Goal: Transaction & Acquisition: Purchase product/service

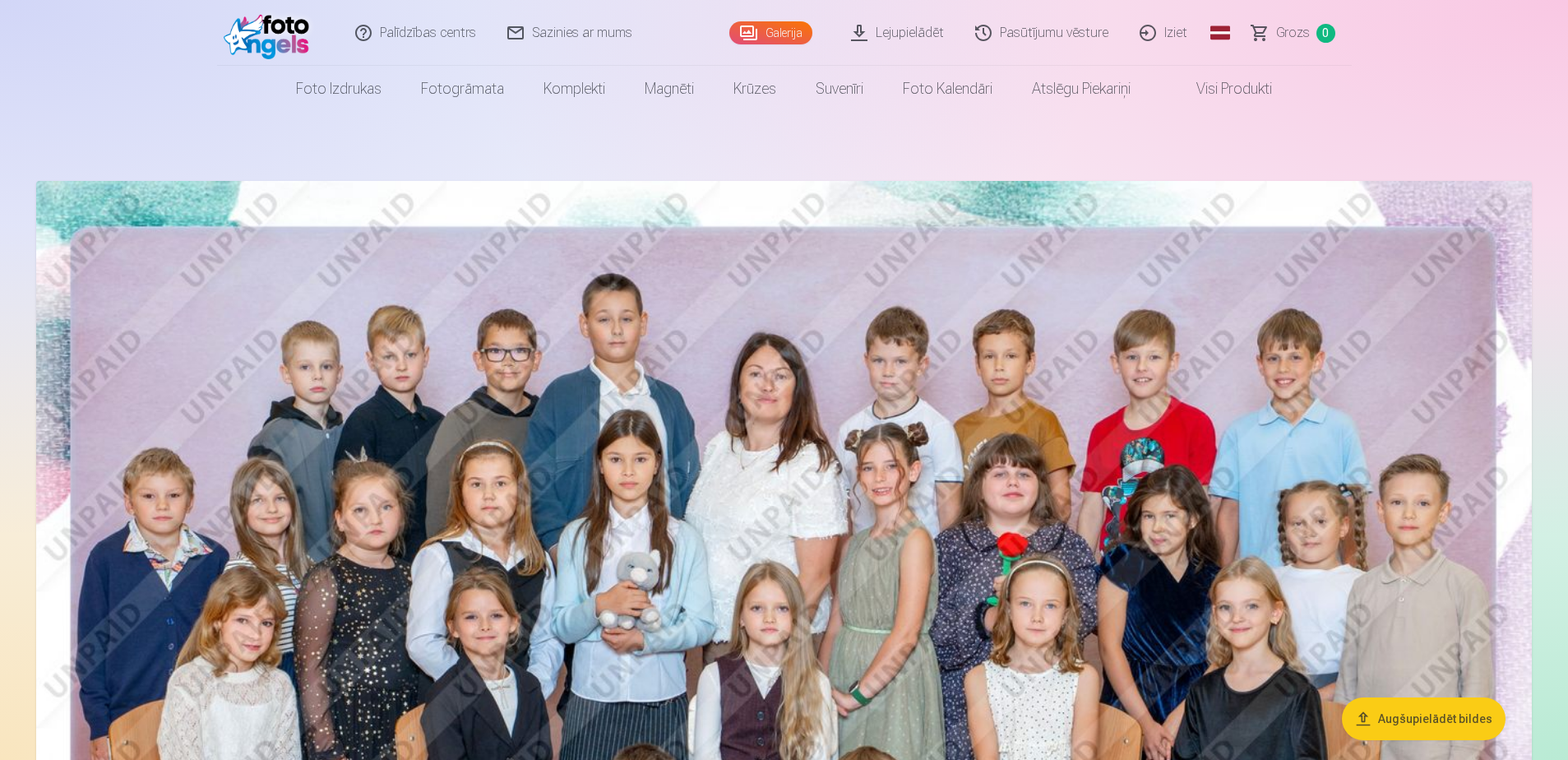
click at [715, 463] on img at bounding box center [784, 679] width 1495 height 998
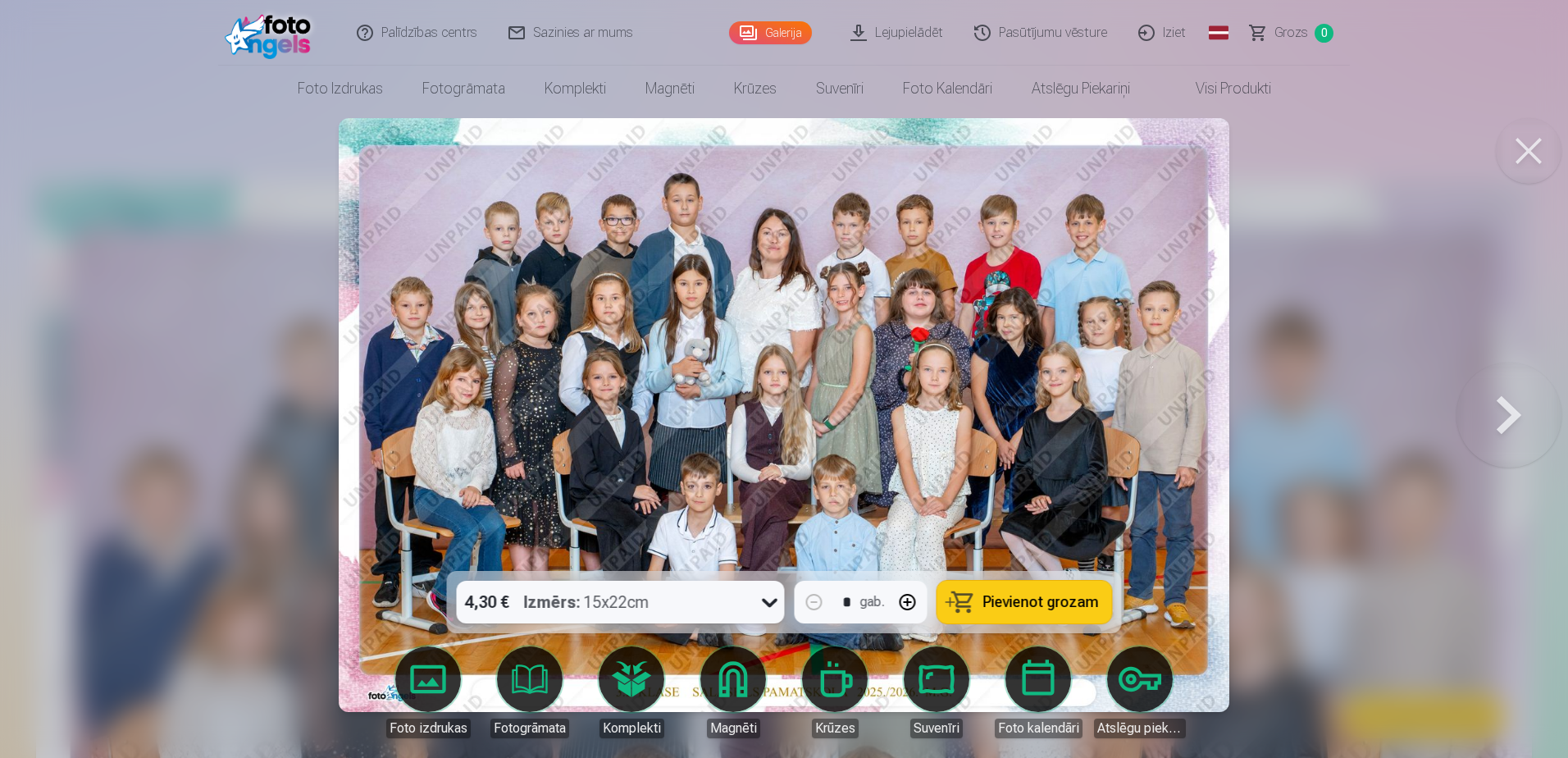
click at [1016, 462] on span "Pievienot grozam" at bounding box center [1041, 602] width 115 height 15
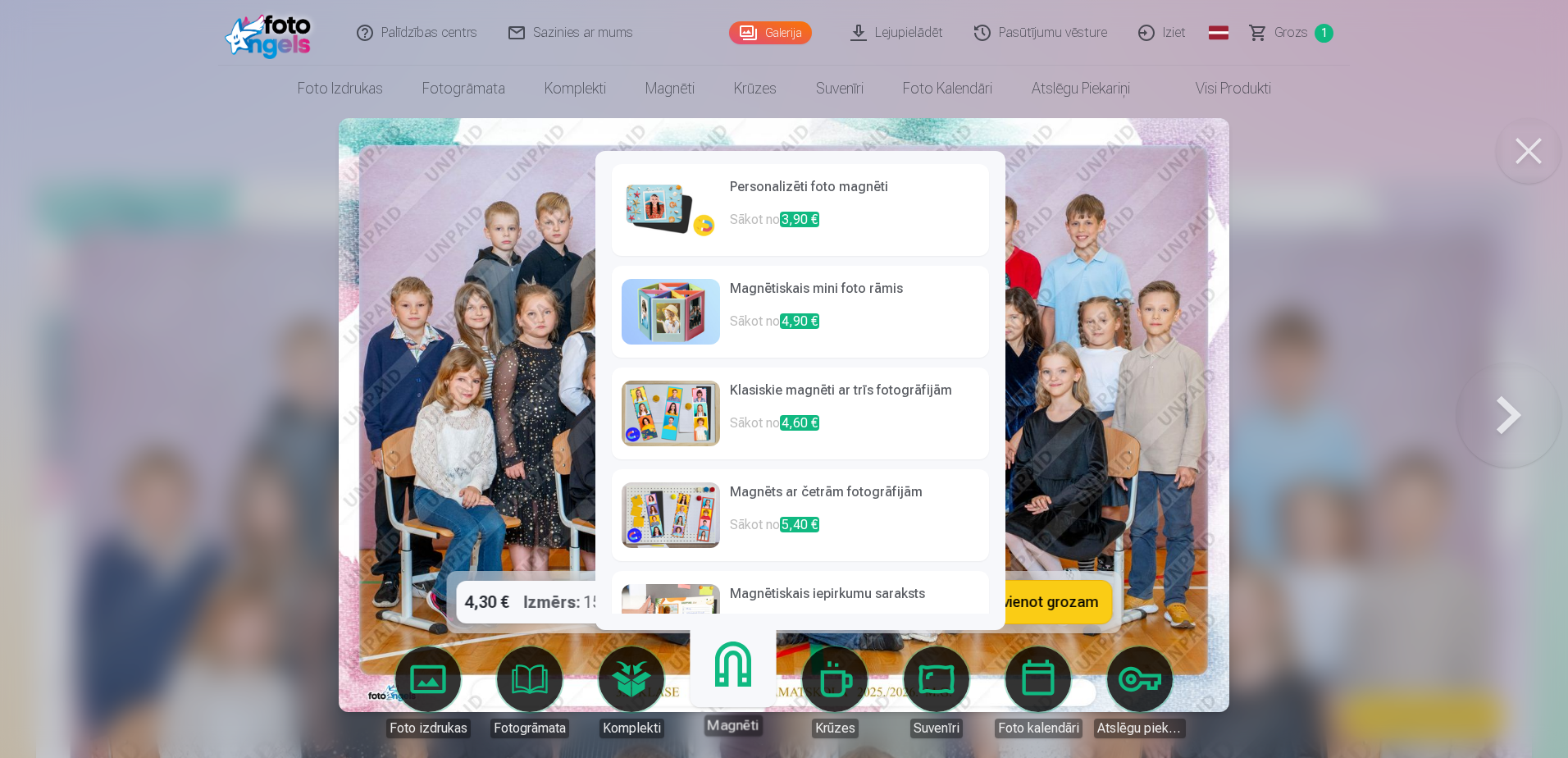
click at [670, 414] on img at bounding box center [670, 413] width 98 height 66
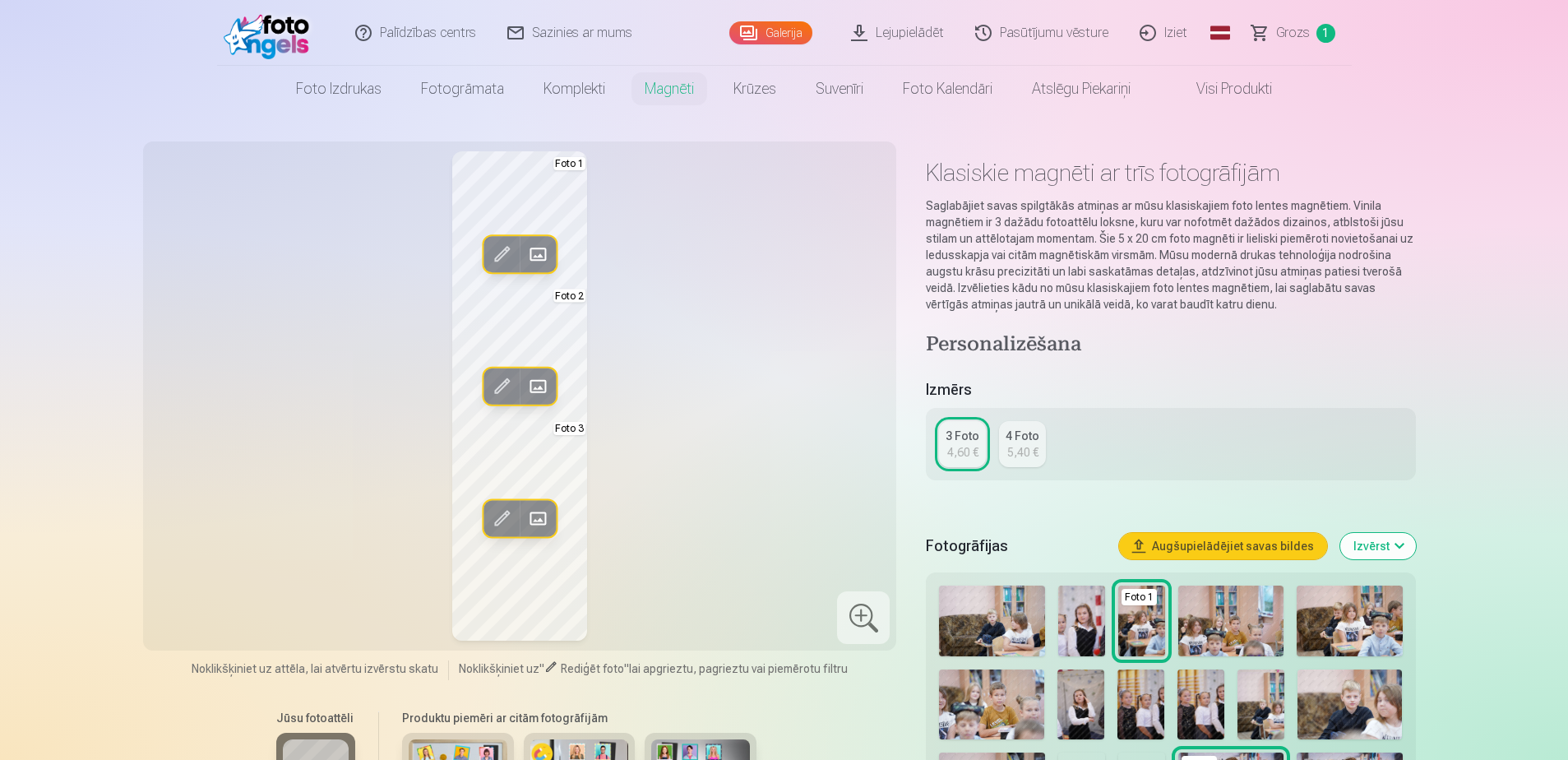
click at [508, 252] on span at bounding box center [501, 254] width 26 height 26
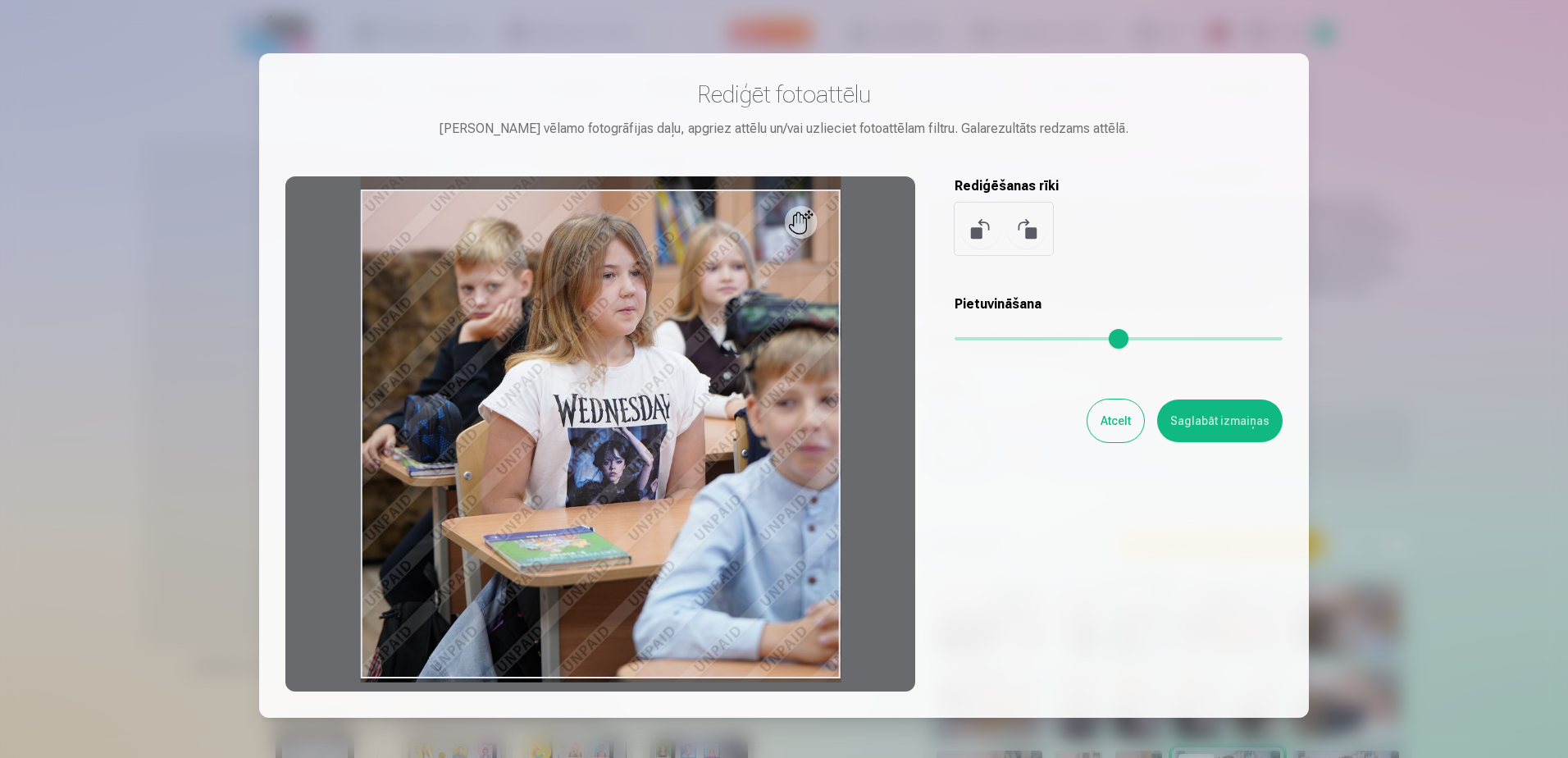
click at [1038, 417] on button "Atcelt" at bounding box center [1115, 421] width 56 height 43
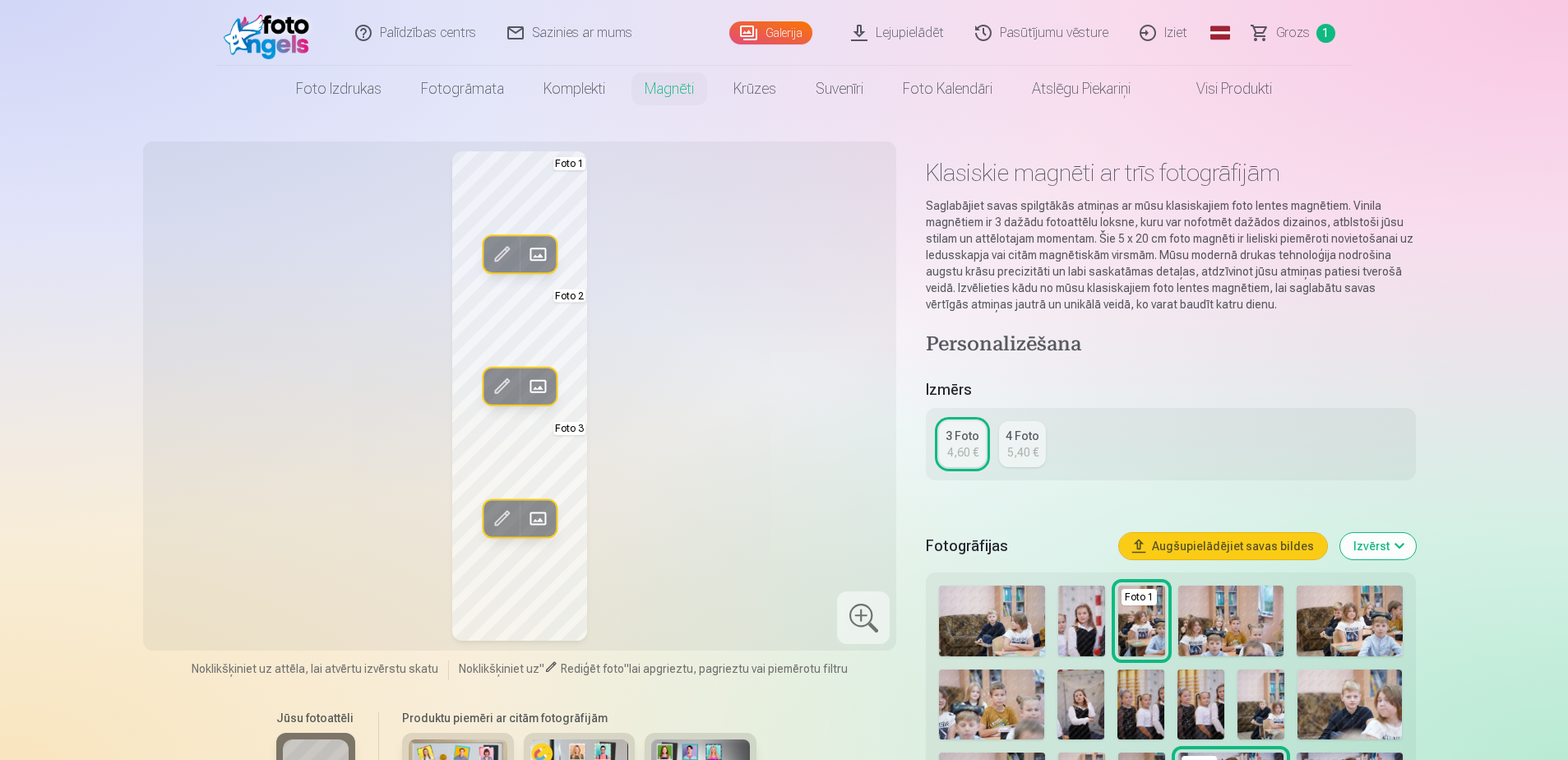
click at [533, 247] on span at bounding box center [537, 254] width 26 height 26
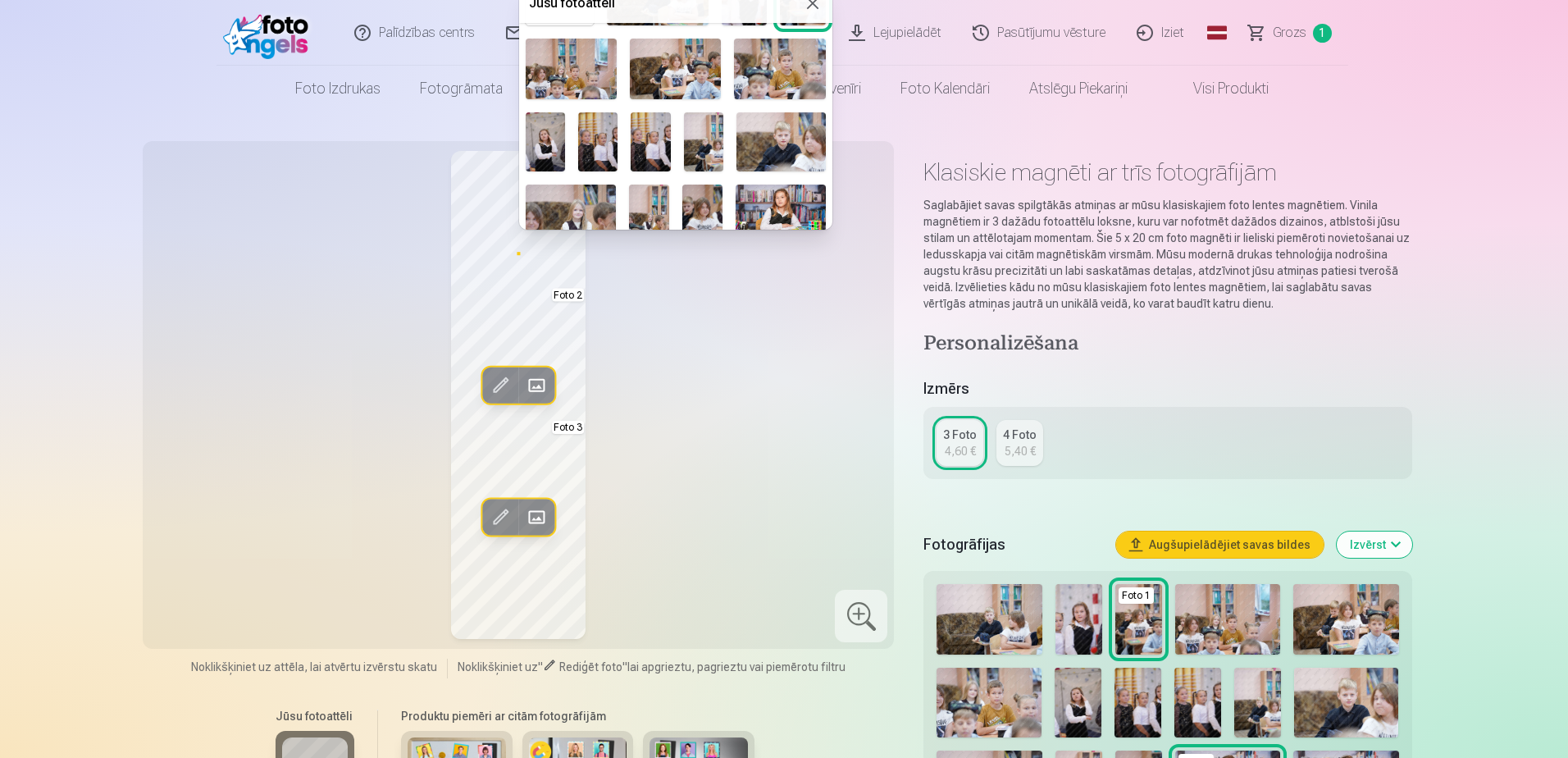
scroll to position [164, 0]
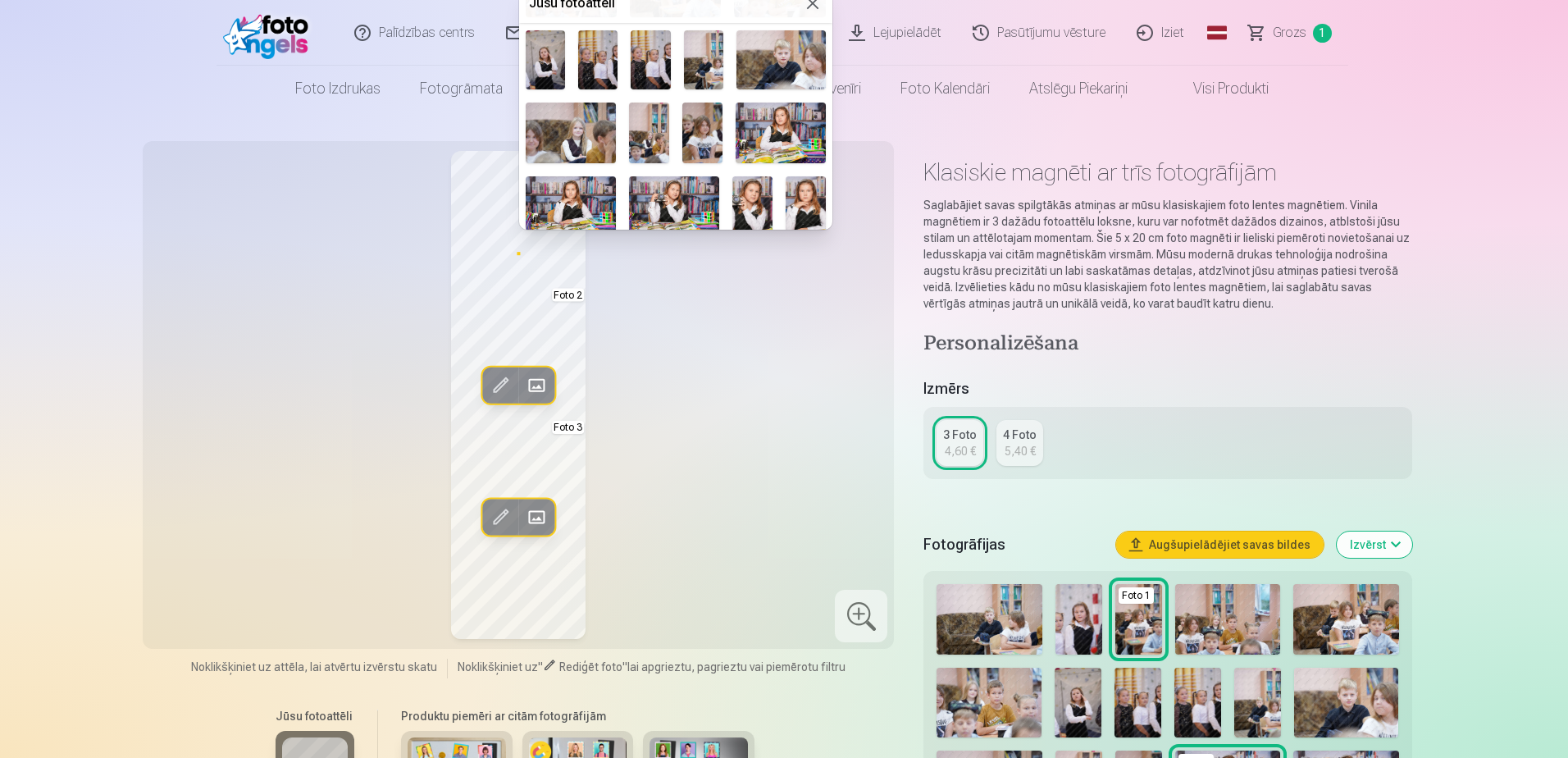
click at [701, 131] on img at bounding box center [702, 132] width 40 height 60
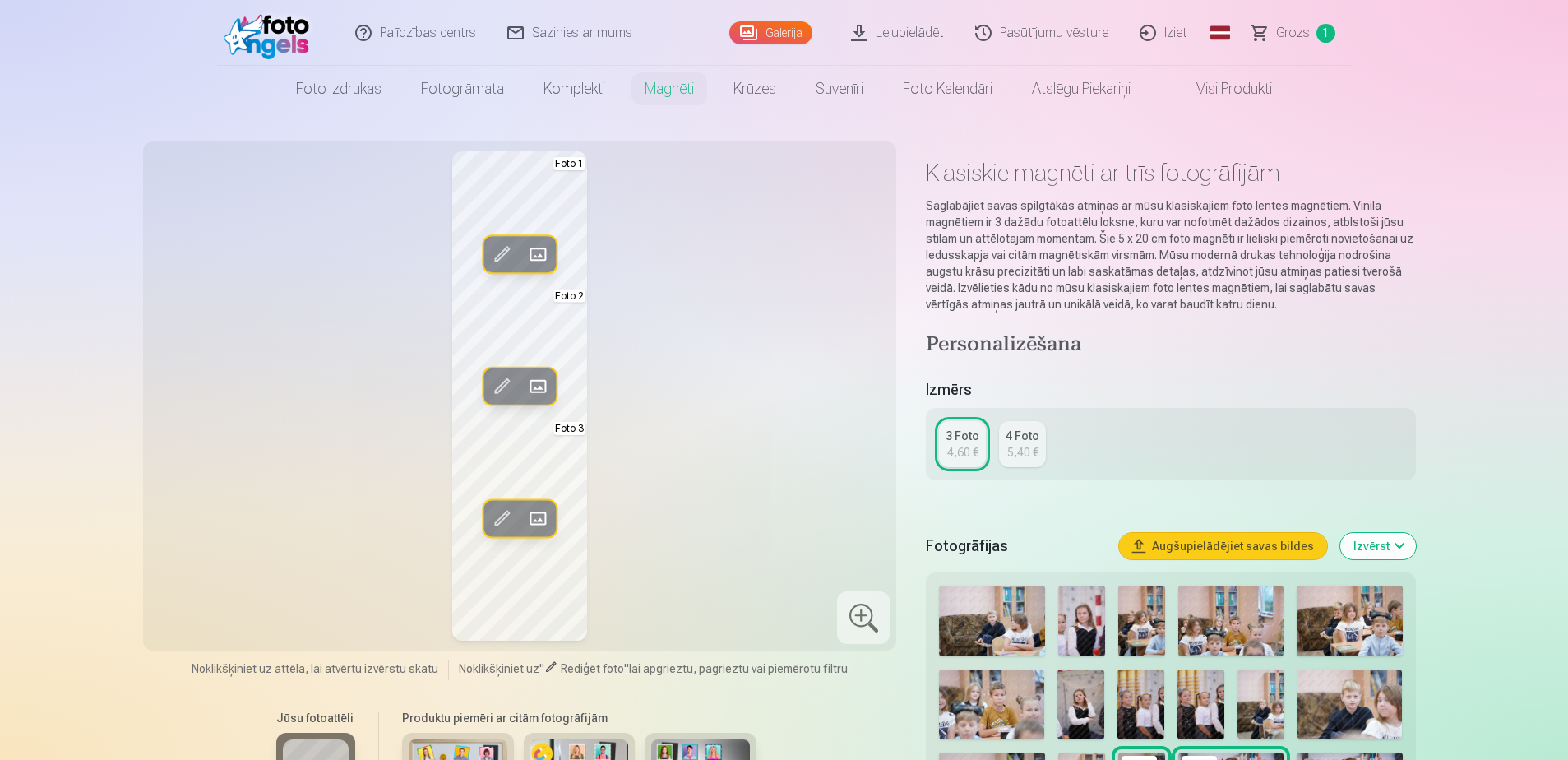
click at [543, 248] on span at bounding box center [537, 254] width 26 height 26
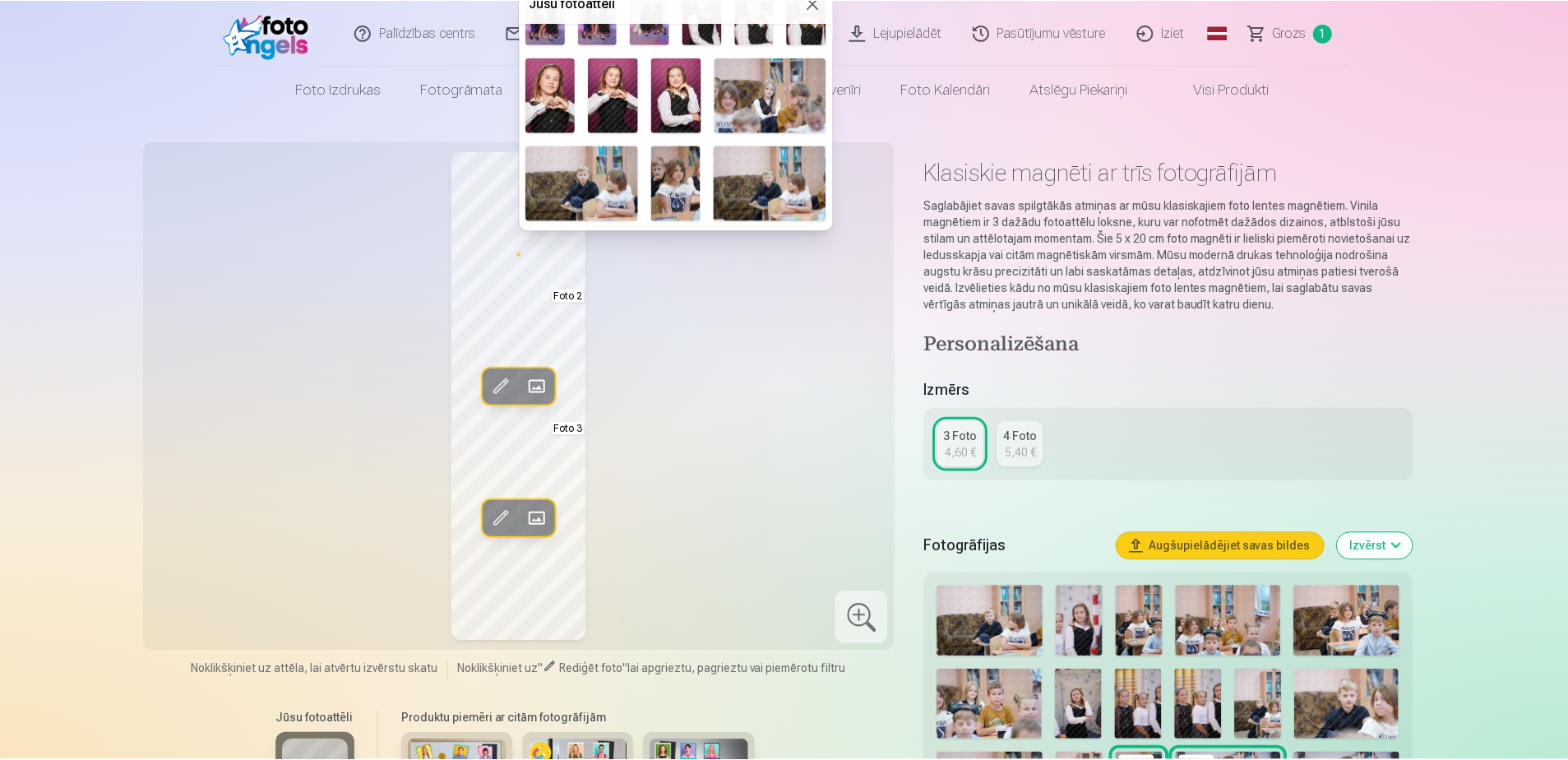
scroll to position [628, 0]
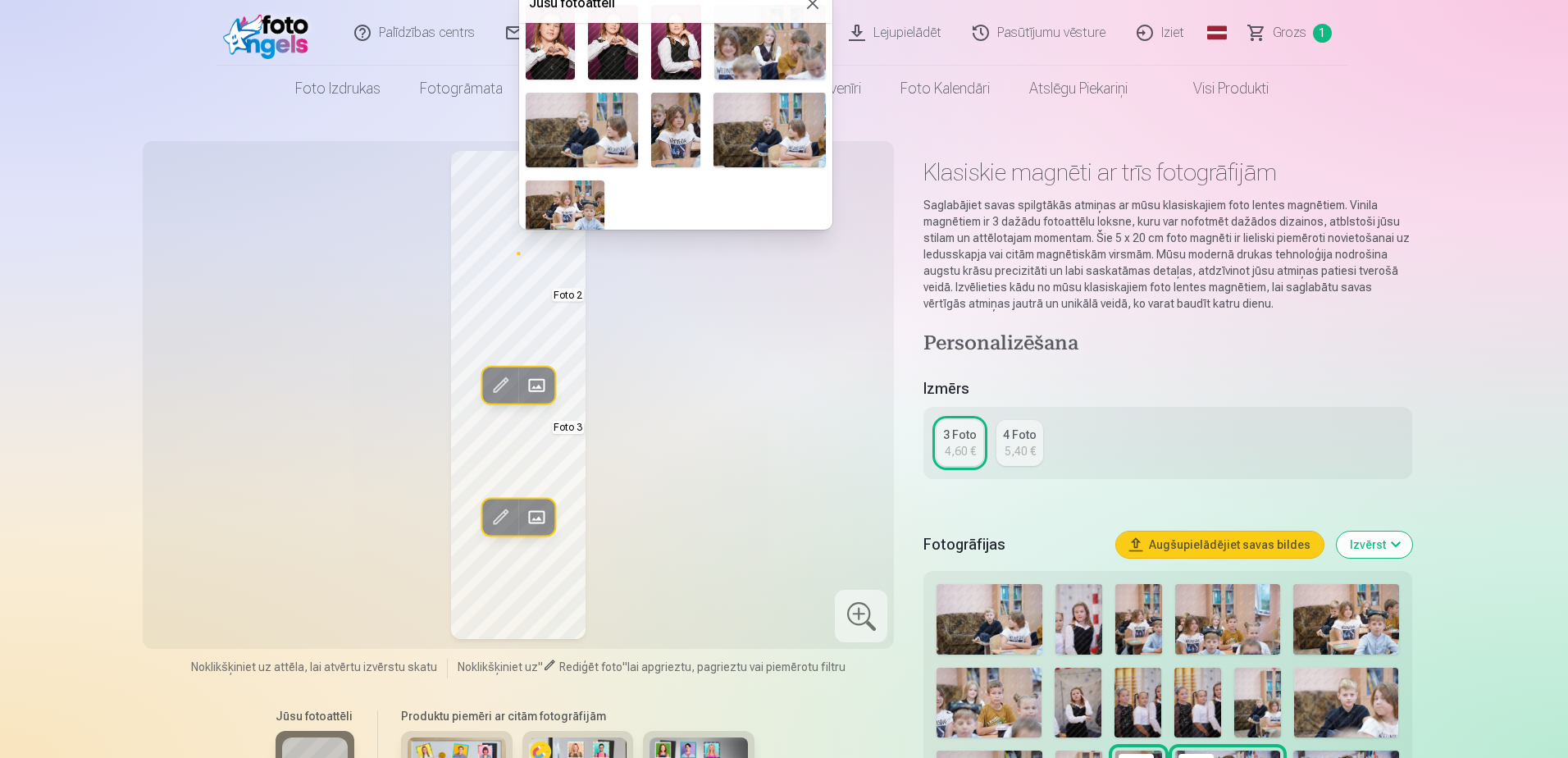
click at [664, 112] on img at bounding box center [675, 130] width 50 height 75
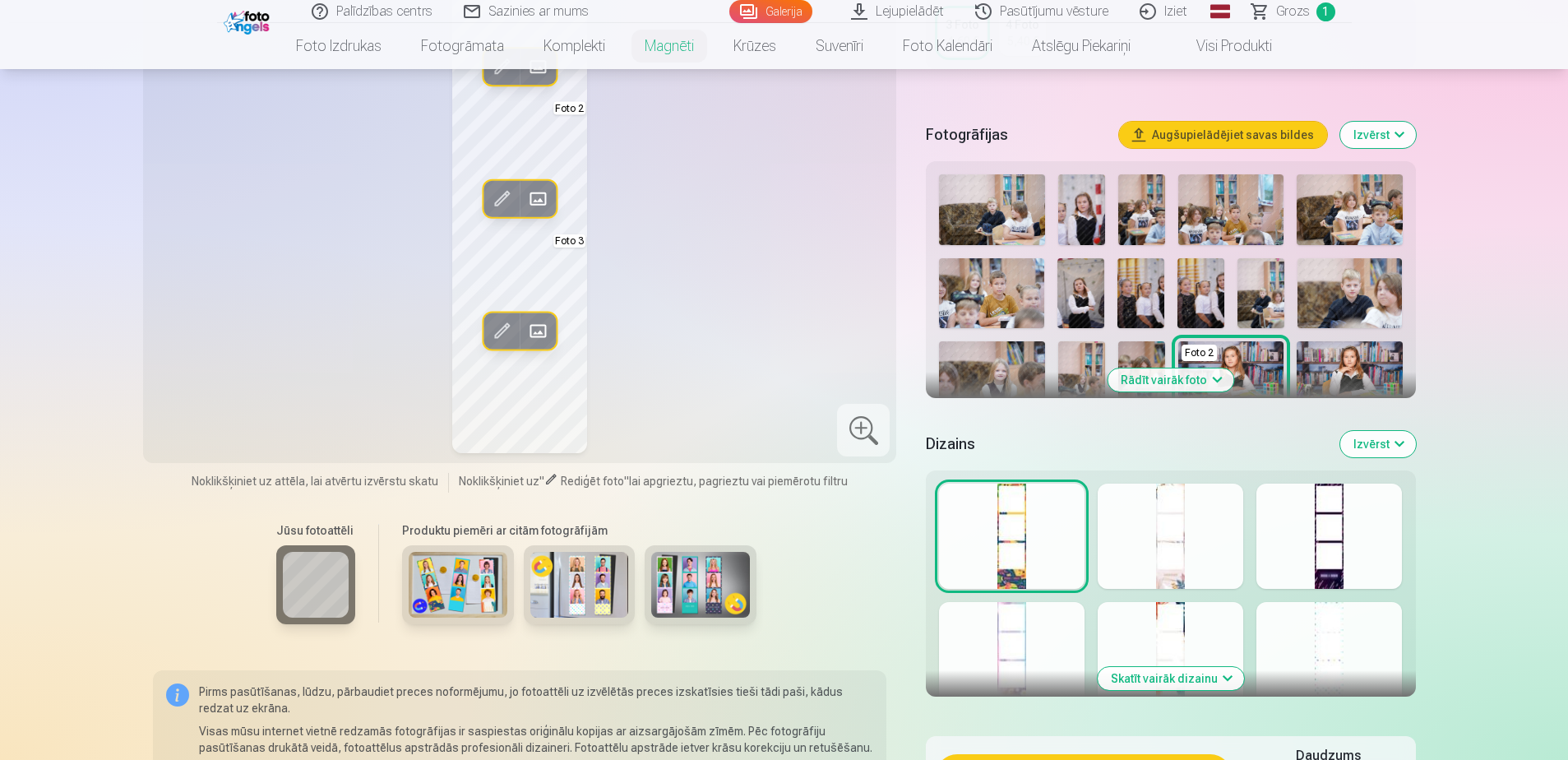
scroll to position [493, 0]
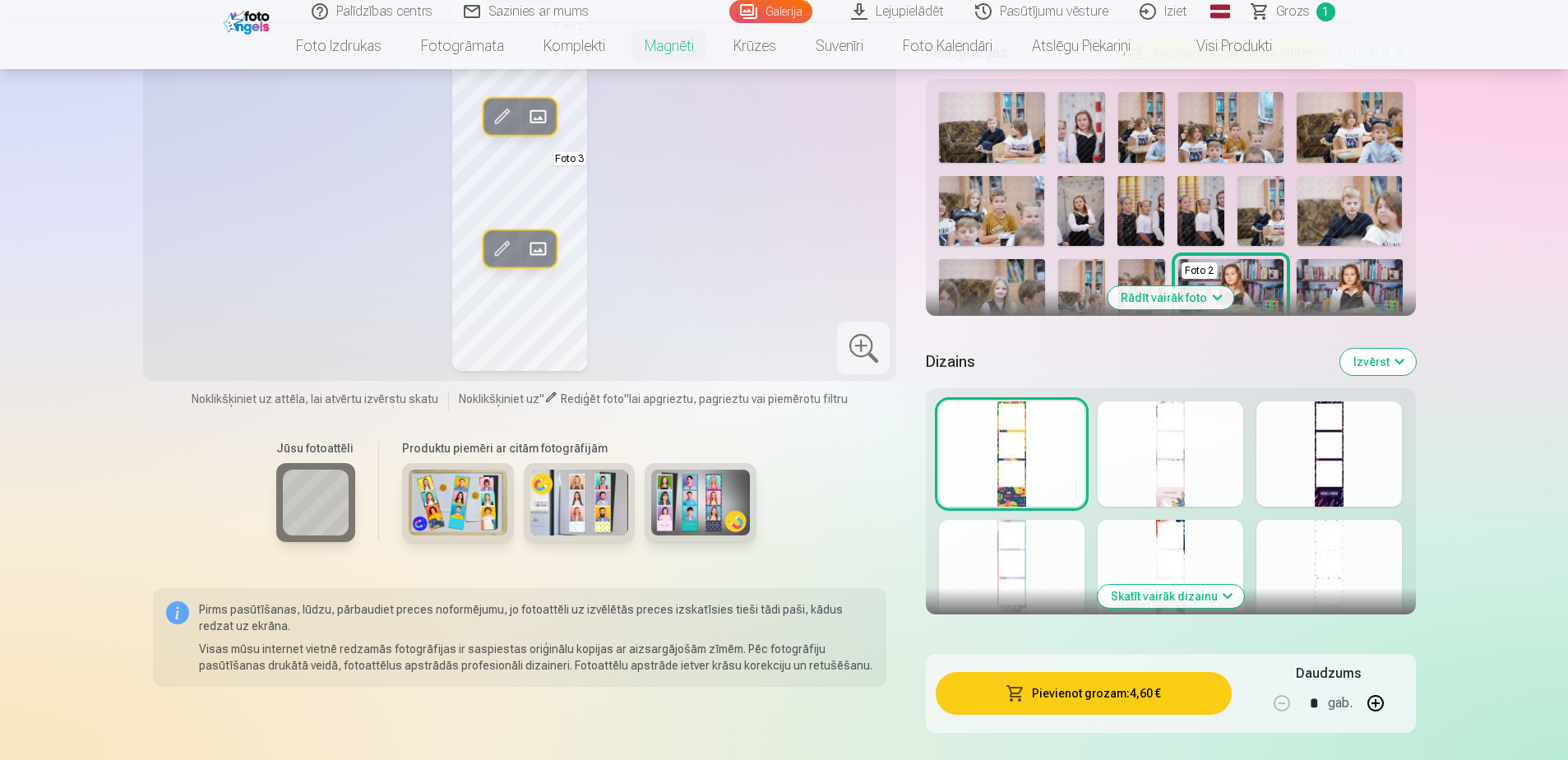
click at [1041, 299] on button "Rādīt vairāk foto" at bounding box center [1170, 297] width 126 height 23
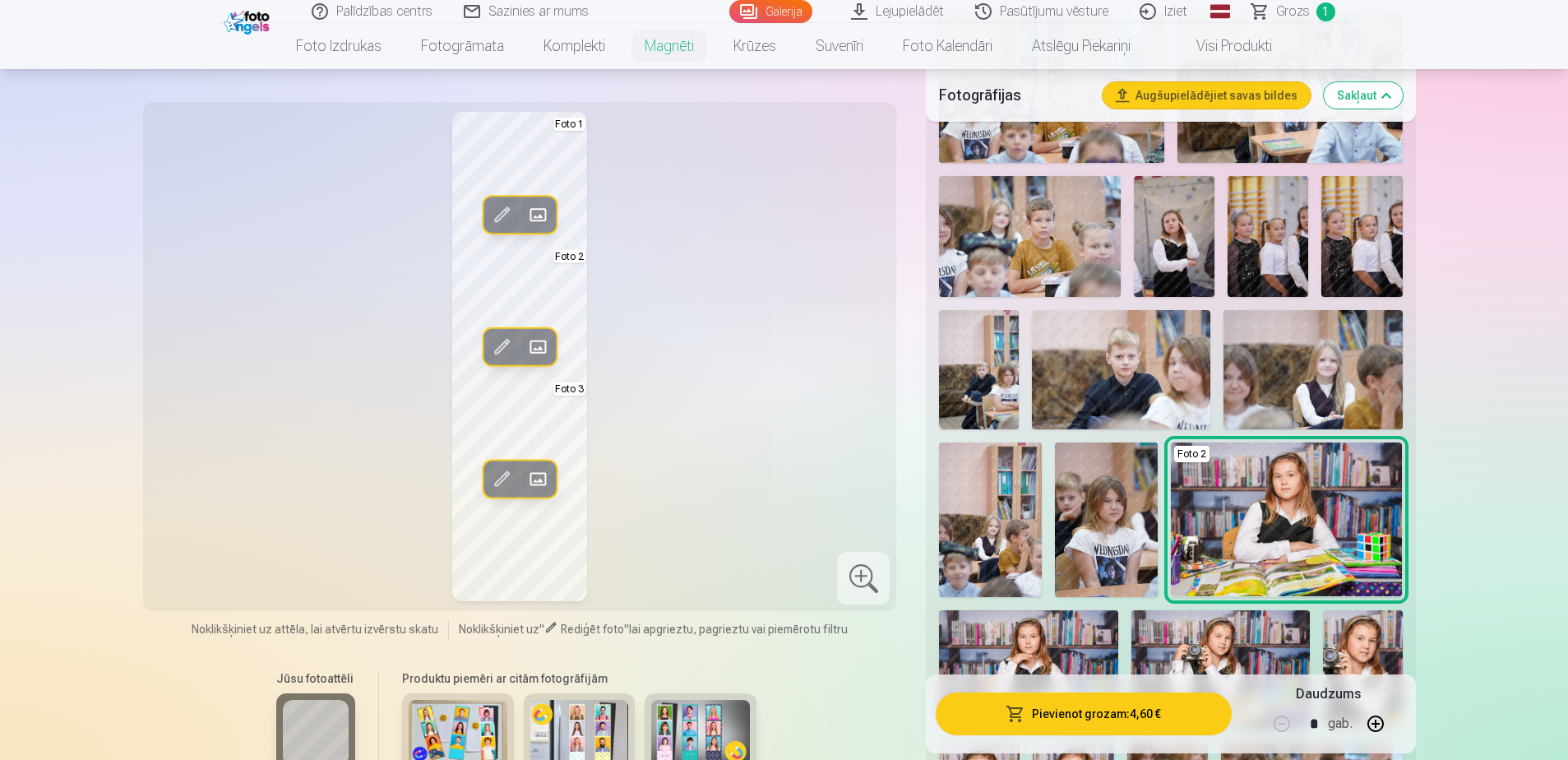
scroll to position [822, 0]
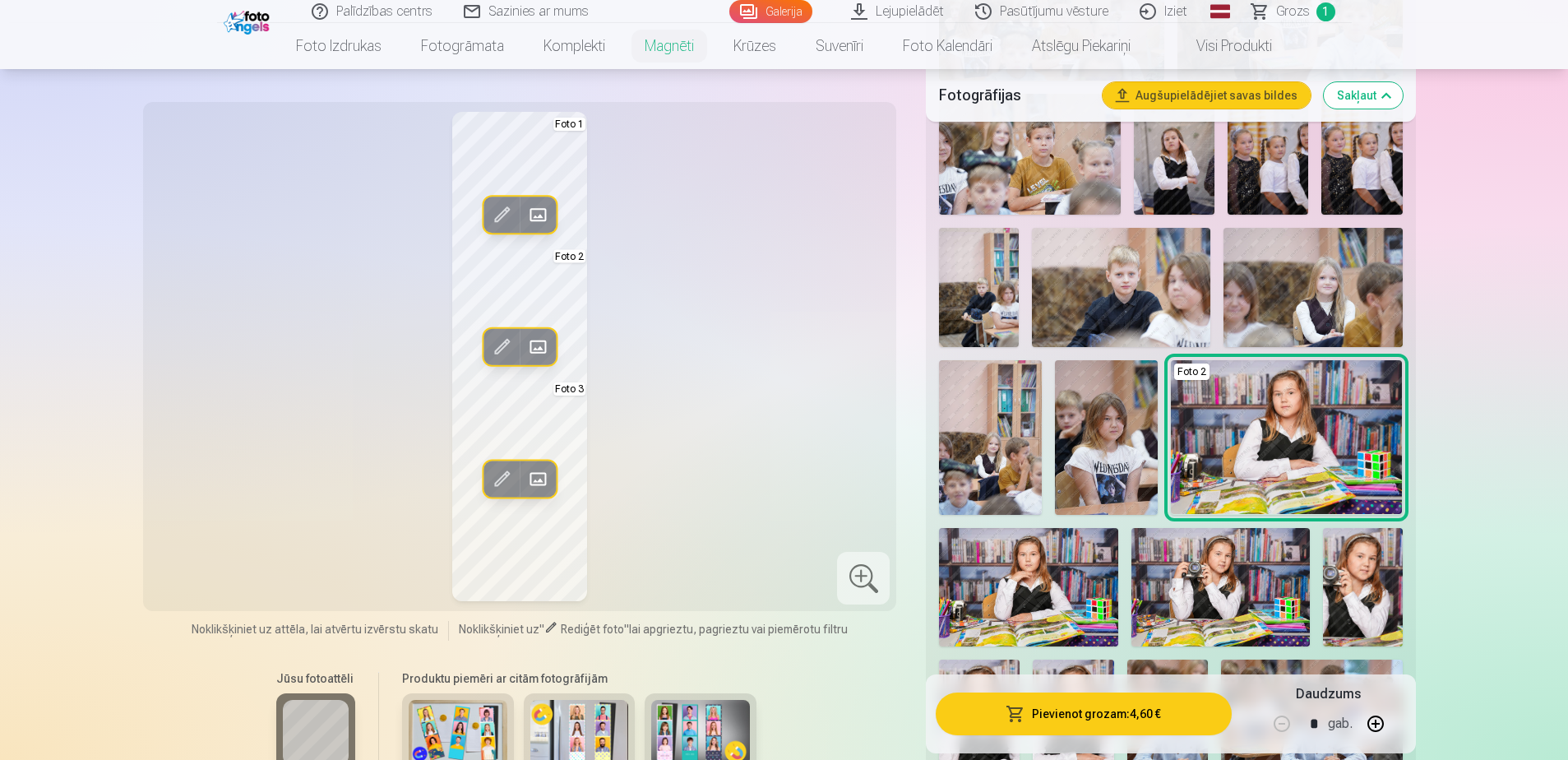
click at [1041, 429] on img at bounding box center [1107, 437] width 103 height 154
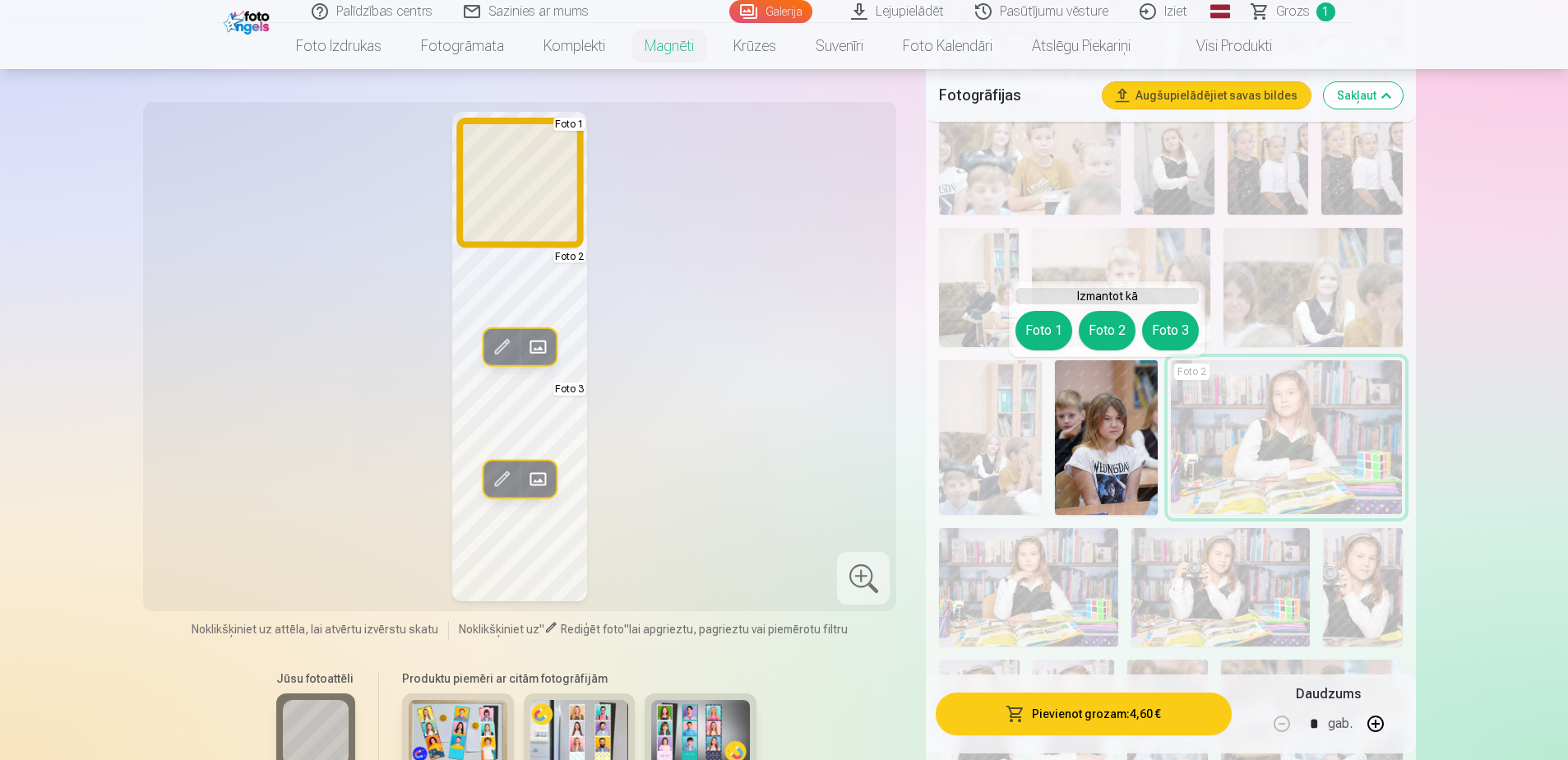
click at [1038, 329] on button "Foto 1" at bounding box center [1043, 330] width 57 height 40
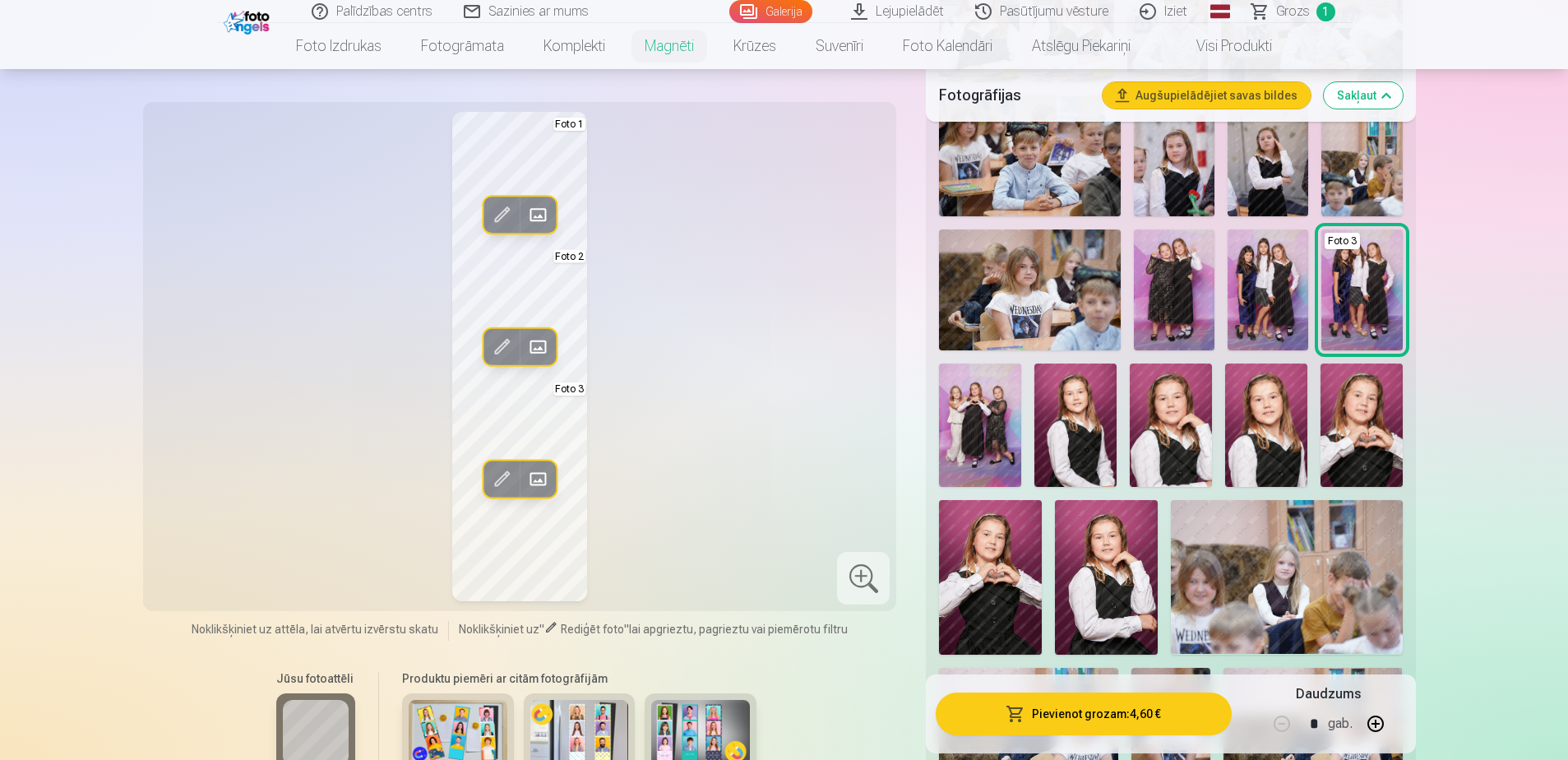
scroll to position [1562, 0]
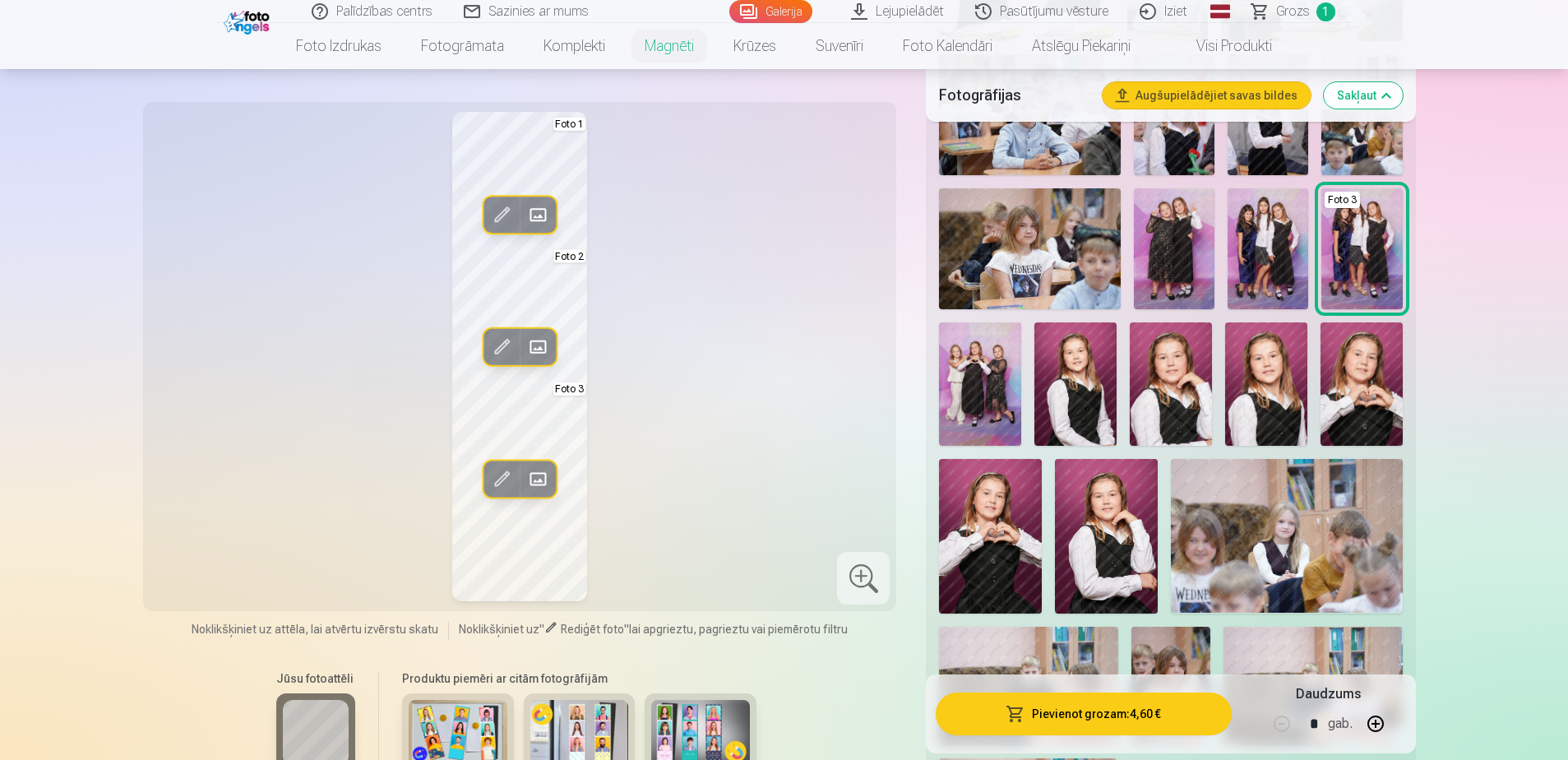
click at [960, 389] on img at bounding box center [979, 384] width 82 height 123
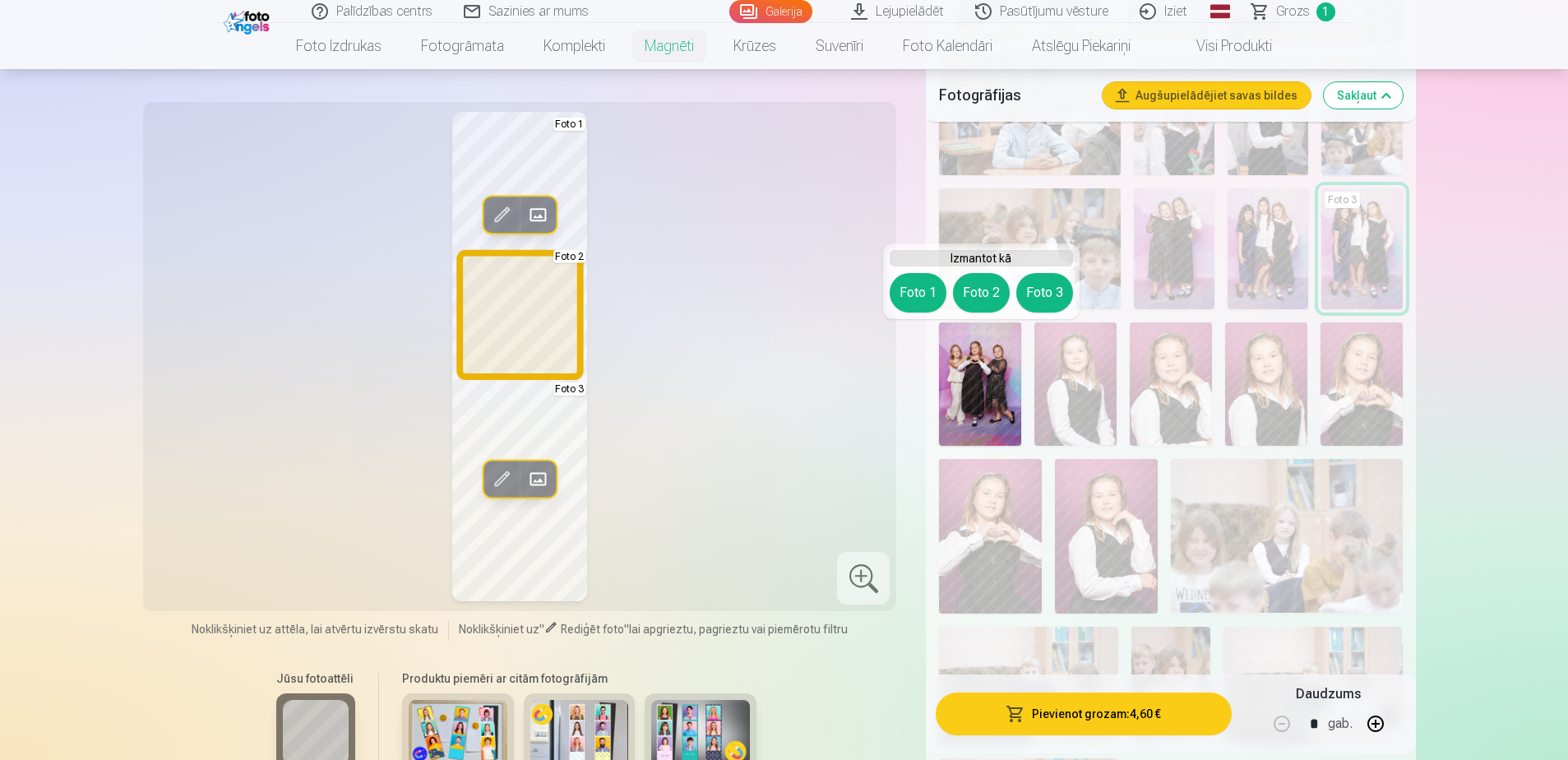
click at [989, 286] on button "Foto 2" at bounding box center [981, 293] width 57 height 40
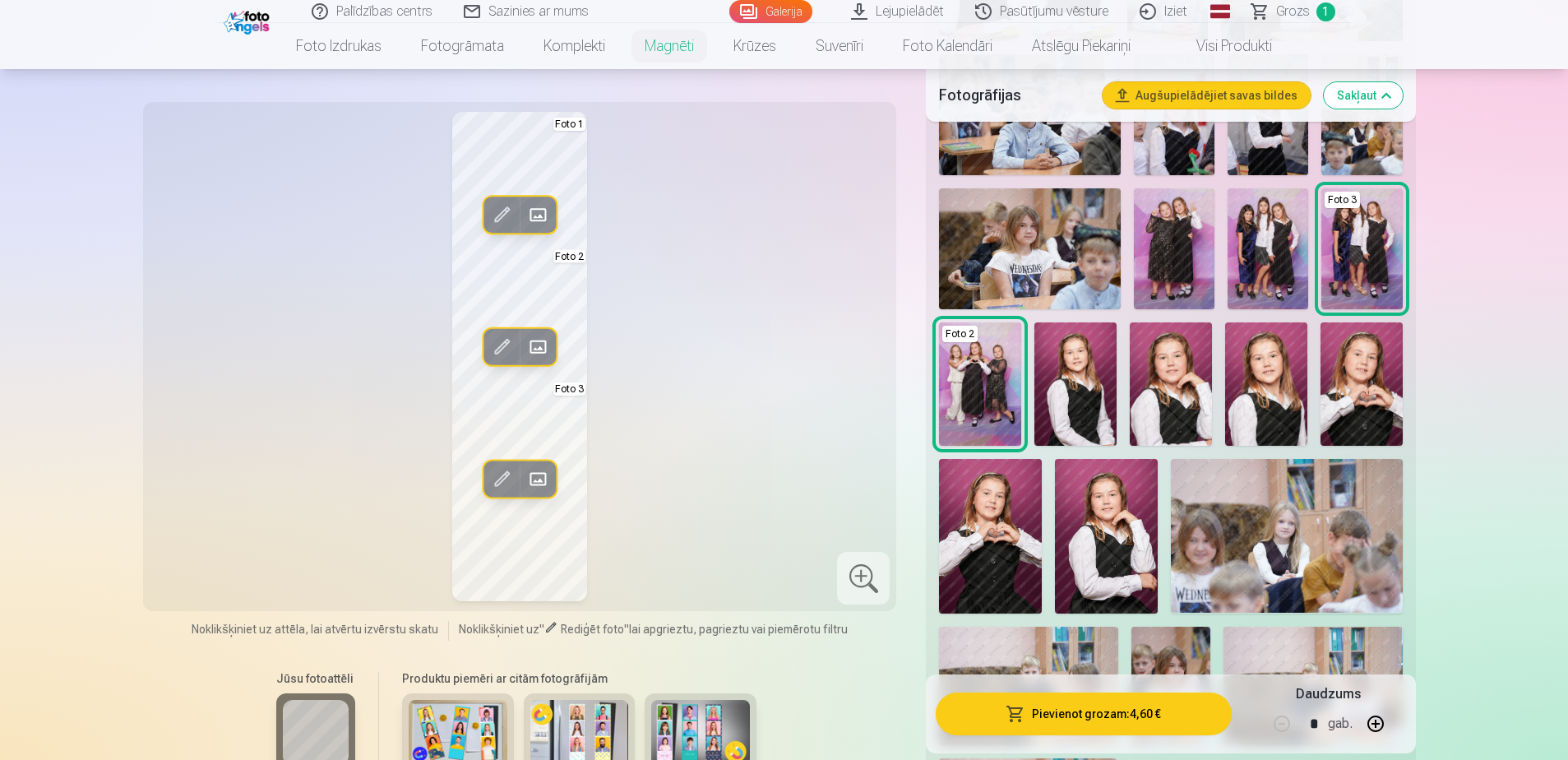
click at [980, 463] on img at bounding box center [990, 536] width 103 height 154
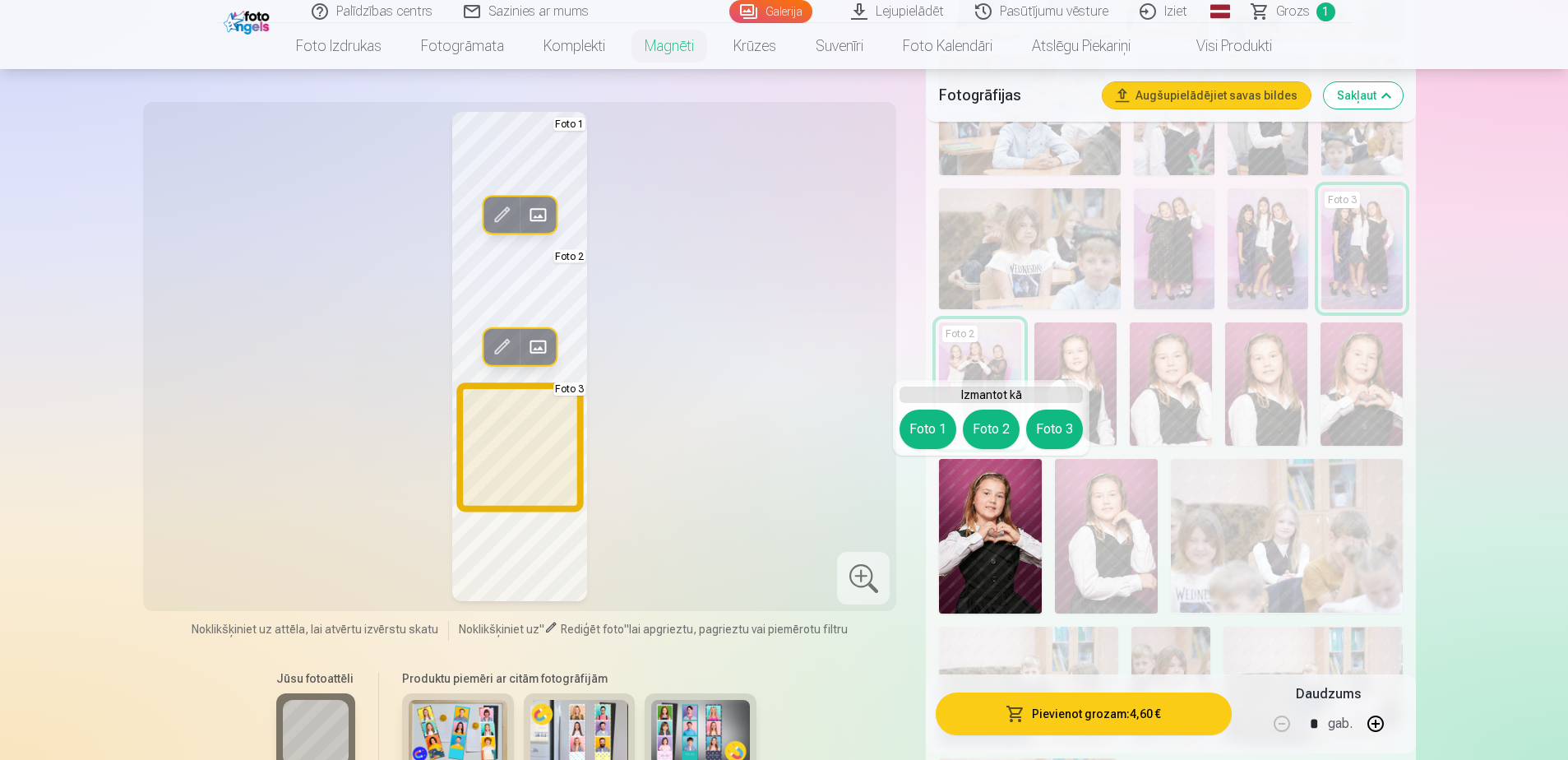
click at [1041, 434] on button "Foto 3" at bounding box center [1054, 429] width 57 height 40
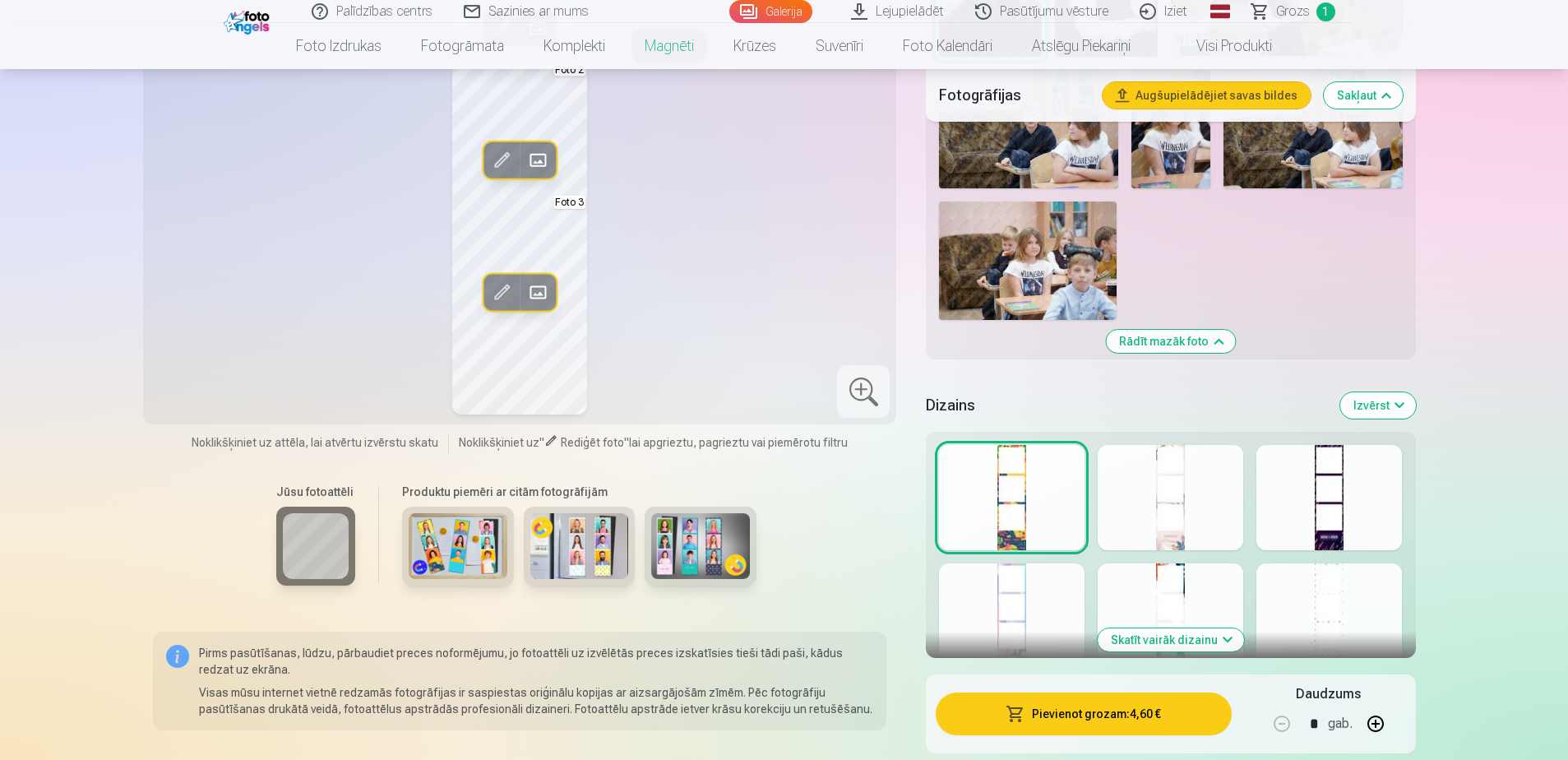
scroll to position [2220, 0]
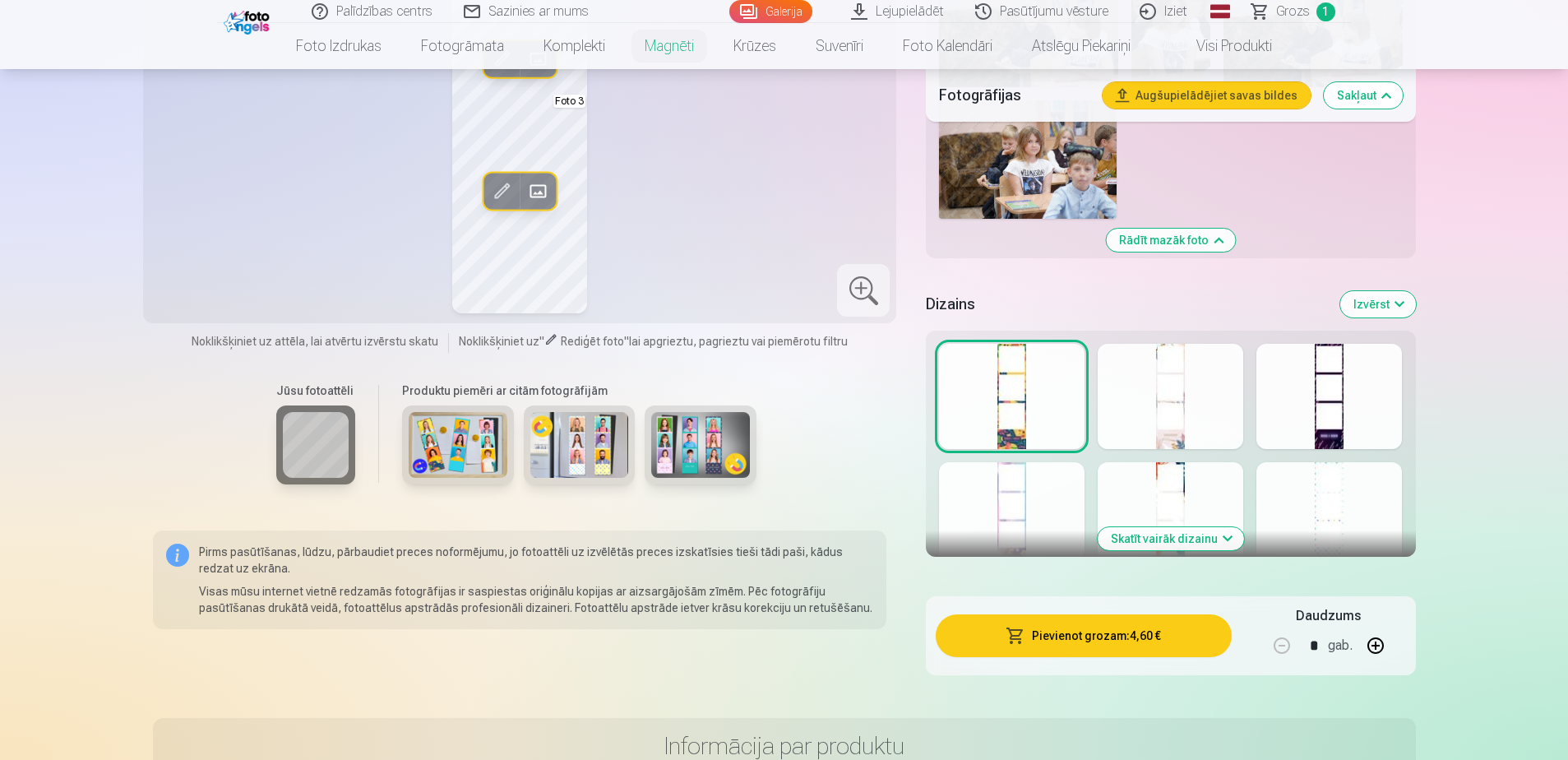
click at [1041, 463] on button "Skatīt vairāk dizainu" at bounding box center [1171, 538] width 147 height 23
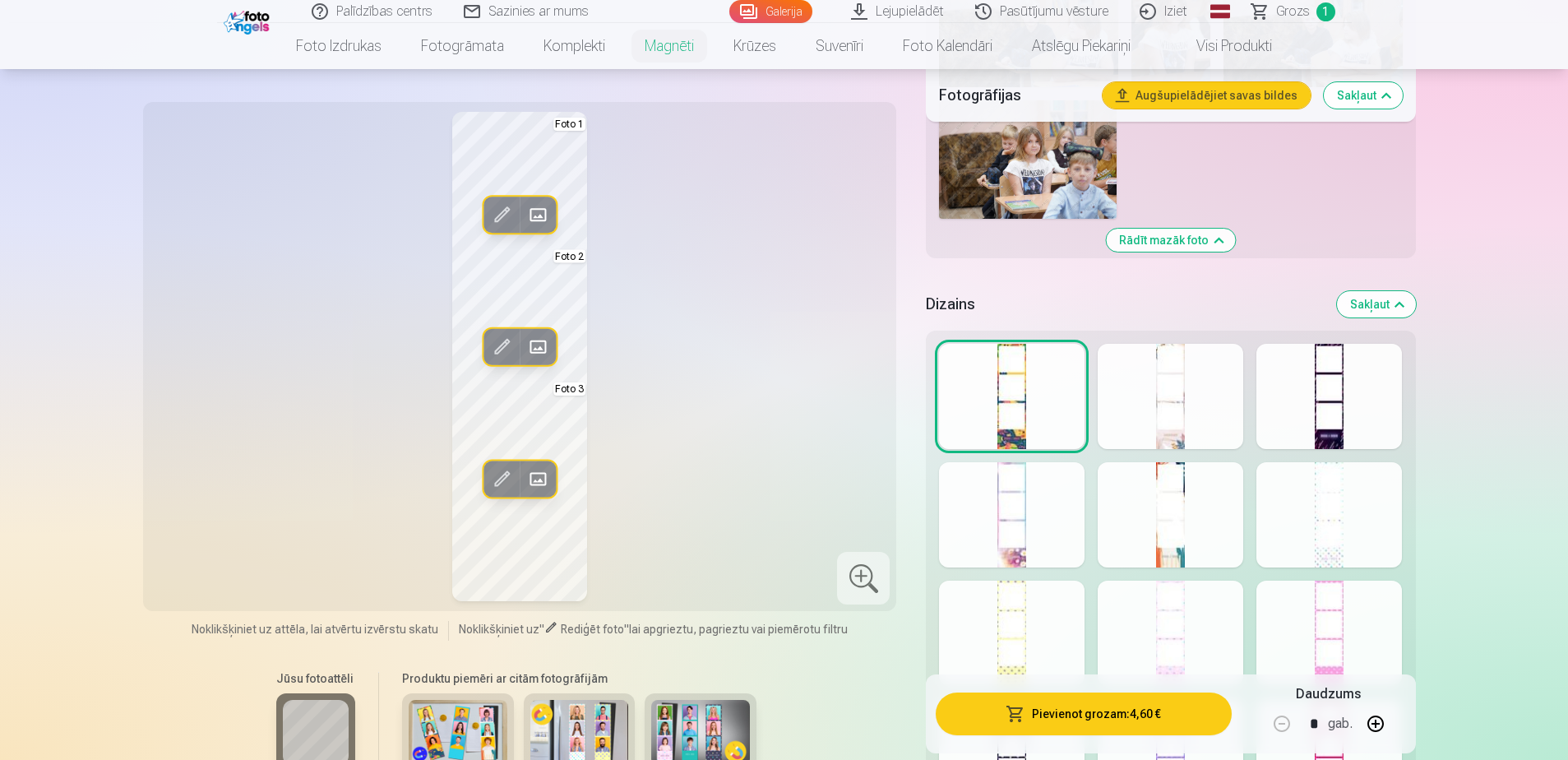
click at [1041, 387] on div at bounding box center [1170, 396] width 146 height 105
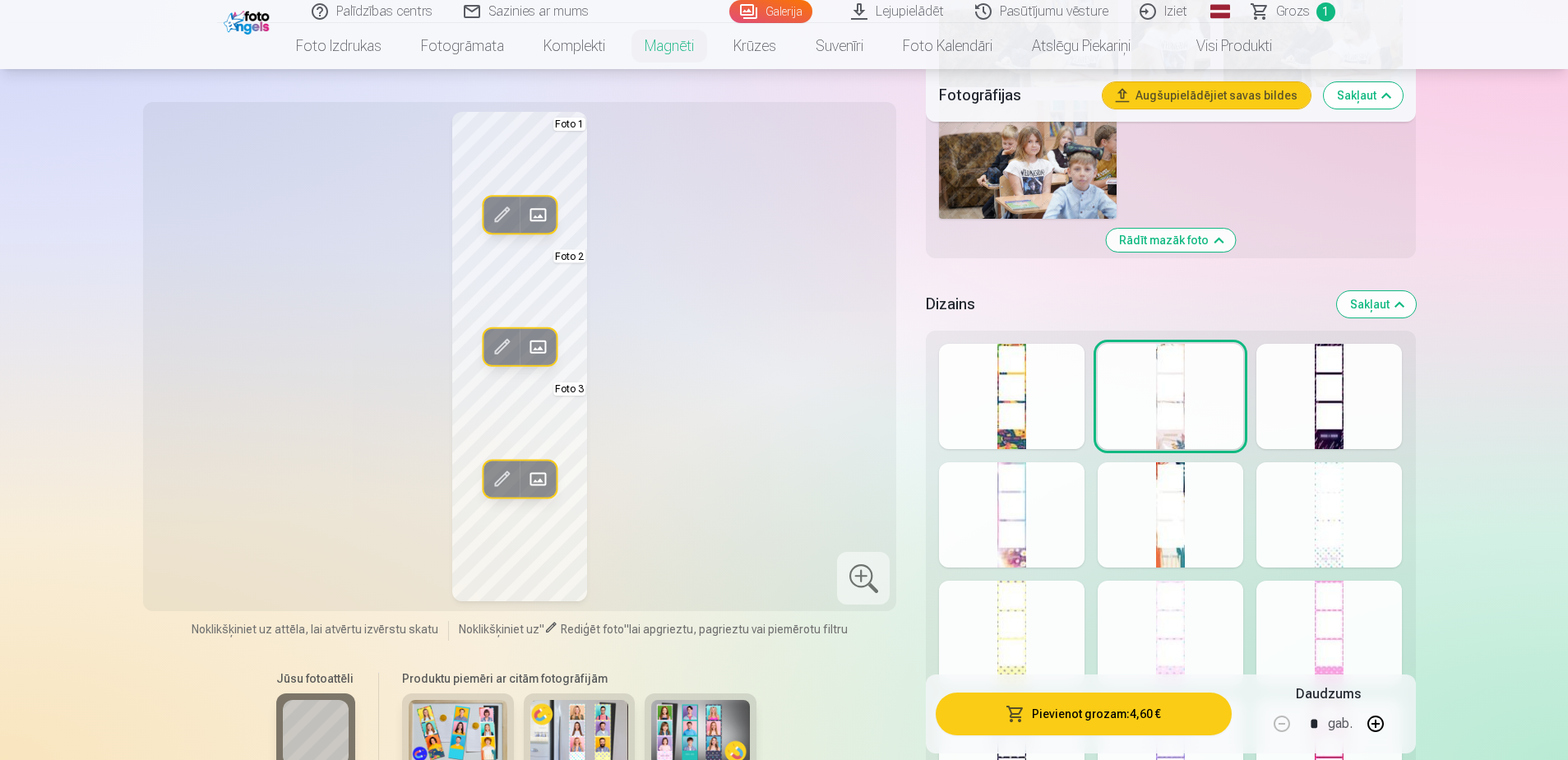
click at [1041, 400] on div at bounding box center [1328, 396] width 146 height 105
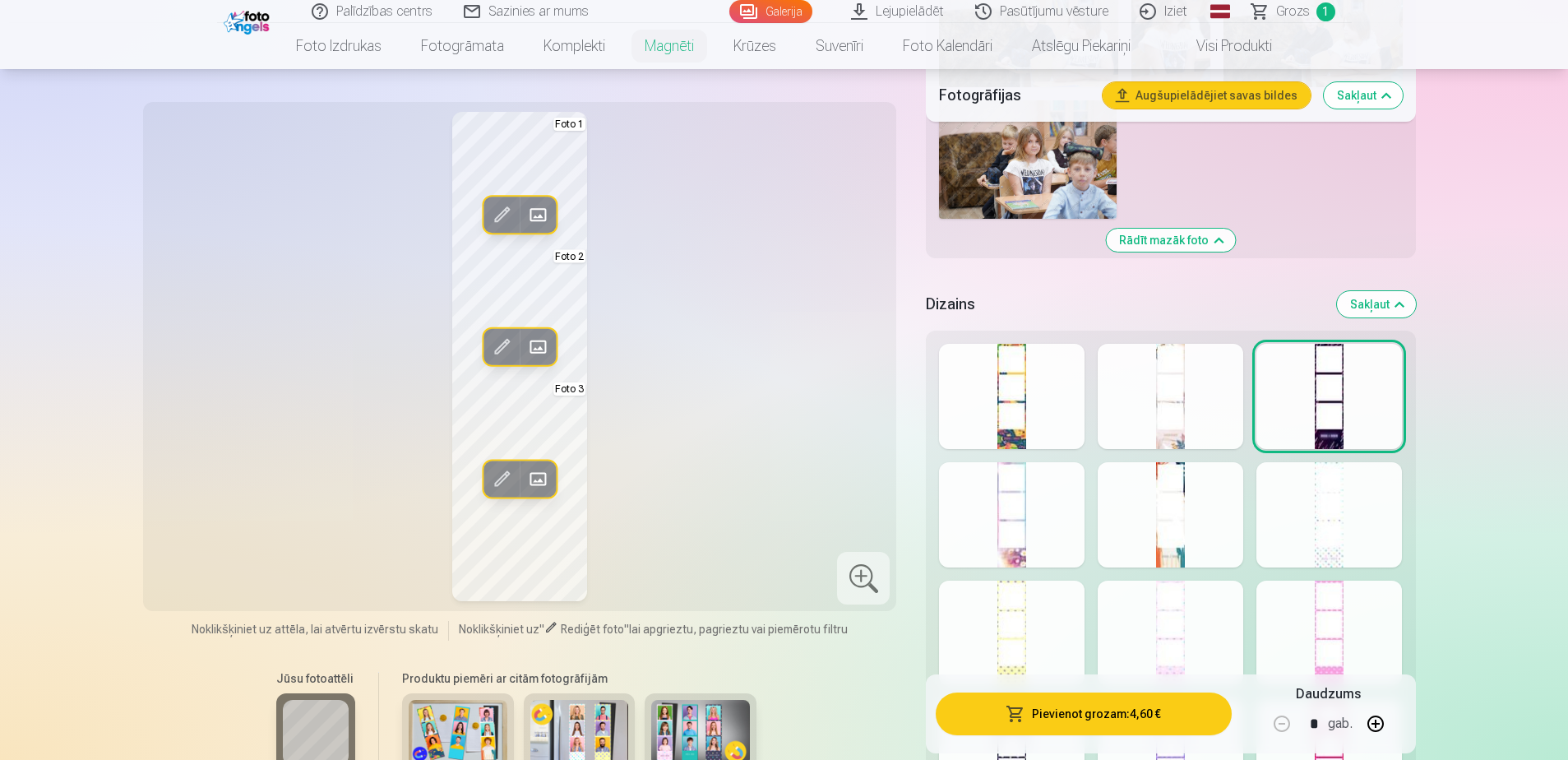
click at [1031, 463] on div at bounding box center [1011, 515] width 146 height 105
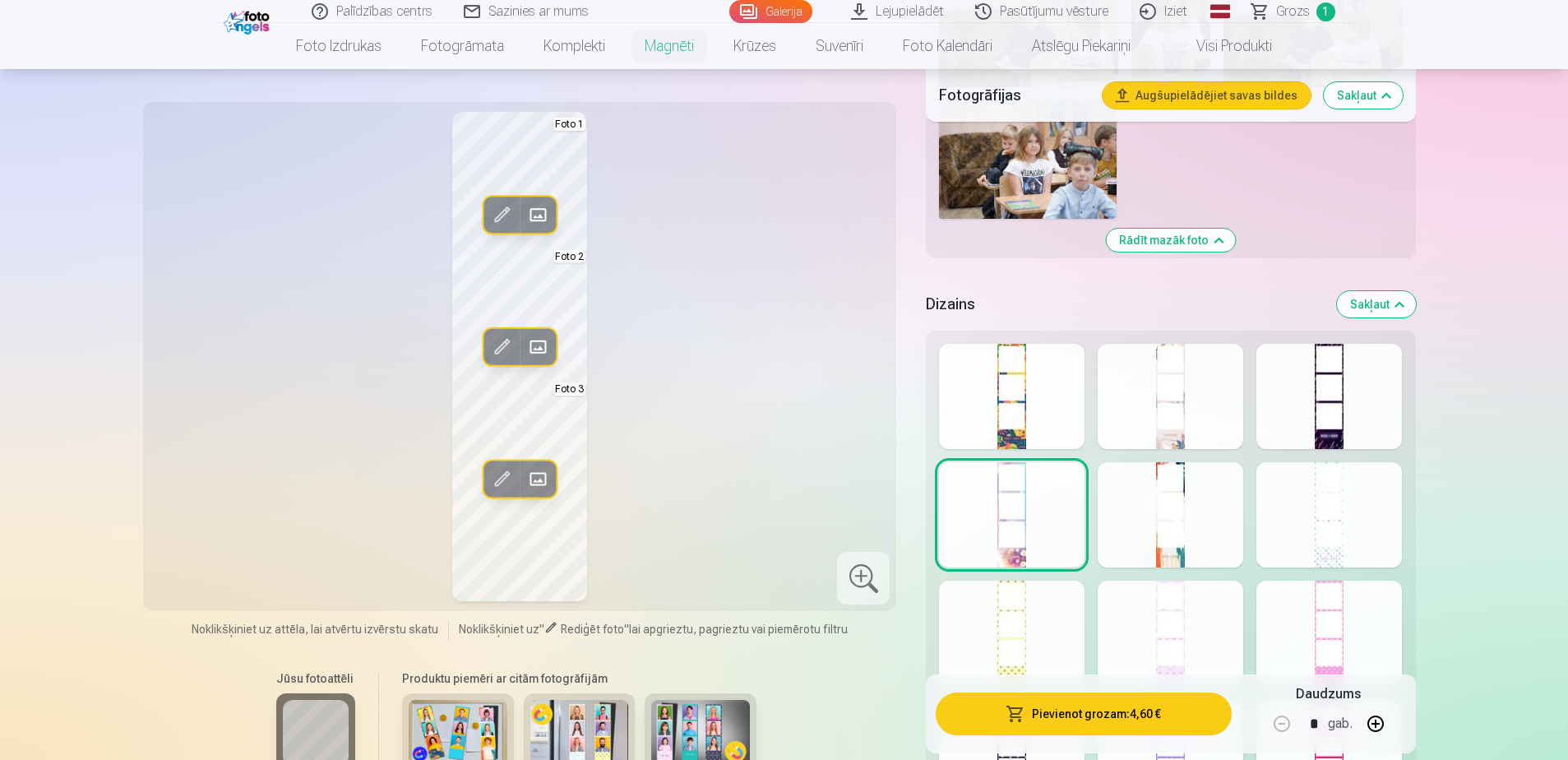
click at [1041, 407] on div at bounding box center [1170, 396] width 146 height 105
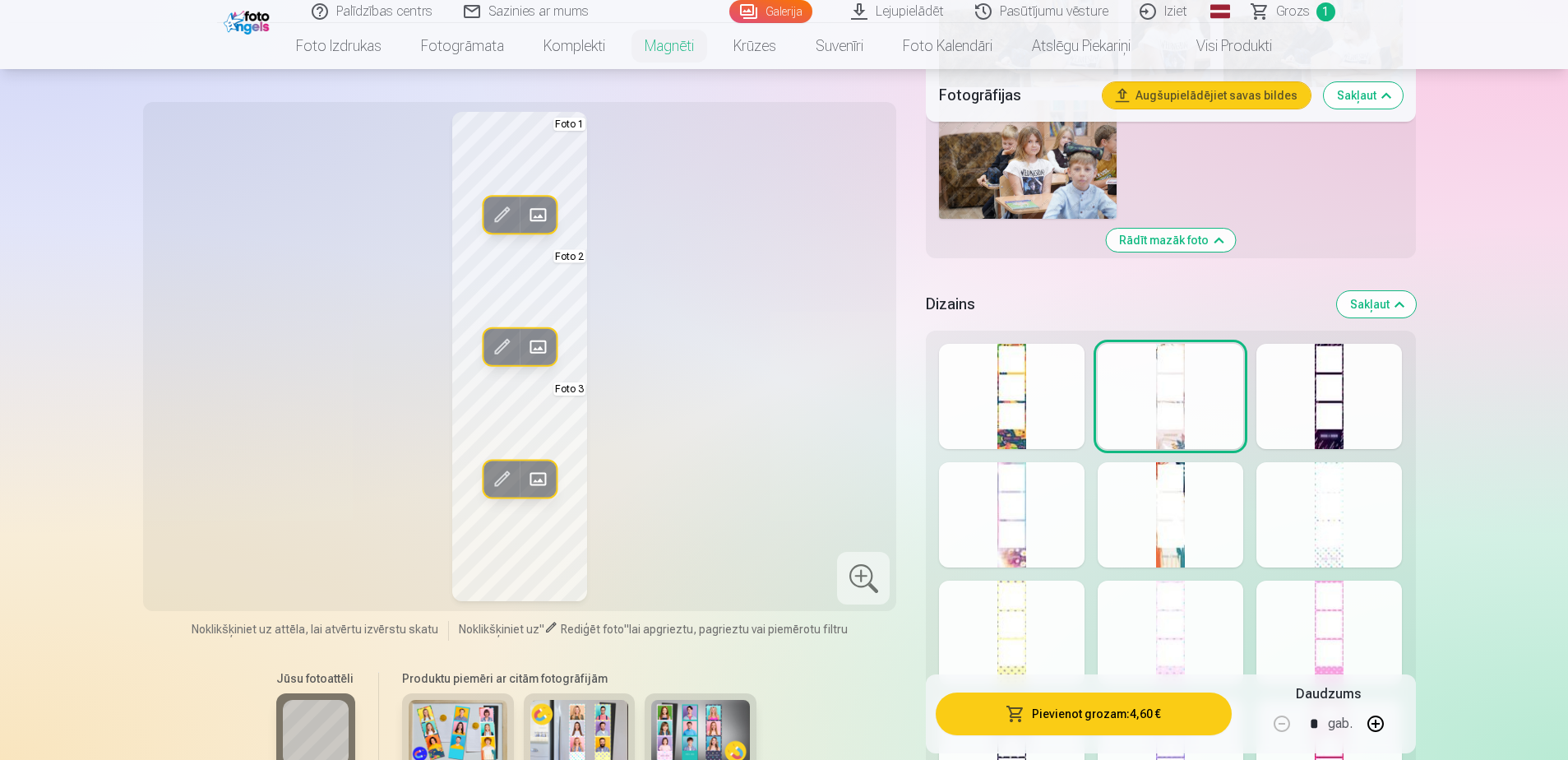
click at [1041, 399] on div at bounding box center [1328, 396] width 146 height 105
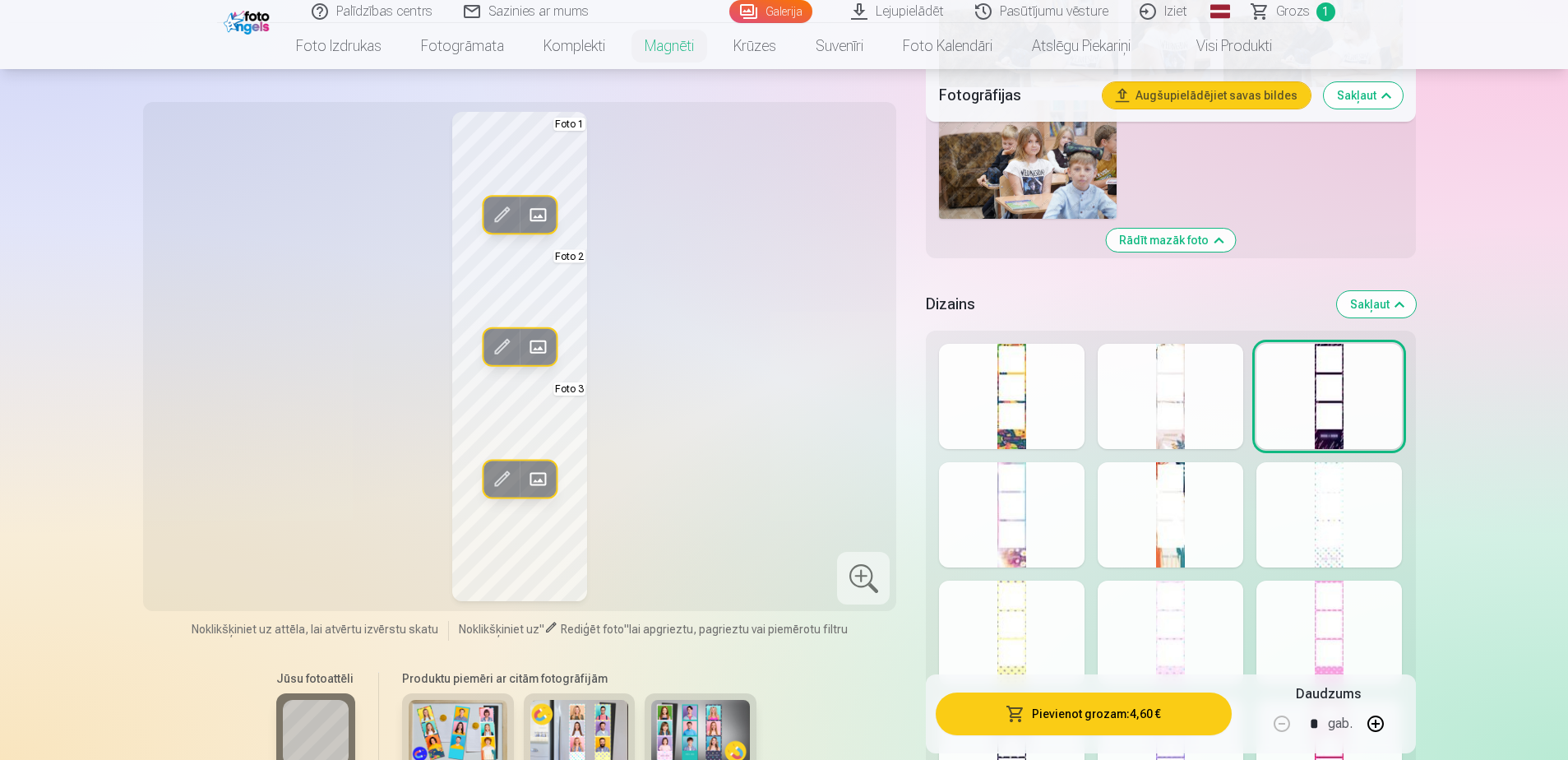
click at [1041, 463] on button "Pievienot grozam : 4,60 €" at bounding box center [1083, 714] width 295 height 43
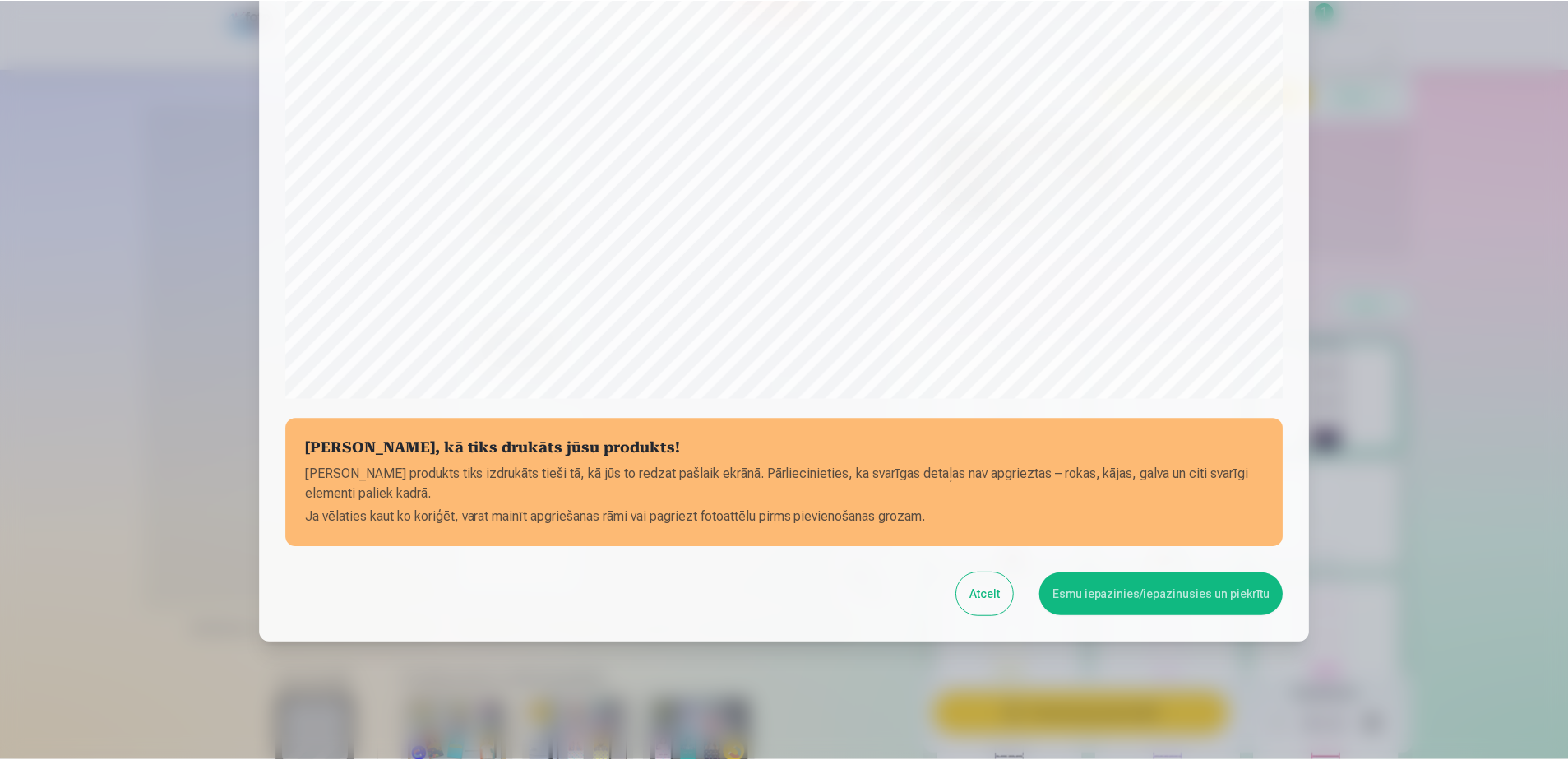
scroll to position [411, 0]
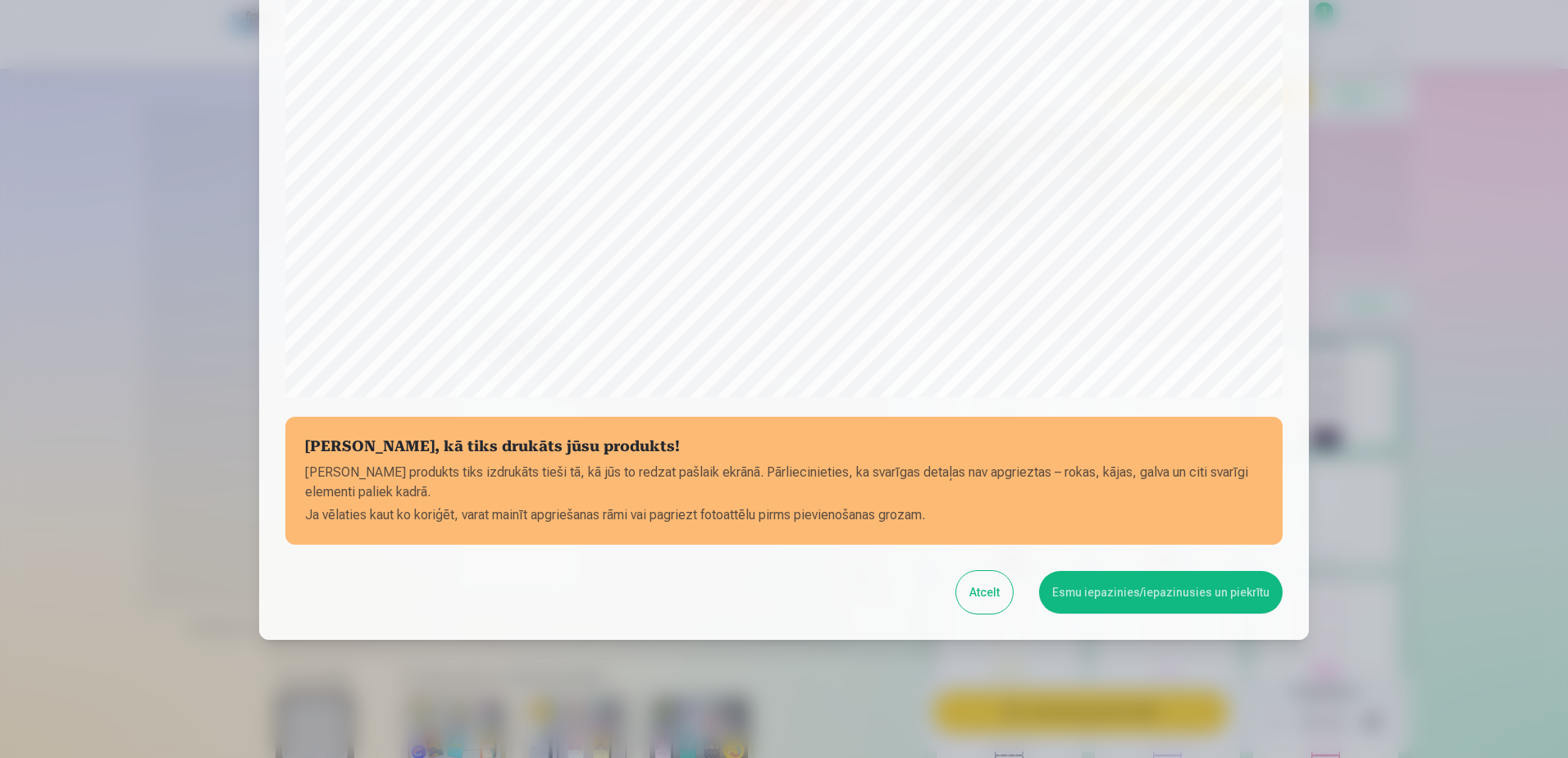
click at [1038, 462] on button "Esmu iepazinies/iepazinusies un piekrītu" at bounding box center [1161, 591] width 244 height 43
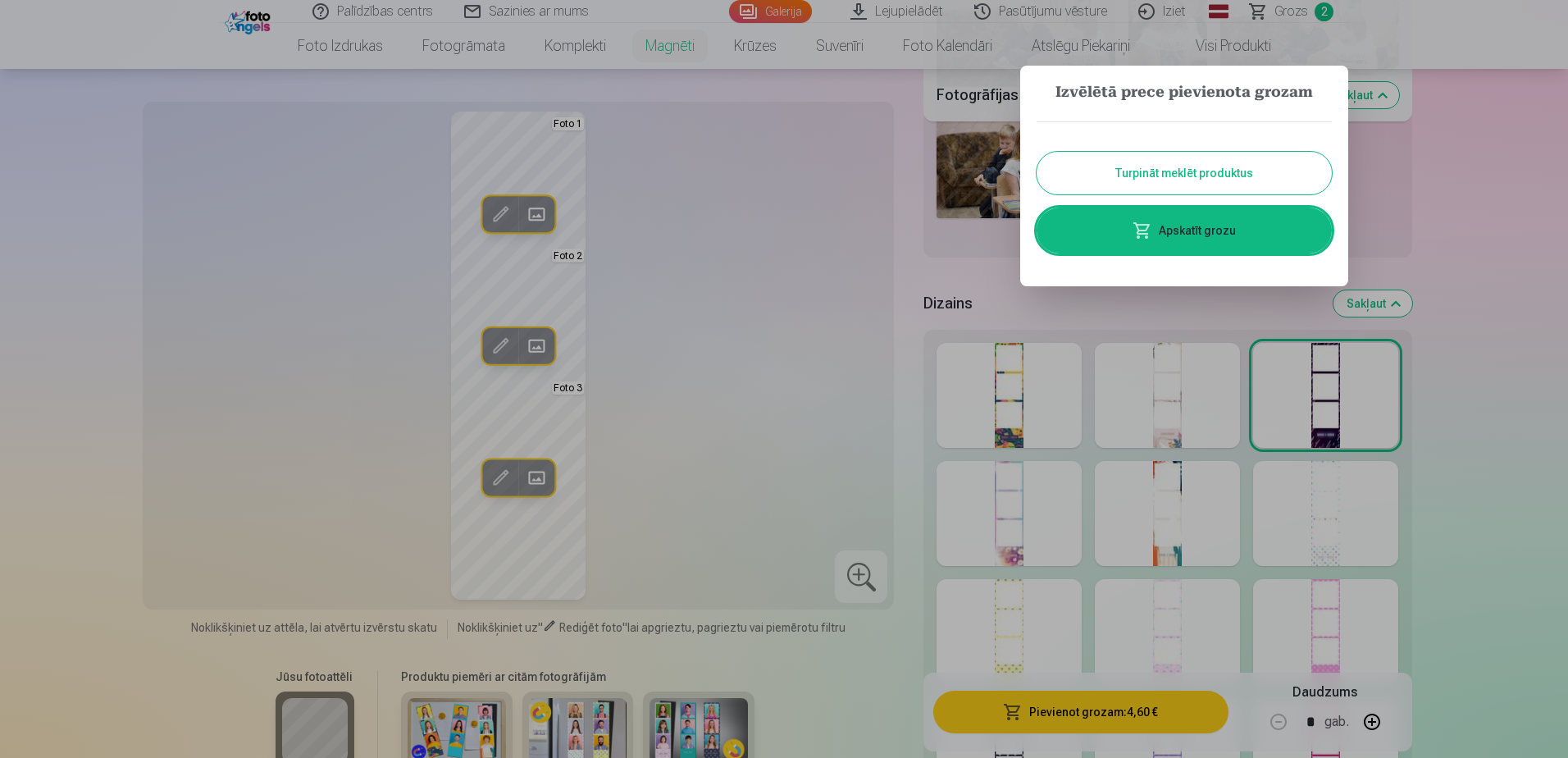
click at [1038, 176] on button "Turpināt meklēt produktus" at bounding box center [1184, 172] width 295 height 43
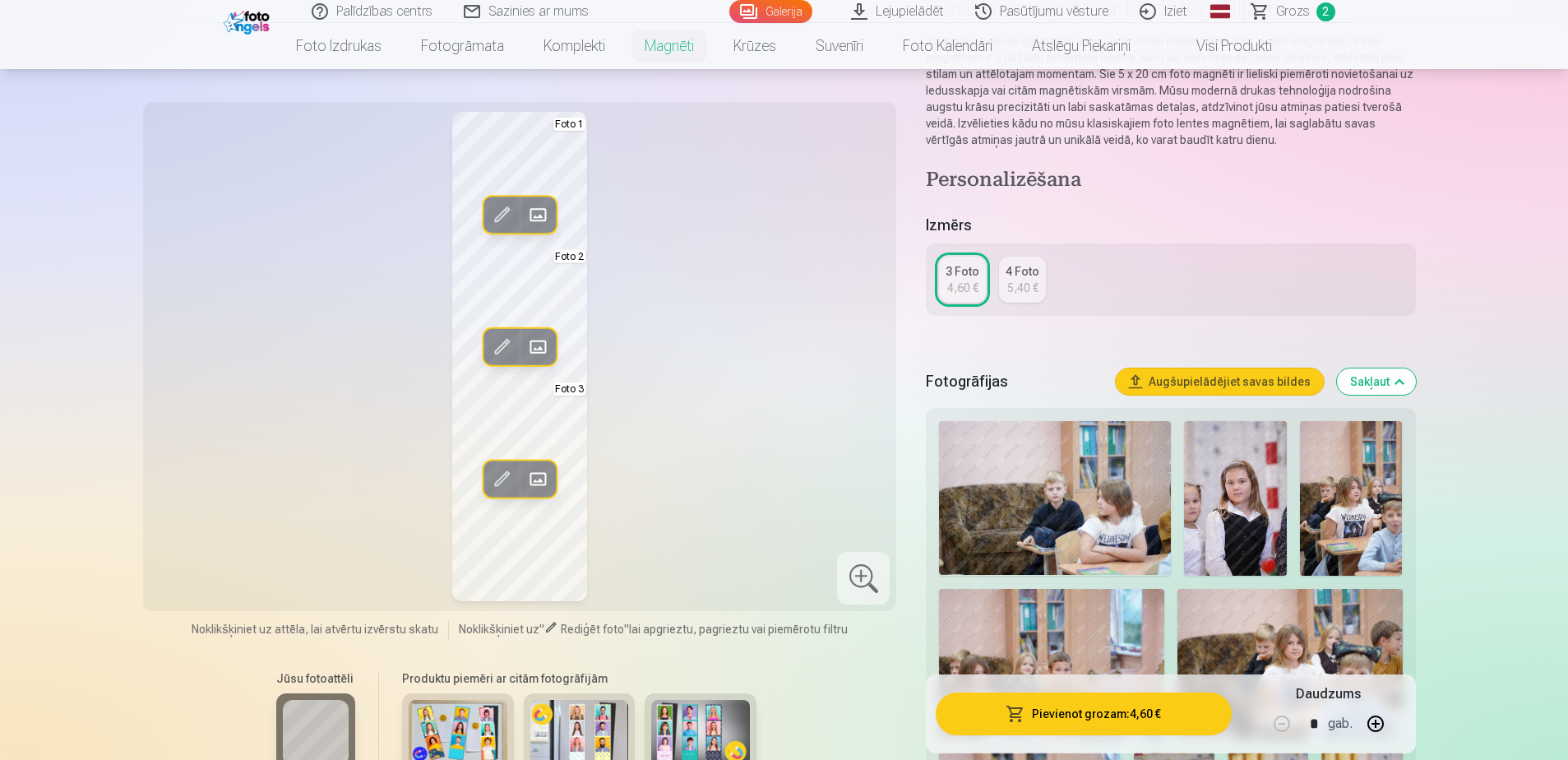
scroll to position [0, 0]
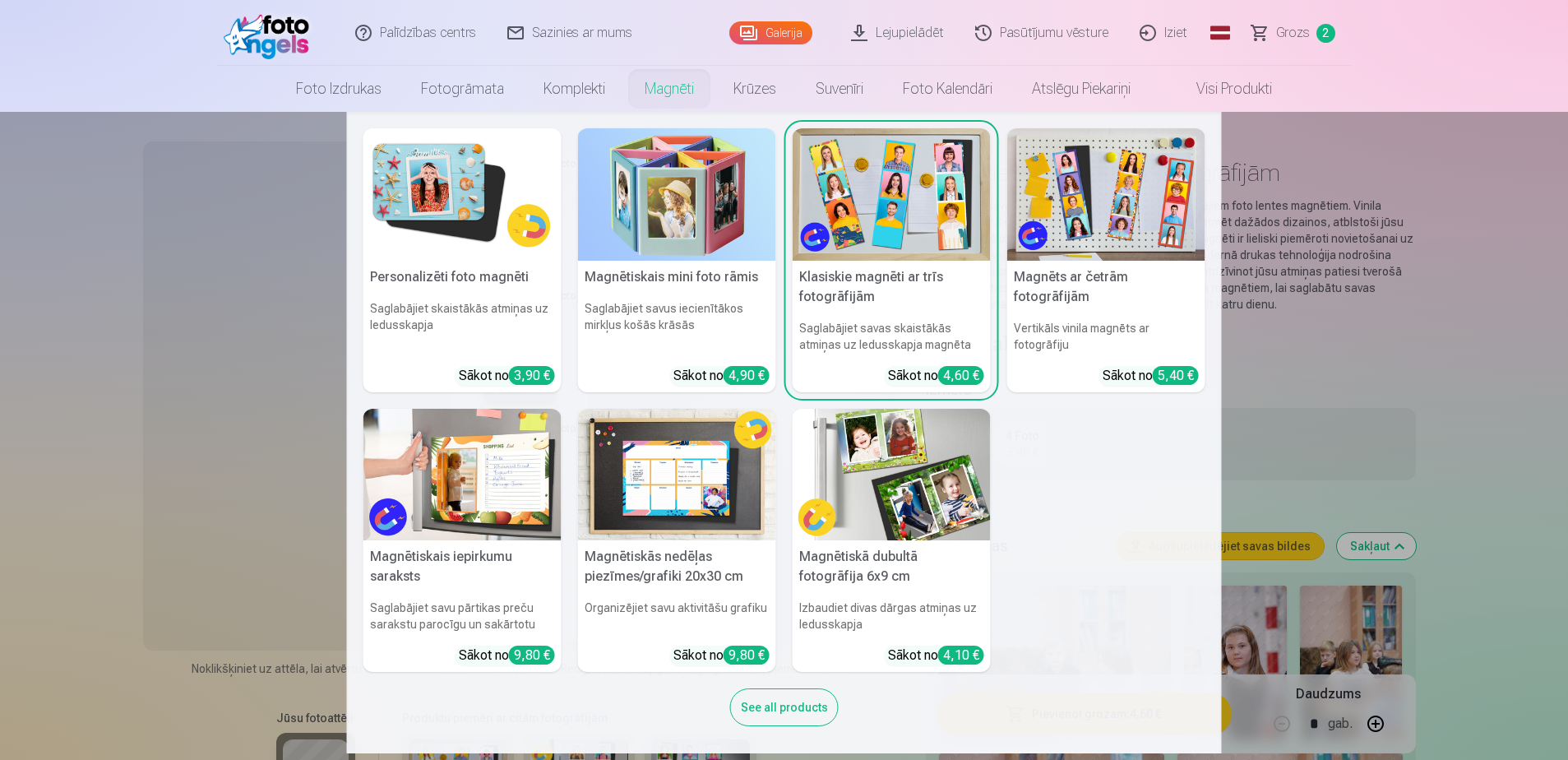
click at [849, 463] on h5 "Magnētiskā dubultā fotogrāfija 6x9 cm" at bounding box center [892, 566] width 198 height 52
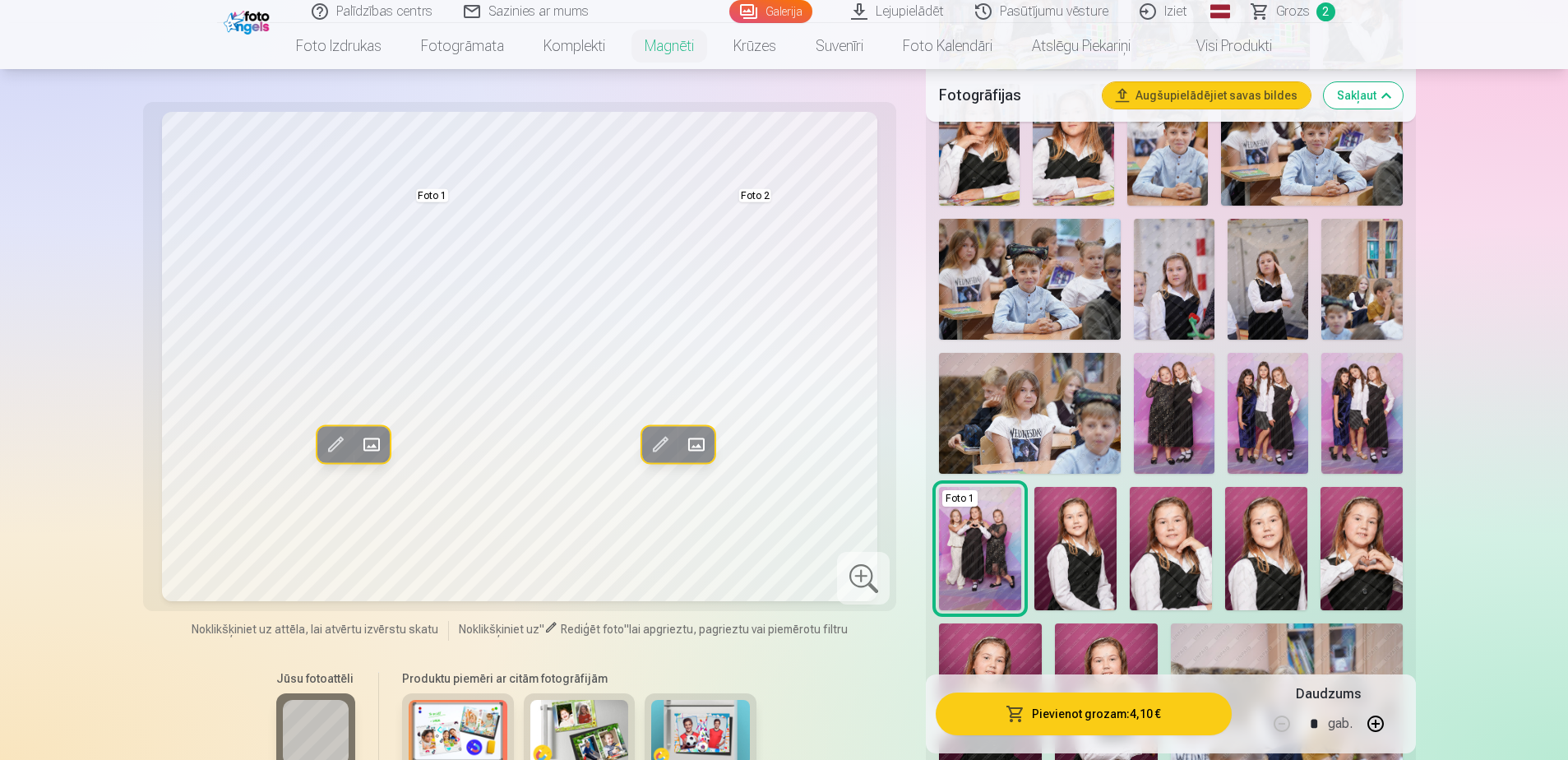
scroll to position [1480, 0]
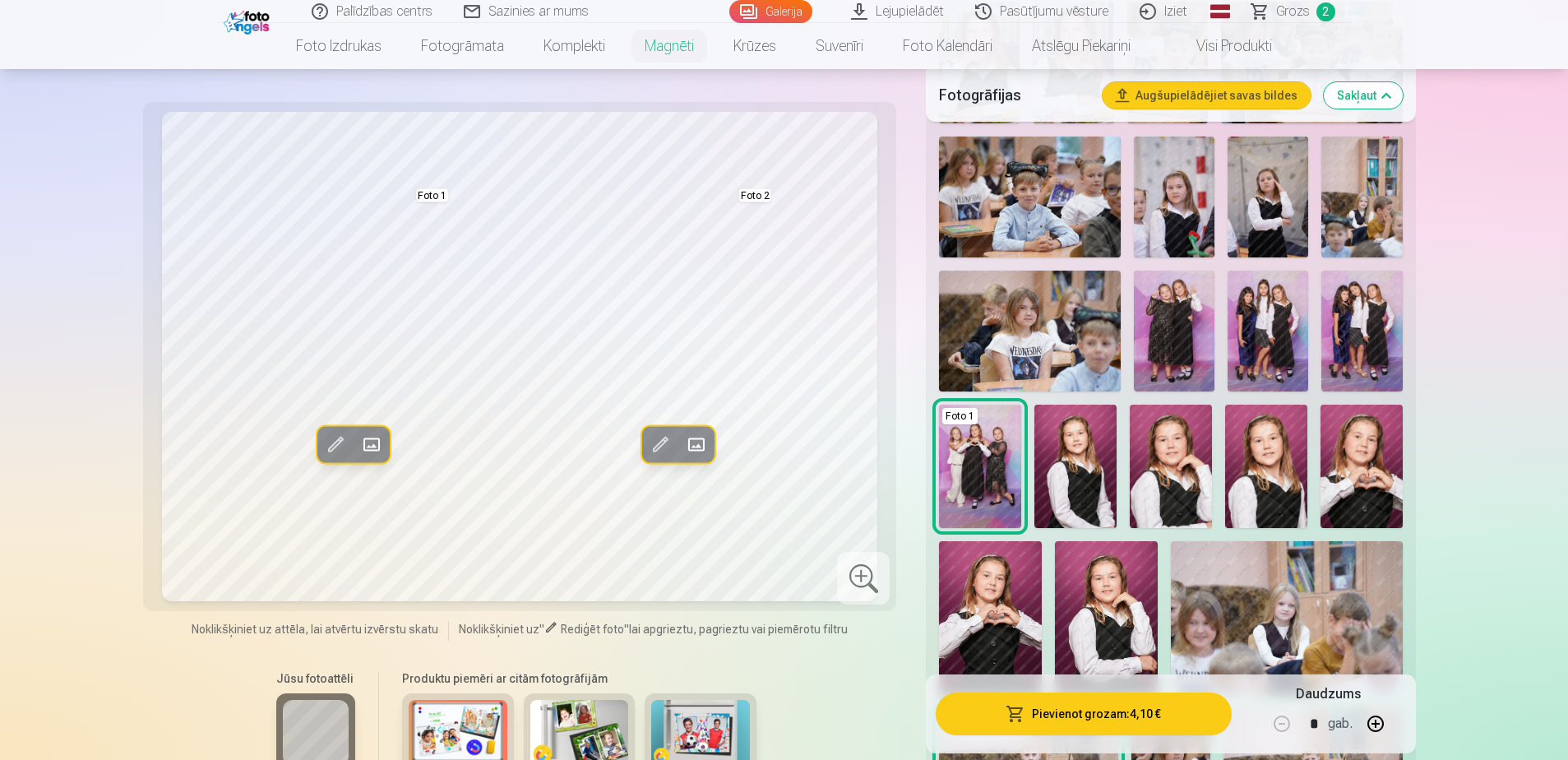
click at [1041, 456] on img at bounding box center [1075, 466] width 82 height 123
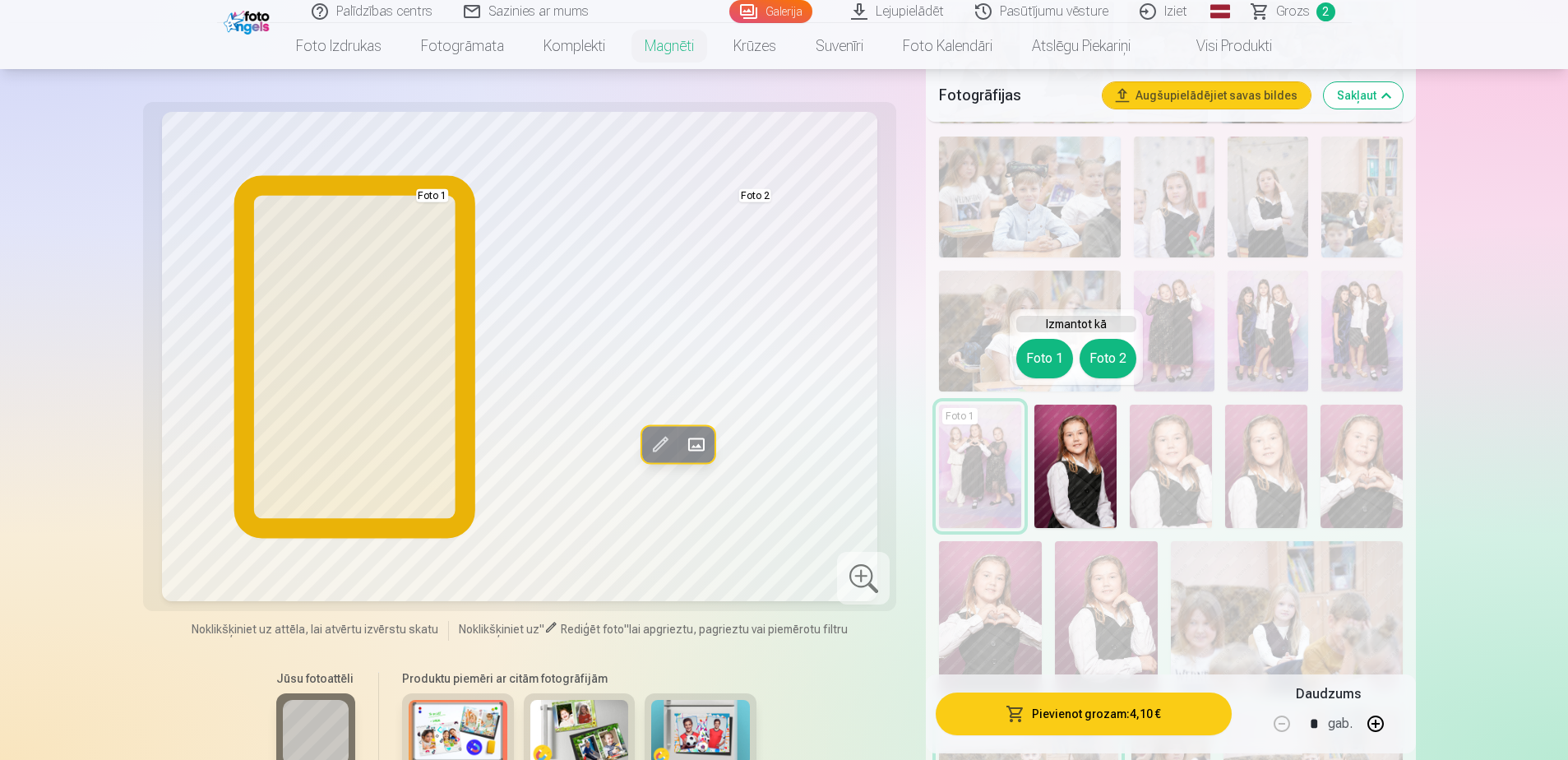
click at [1036, 362] on button "Foto 1" at bounding box center [1044, 358] width 57 height 40
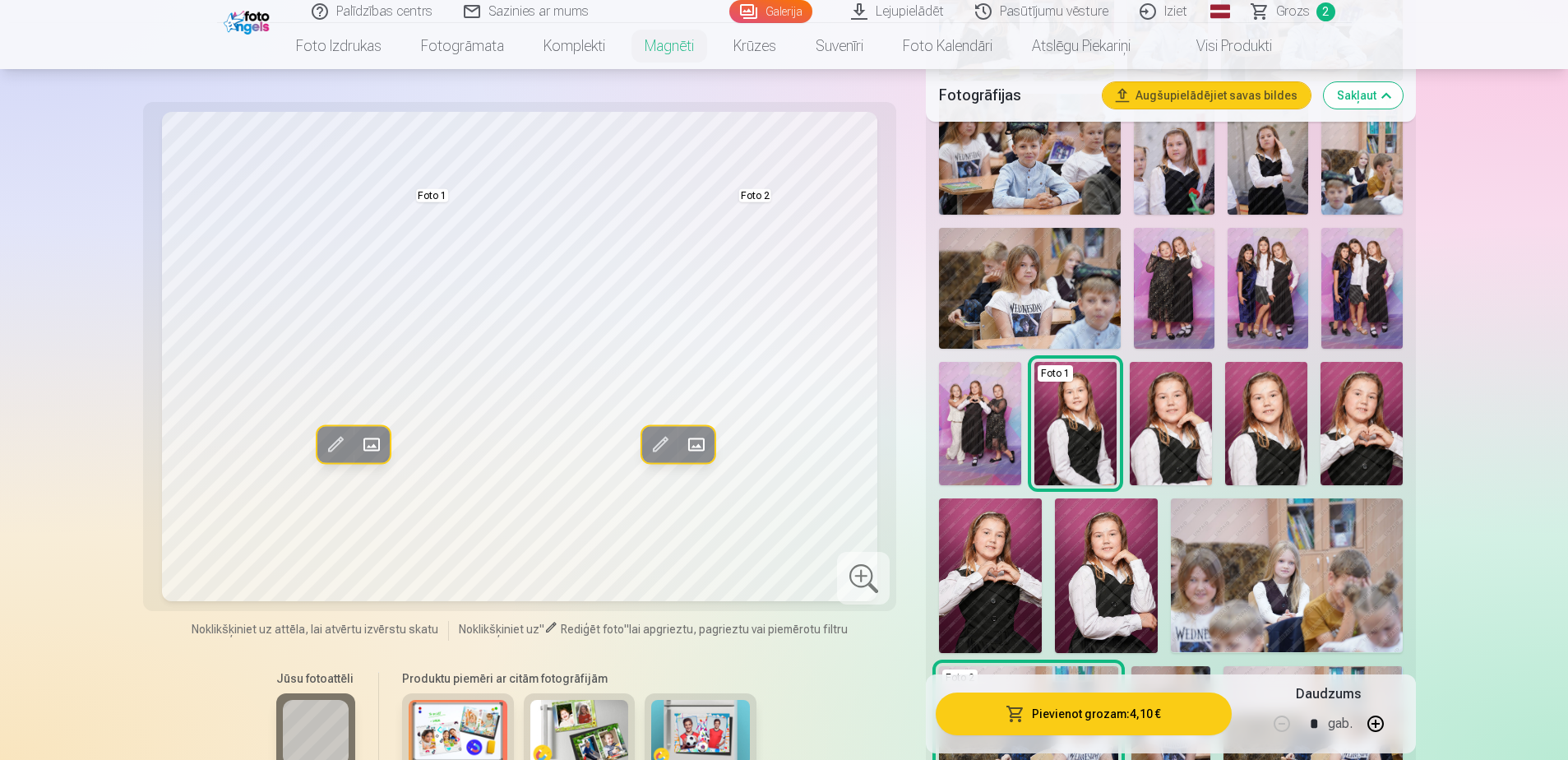
scroll to position [1562, 0]
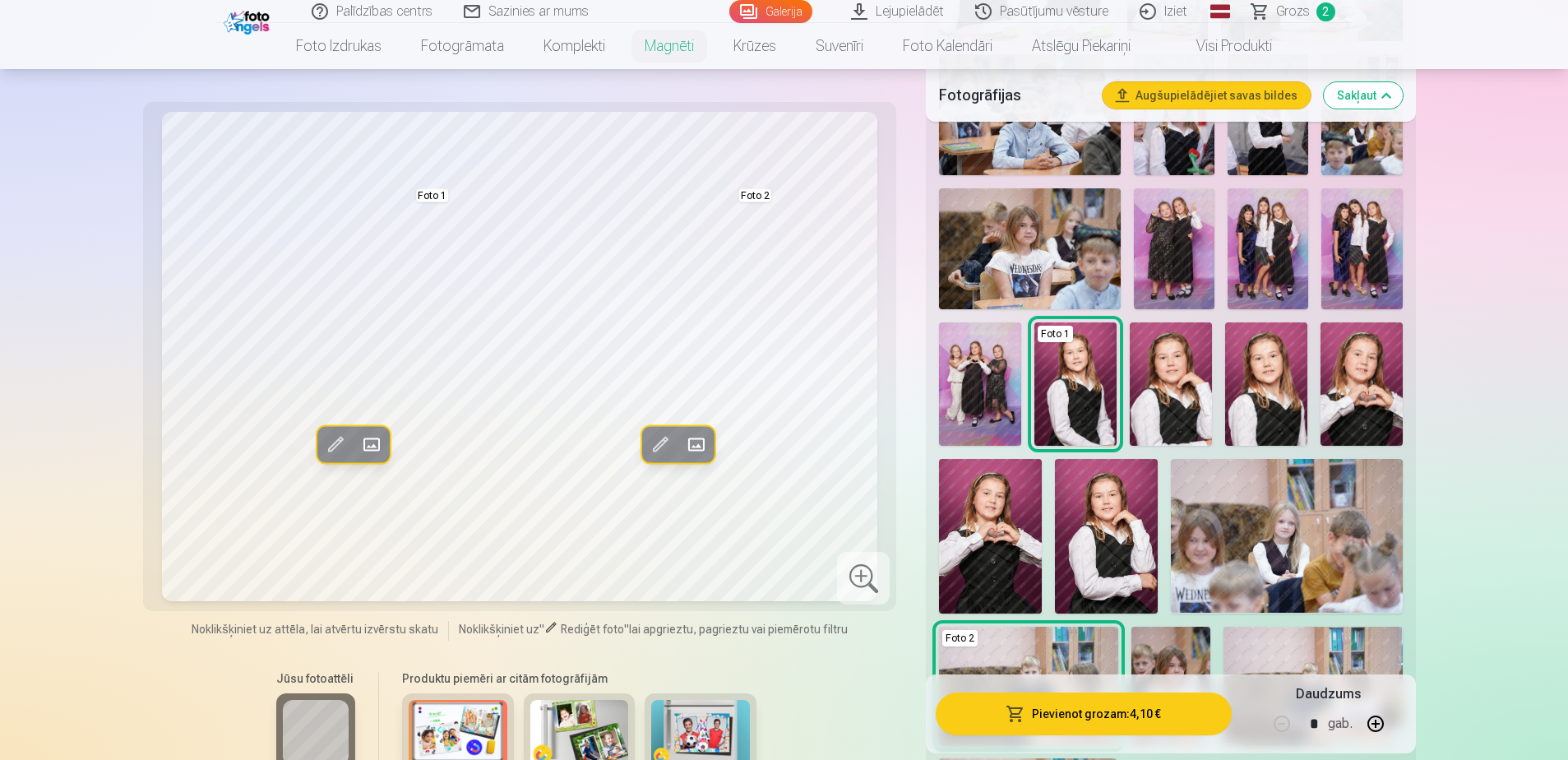
click at [1041, 369] on img at bounding box center [1361, 384] width 82 height 123
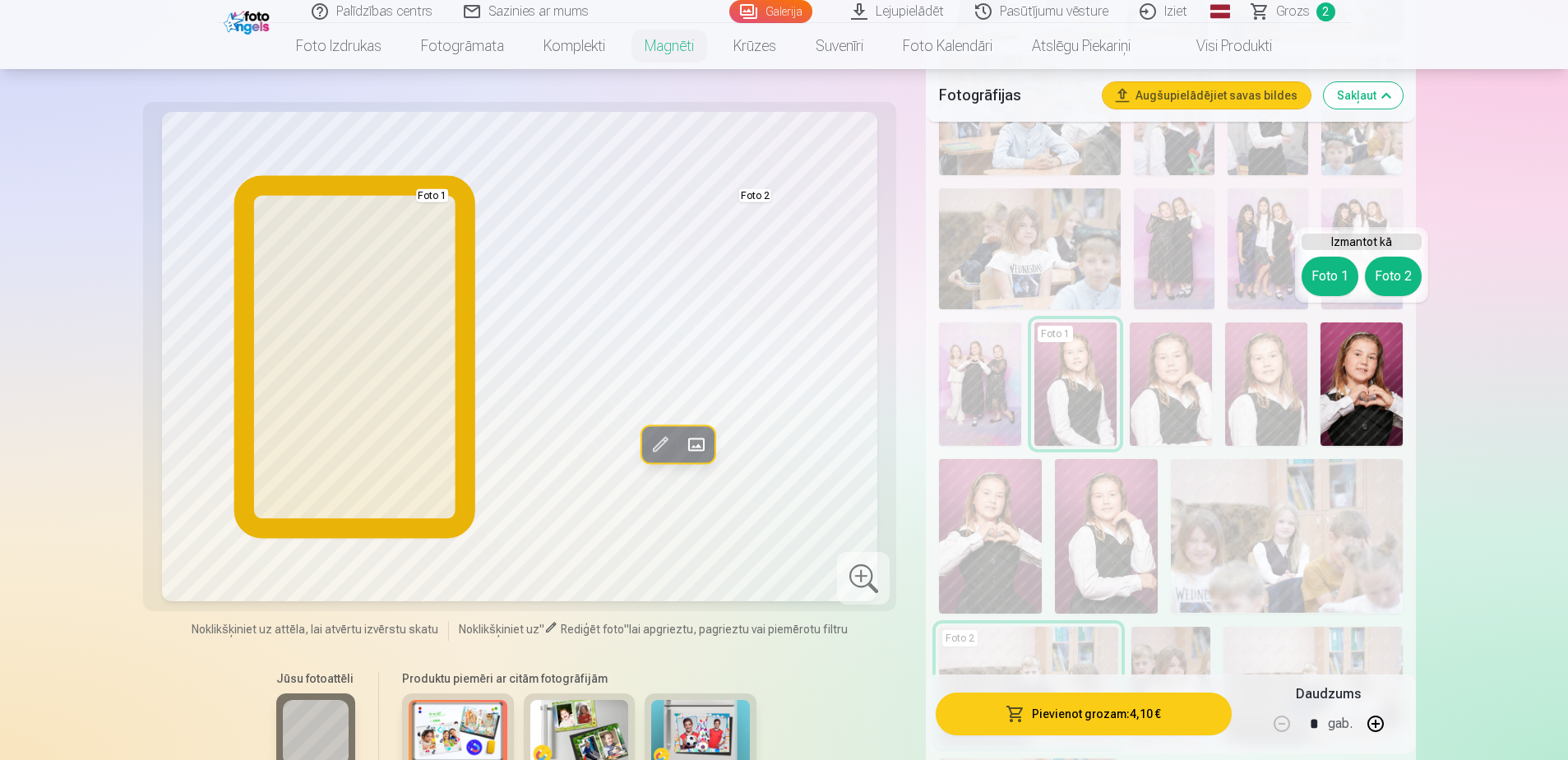
click at [1041, 287] on button "Foto 1" at bounding box center [1329, 276] width 57 height 40
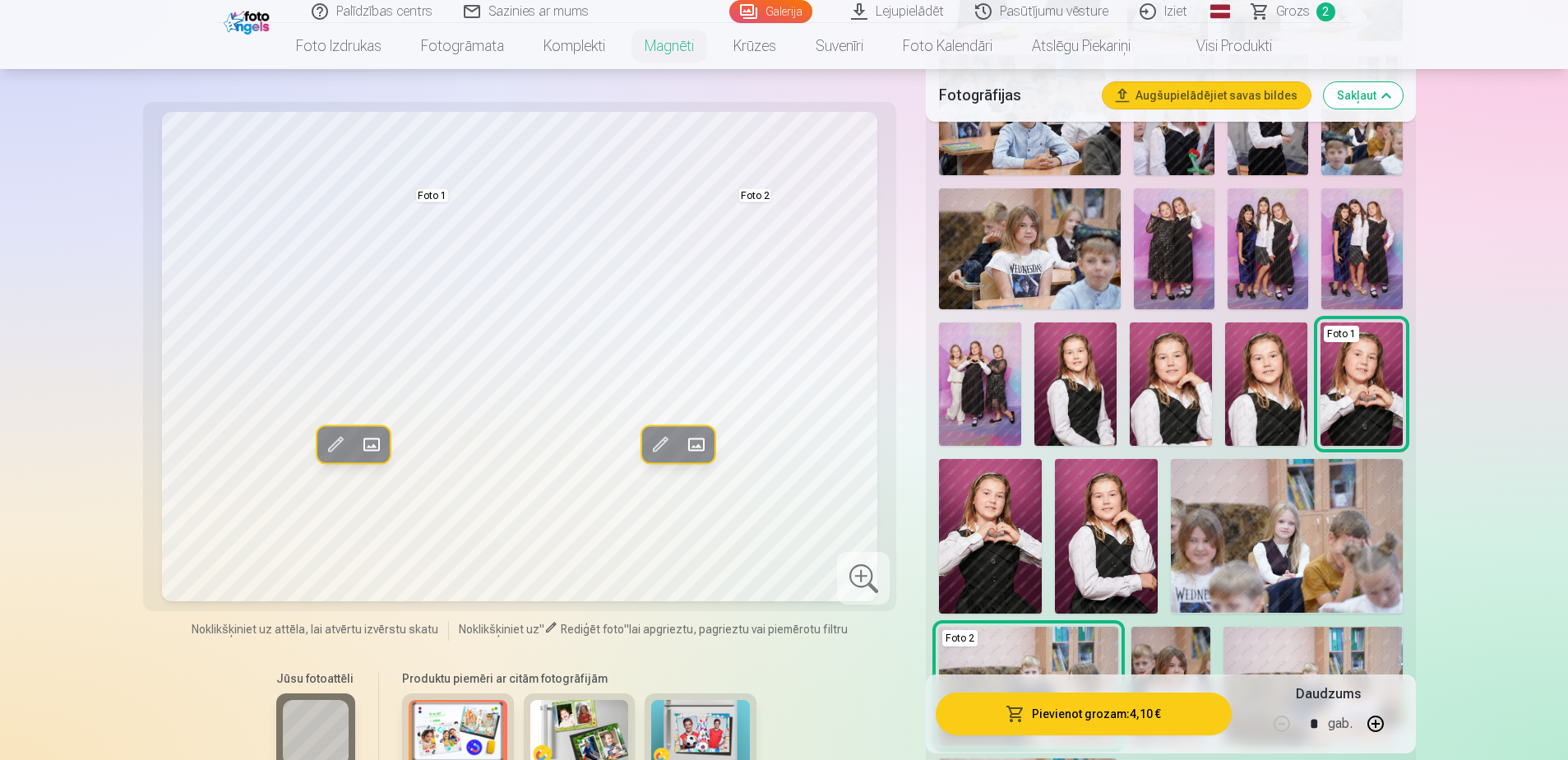
click at [1041, 396] on img at bounding box center [1265, 384] width 82 height 123
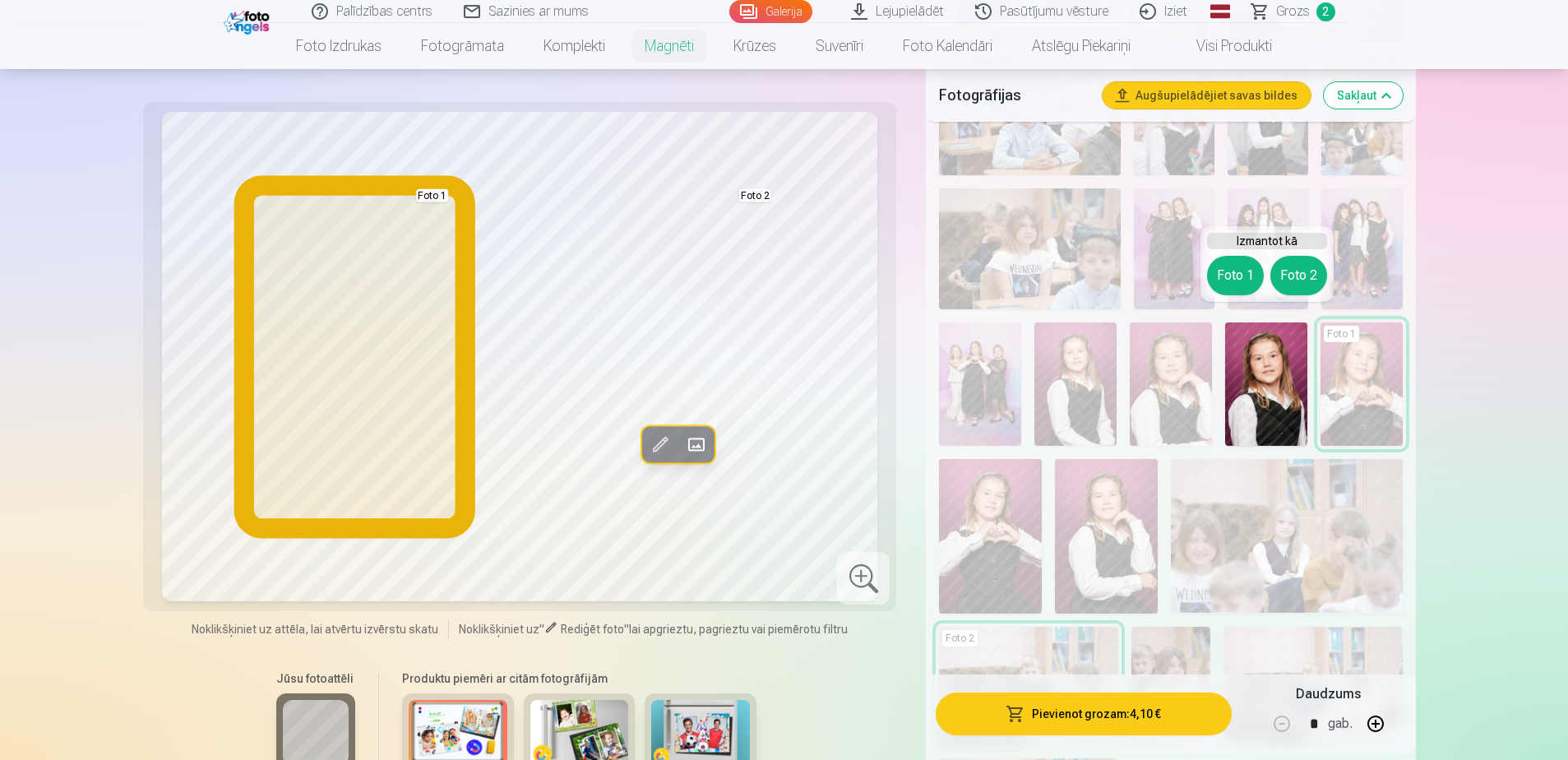
click at [1041, 278] on button "Foto 1" at bounding box center [1235, 275] width 57 height 40
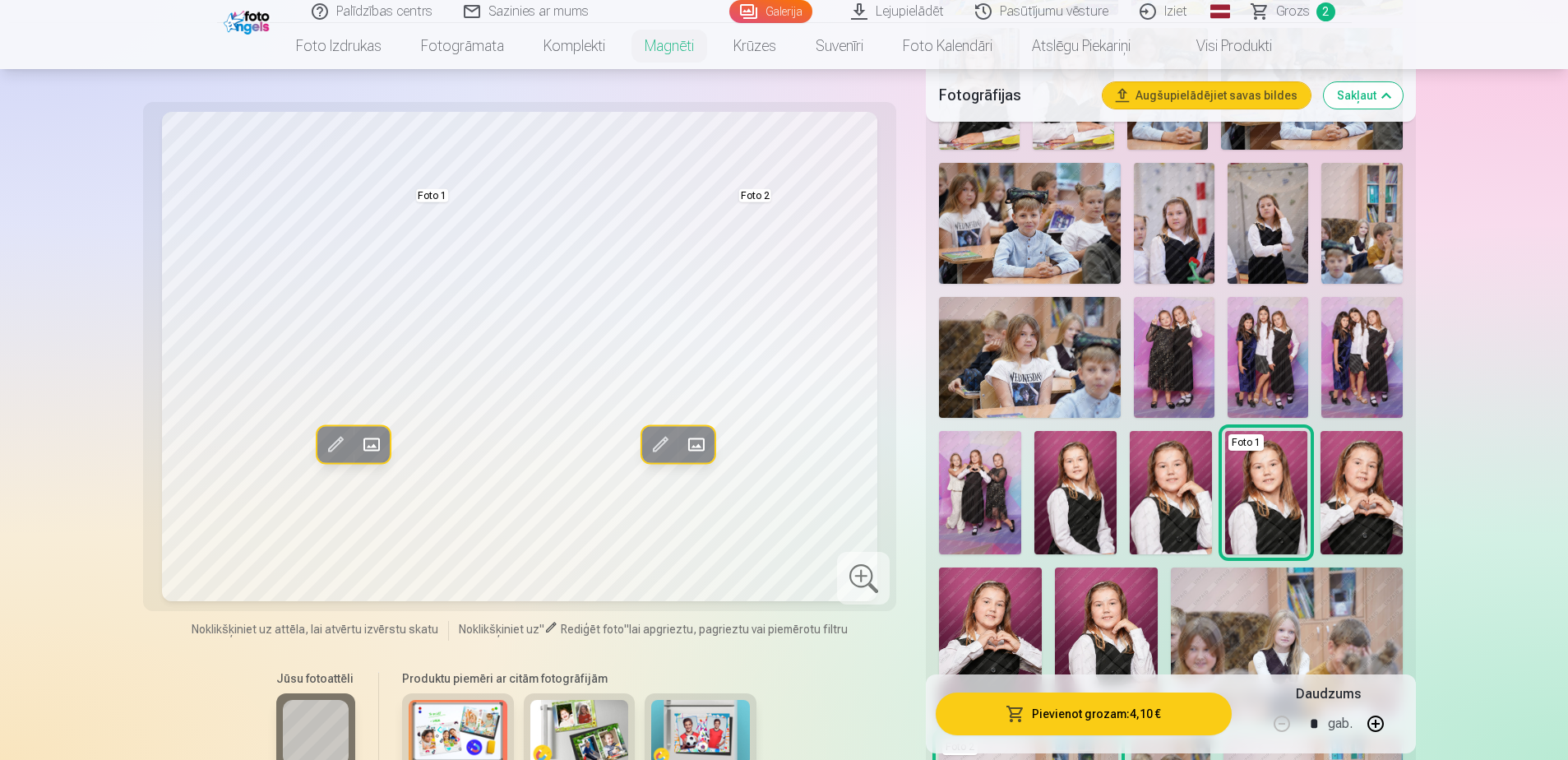
scroll to position [1398, 0]
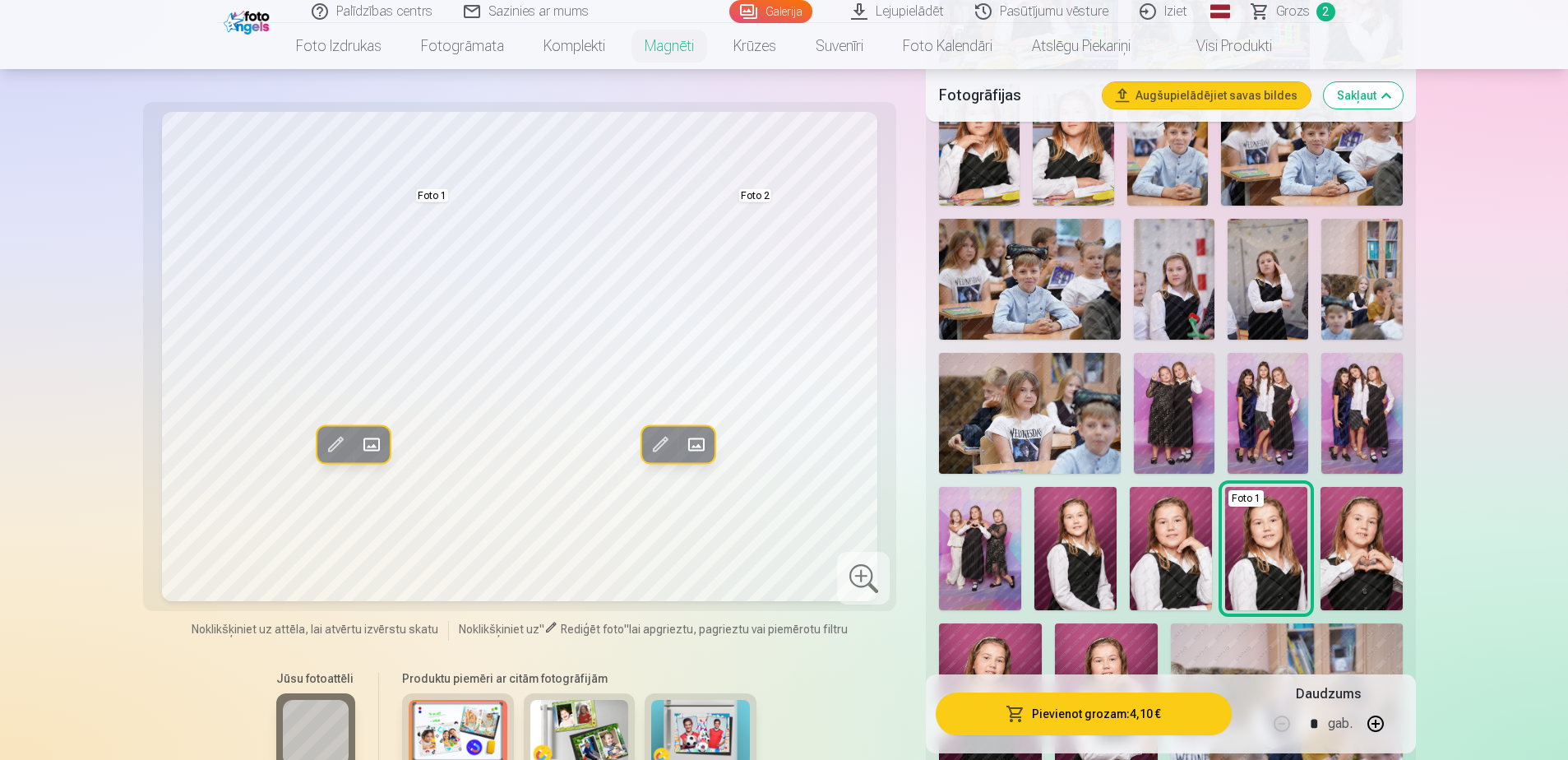
click at [1041, 283] on img at bounding box center [1174, 278] width 81 height 121
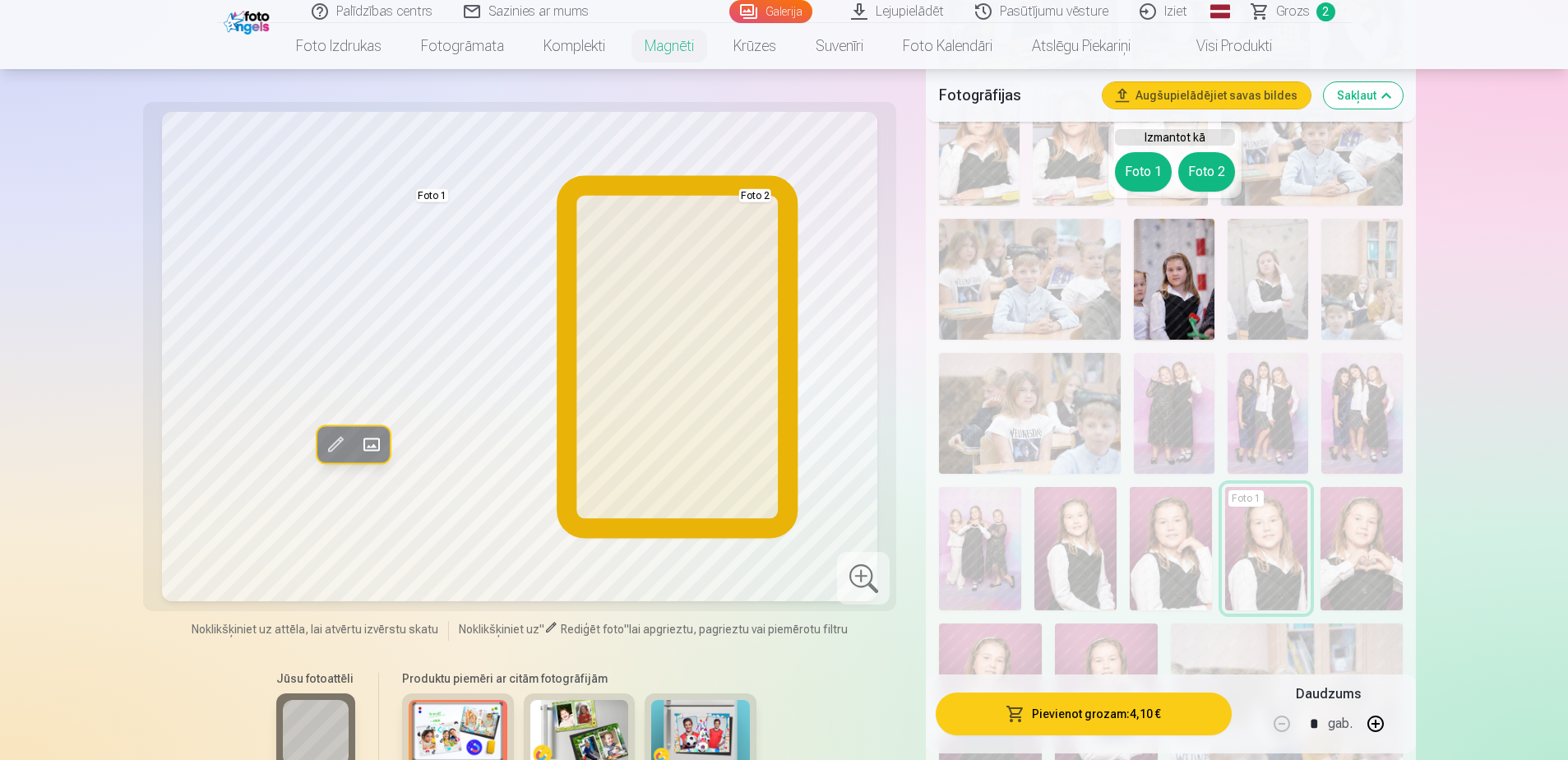
click at [1041, 181] on button "Foto 2" at bounding box center [1206, 171] width 57 height 40
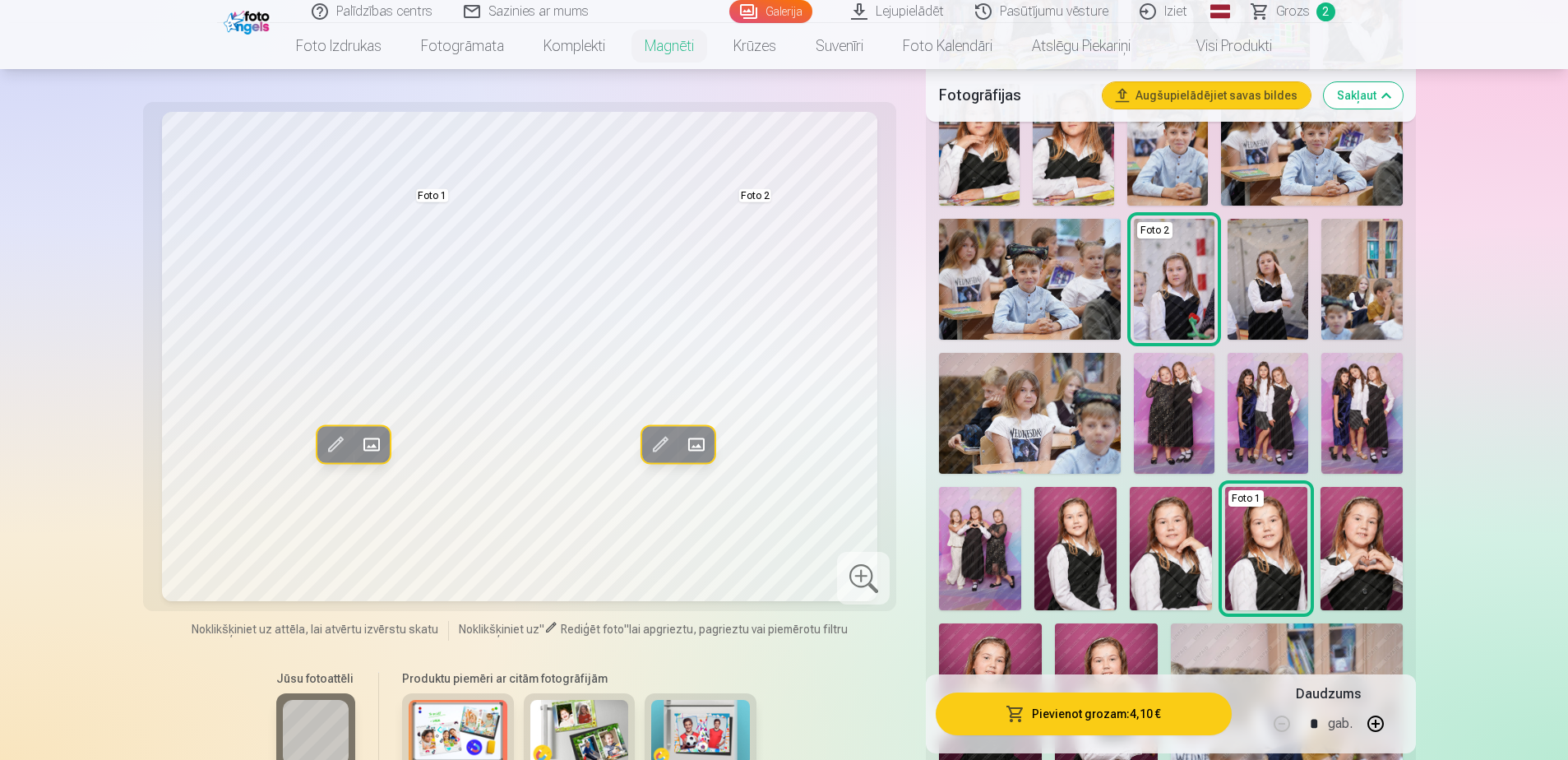
click at [1037, 406] on img at bounding box center [1029, 412] width 181 height 121
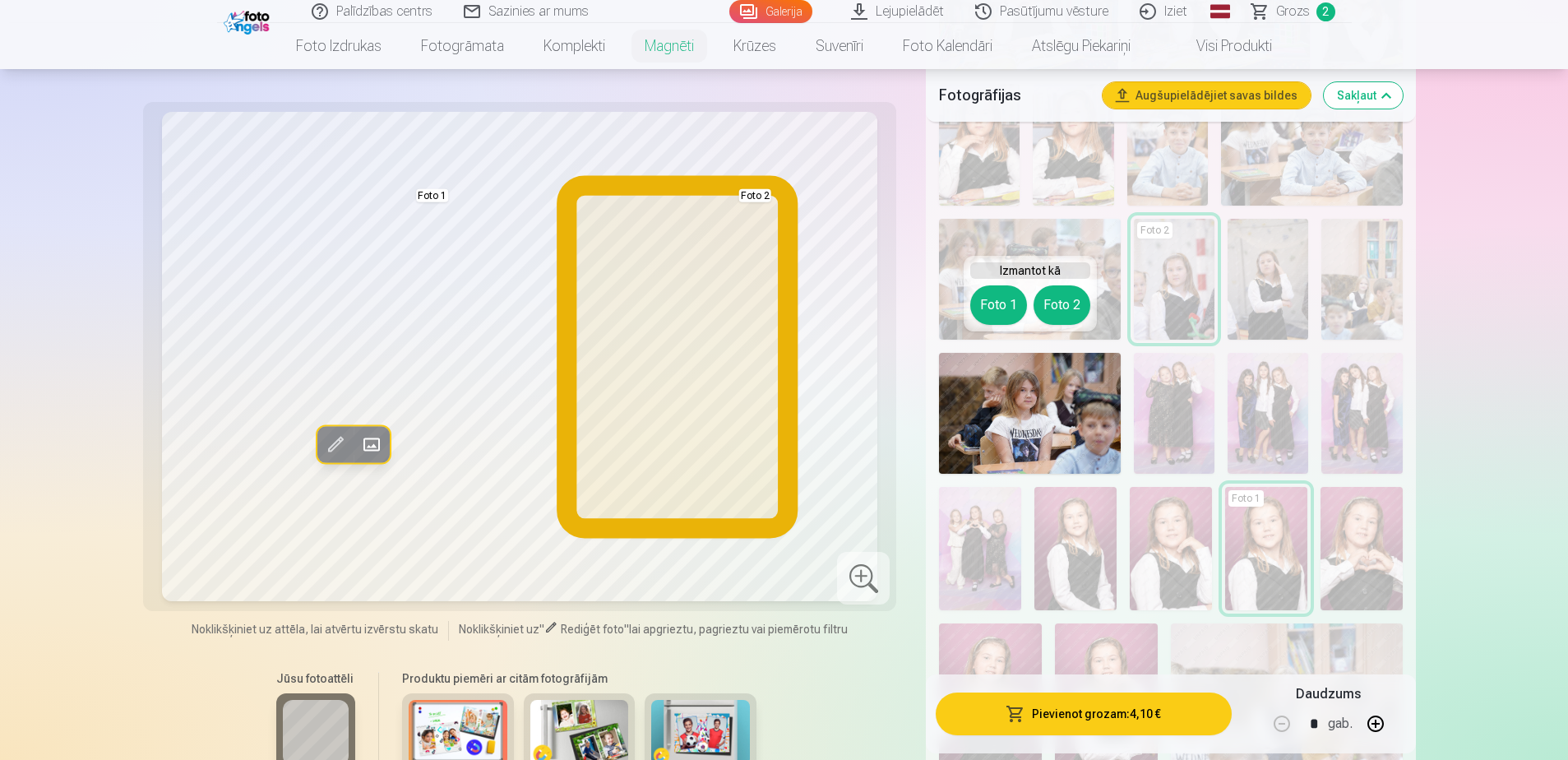
click at [1041, 305] on button "Foto 2" at bounding box center [1061, 305] width 57 height 40
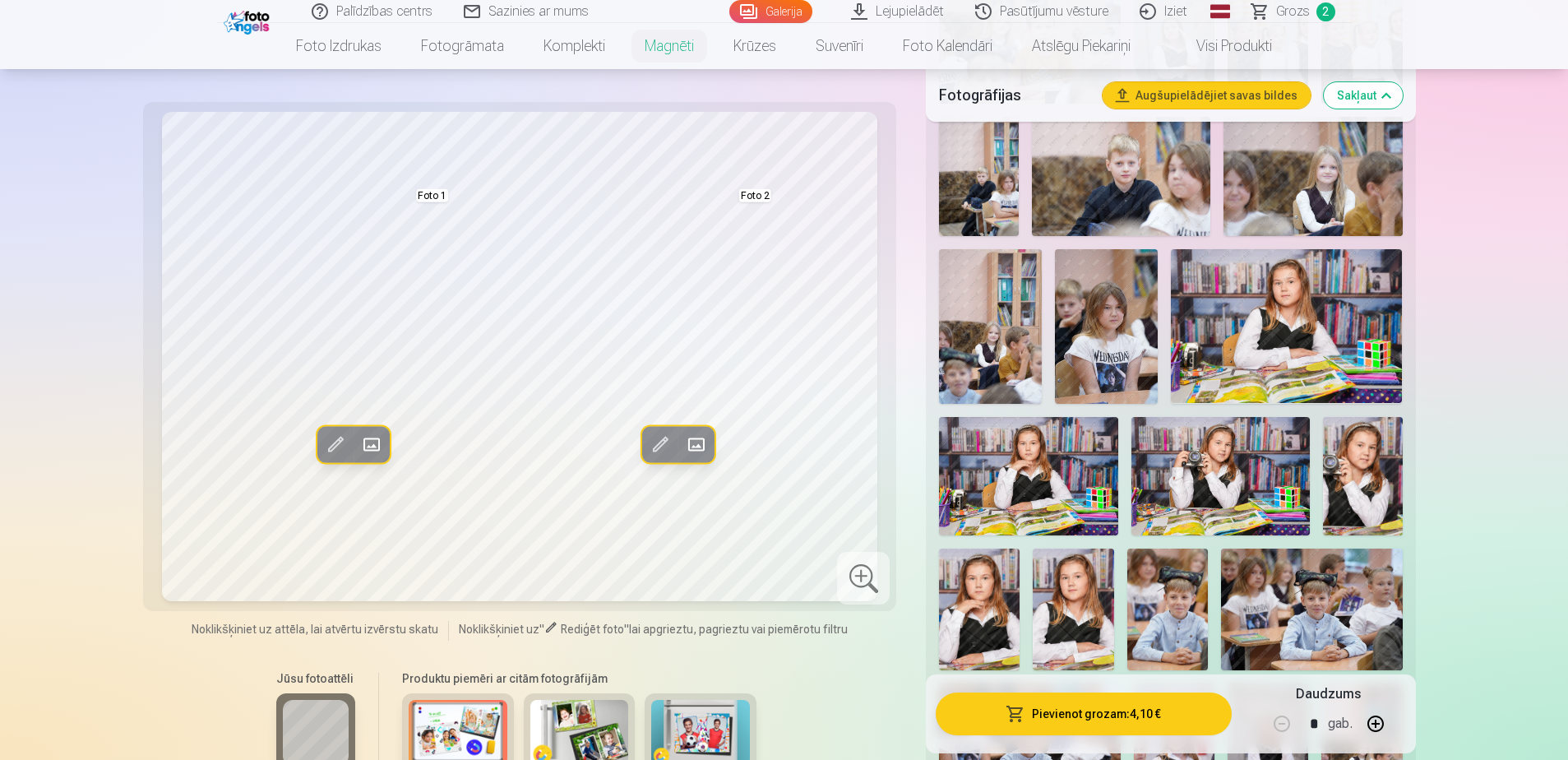
scroll to position [904, 0]
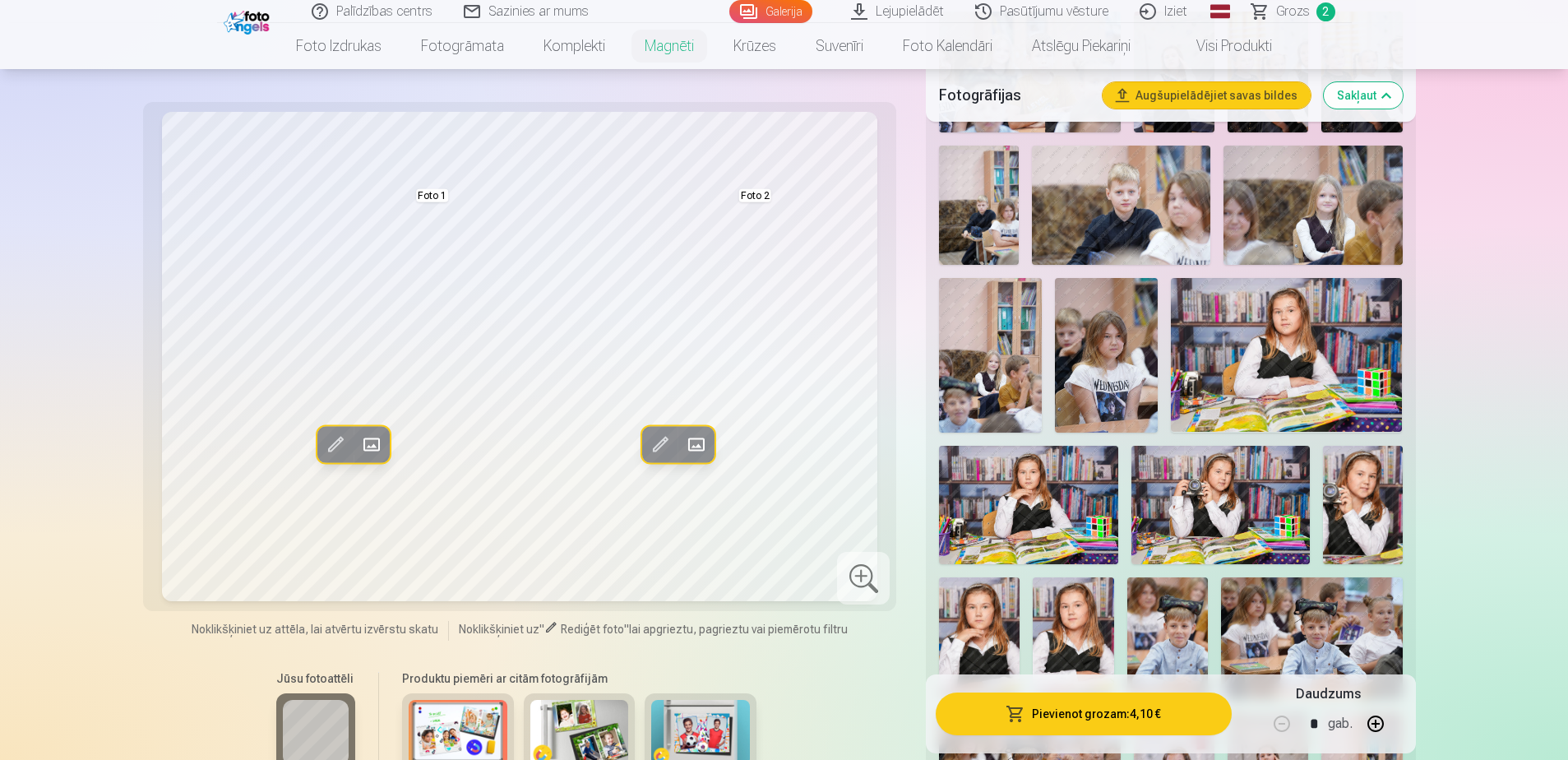
click at [1041, 363] on img at bounding box center [1107, 354] width 103 height 154
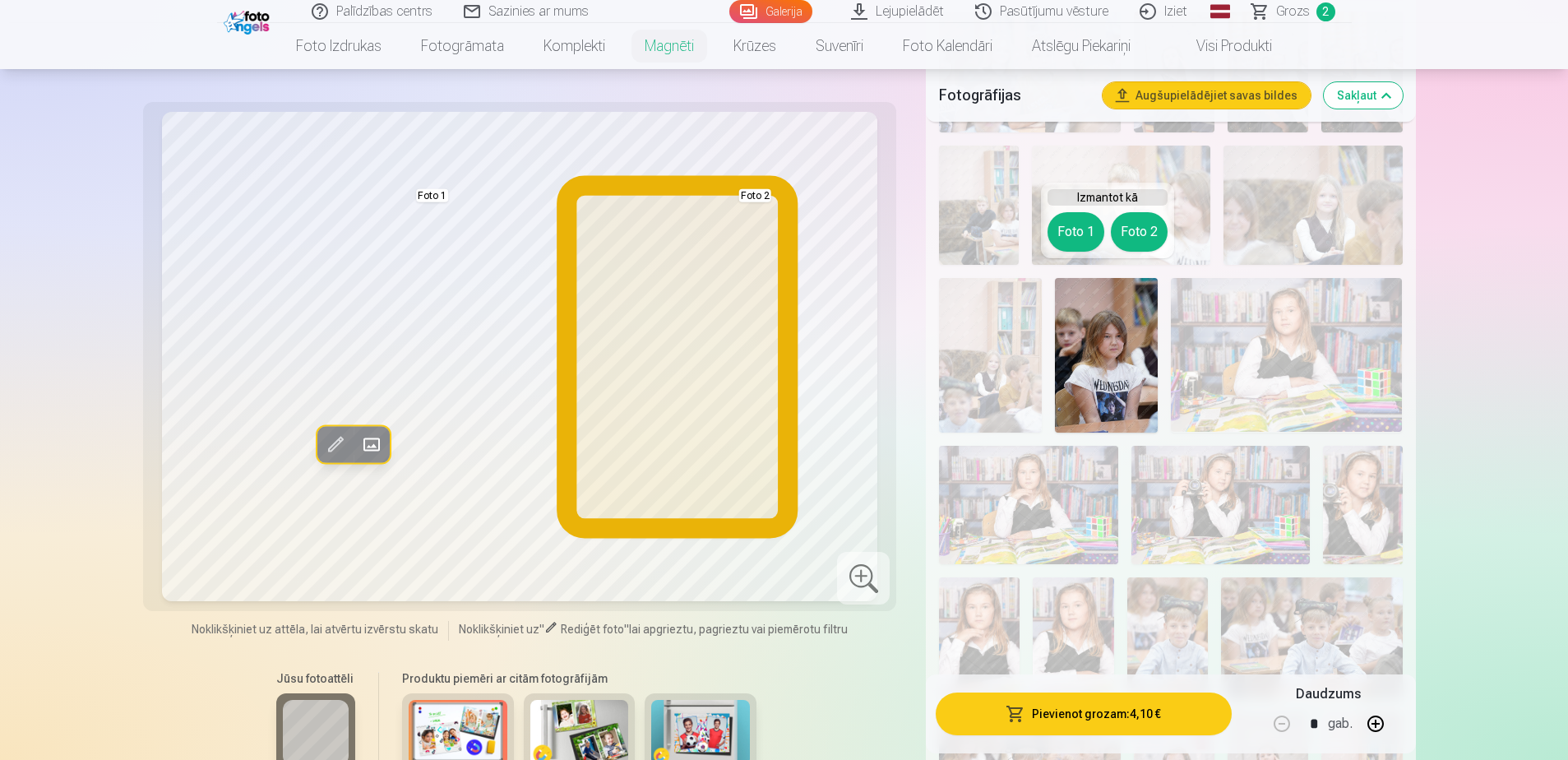
click at [1041, 234] on button "Foto 2" at bounding box center [1139, 231] width 57 height 40
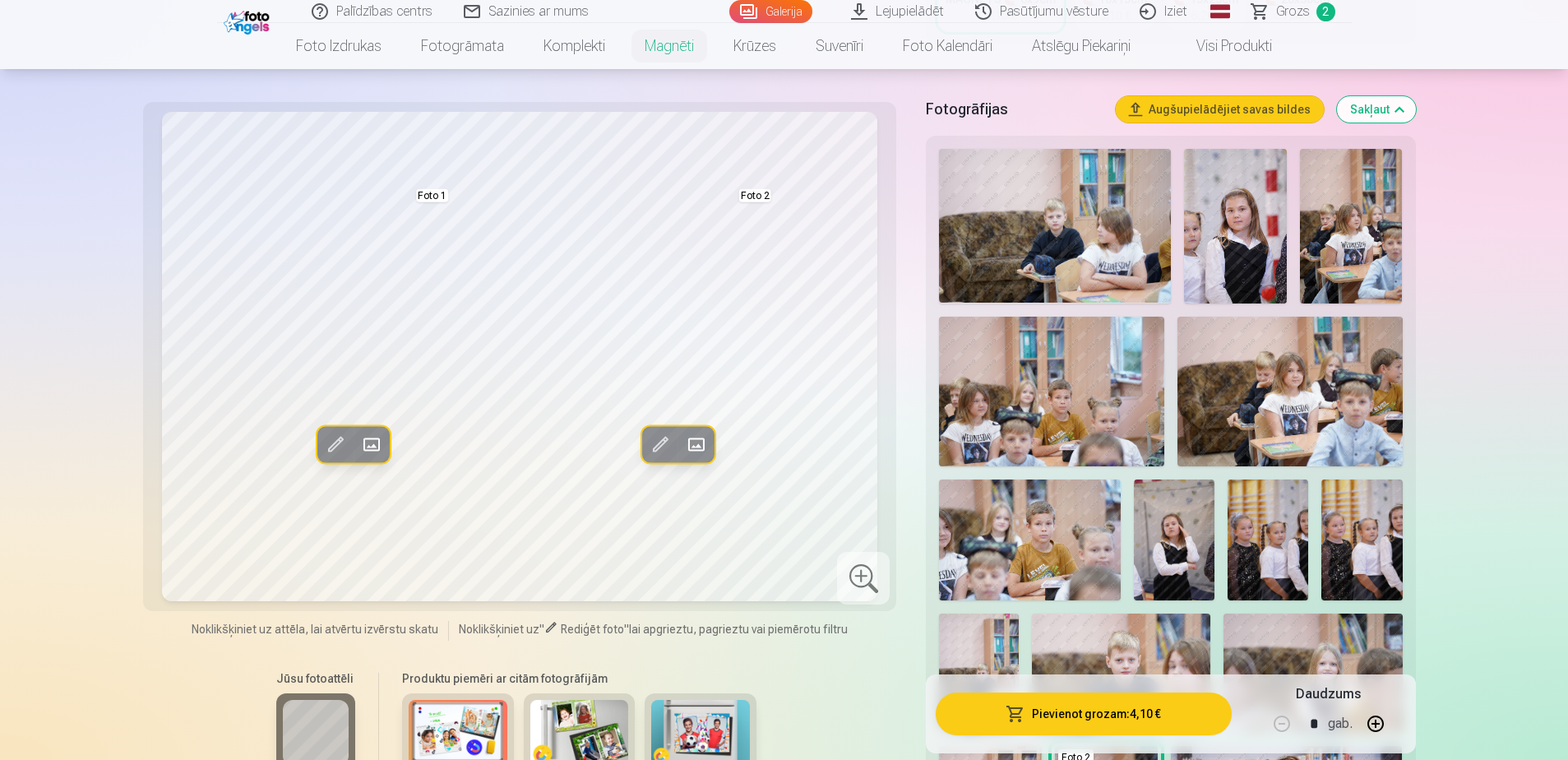
scroll to position [411, 0]
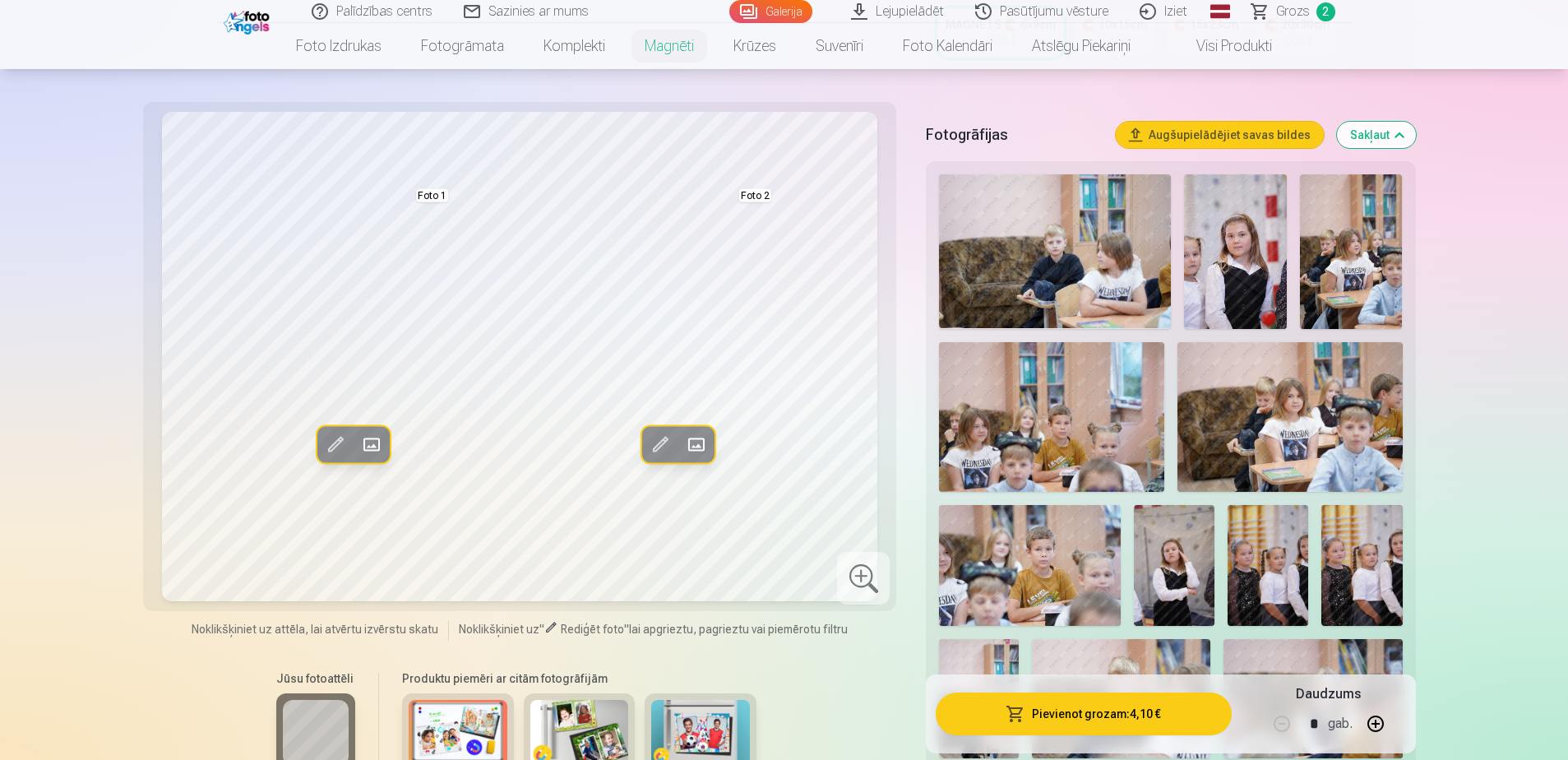
click at [1041, 245] on img at bounding box center [1236, 251] width 103 height 154
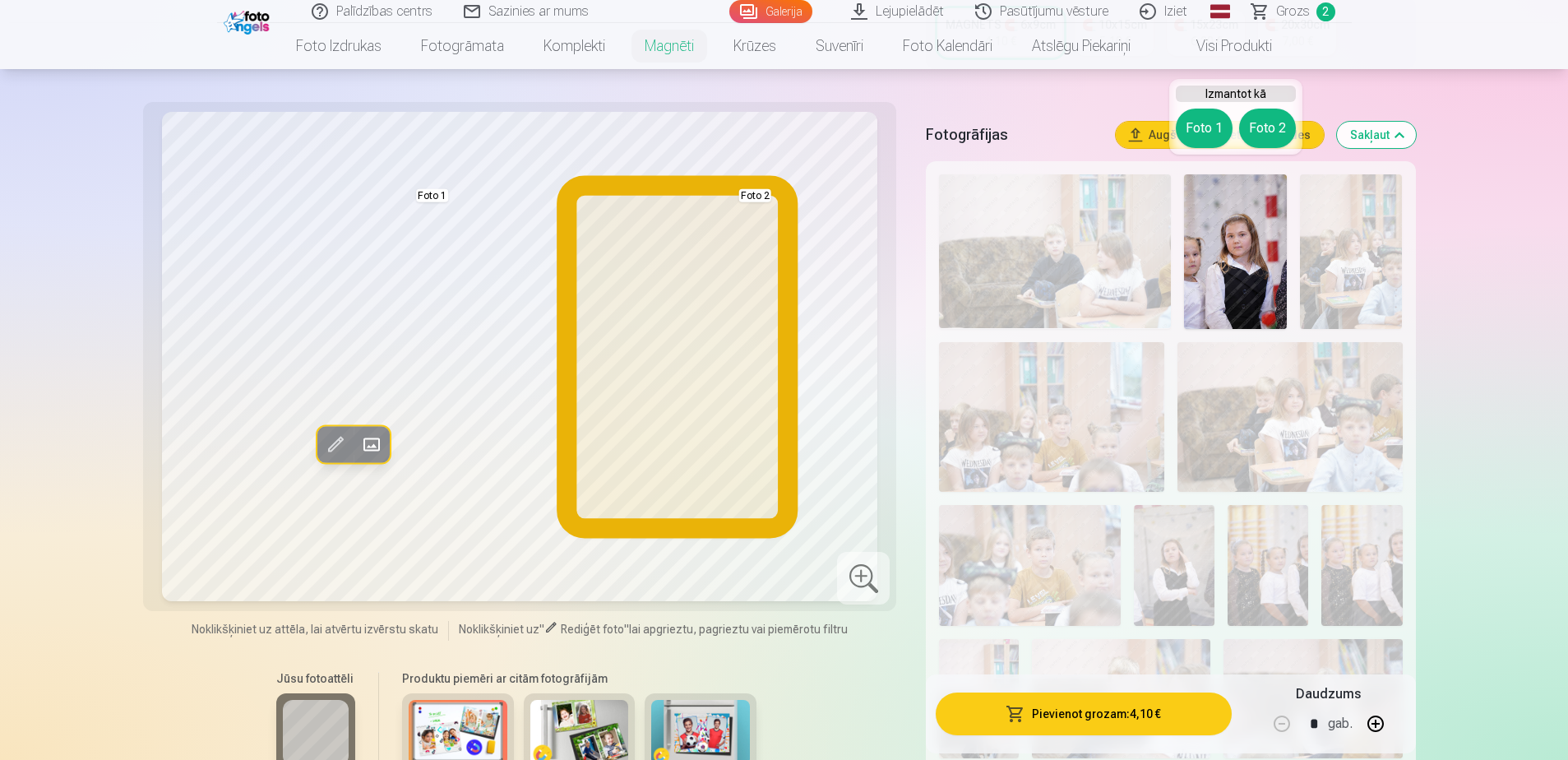
click at [1041, 125] on button "Foto 2" at bounding box center [1267, 128] width 57 height 40
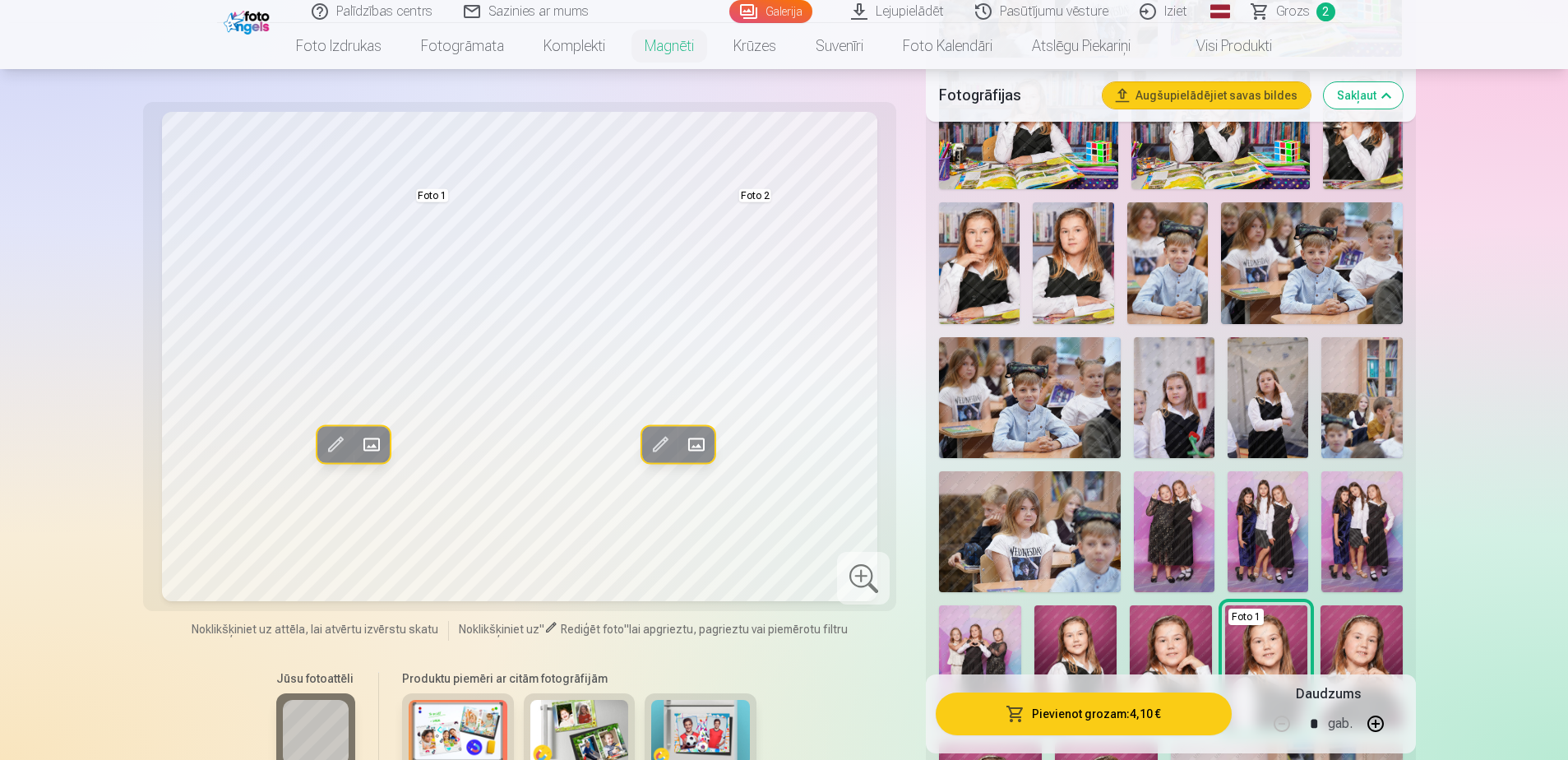
scroll to position [1316, 0]
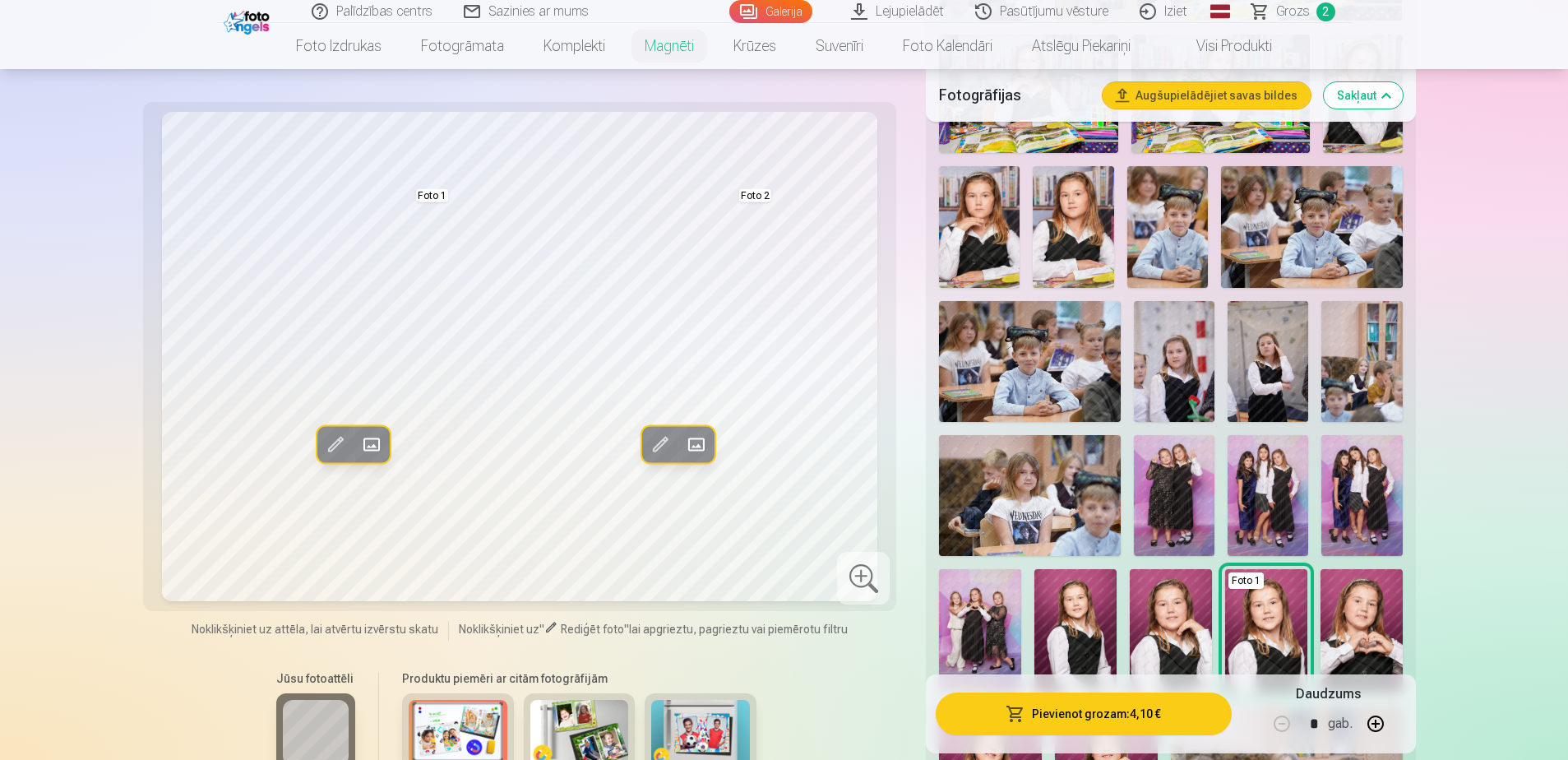
click at [1041, 355] on img at bounding box center [1174, 361] width 81 height 121
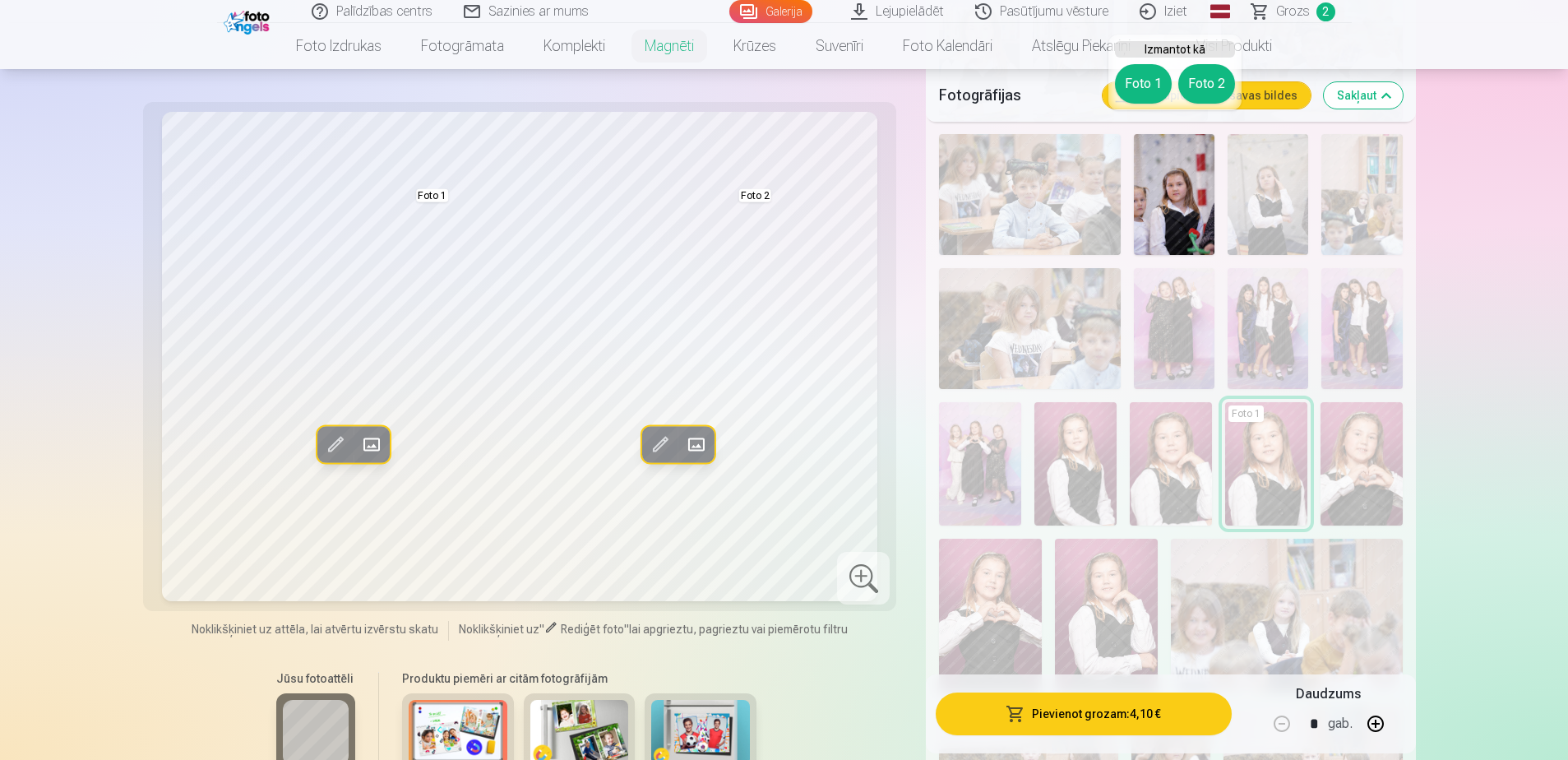
scroll to position [1727, 0]
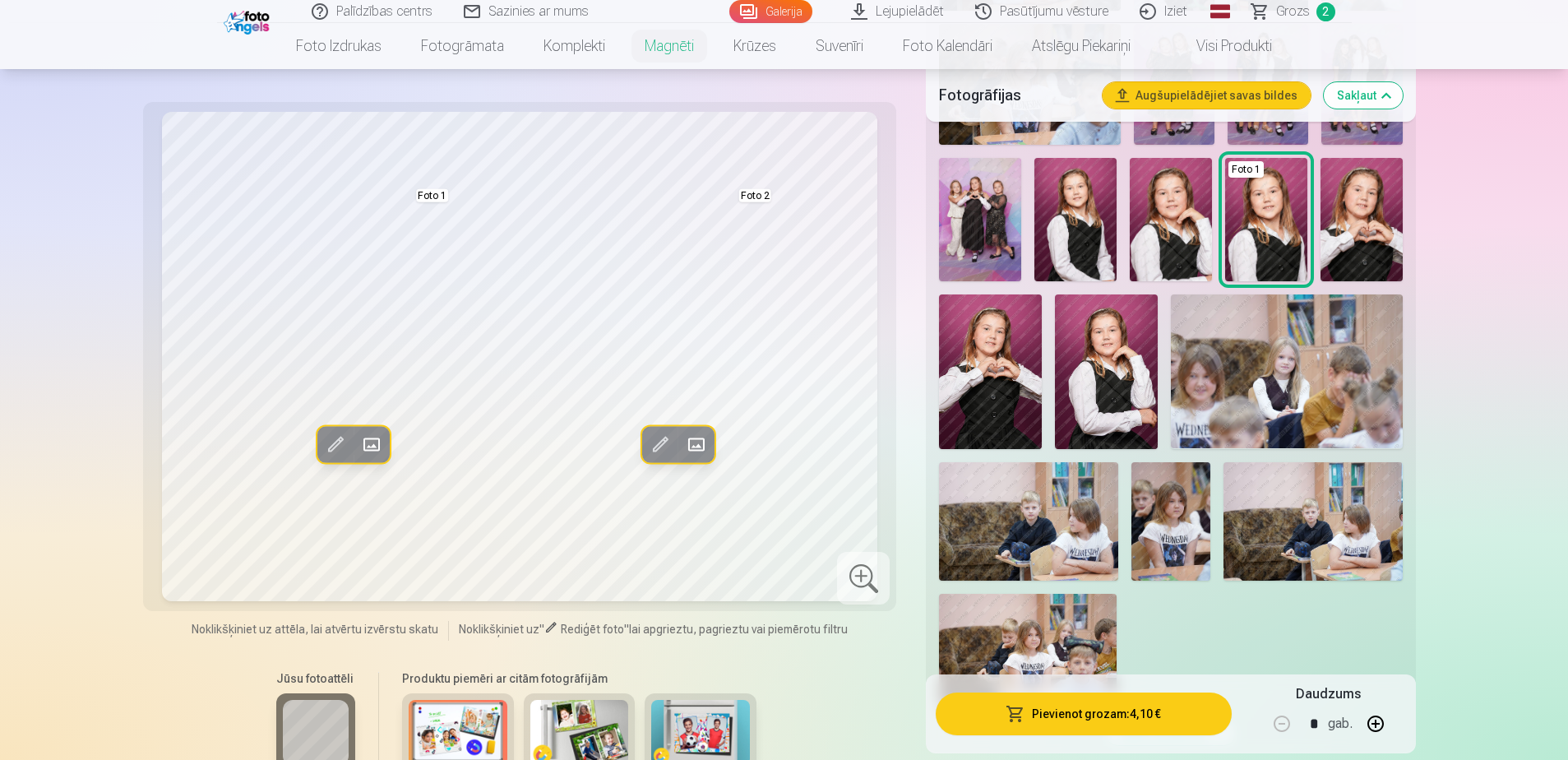
click at [1041, 209] on img at bounding box center [1075, 219] width 82 height 123
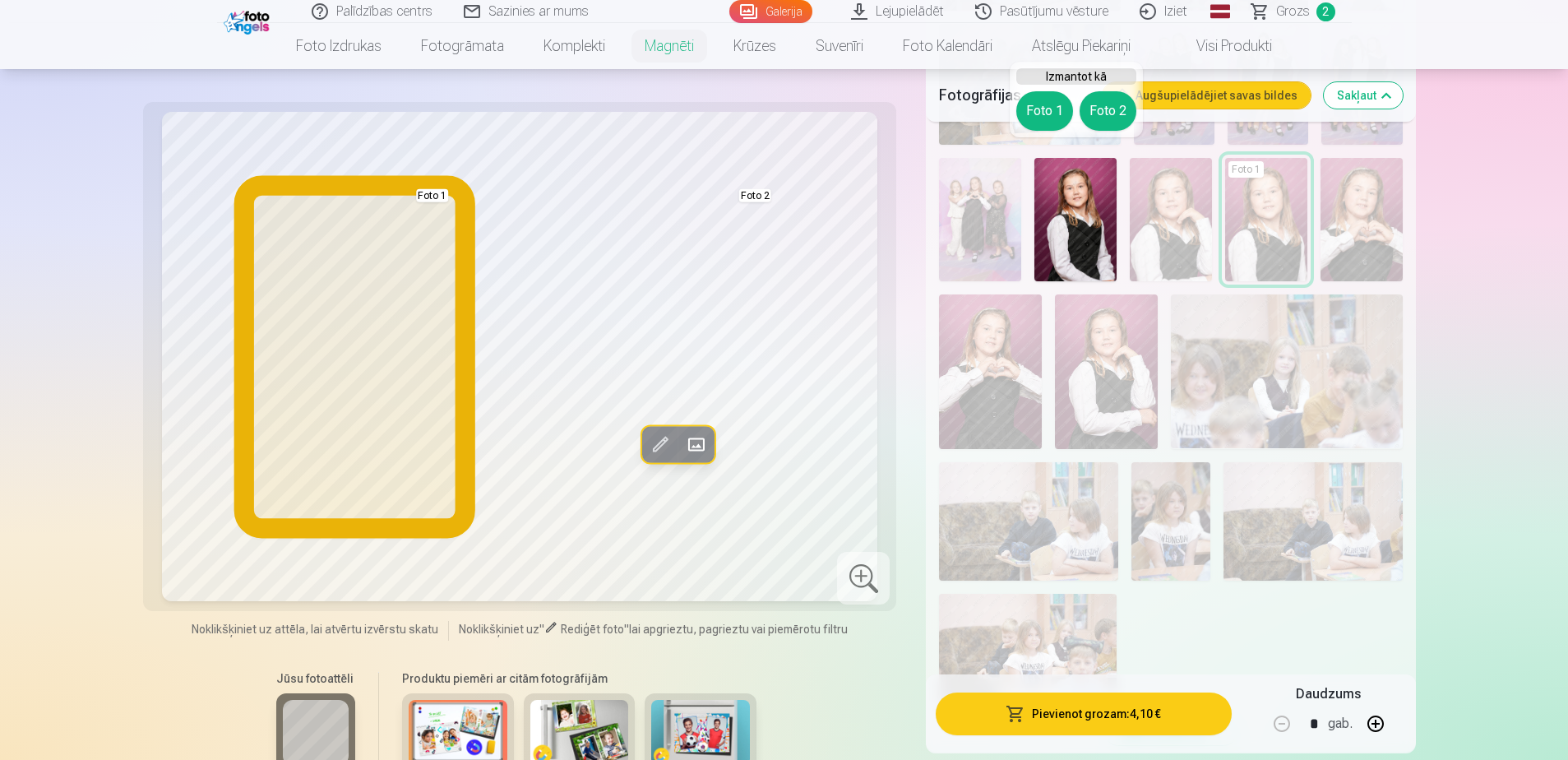
click at [1041, 111] on button "Foto 1" at bounding box center [1044, 110] width 57 height 40
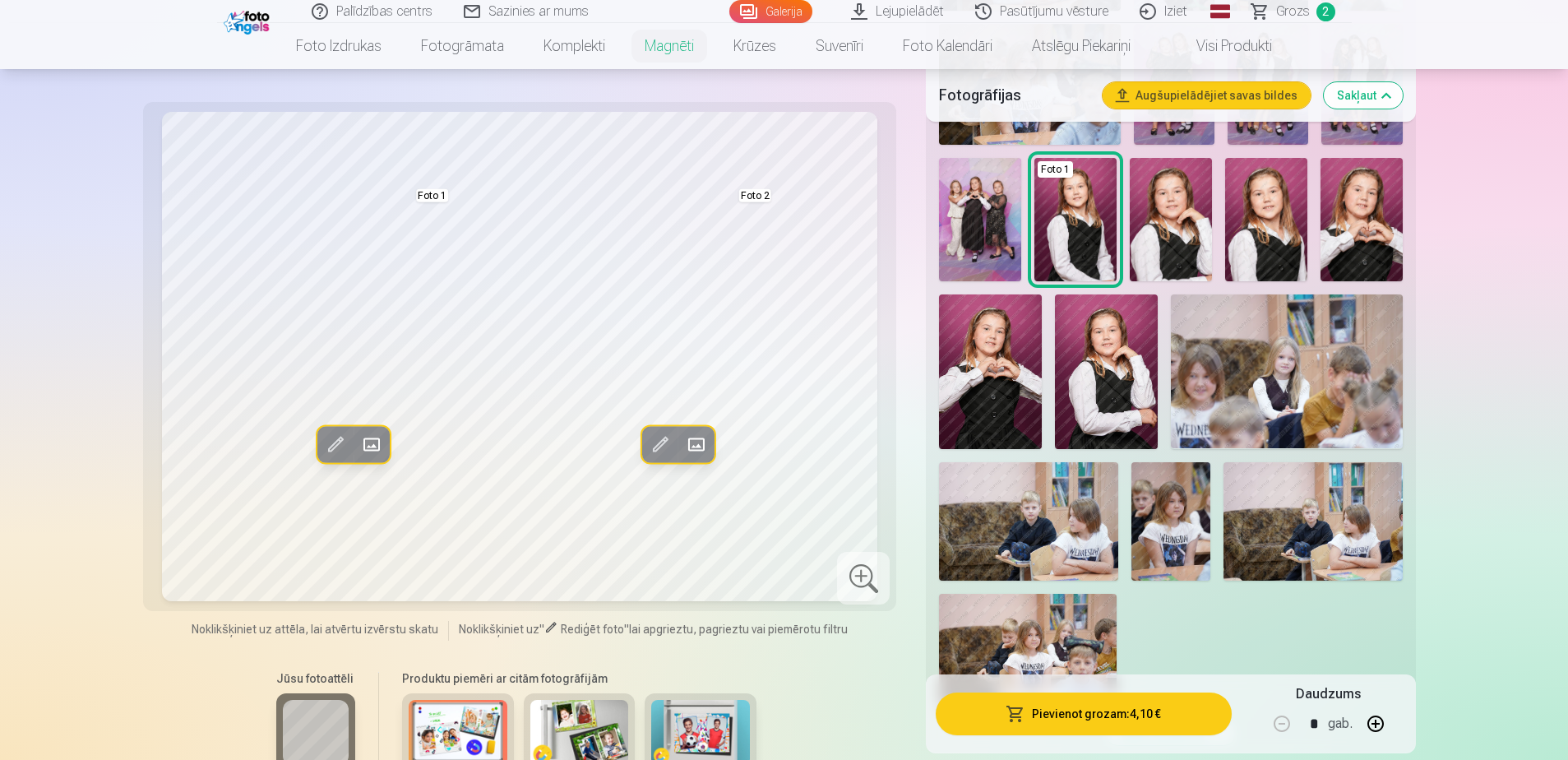
click at [1041, 194] on img at bounding box center [1361, 219] width 82 height 123
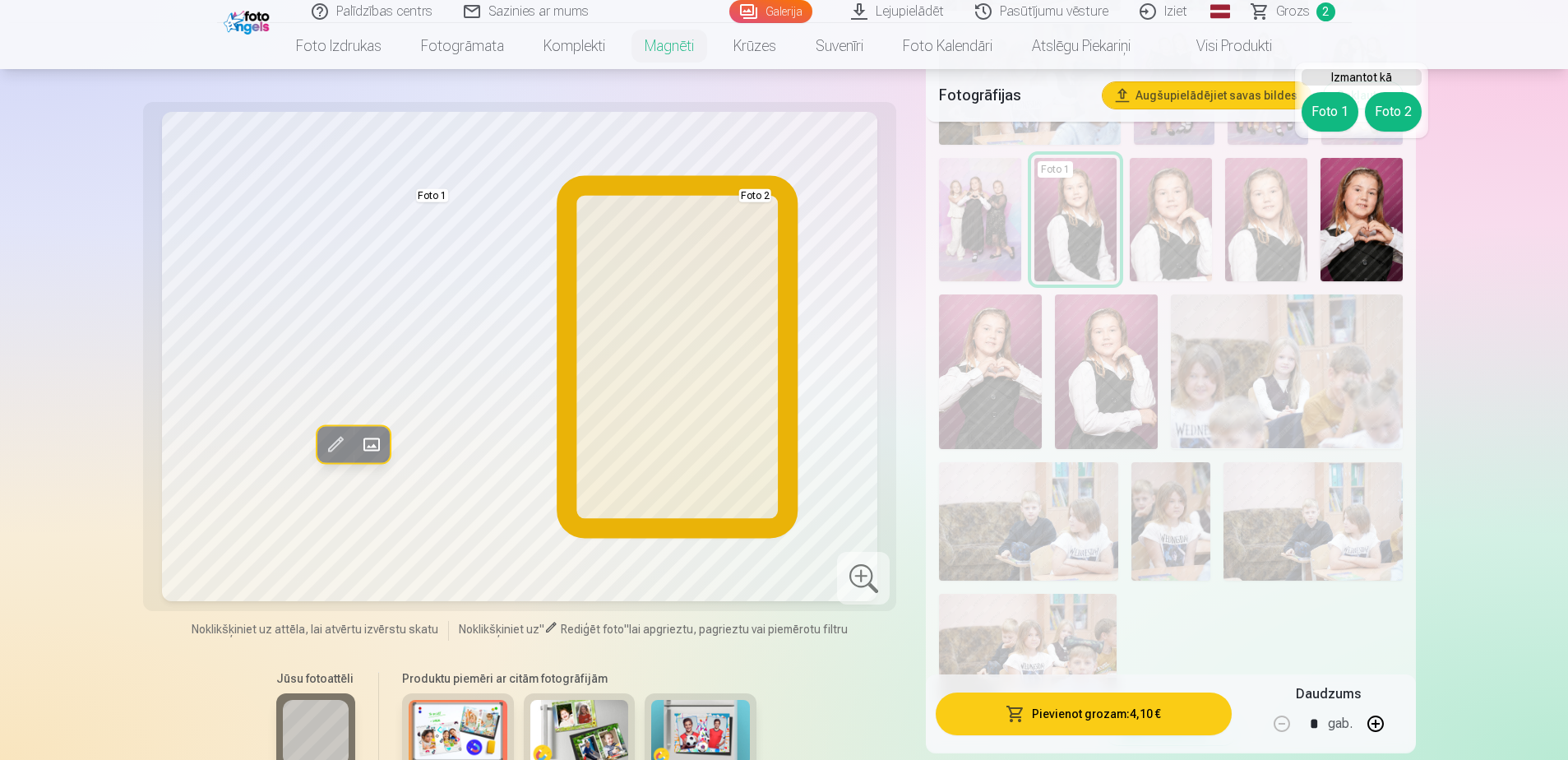
click at [1041, 109] on button "Foto 2" at bounding box center [1393, 111] width 57 height 40
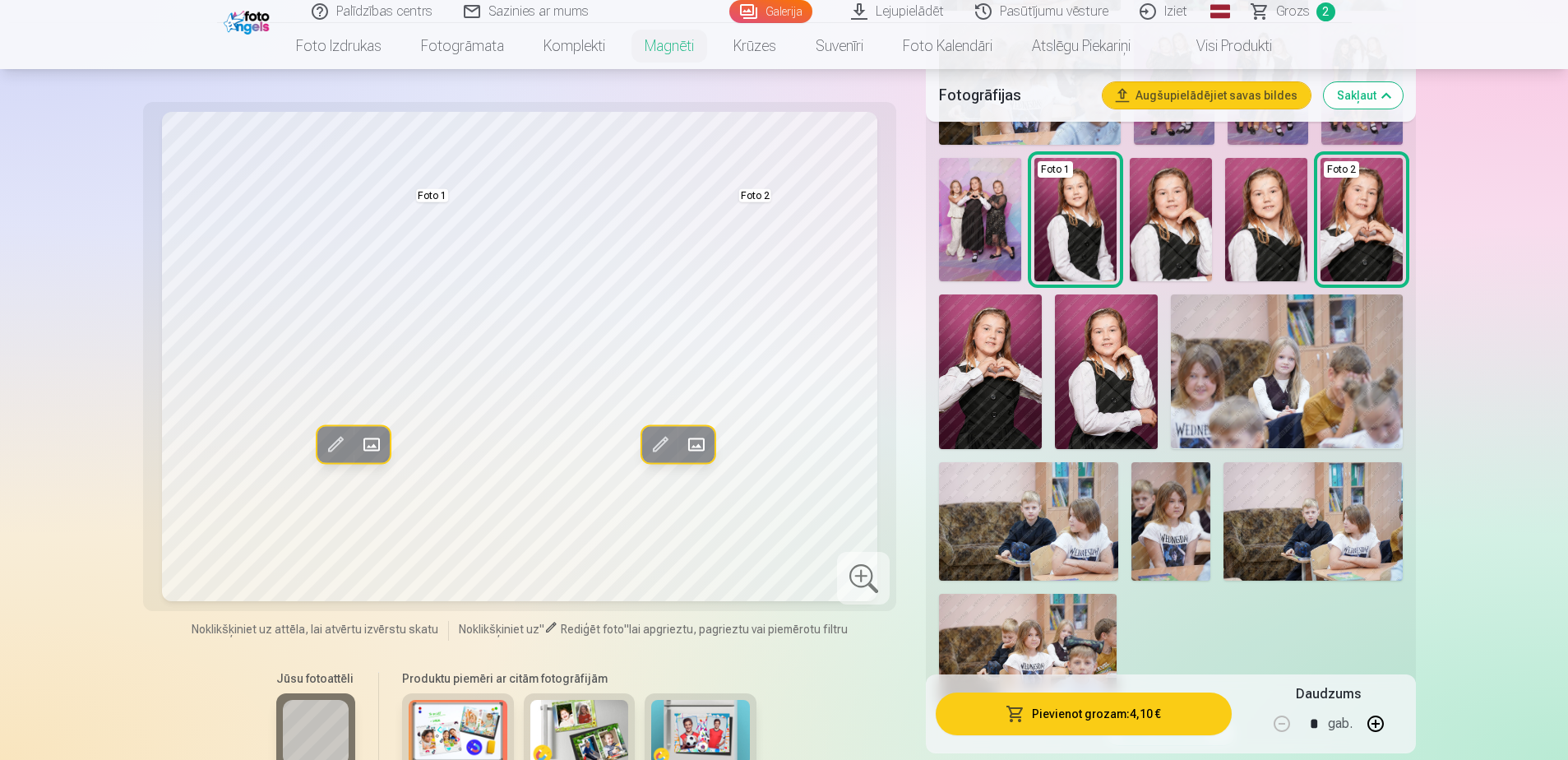
click at [1041, 186] on img at bounding box center [1265, 219] width 82 height 123
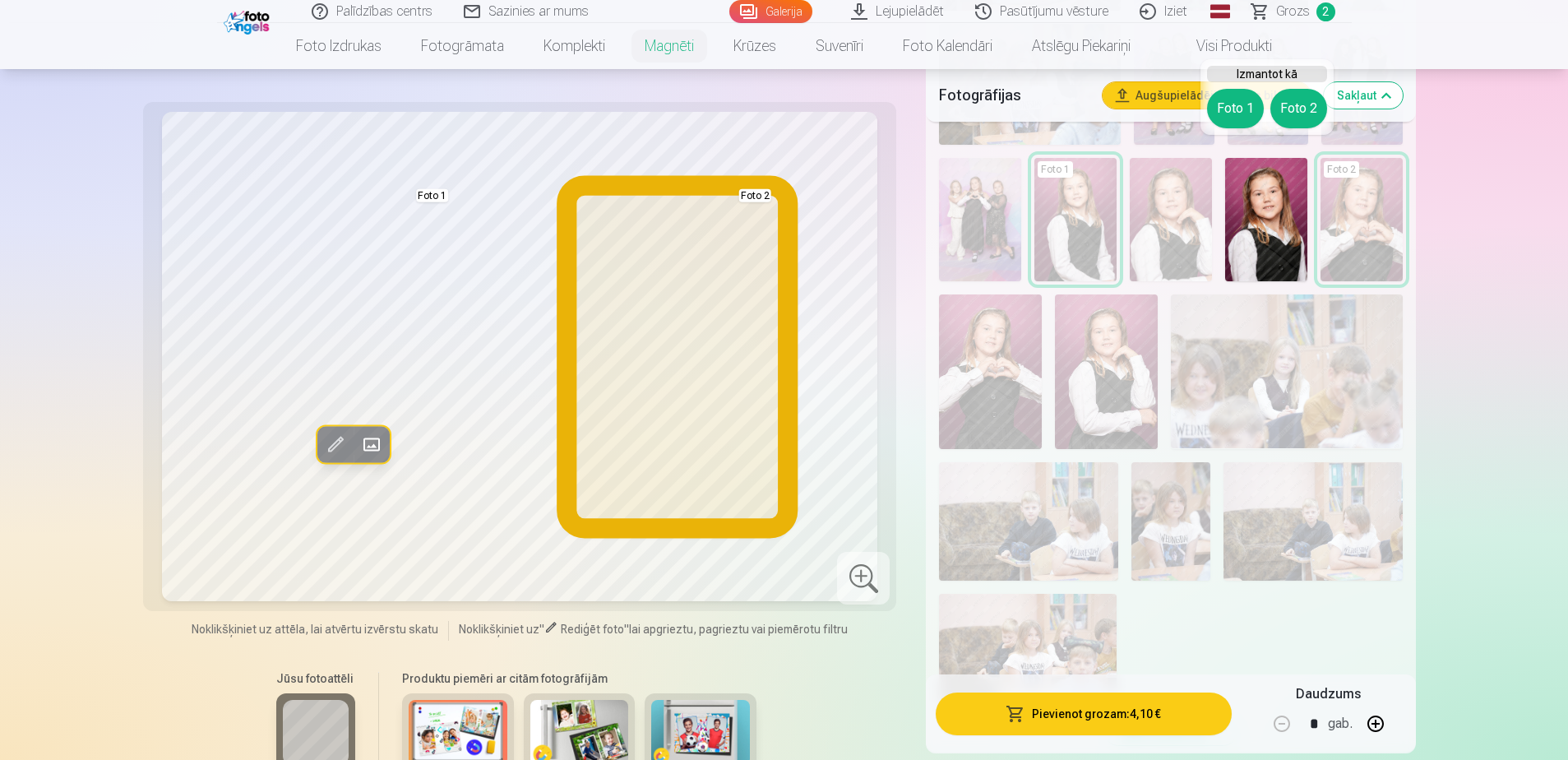
click at [1041, 115] on button "Foto 2" at bounding box center [1298, 108] width 57 height 40
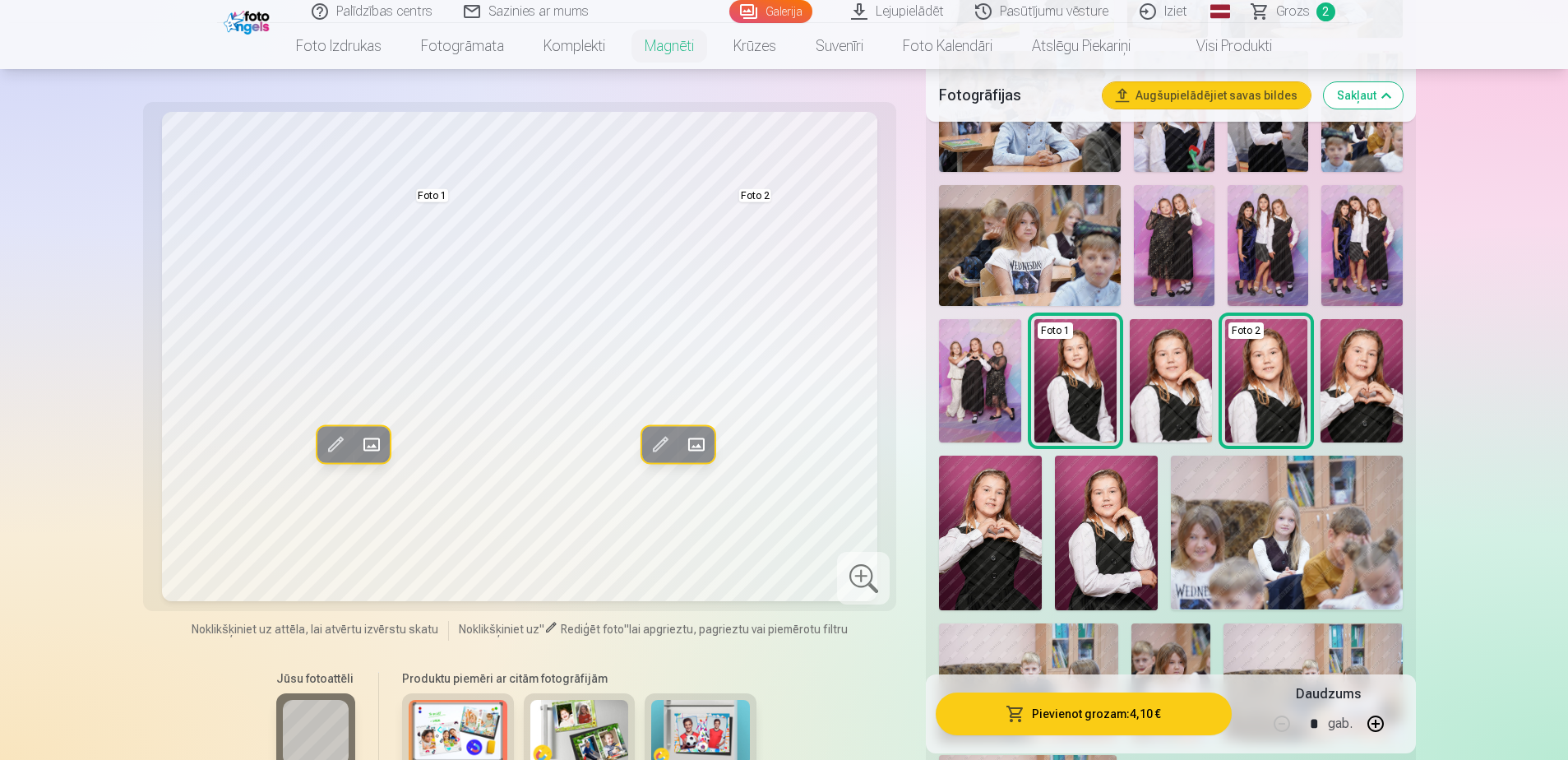
scroll to position [1562, 0]
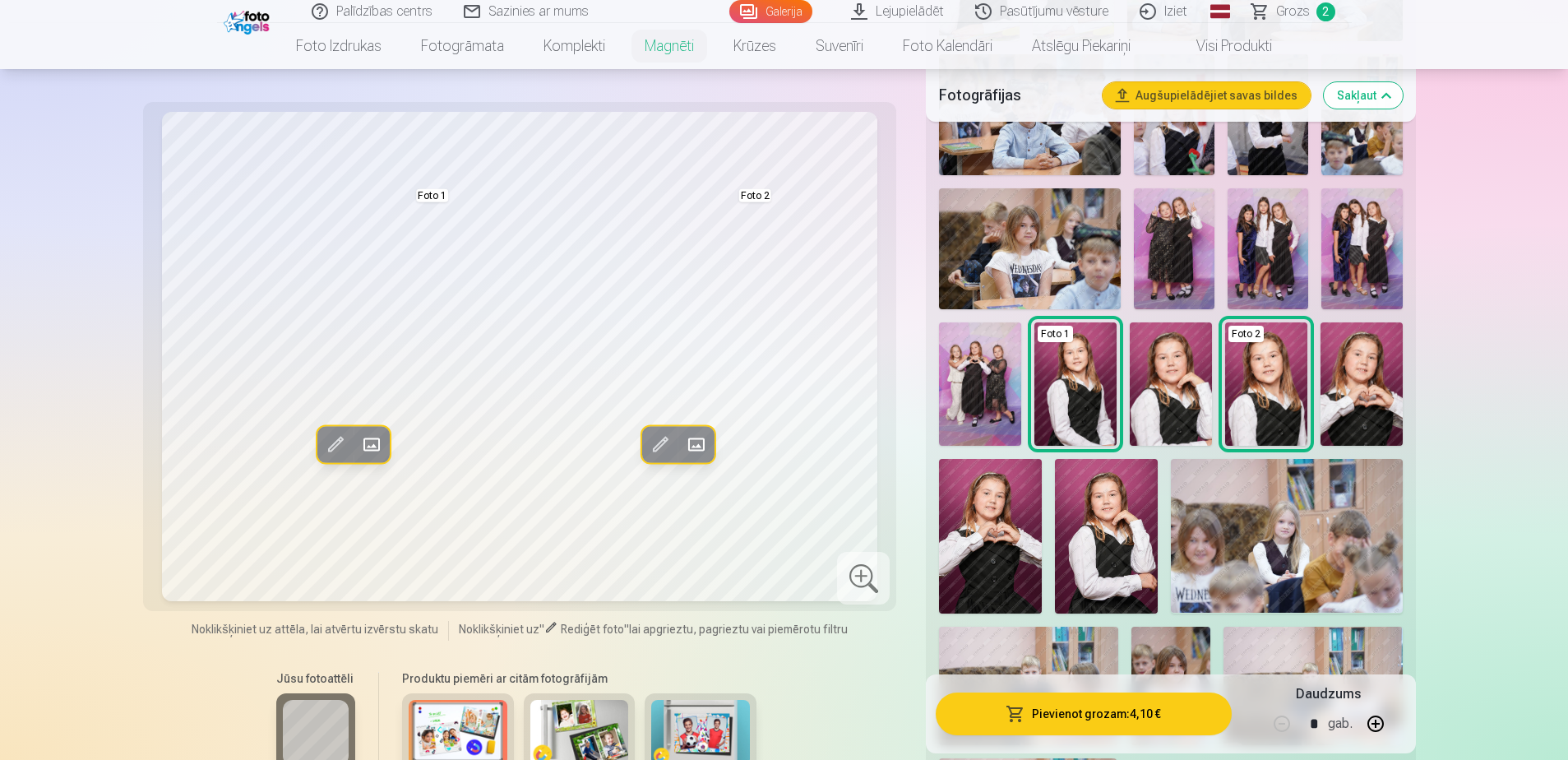
click at [1041, 463] on img at bounding box center [1107, 536] width 103 height 154
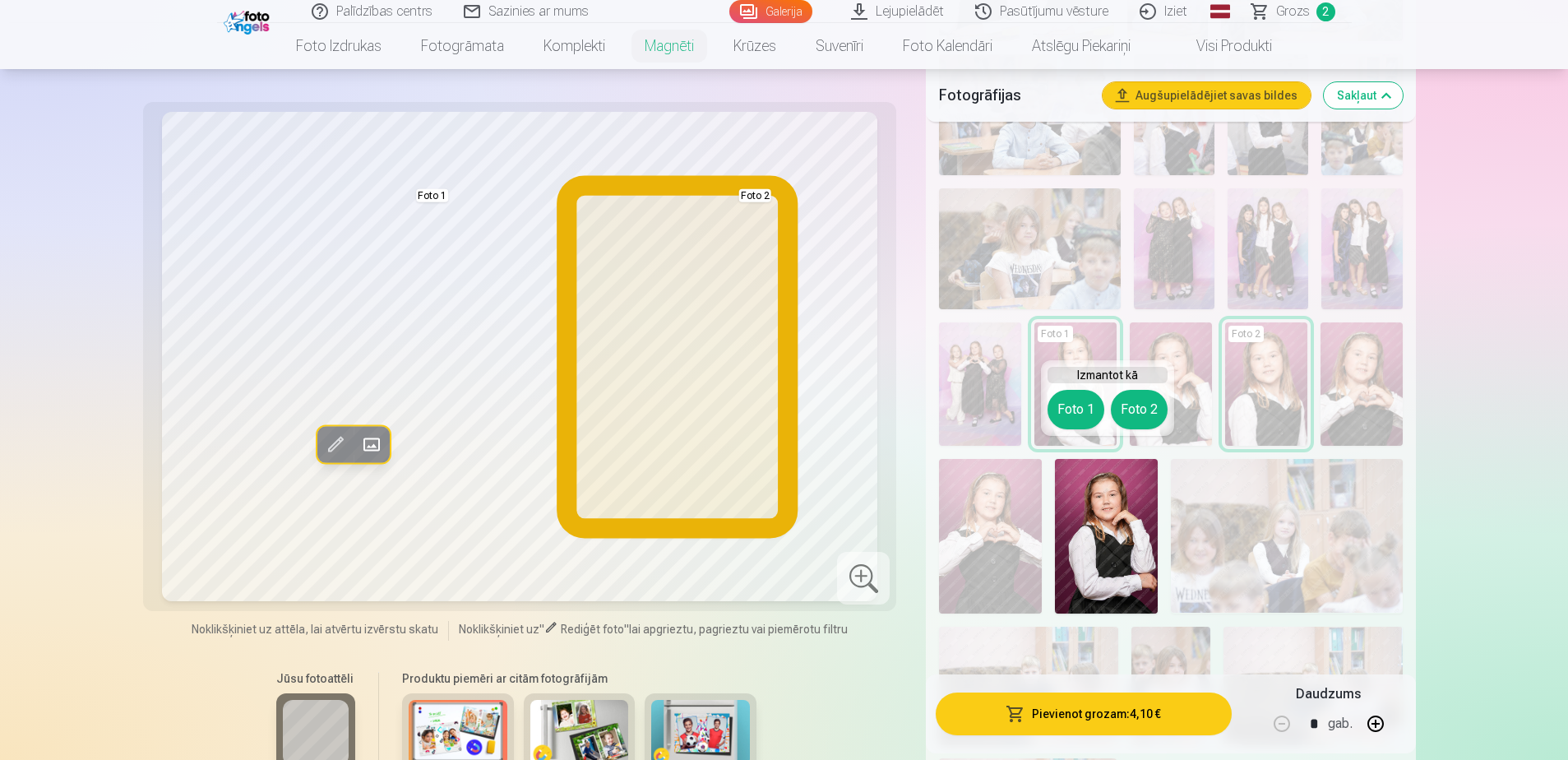
click at [1041, 408] on button "Foto 2" at bounding box center [1139, 409] width 57 height 40
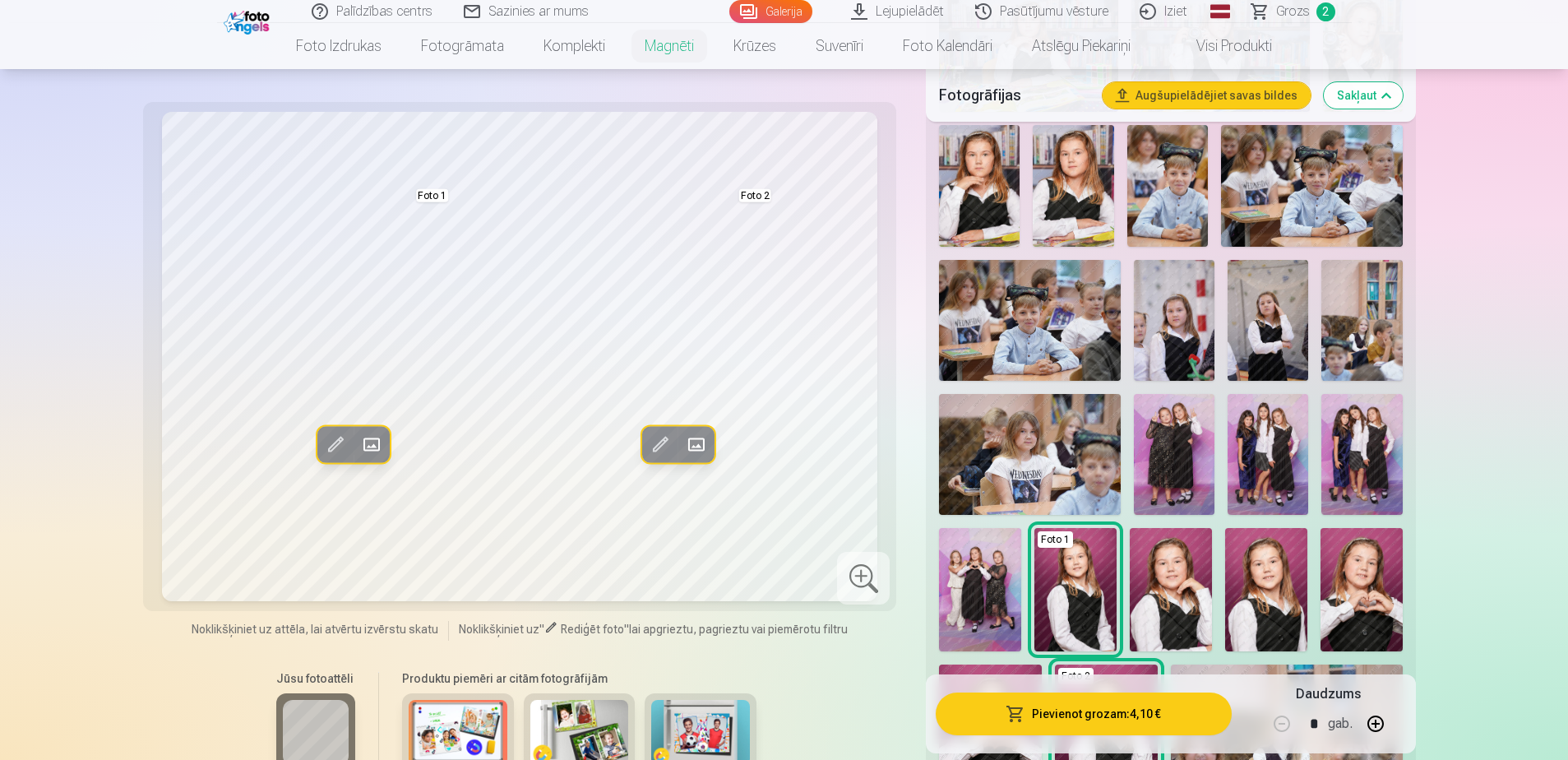
scroll to position [1233, 0]
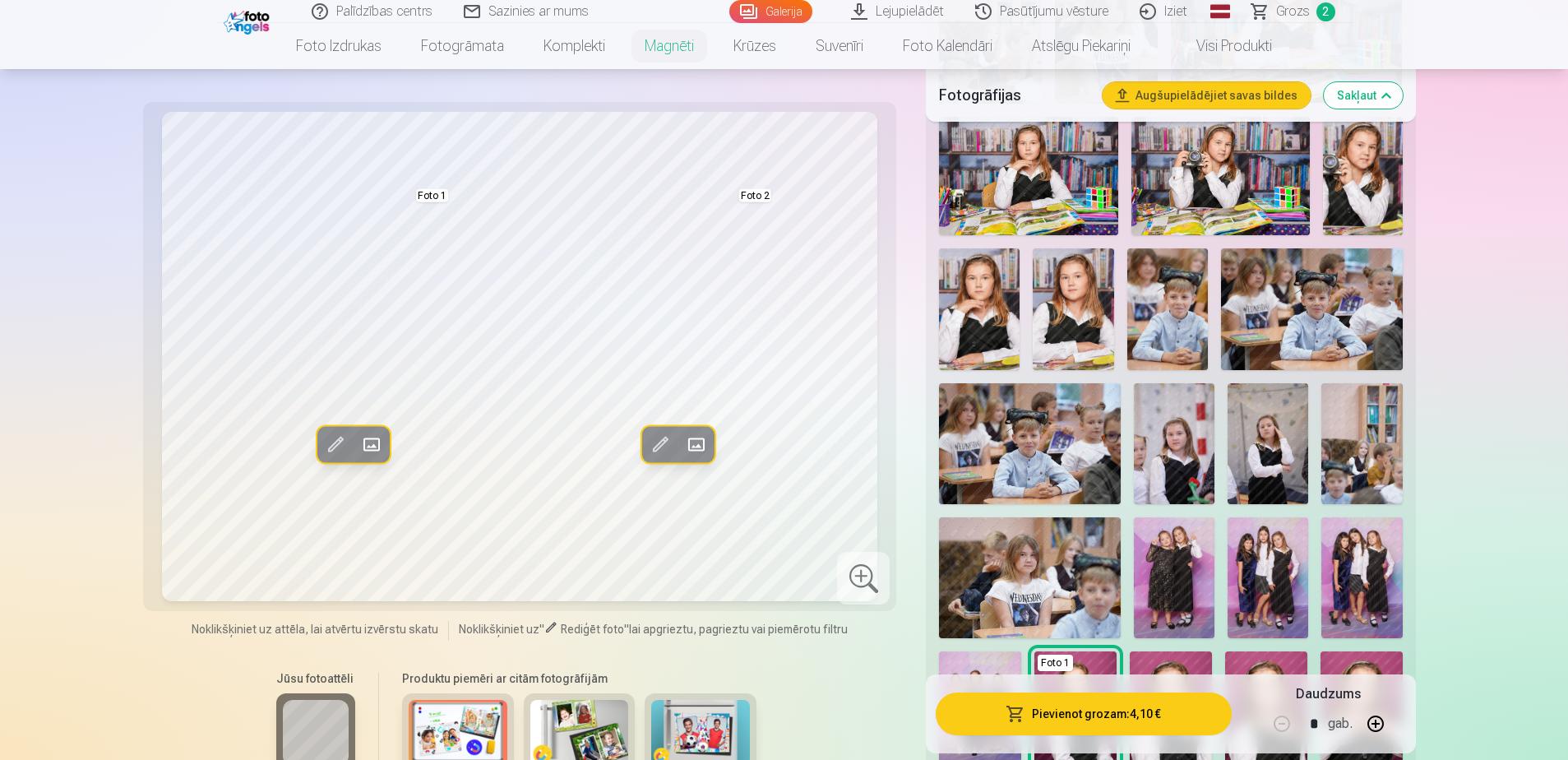
click at [1041, 434] on img at bounding box center [1268, 443] width 81 height 121
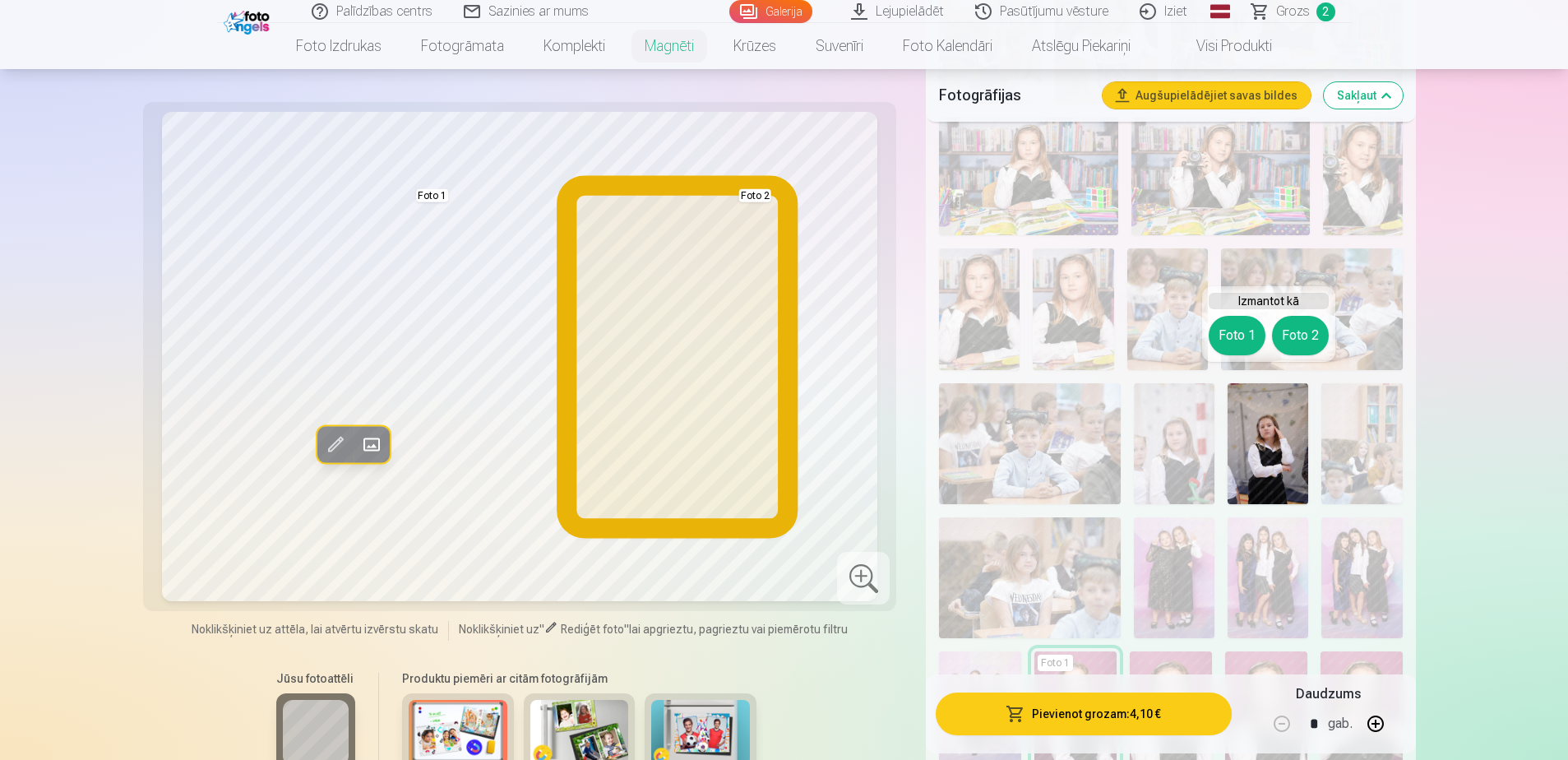
click at [1041, 335] on button "Foto 2" at bounding box center [1300, 335] width 57 height 40
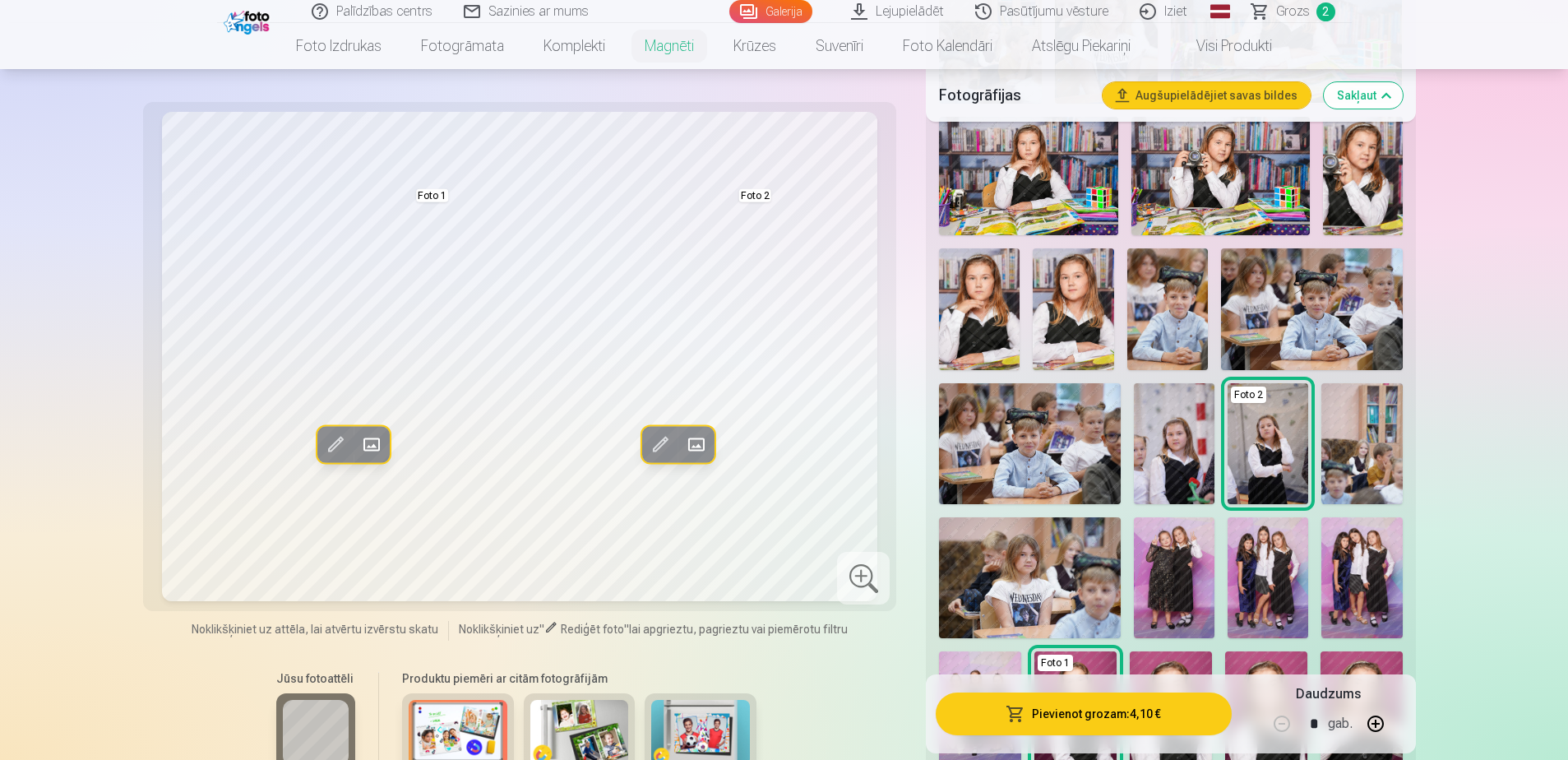
drag, startPoint x: 1185, startPoint y: 417, endPoint x: 1193, endPoint y: 413, distance: 8.9
click at [1041, 417] on img at bounding box center [1174, 443] width 81 height 121
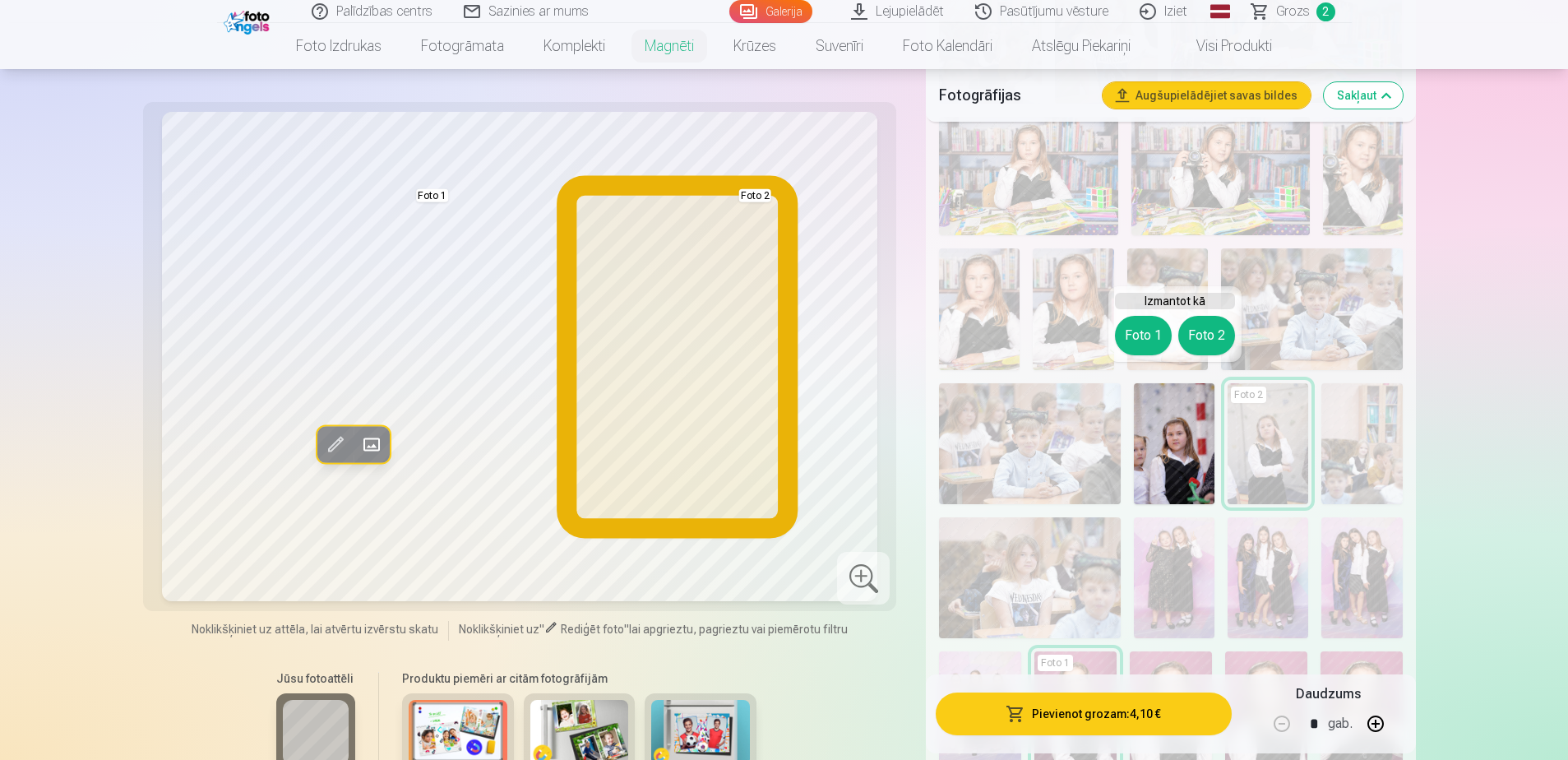
click at [1041, 342] on button "Foto 2" at bounding box center [1206, 335] width 57 height 40
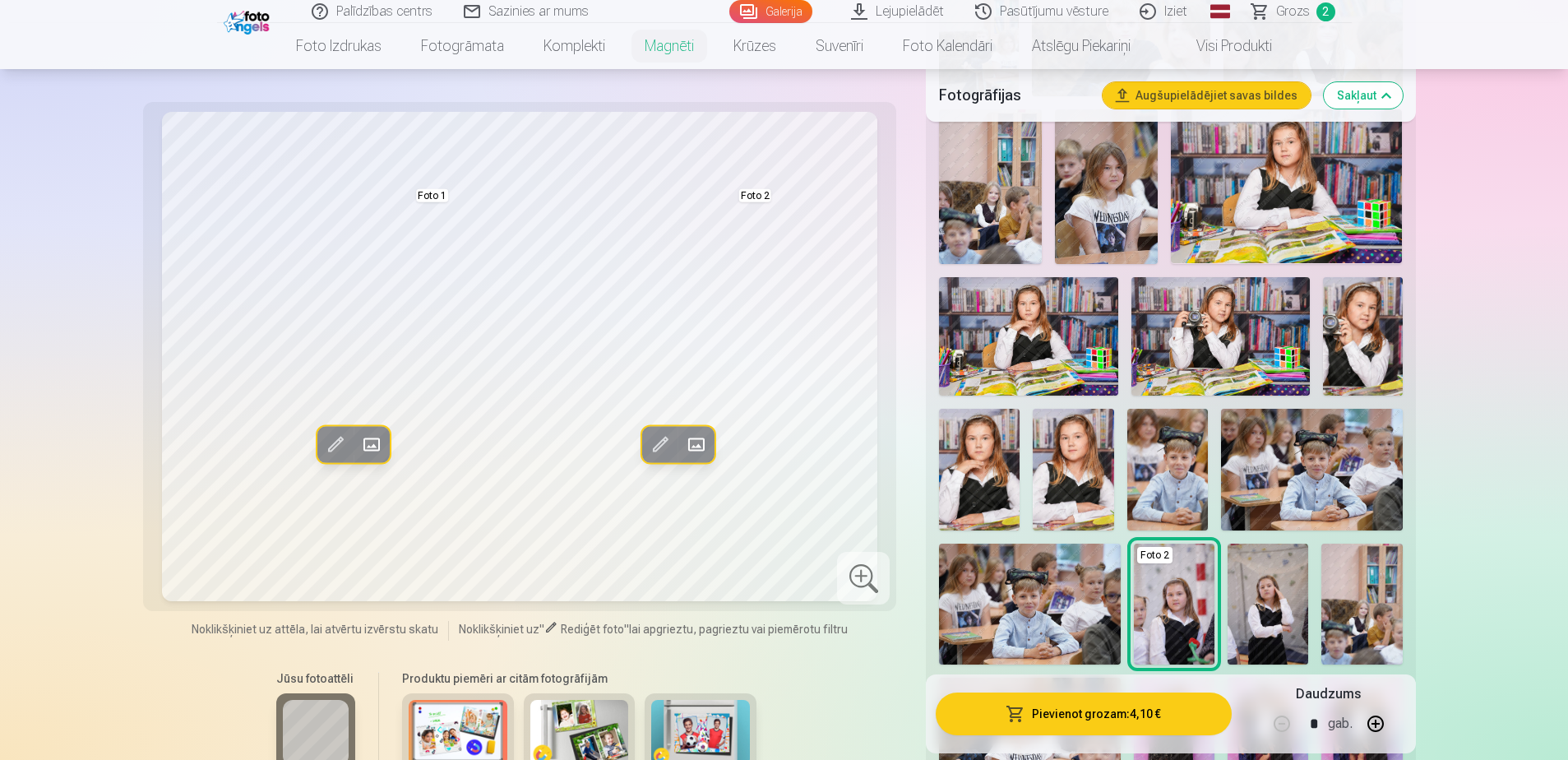
scroll to position [1069, 0]
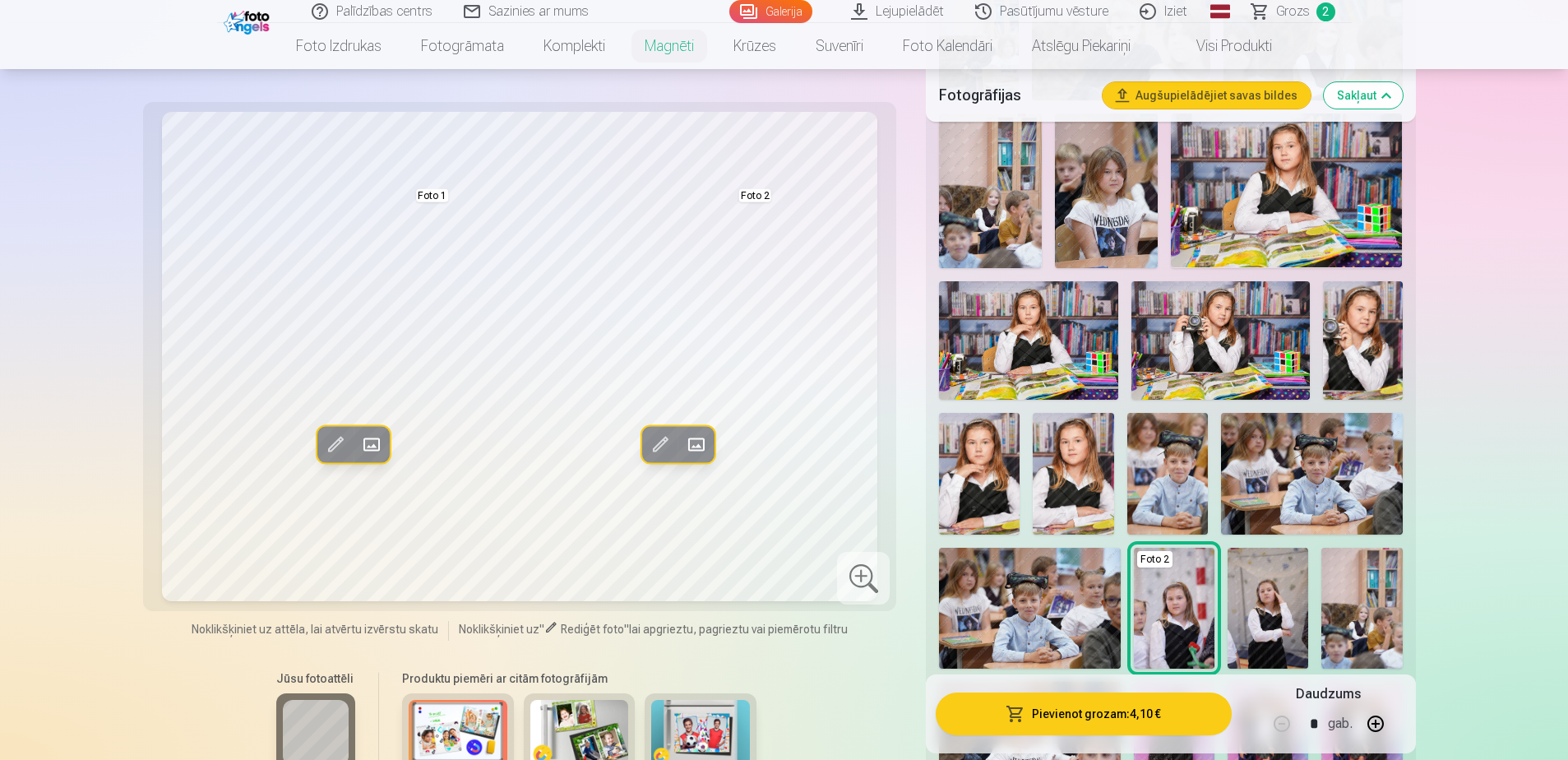
click at [1041, 331] on img at bounding box center [1362, 340] width 80 height 119
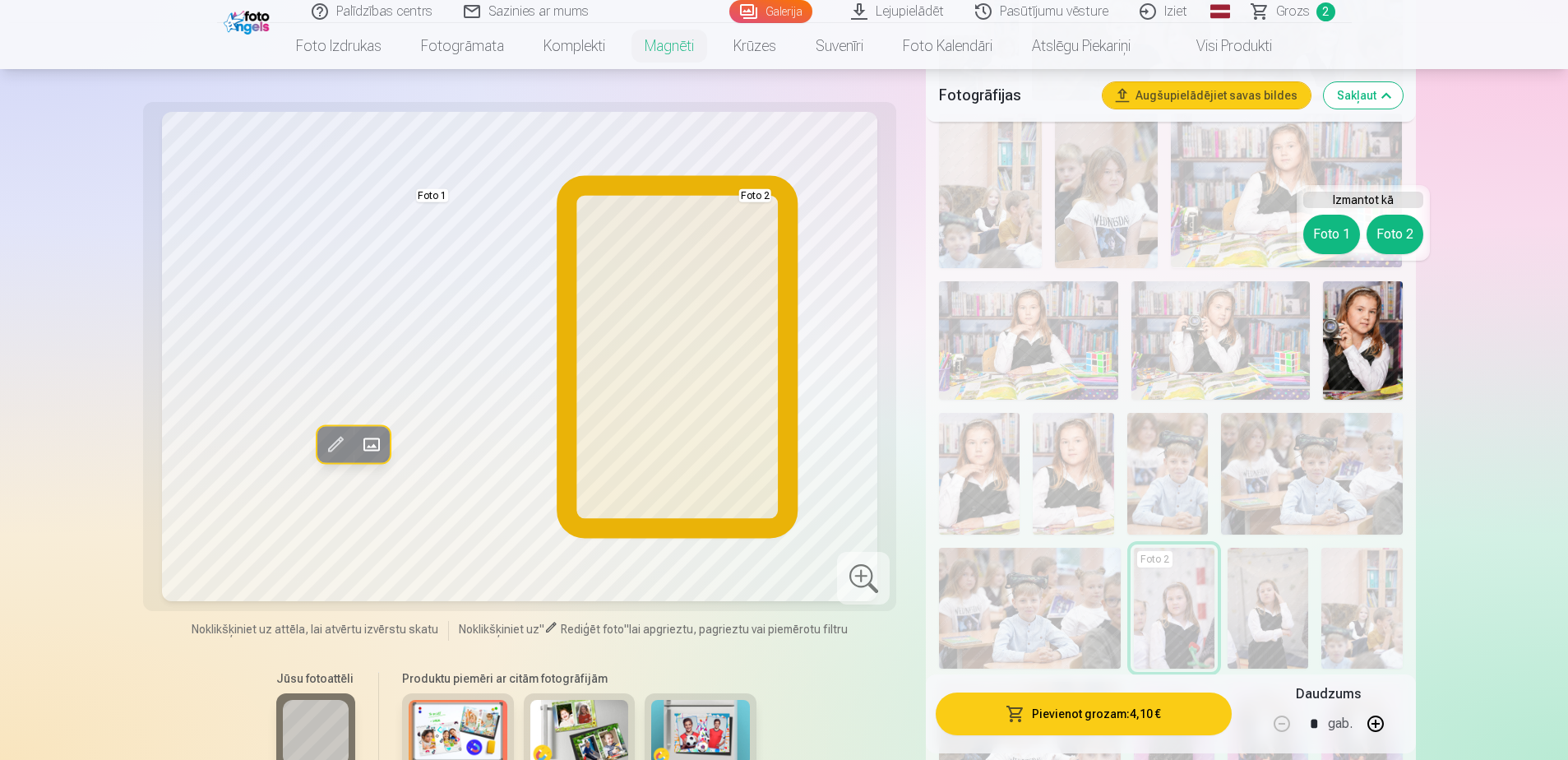
click at [1041, 231] on button "Foto 2" at bounding box center [1394, 234] width 57 height 40
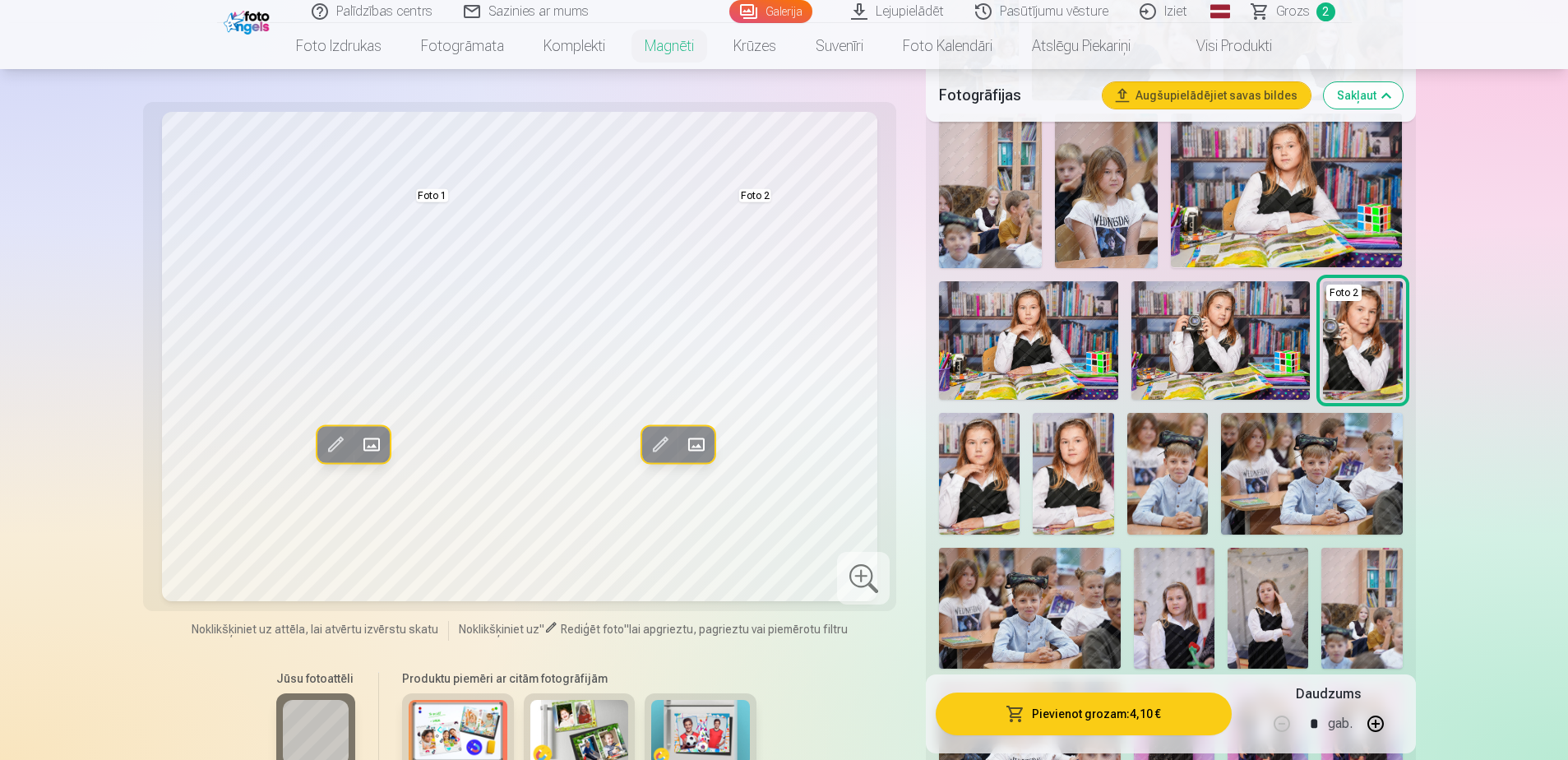
click at [969, 441] on img at bounding box center [979, 472] width 81 height 121
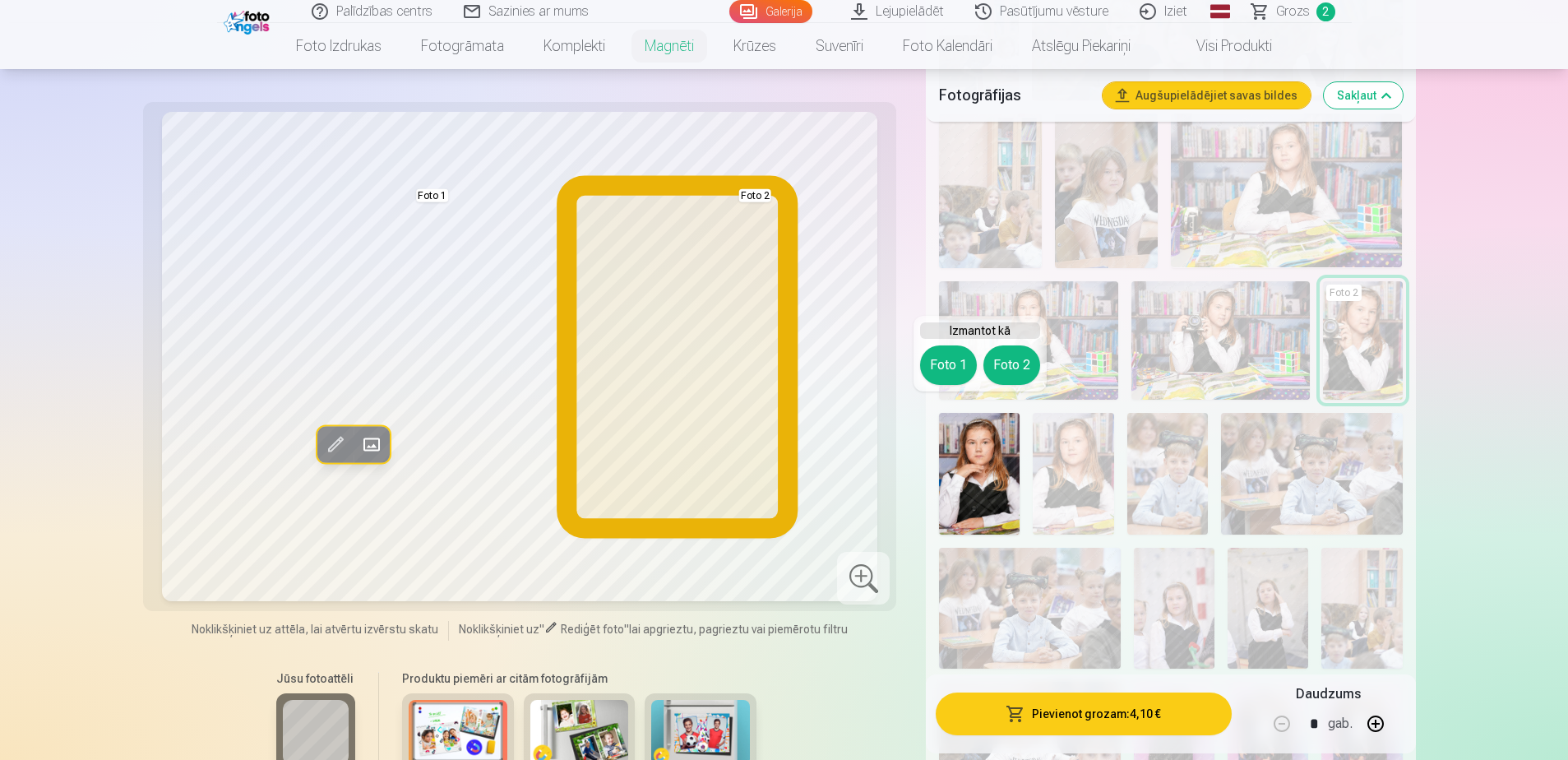
click at [1000, 369] on button "Foto 2" at bounding box center [1011, 364] width 57 height 40
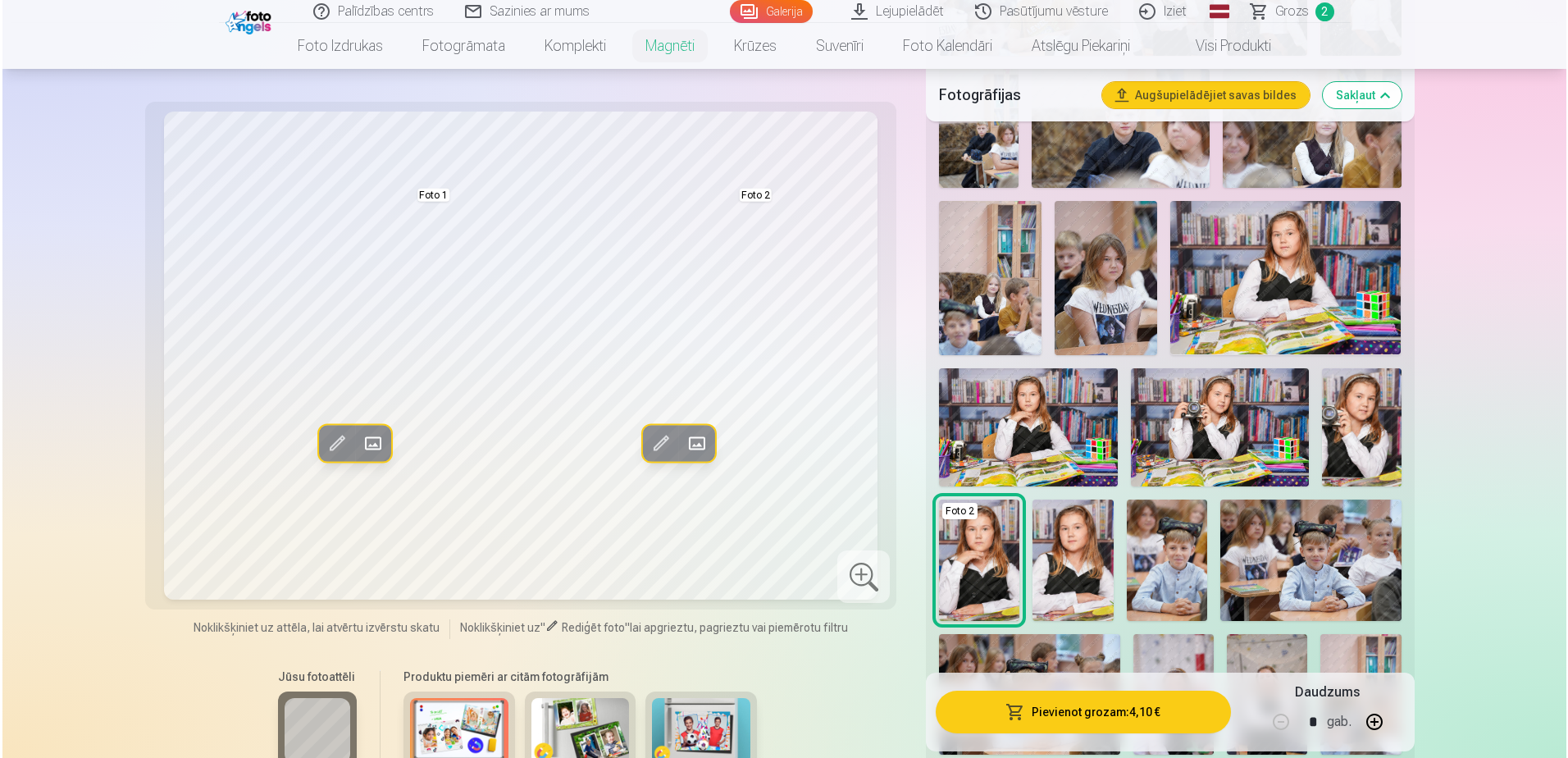
scroll to position [984, 0]
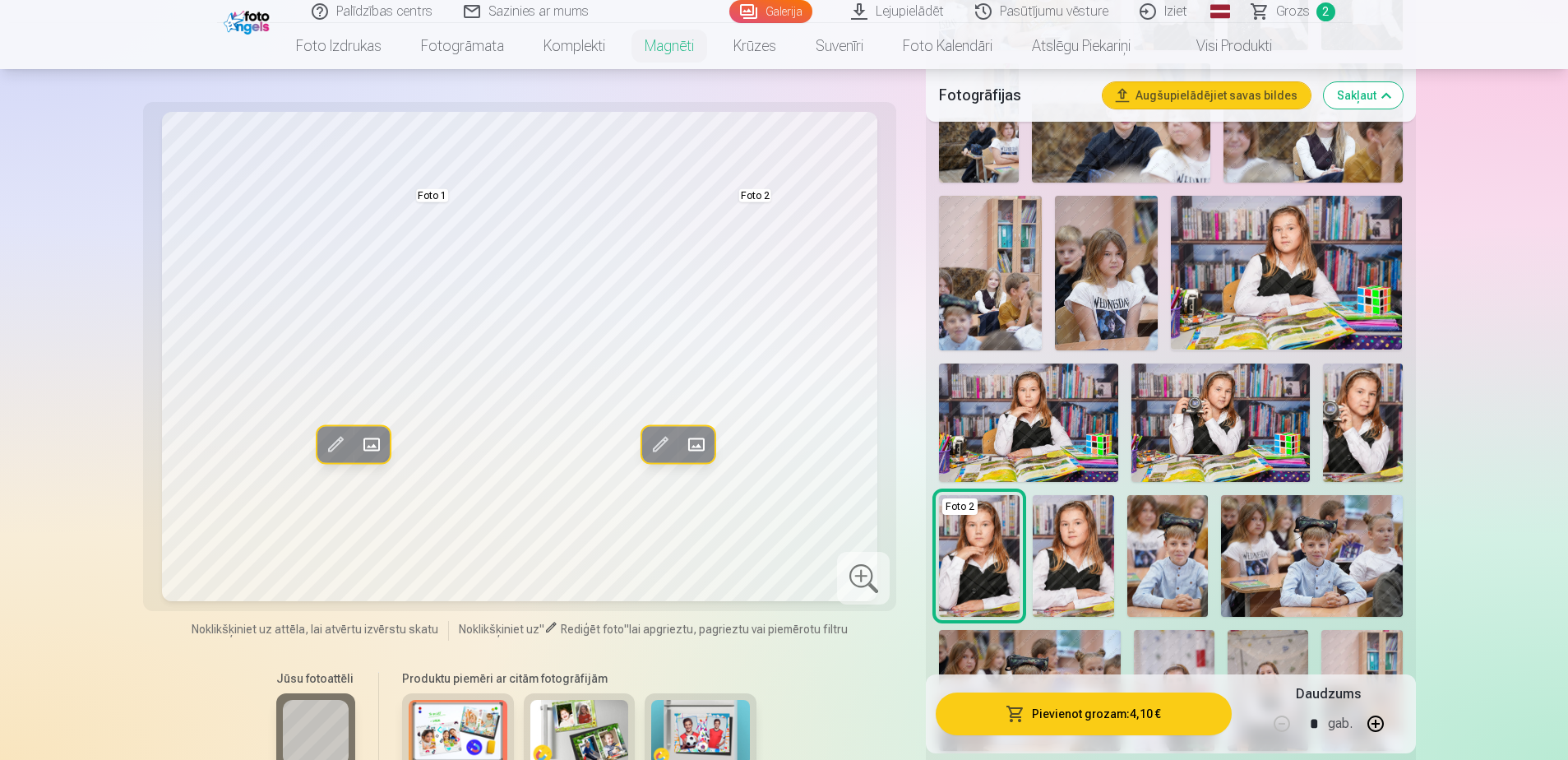
click at [1041, 463] on button "Pievienot grozam : 4,10 €" at bounding box center [1083, 714] width 295 height 43
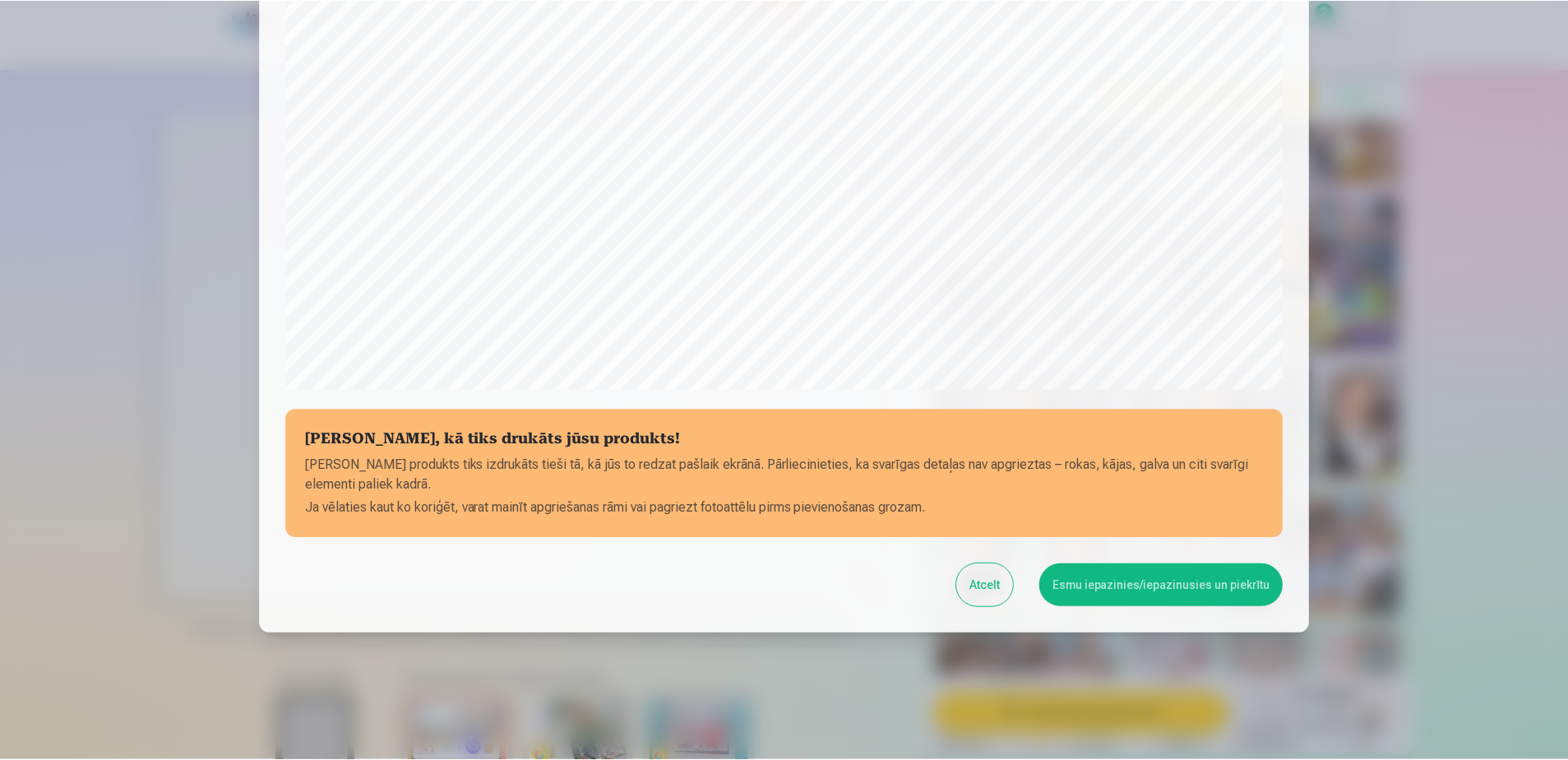
scroll to position [424, 0]
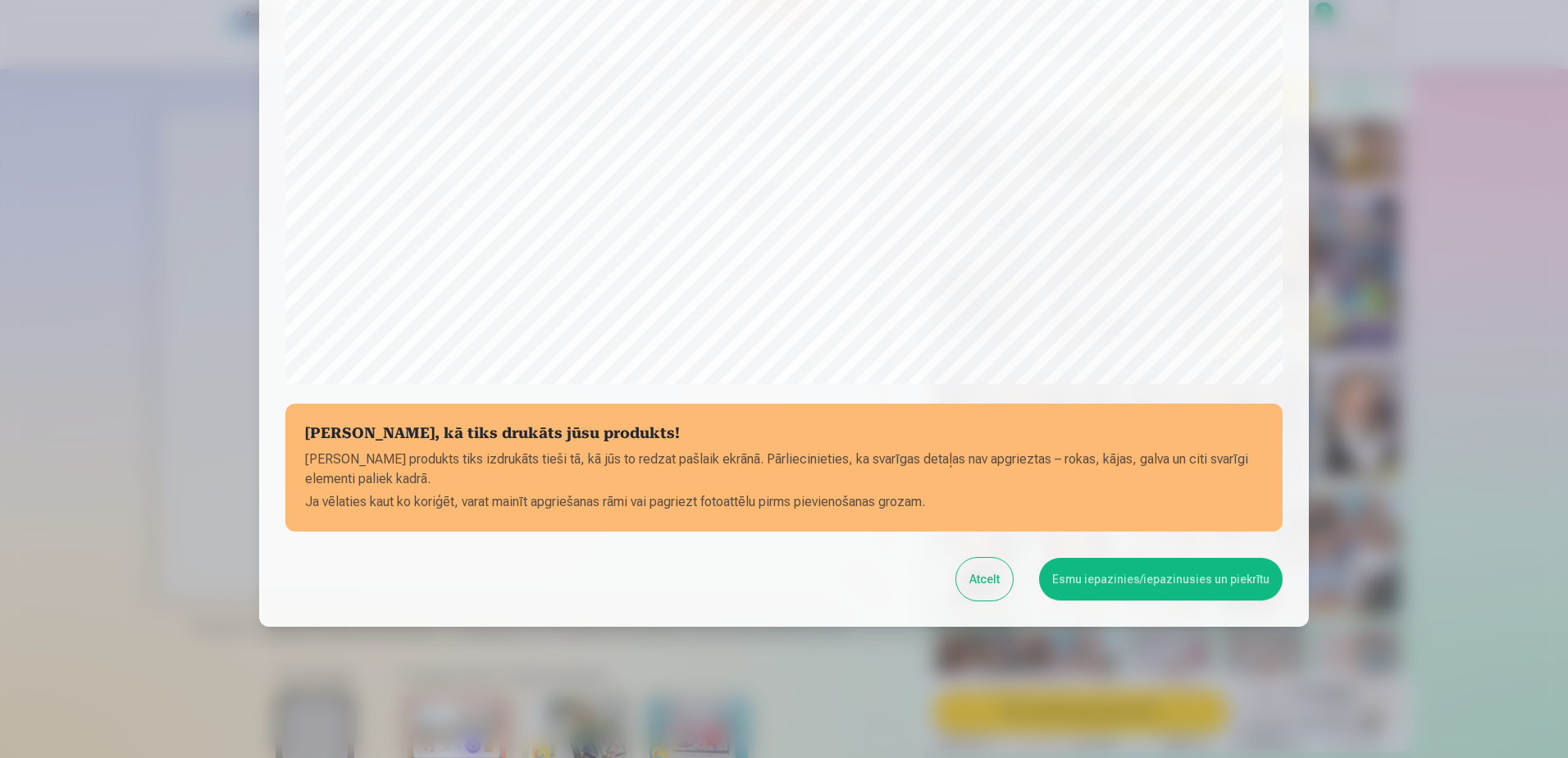
click at [994, 462] on button "Atcelt" at bounding box center [984, 579] width 56 height 43
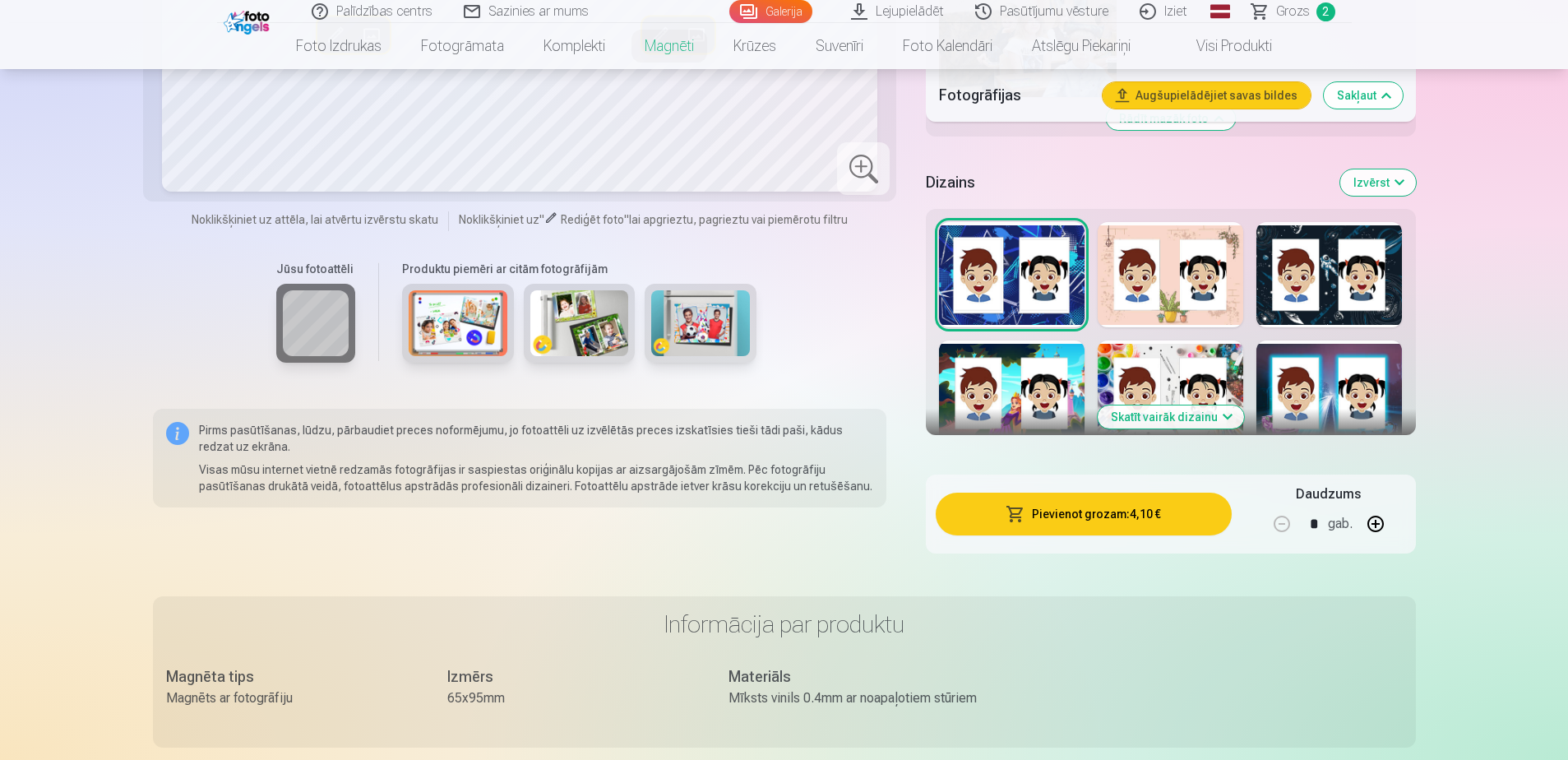
scroll to position [2220, 0]
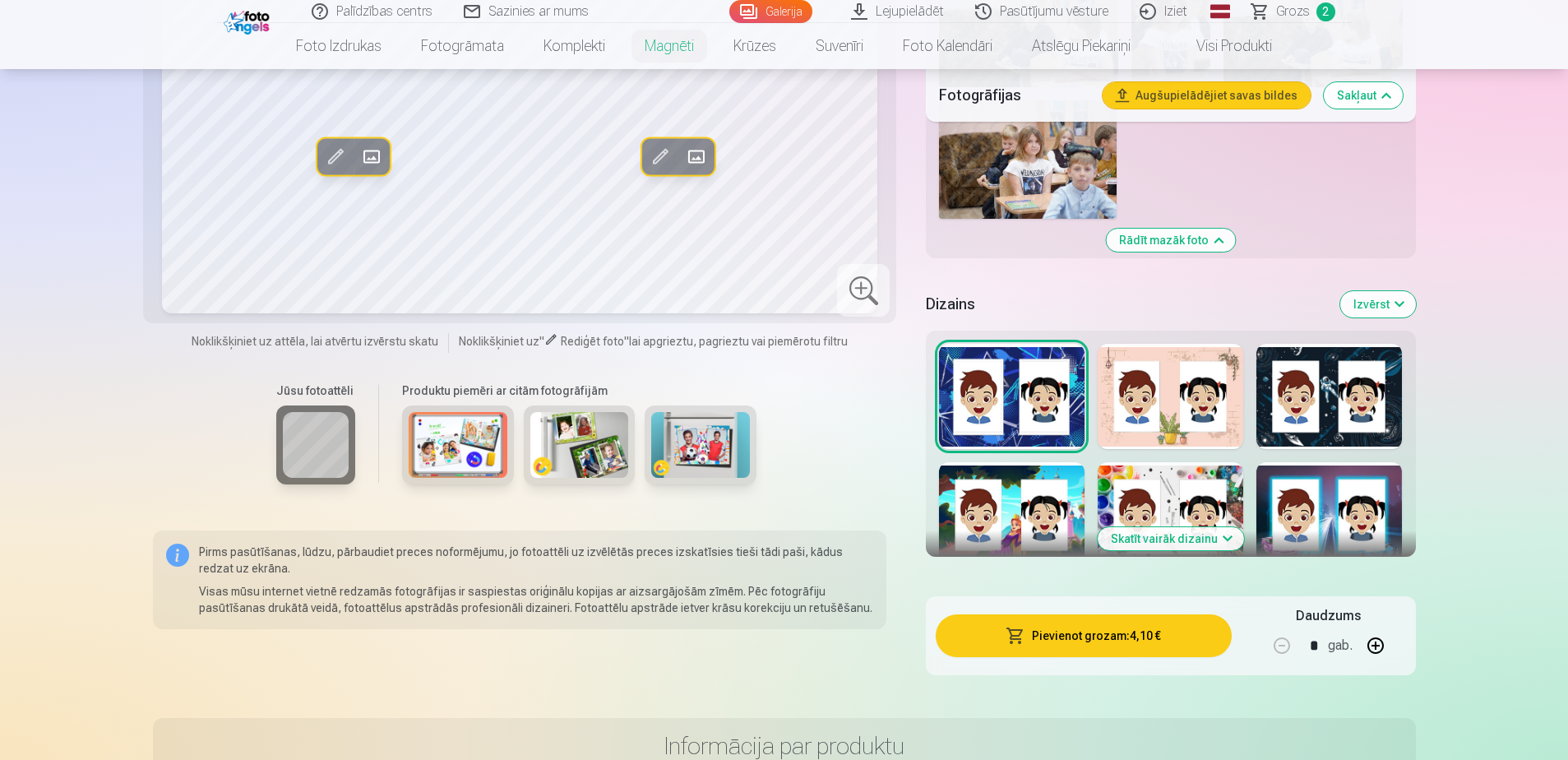
click at [1041, 463] on button "Skatīt vairāk dizainu" at bounding box center [1171, 538] width 147 height 23
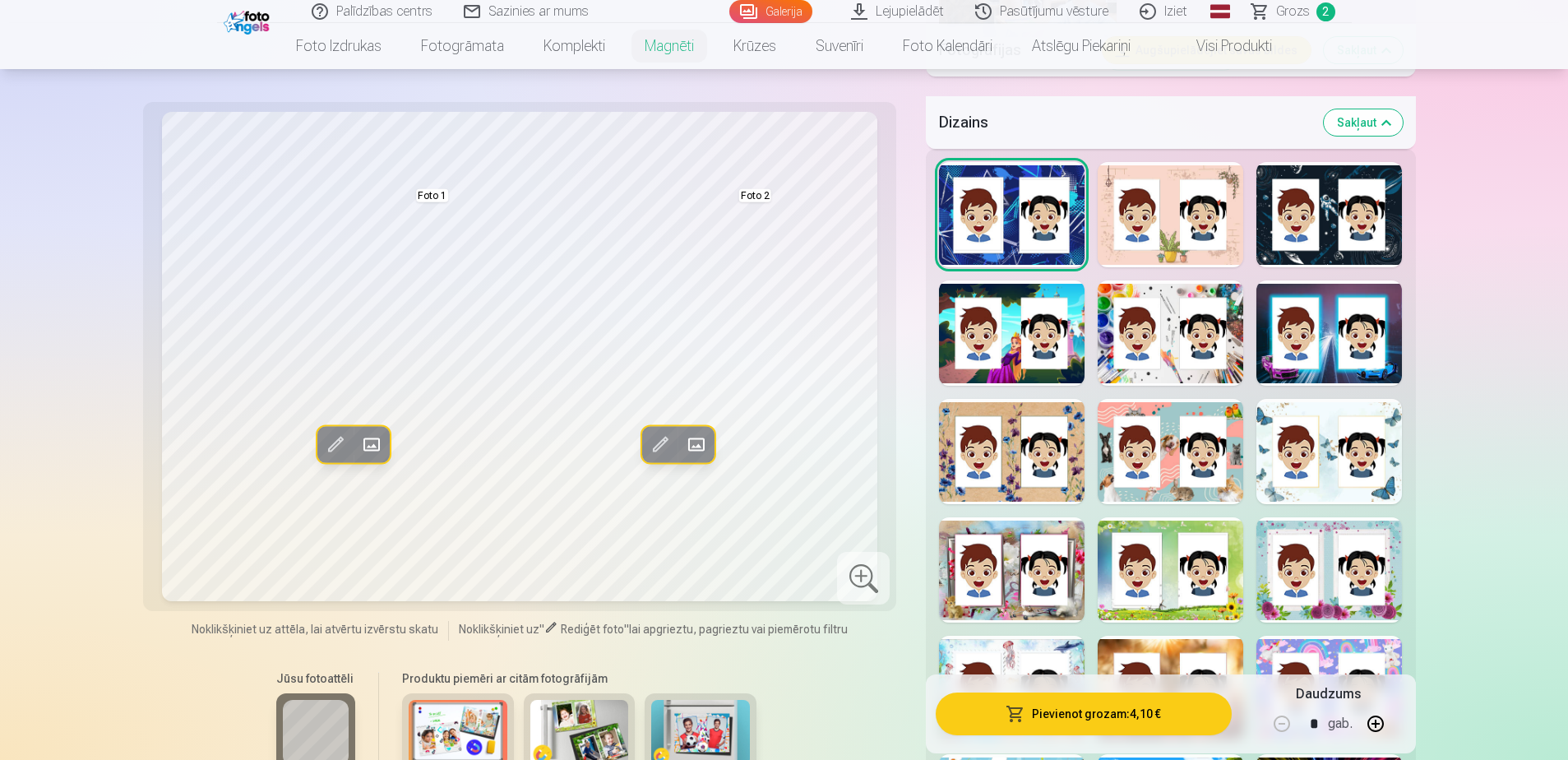
scroll to position [2466, 0]
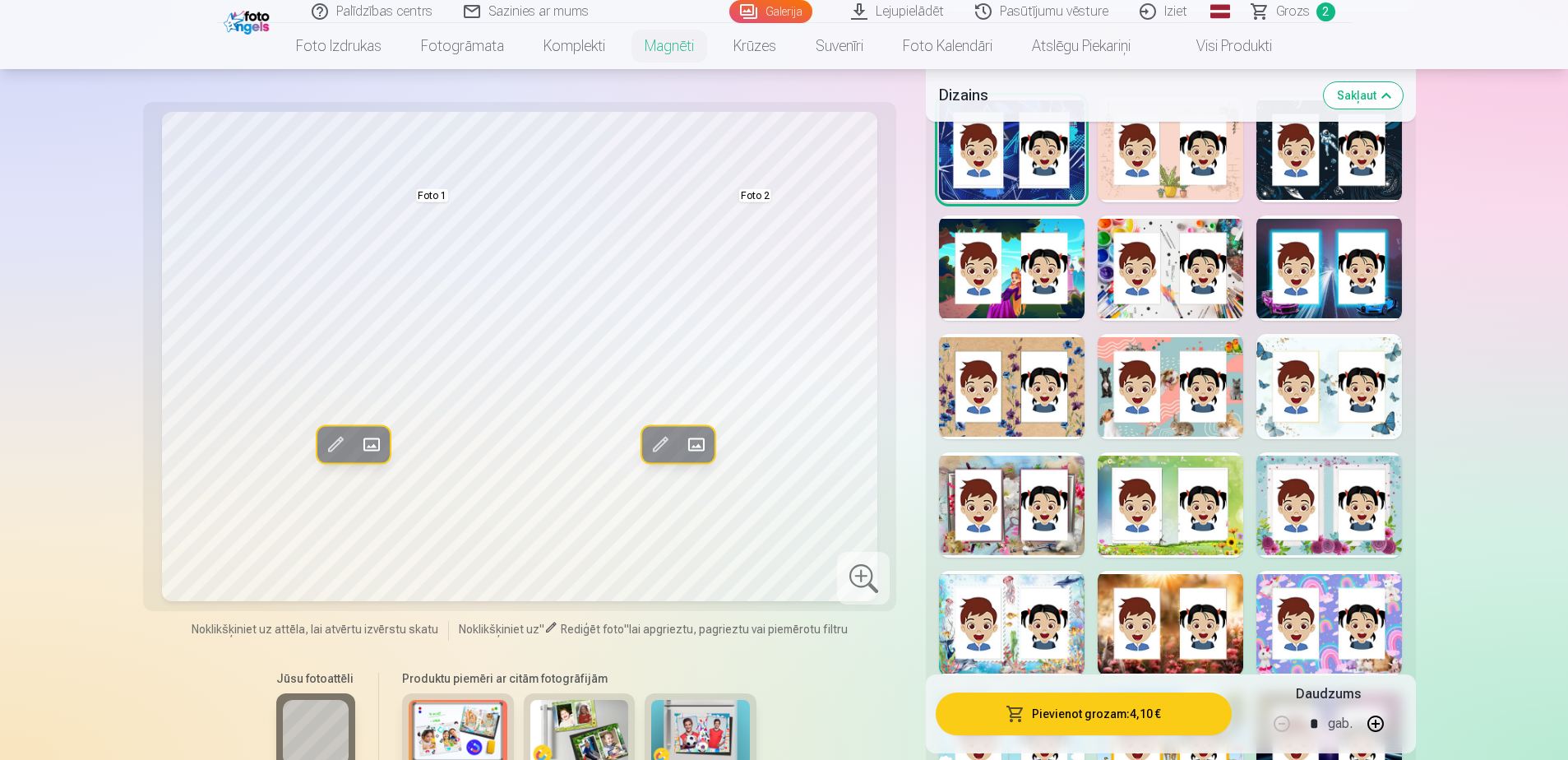
click at [1041, 291] on div at bounding box center [1328, 267] width 146 height 105
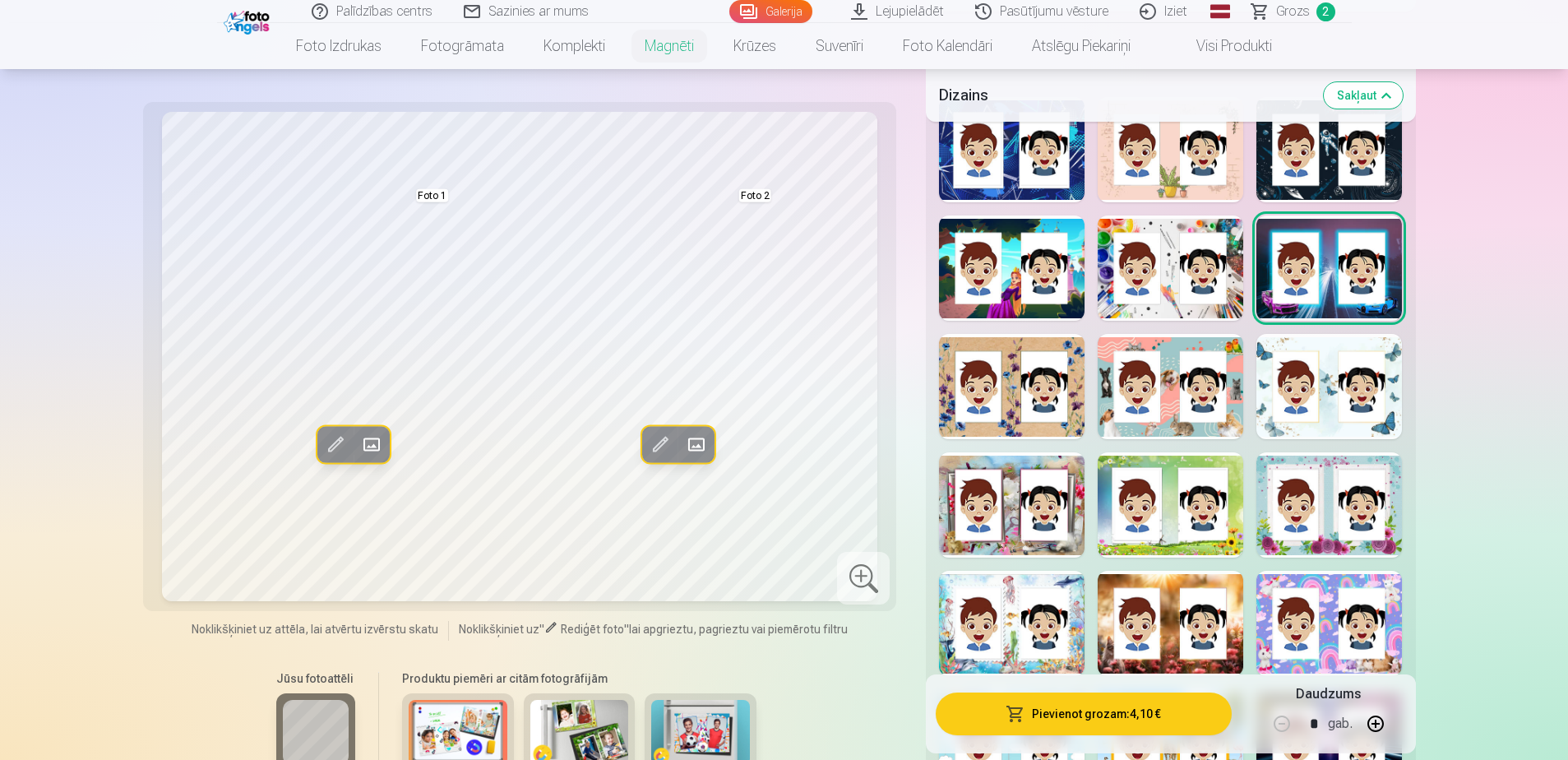
click at [1041, 463] on div at bounding box center [1328, 623] width 146 height 105
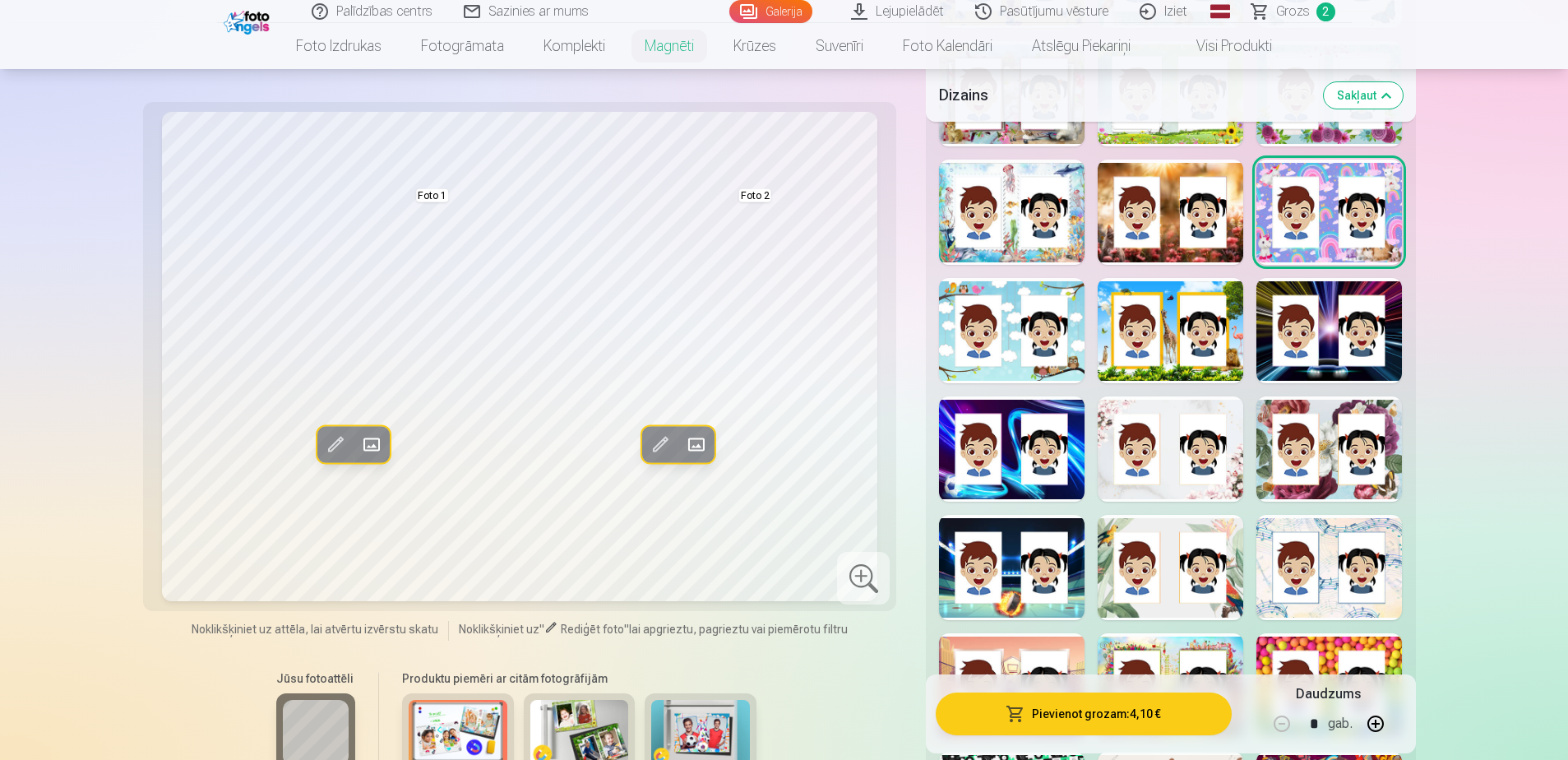
scroll to position [2960, 0]
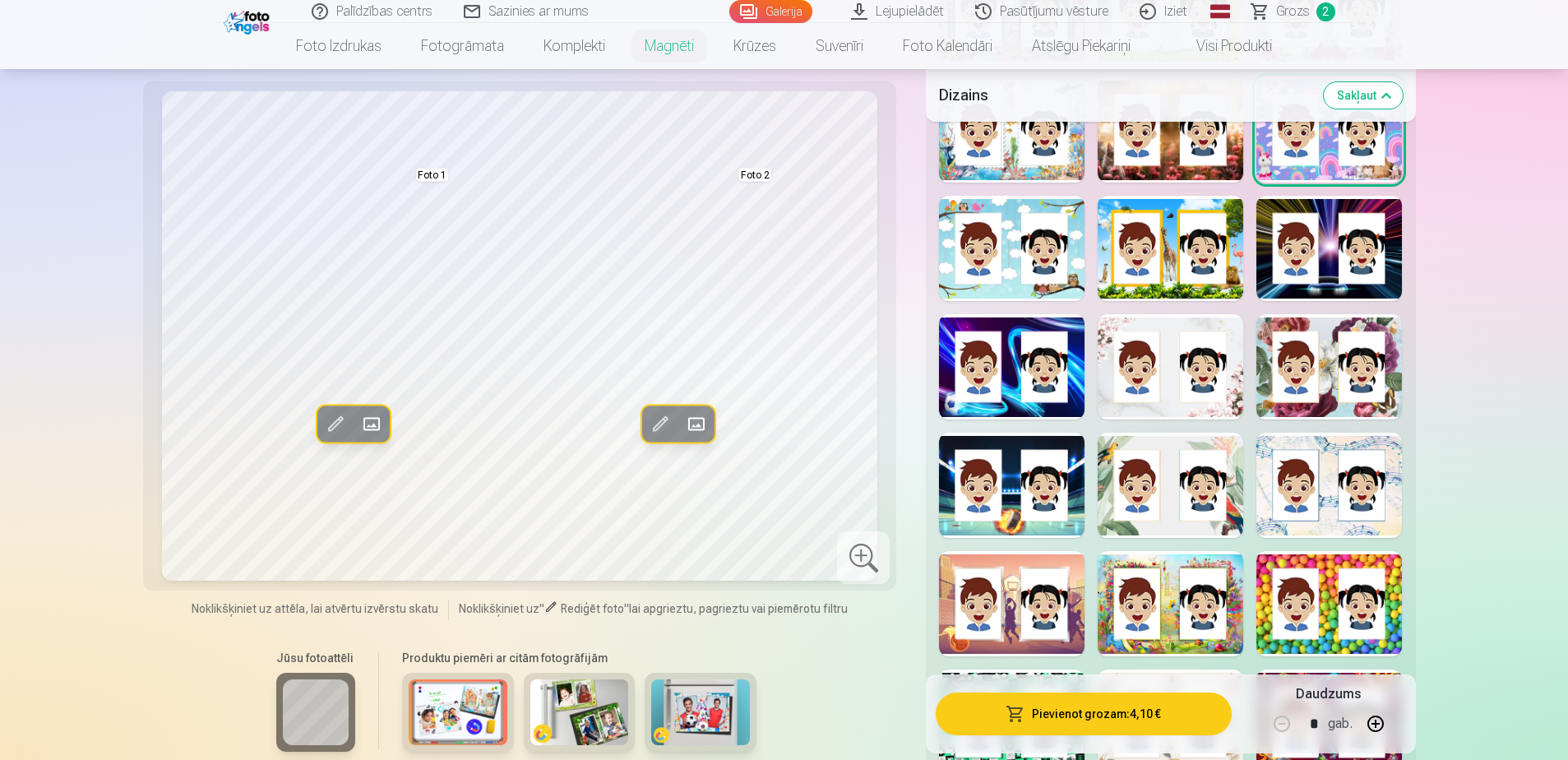
click at [1041, 377] on div at bounding box center [1011, 366] width 146 height 105
click at [1041, 463] on div at bounding box center [1328, 485] width 146 height 105
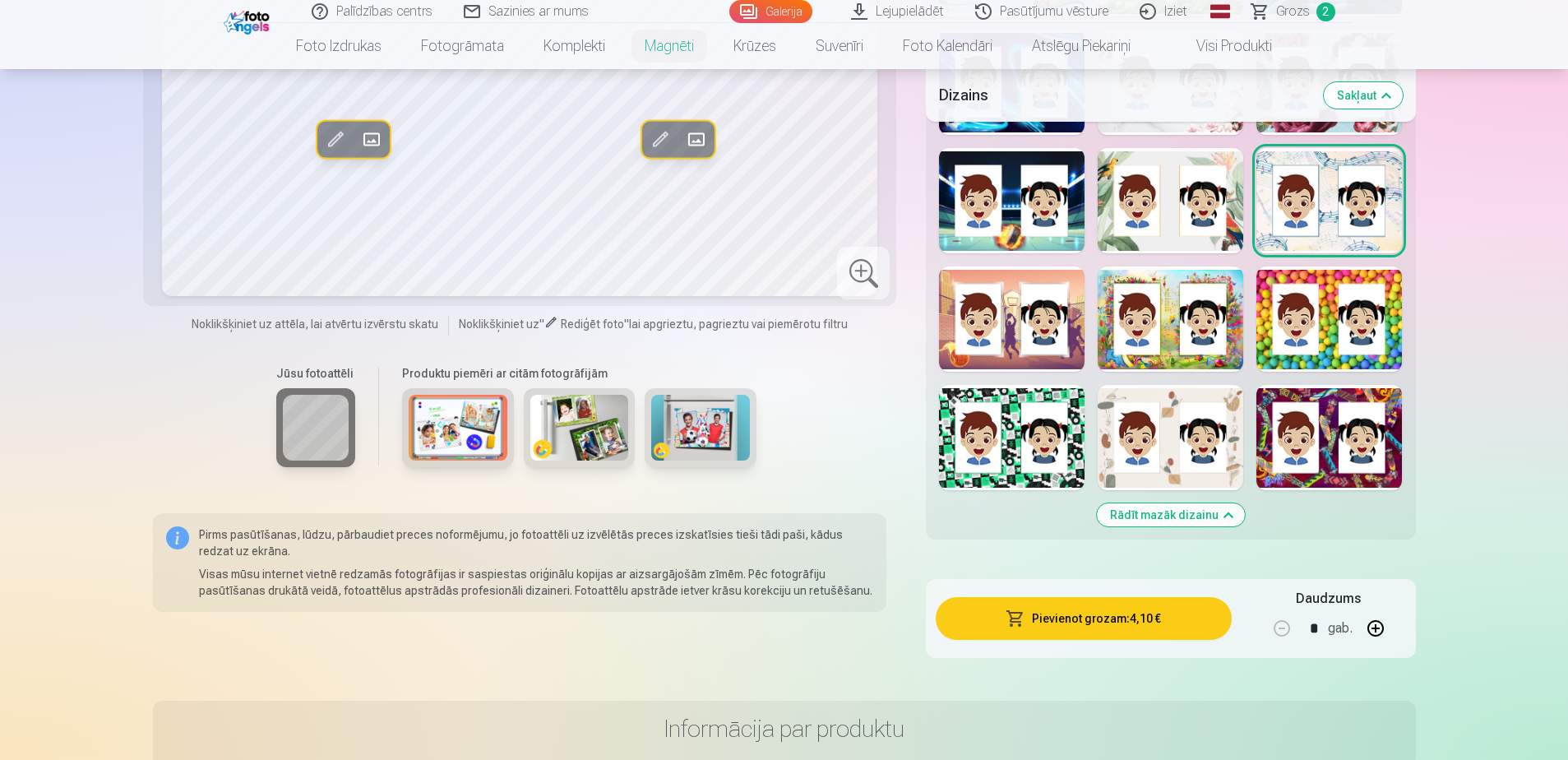
scroll to position [3289, 0]
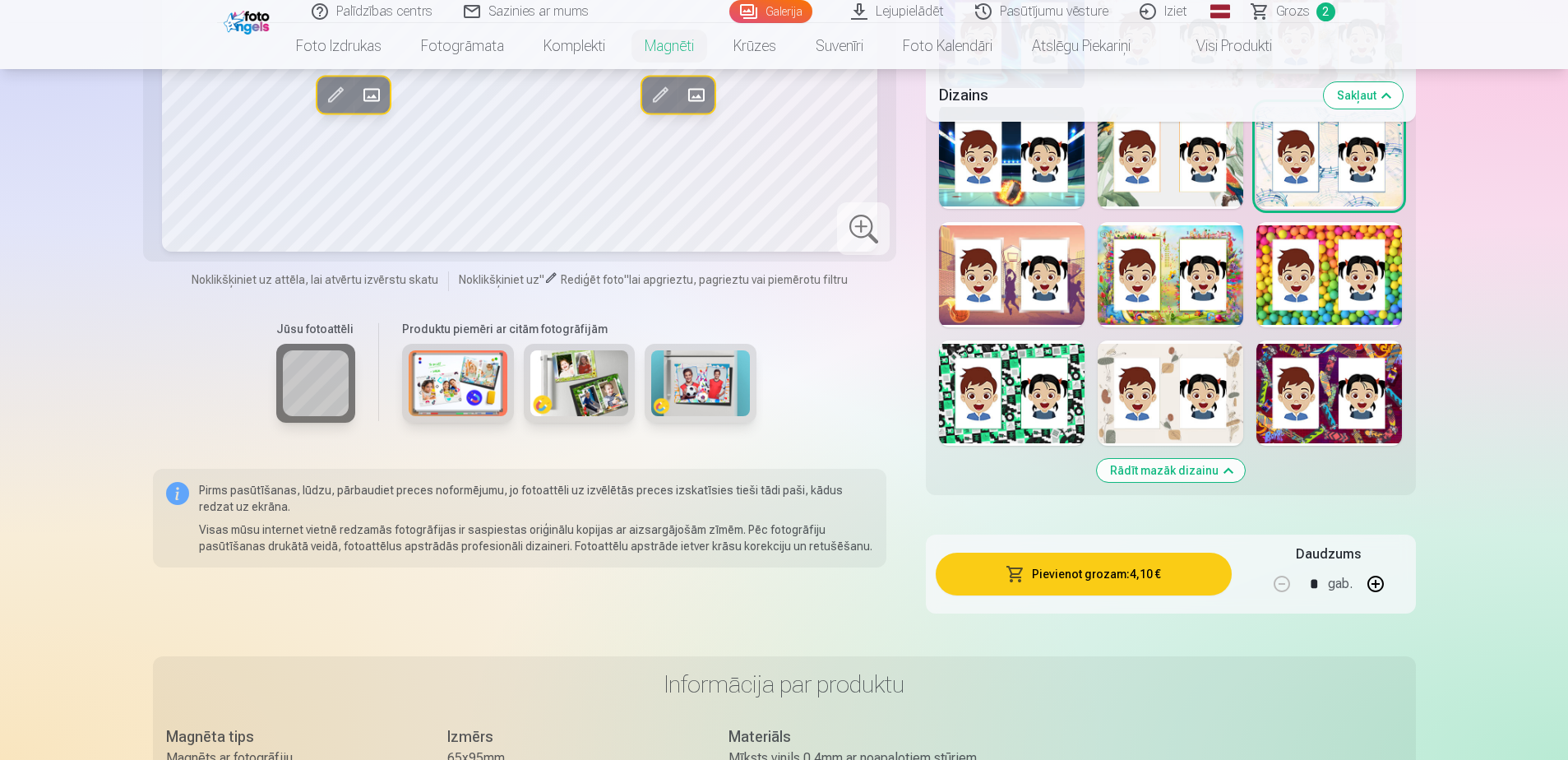
click at [1041, 409] on div at bounding box center [1328, 393] width 146 height 105
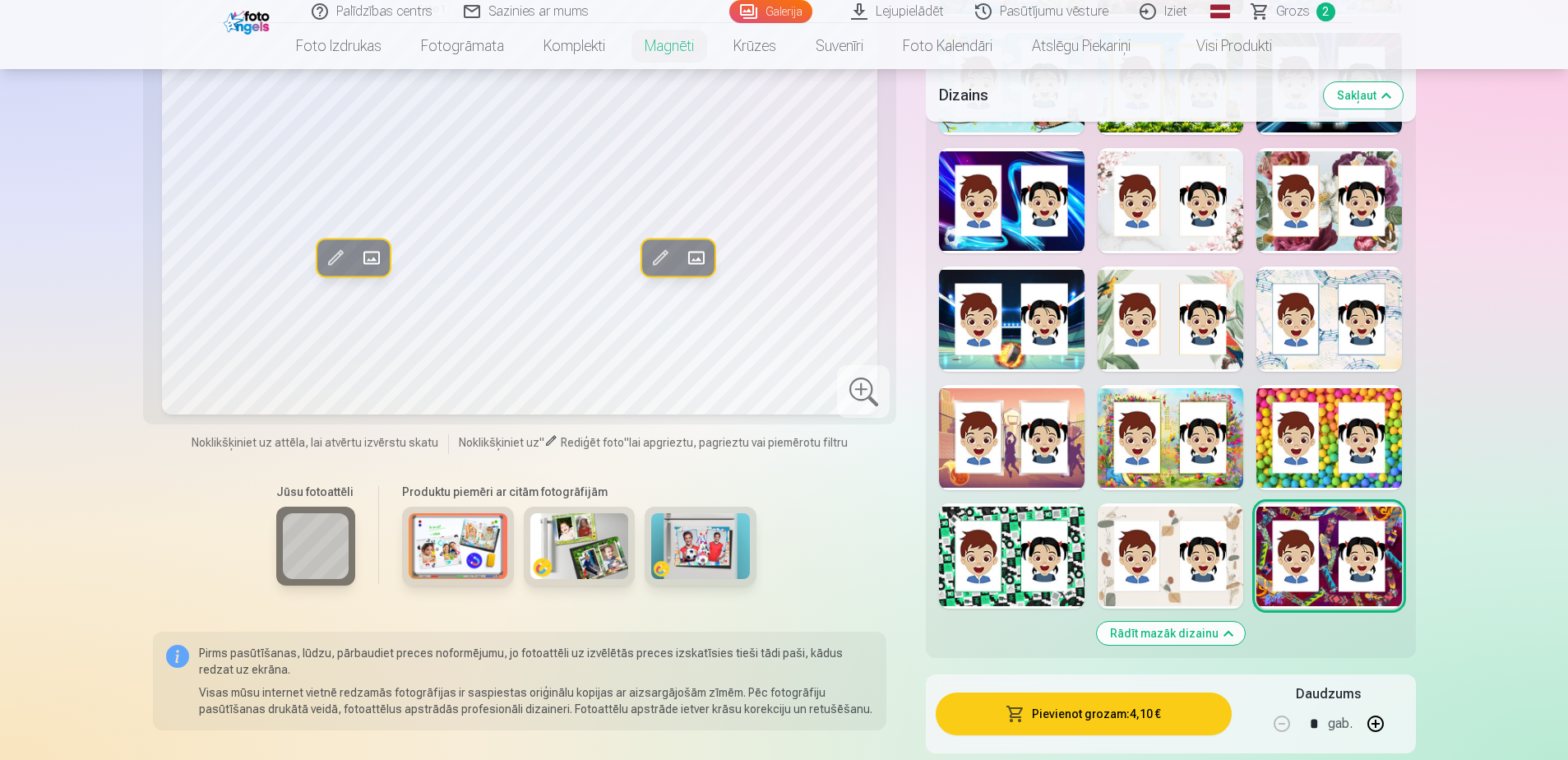
scroll to position [3124, 0]
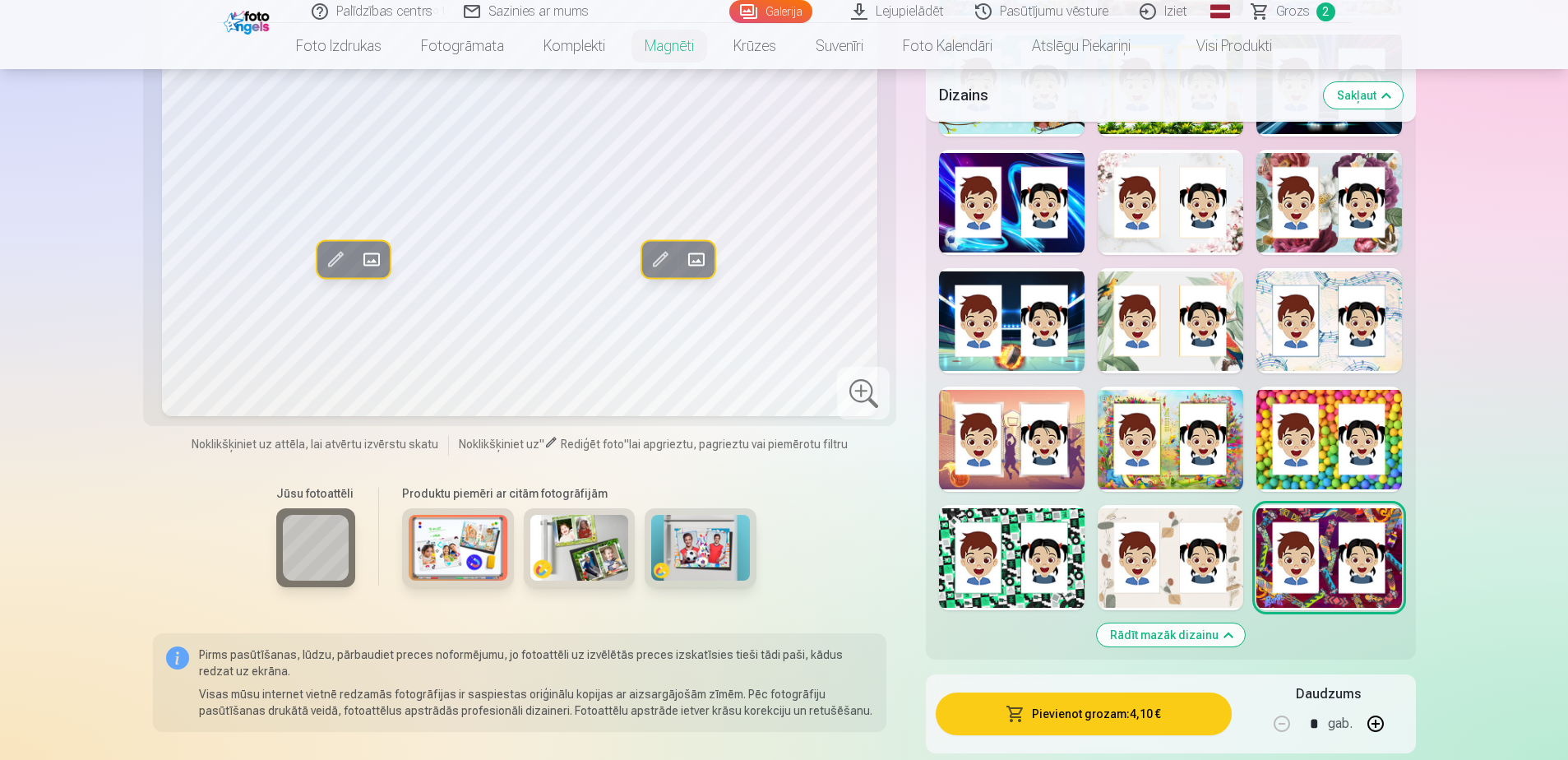
click at [1041, 339] on div at bounding box center [1328, 321] width 146 height 105
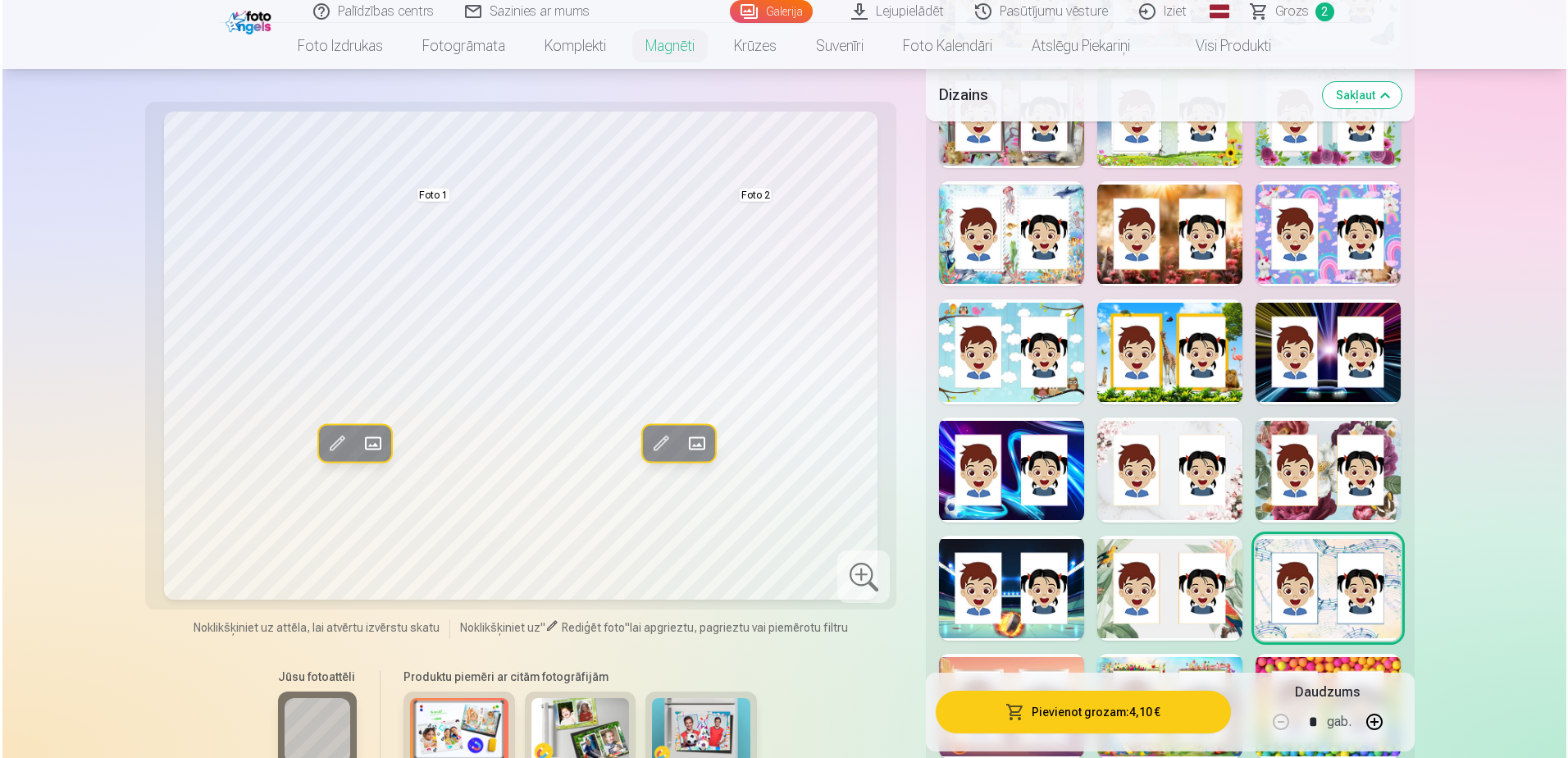
scroll to position [2788, 0]
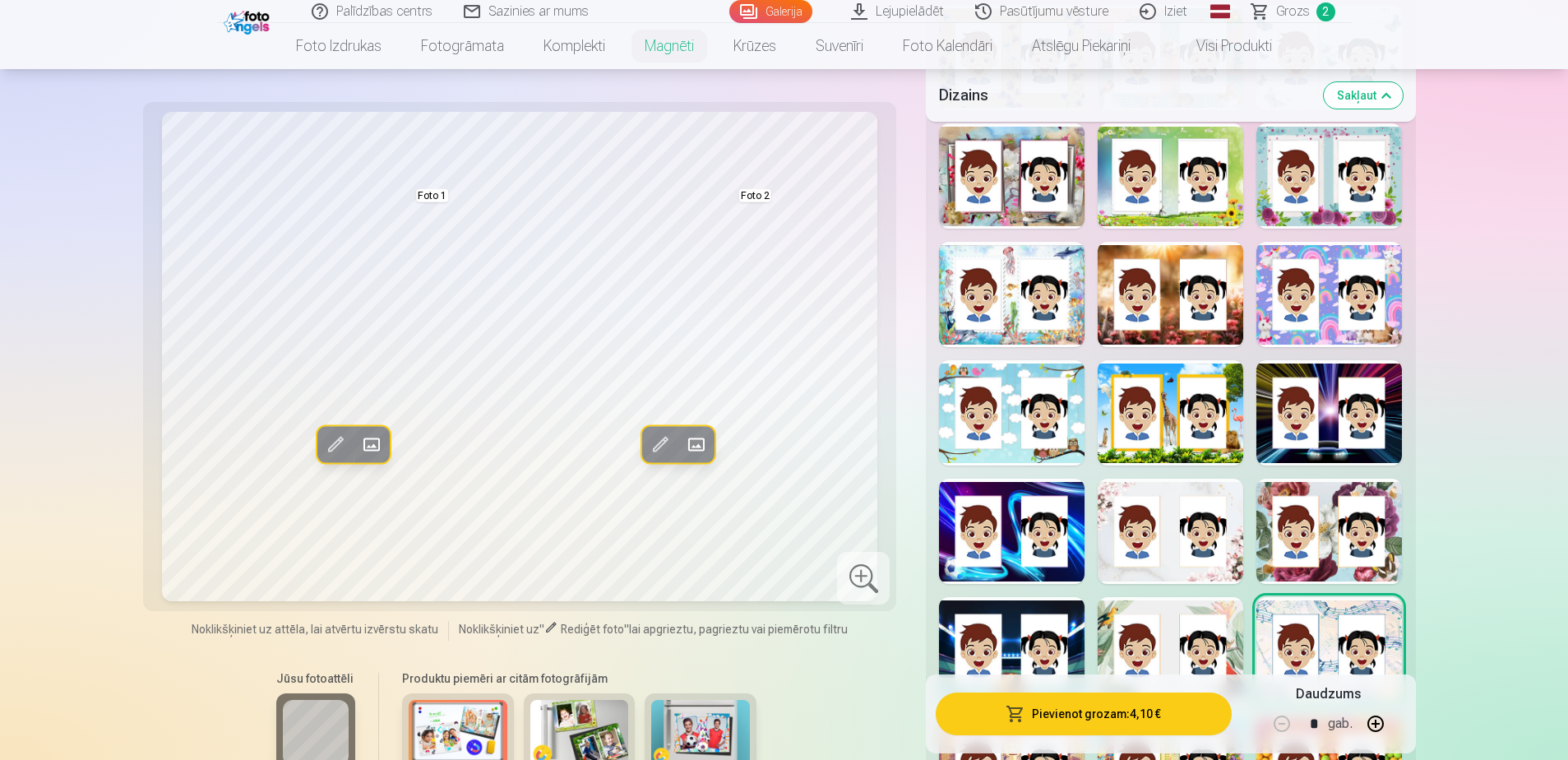
click at [1041, 463] on button "Pievienot grozam : 4,10 €" at bounding box center [1083, 714] width 295 height 43
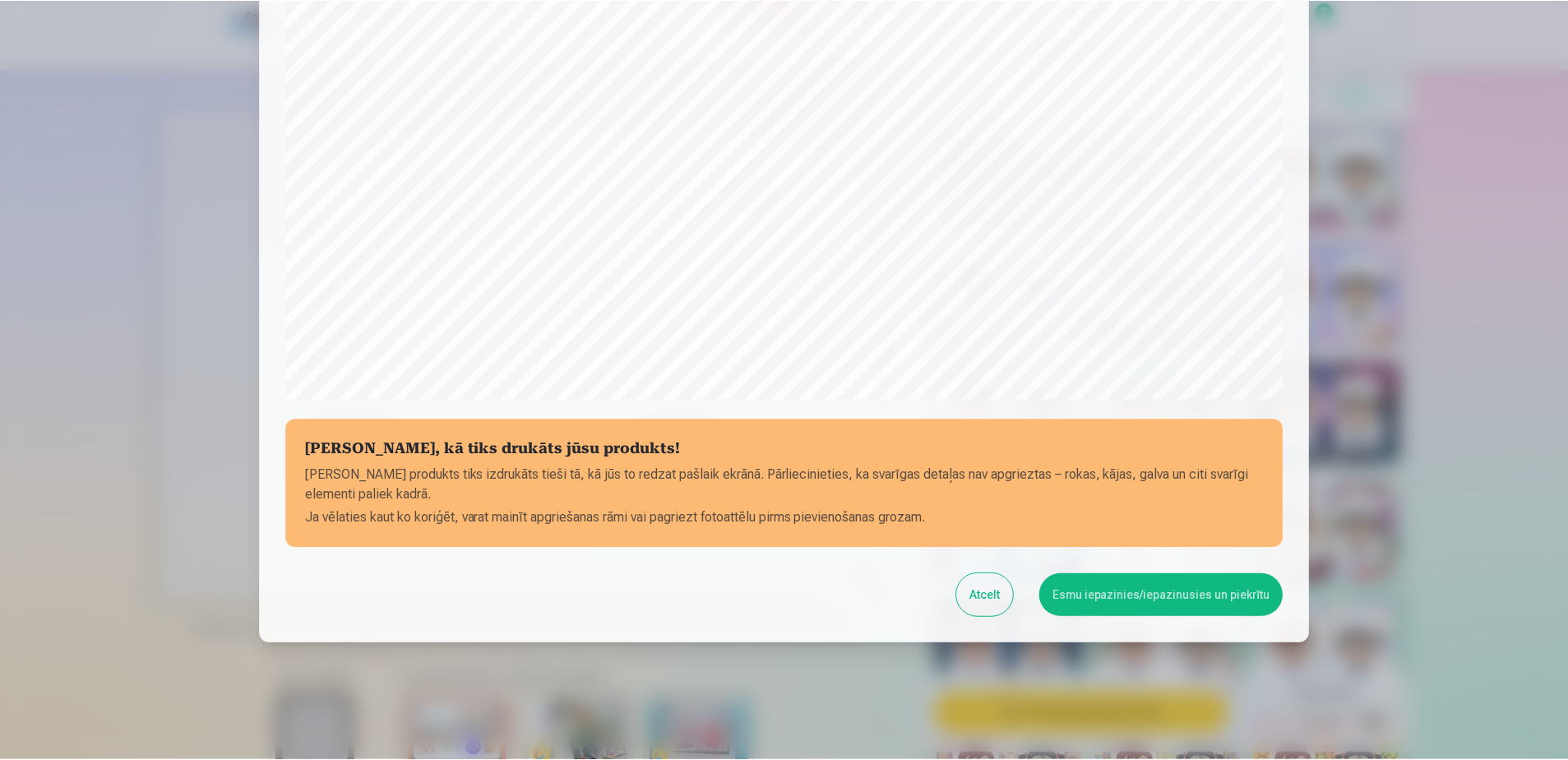
scroll to position [411, 0]
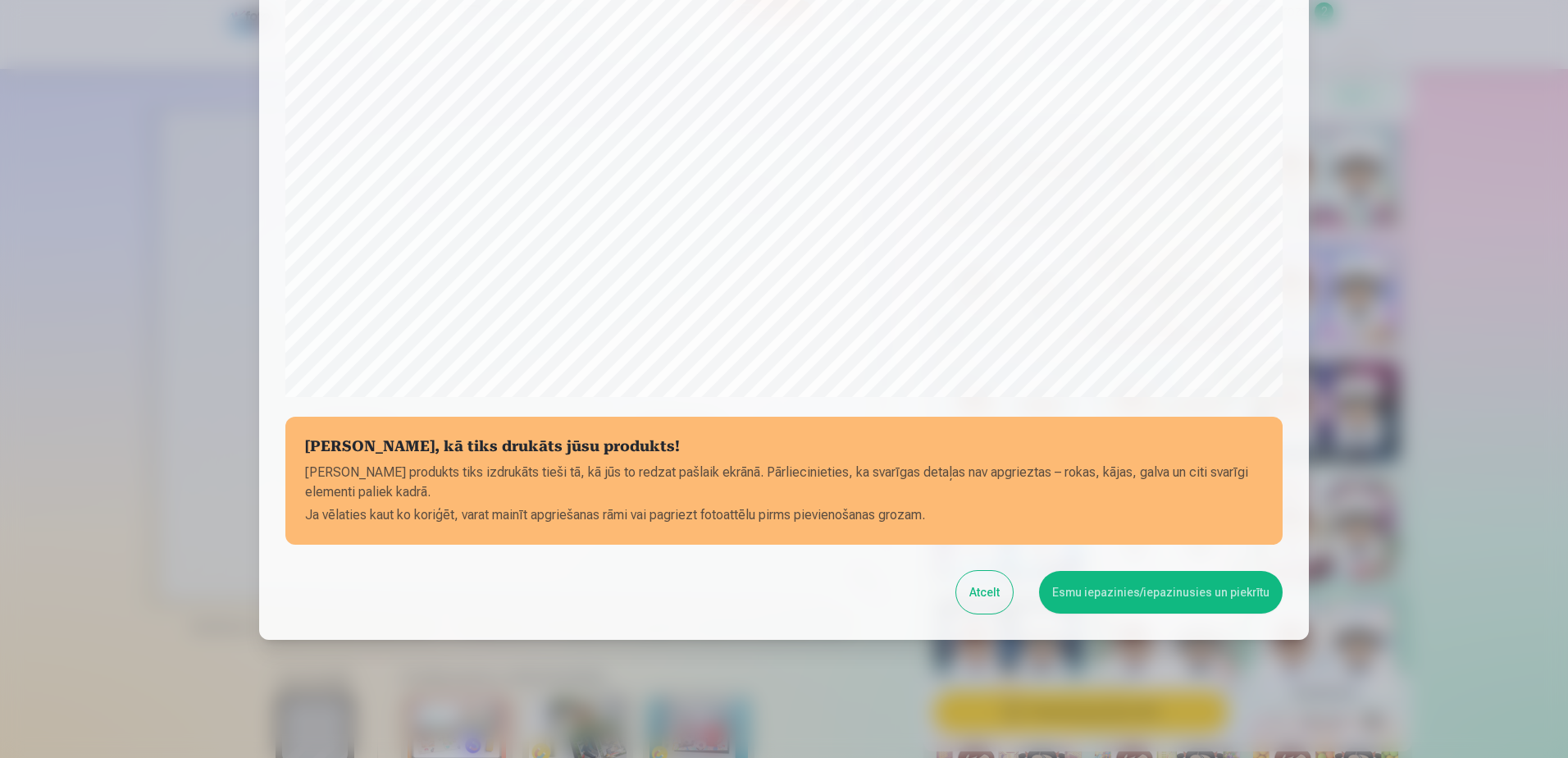
click at [1038, 462] on button "Esmu iepazinies/iepazinusies un piekrītu" at bounding box center [1161, 591] width 244 height 43
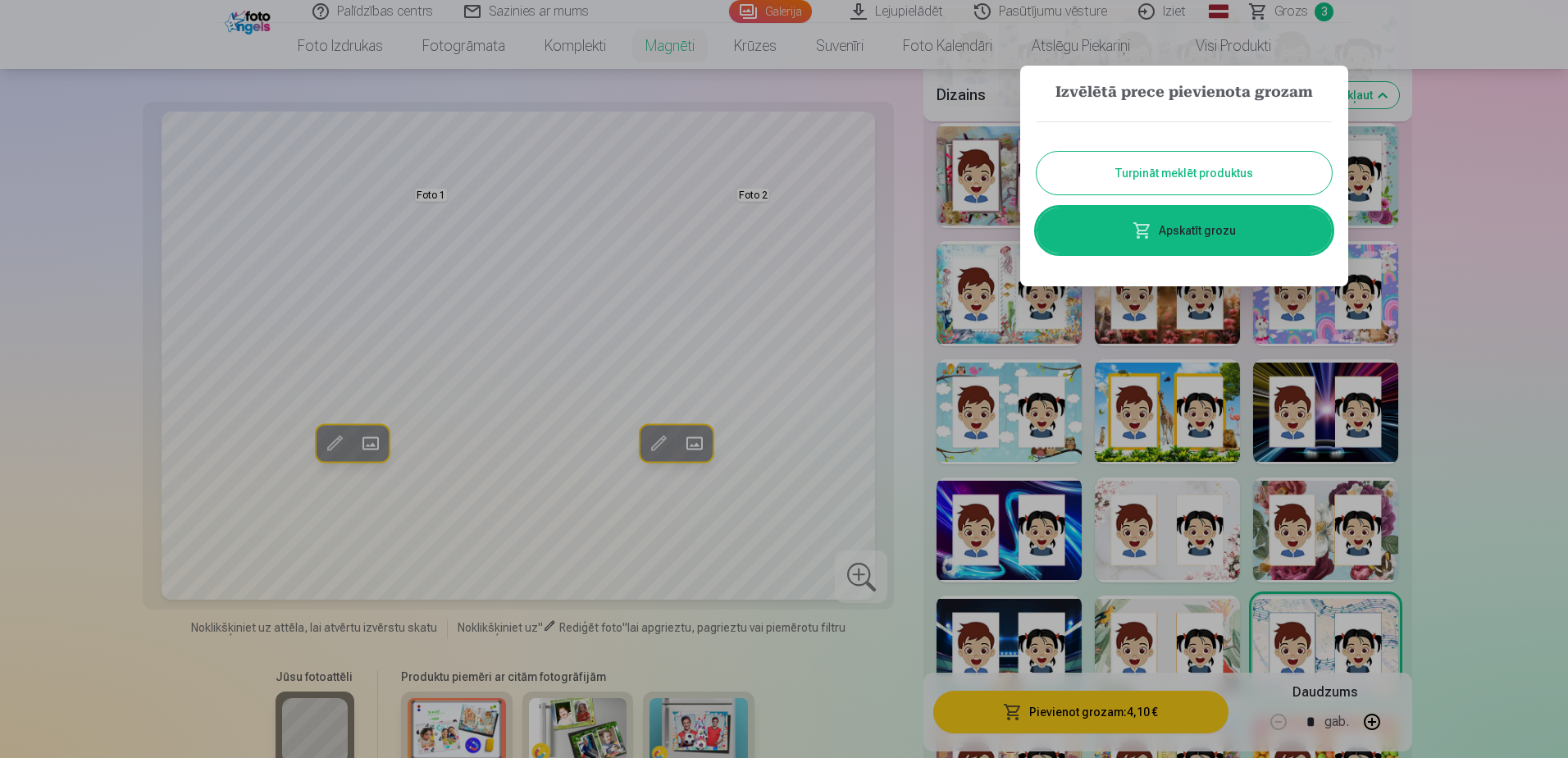
click at [1038, 169] on button "Turpināt meklēt produktus" at bounding box center [1184, 172] width 295 height 43
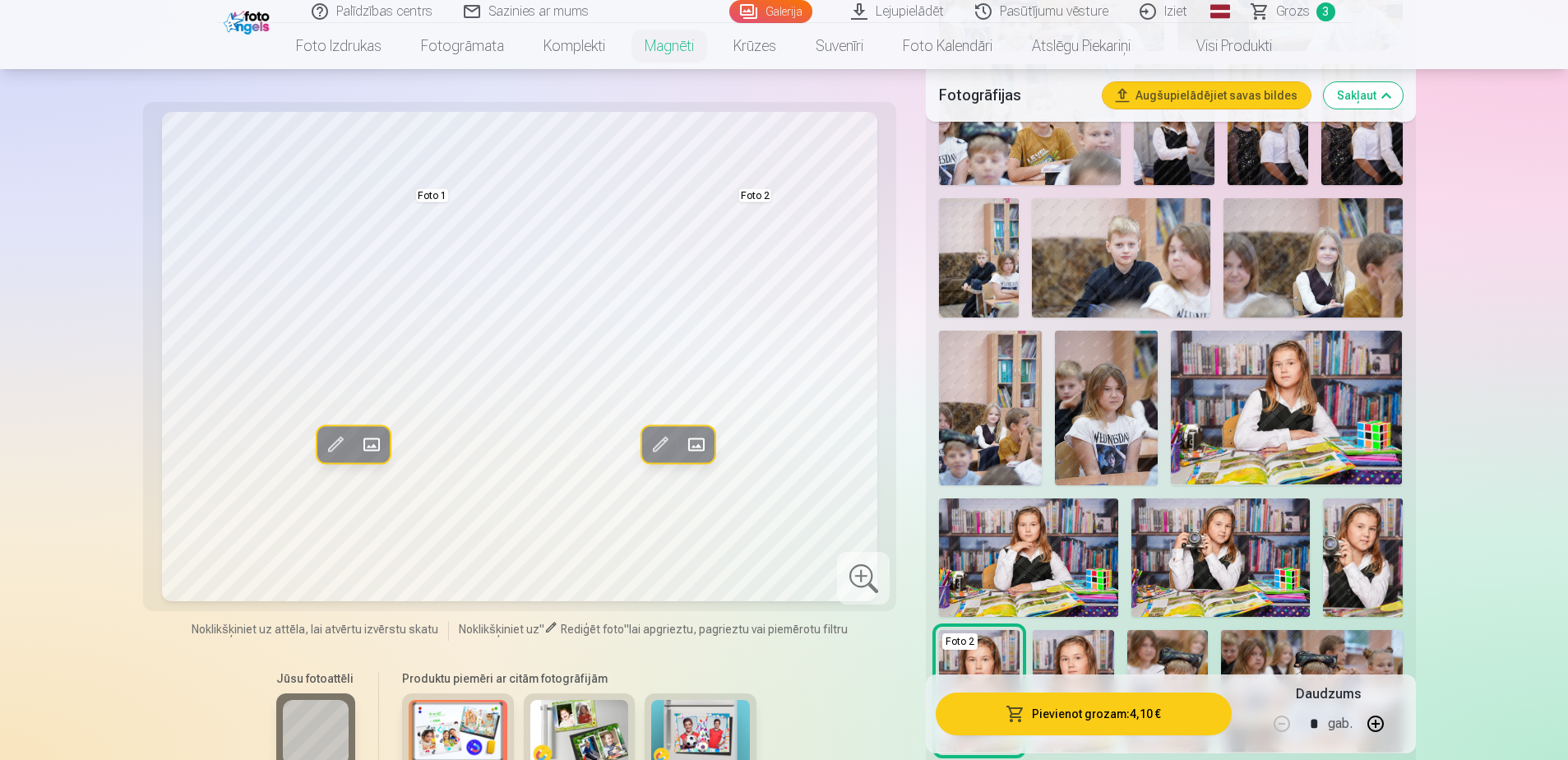
scroll to position [658, 0]
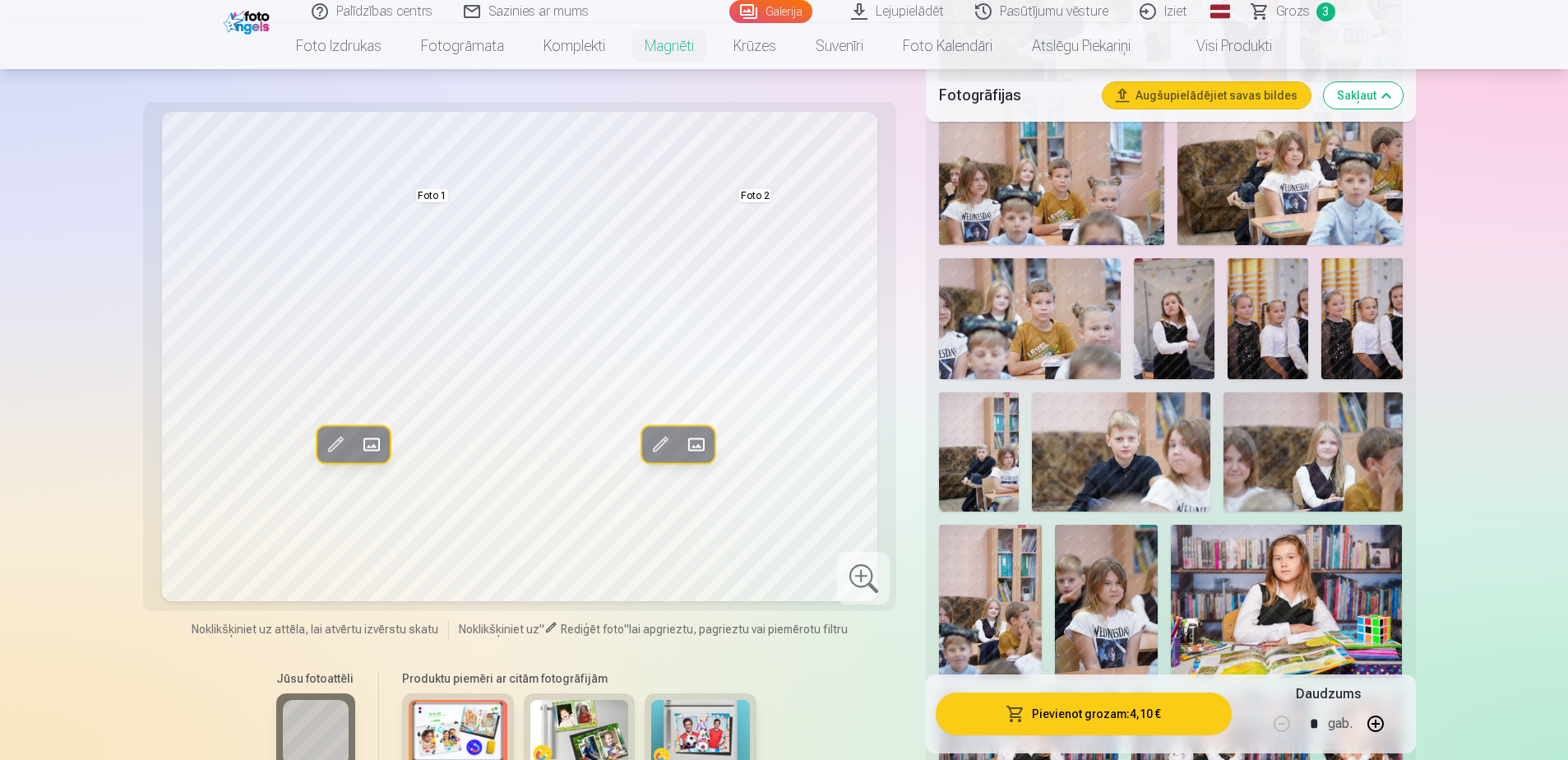
click at [1041, 8] on span "Grozs" at bounding box center [1293, 11] width 34 height 19
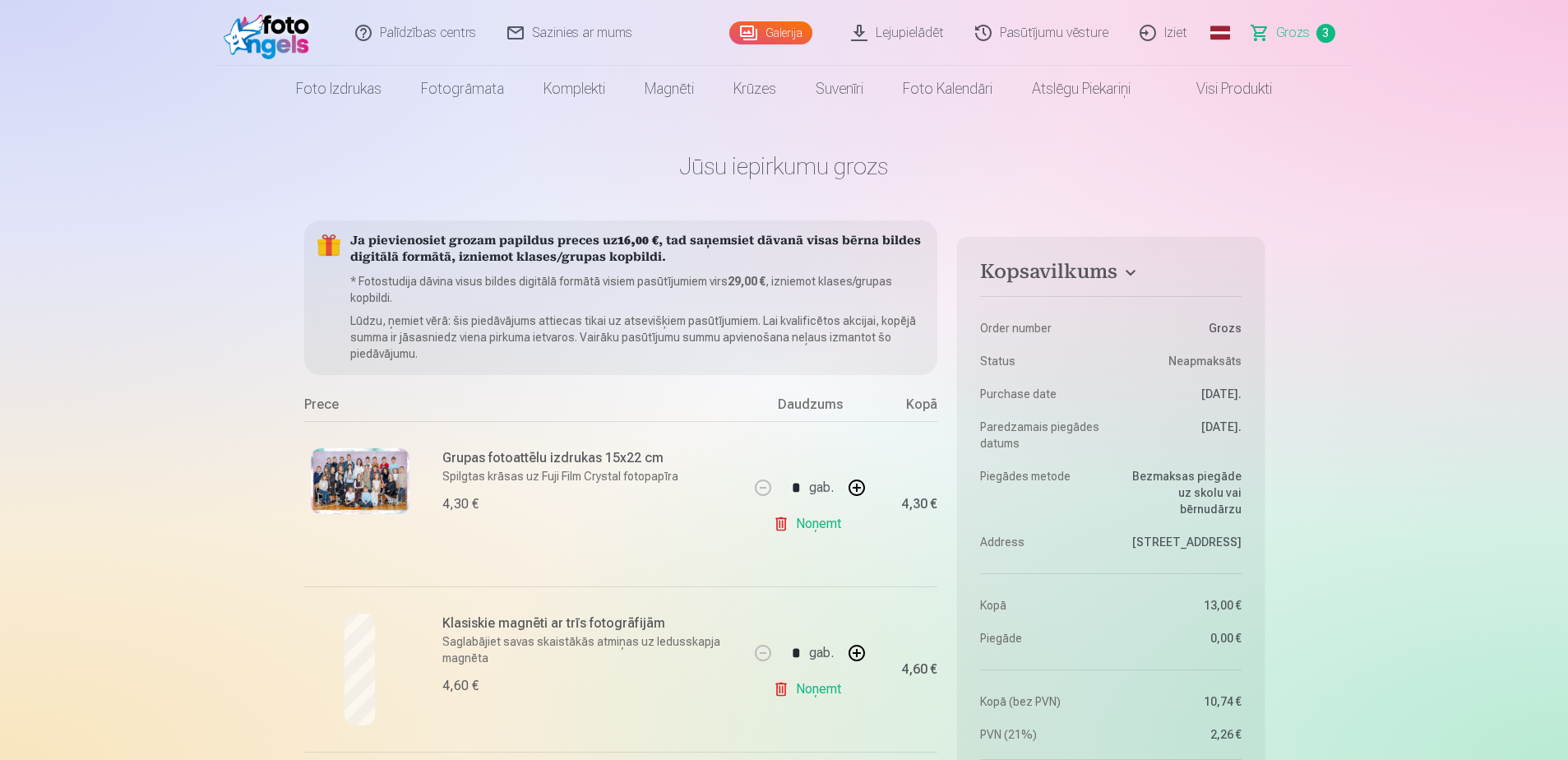
click at [789, 33] on link "Galerija" at bounding box center [771, 32] width 83 height 23
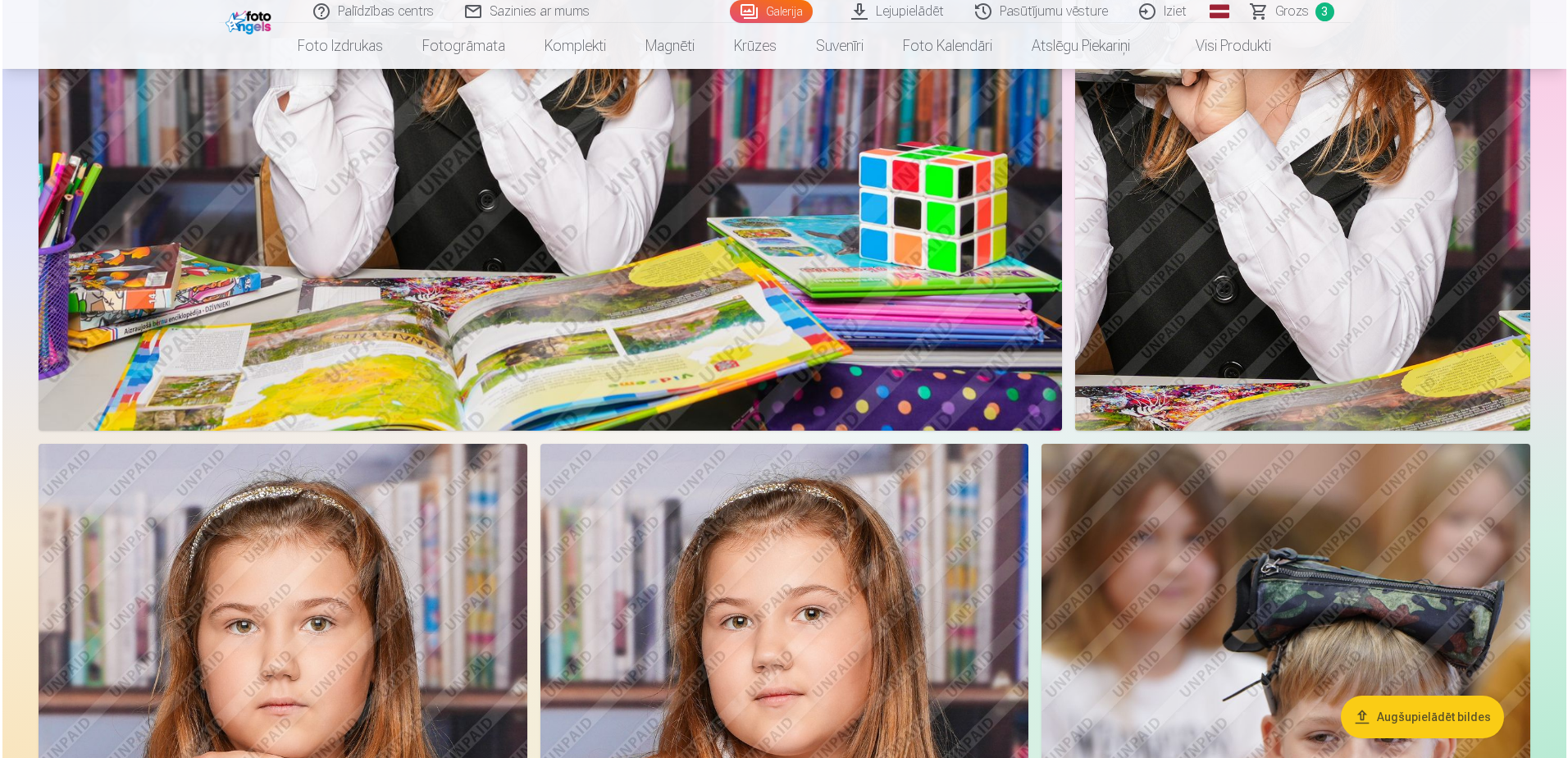
scroll to position [8693, 0]
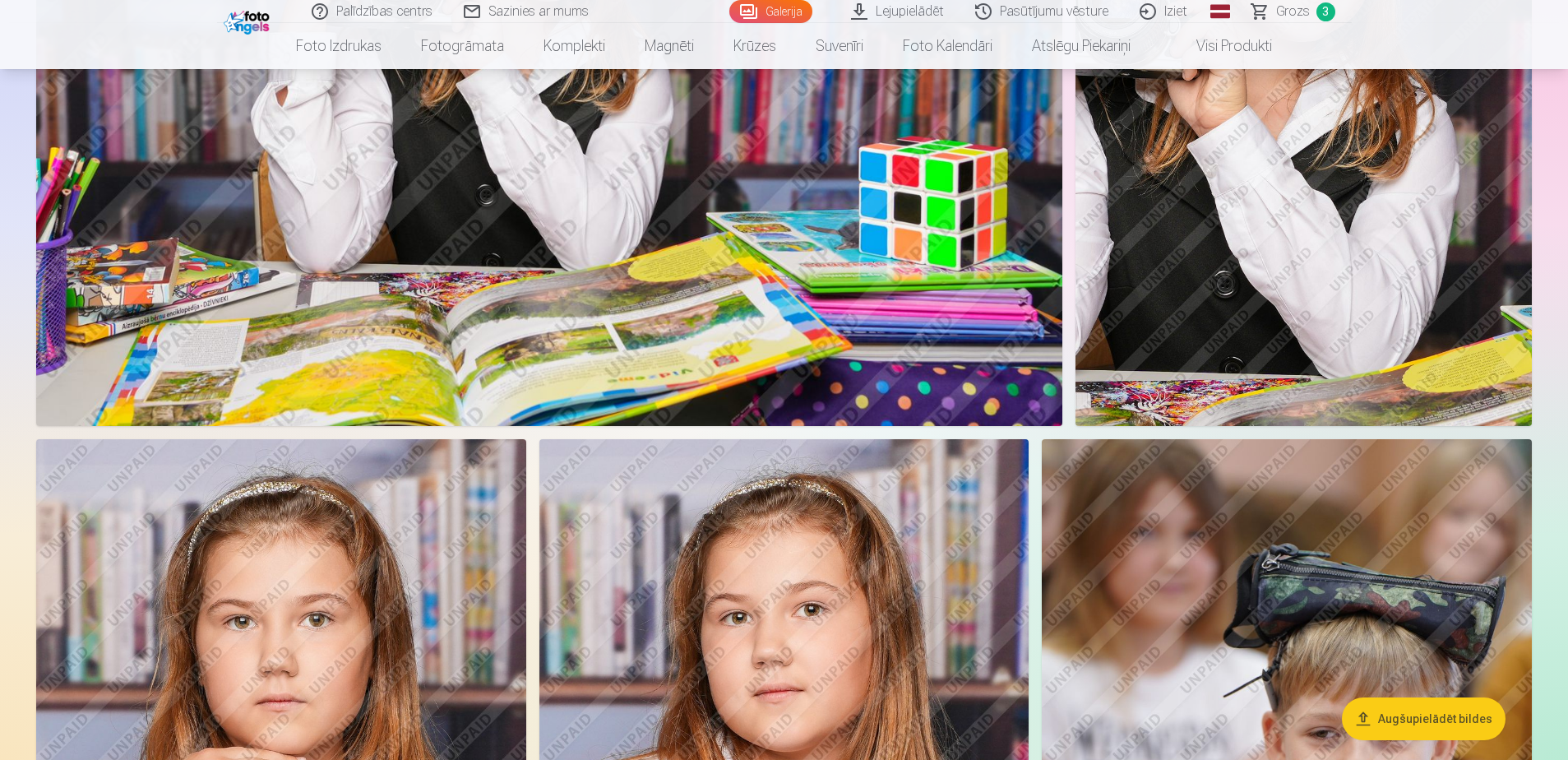
click at [590, 284] on img at bounding box center [549, 84] width 1026 height 684
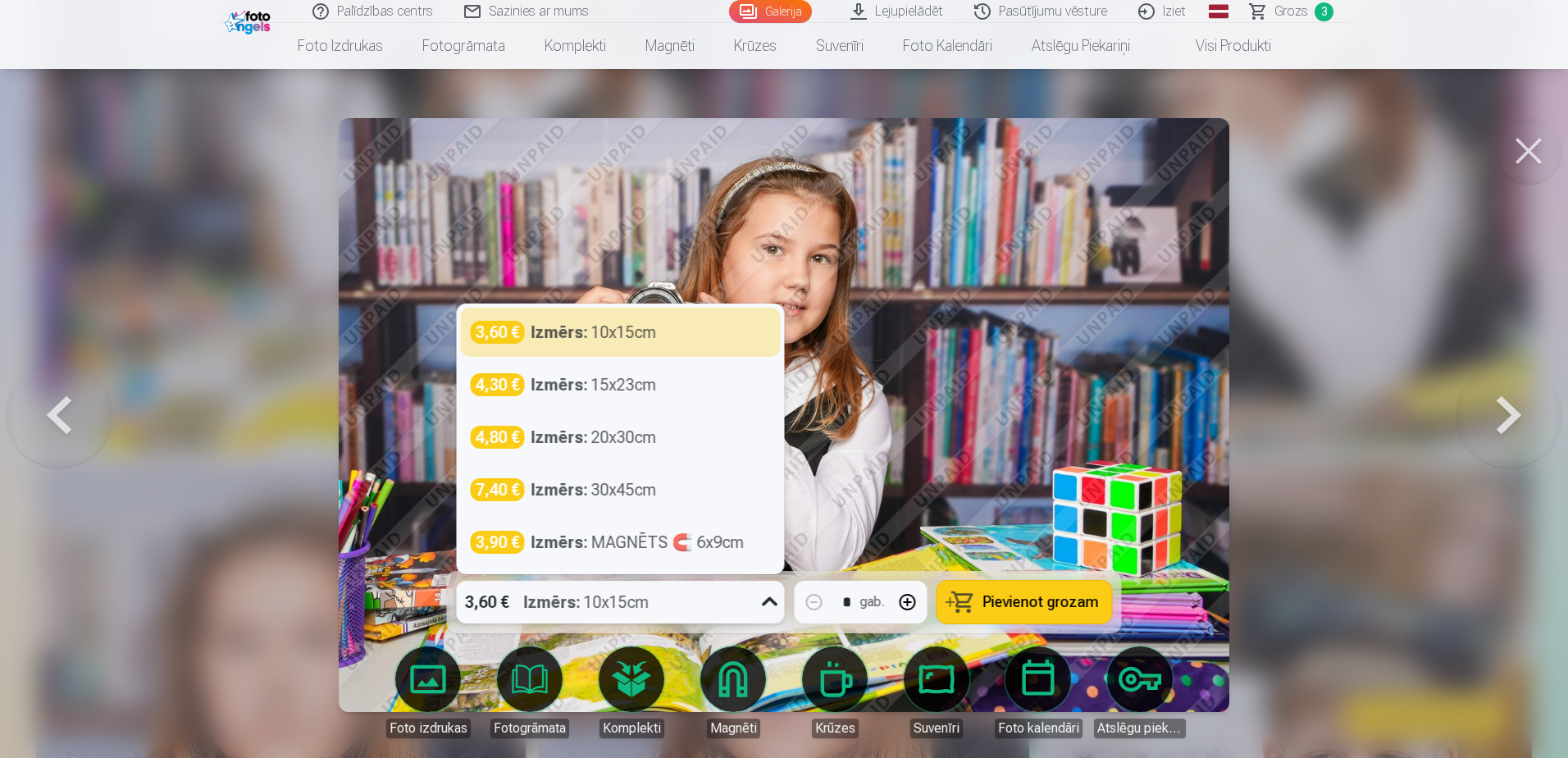
click at [767, 462] on icon at bounding box center [770, 602] width 26 height 26
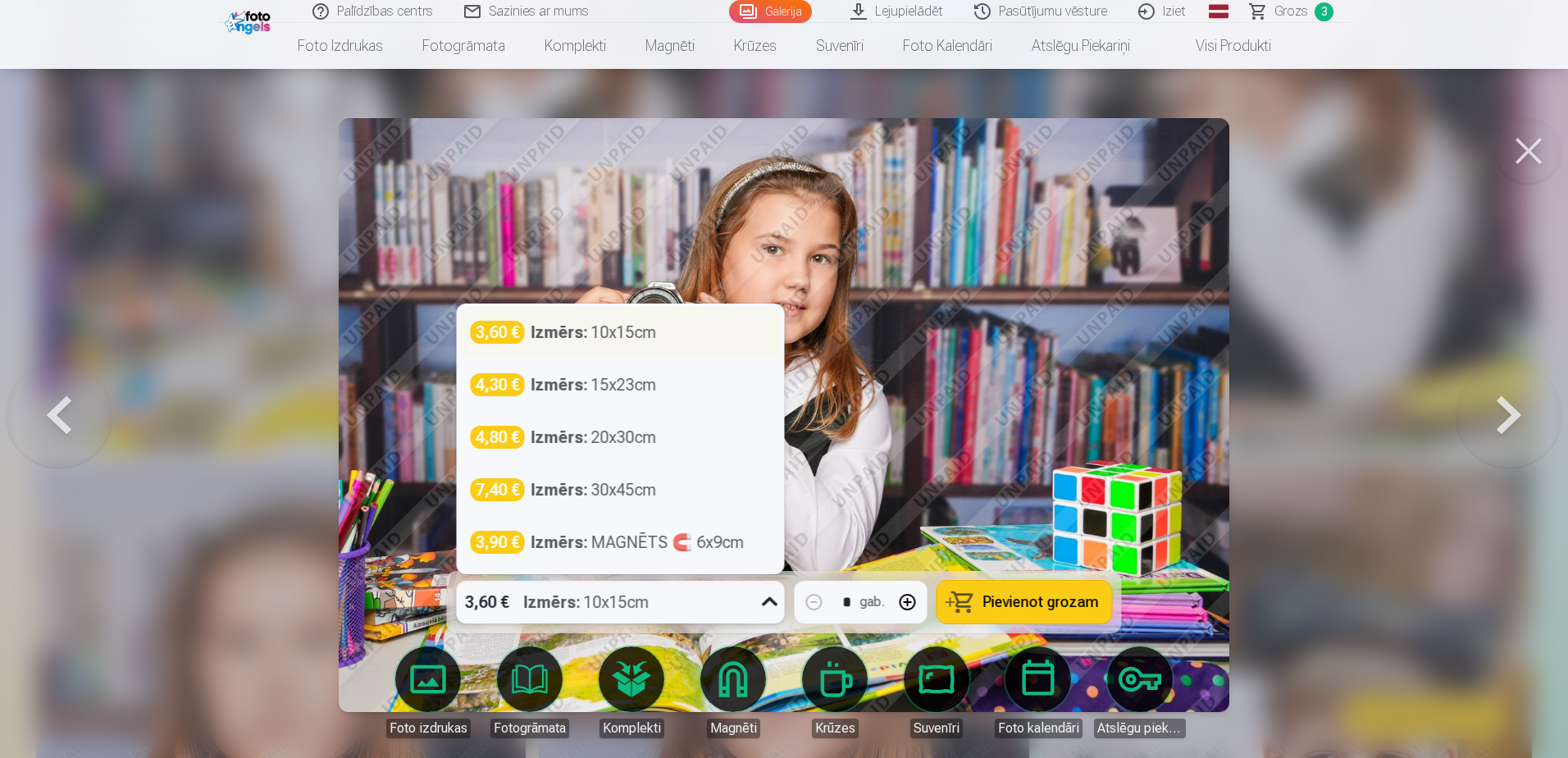
click at [564, 338] on strong "Izmērs :" at bounding box center [559, 331] width 56 height 23
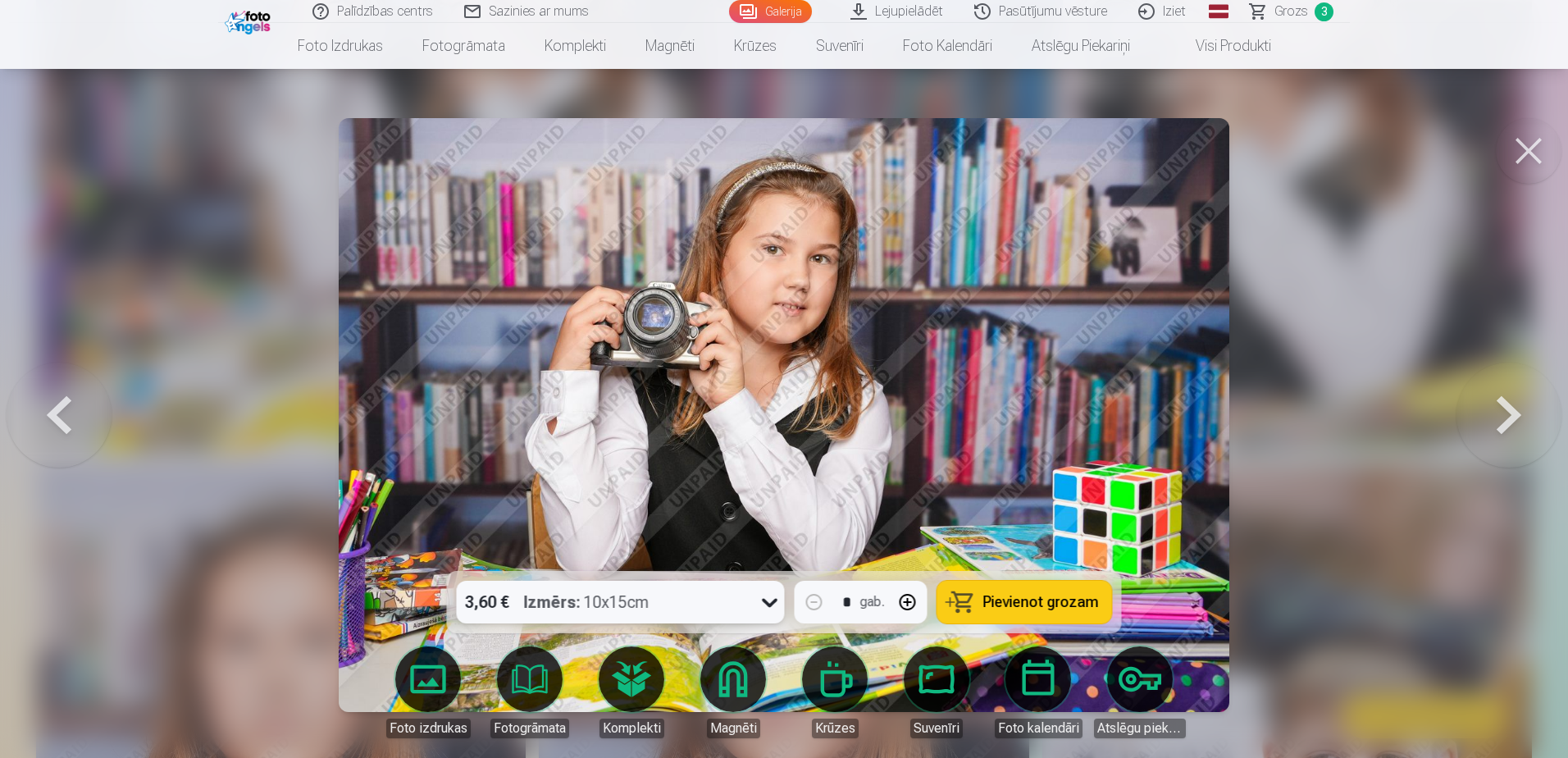
click at [1012, 462] on span "Pievienot grozam" at bounding box center [1041, 602] width 115 height 15
click at [1038, 421] on button at bounding box center [1508, 415] width 105 height 278
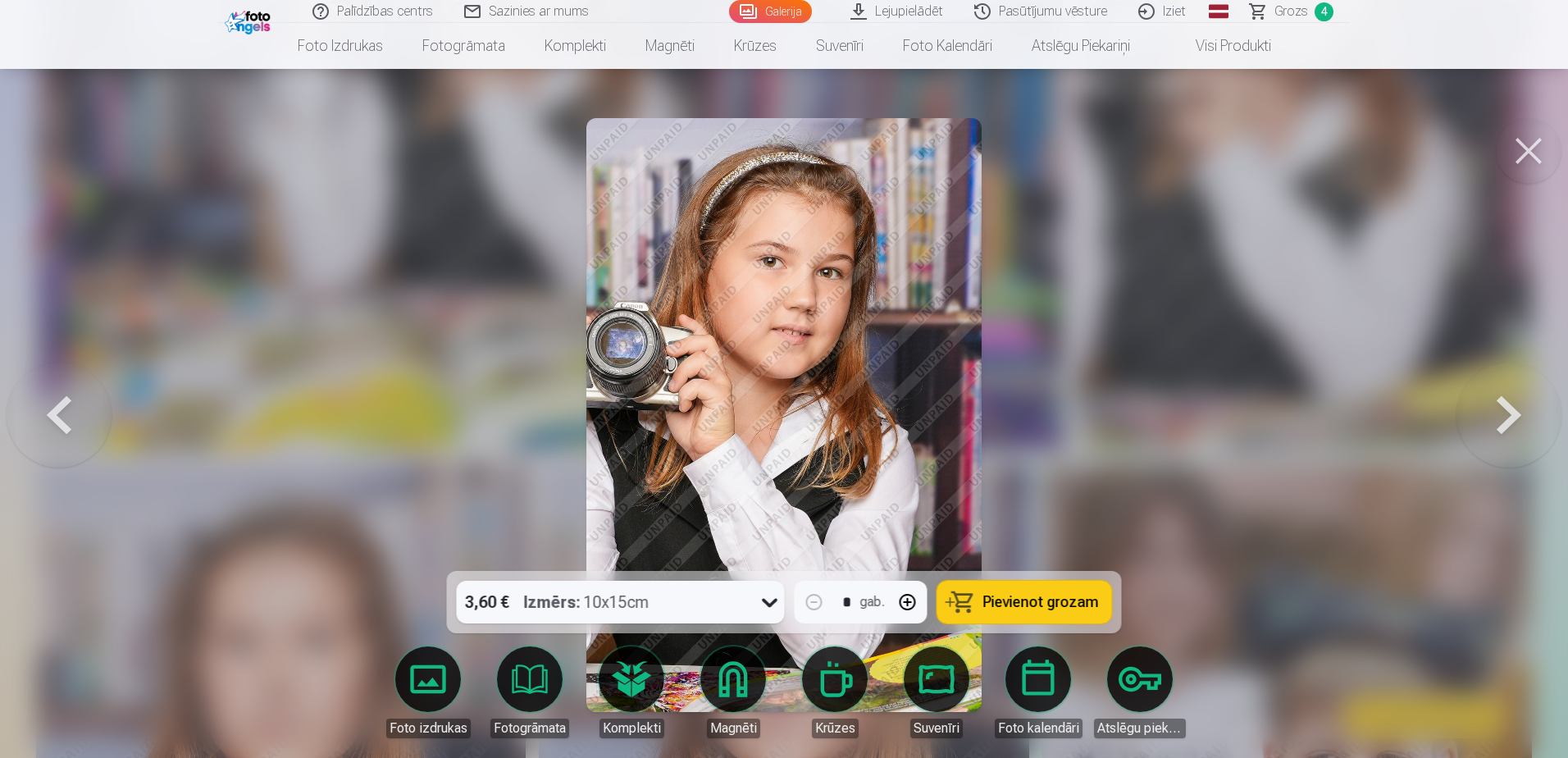
click at [1038, 421] on button at bounding box center [1508, 415] width 105 height 278
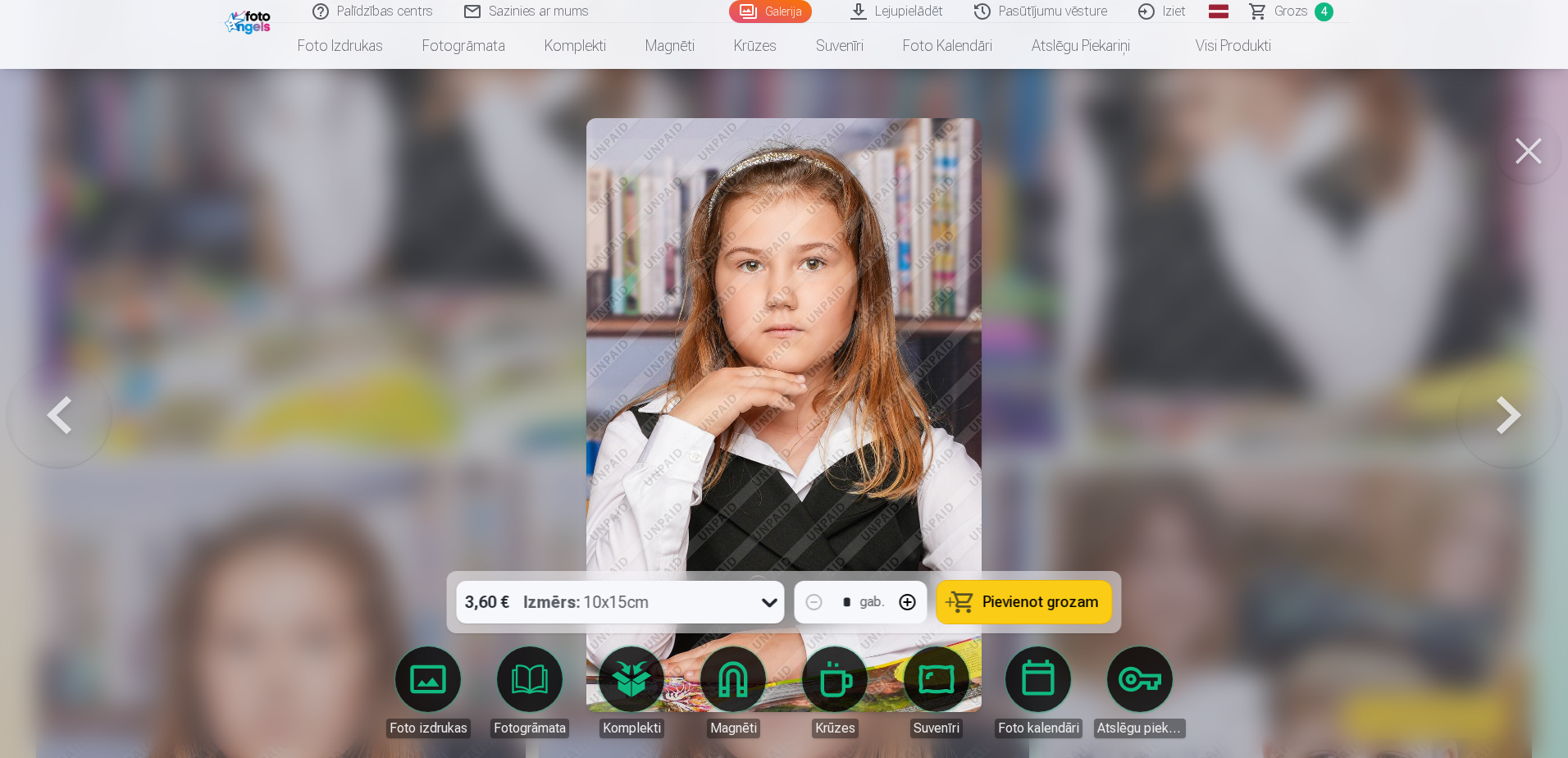
click at [1038, 416] on button at bounding box center [1508, 415] width 105 height 278
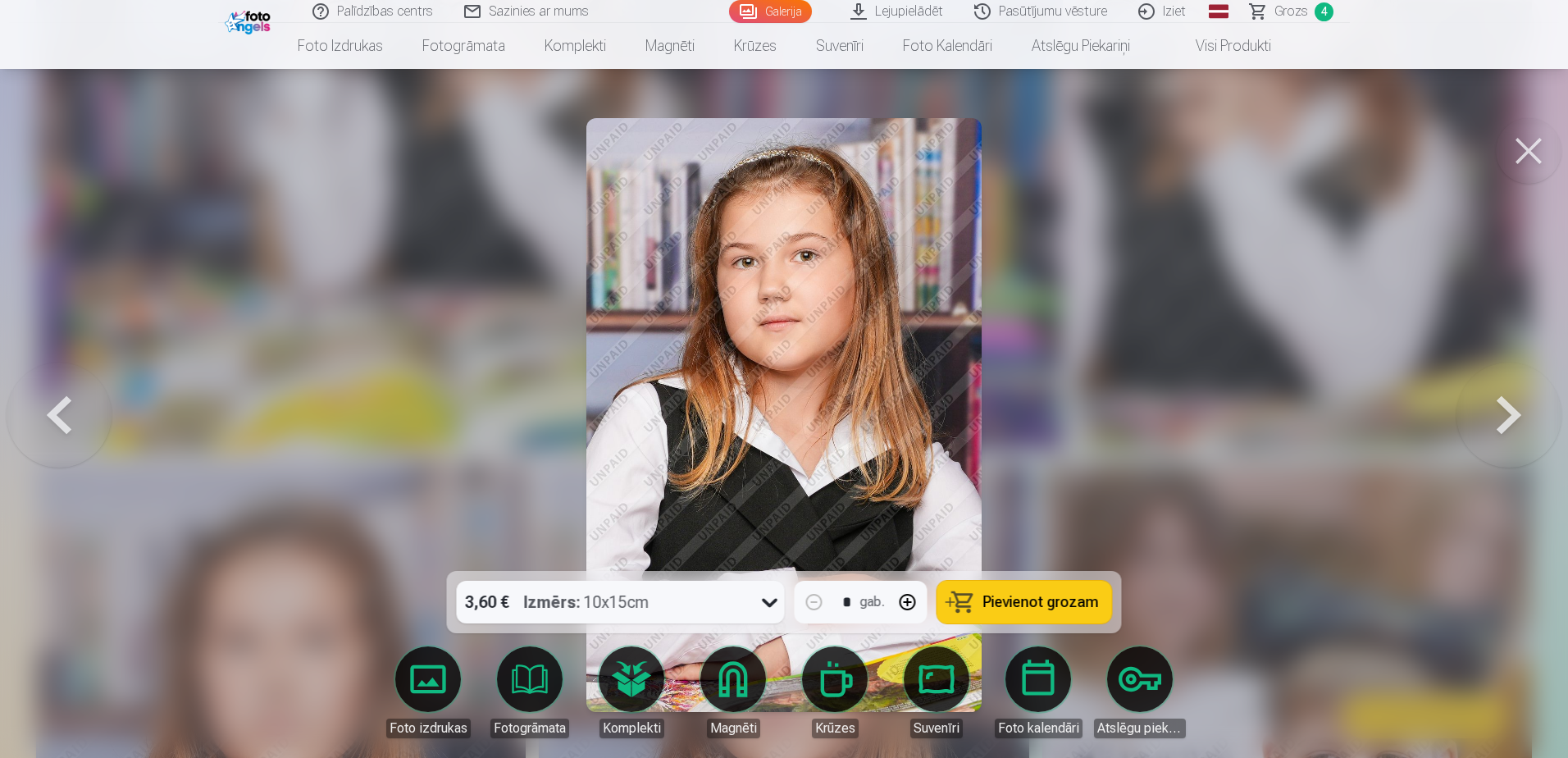
click at [1038, 416] on button at bounding box center [1508, 415] width 105 height 278
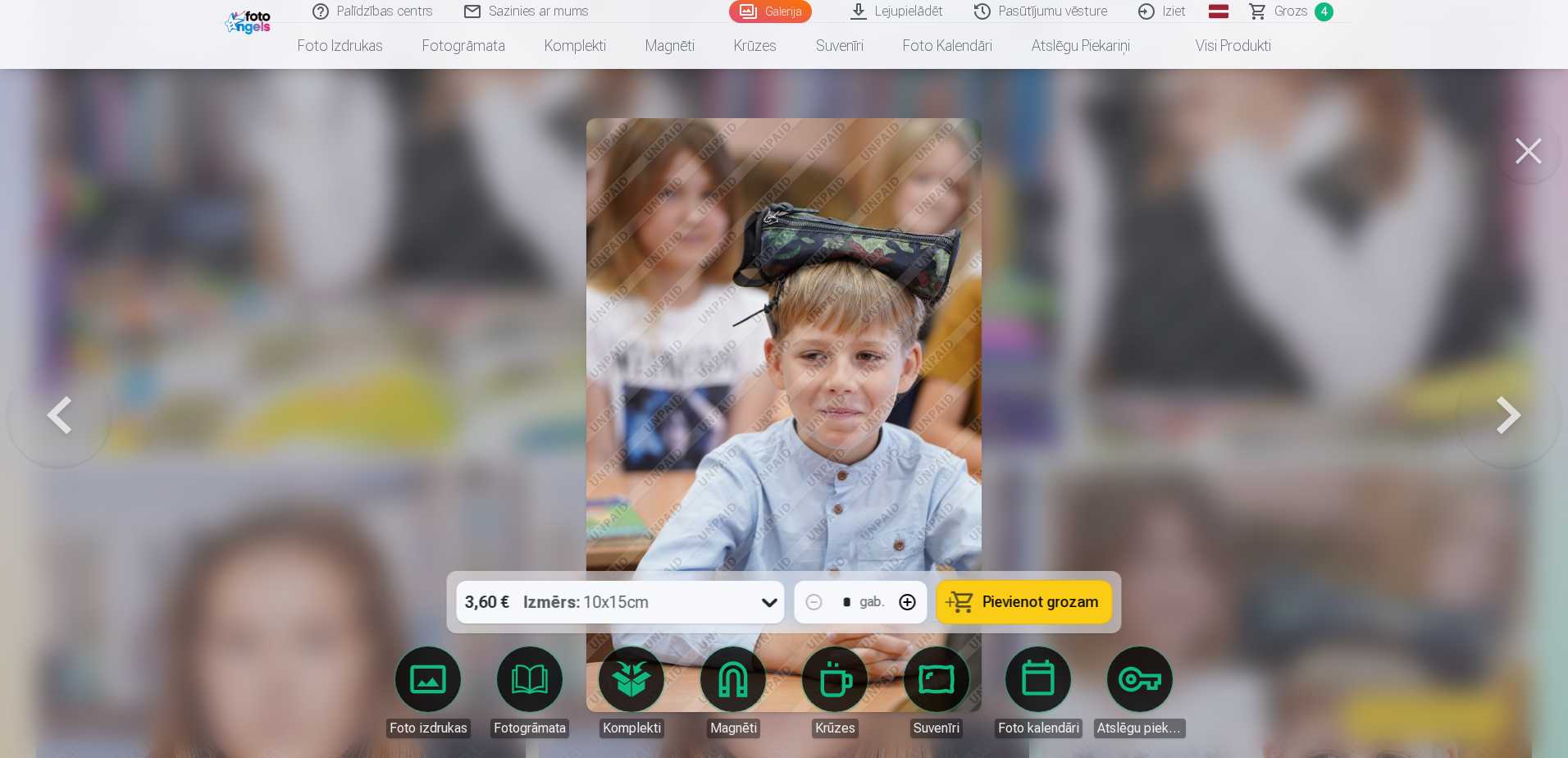
click at [1038, 405] on button at bounding box center [1508, 415] width 105 height 278
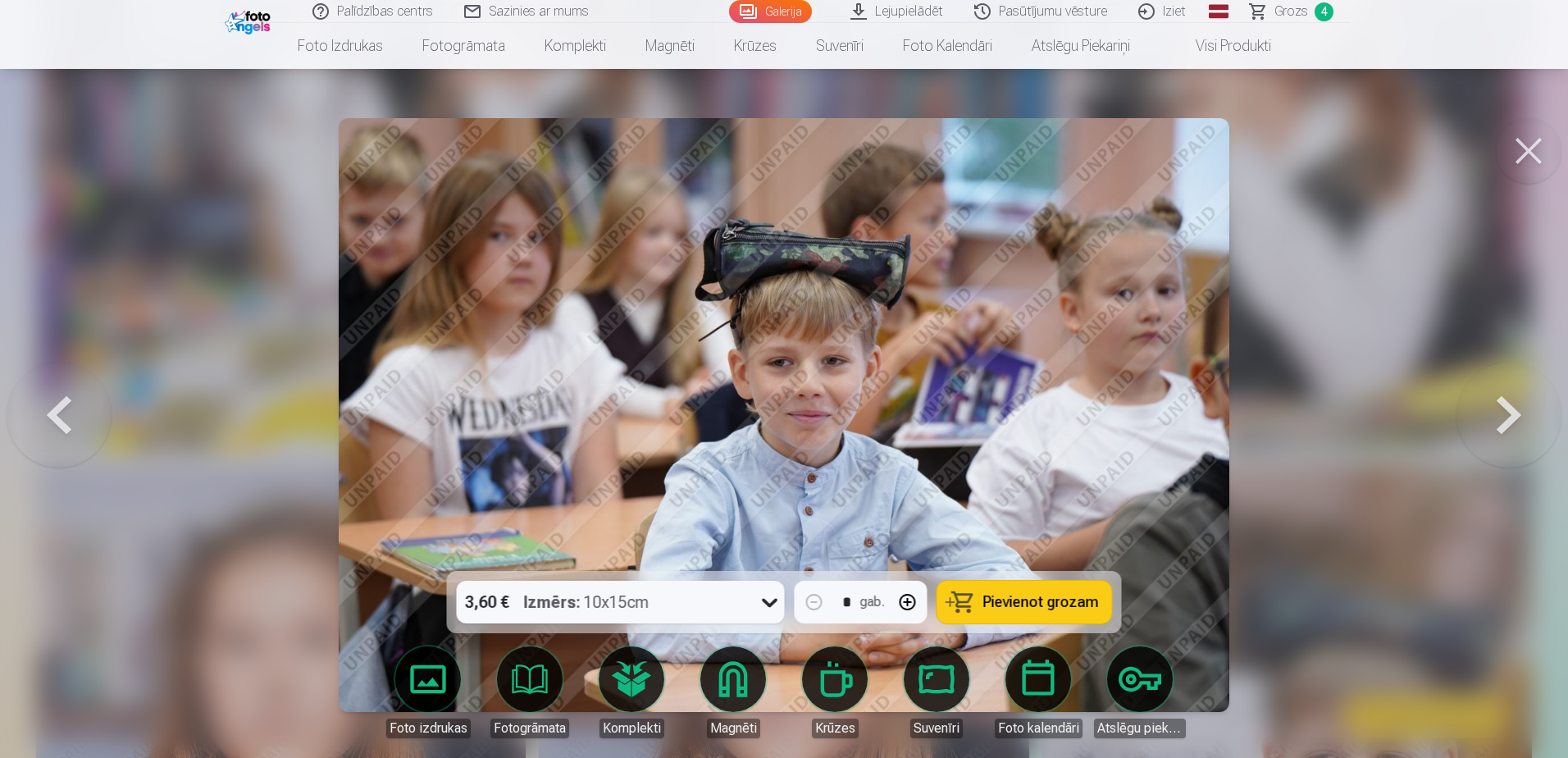
click at [1038, 405] on button at bounding box center [1508, 415] width 105 height 278
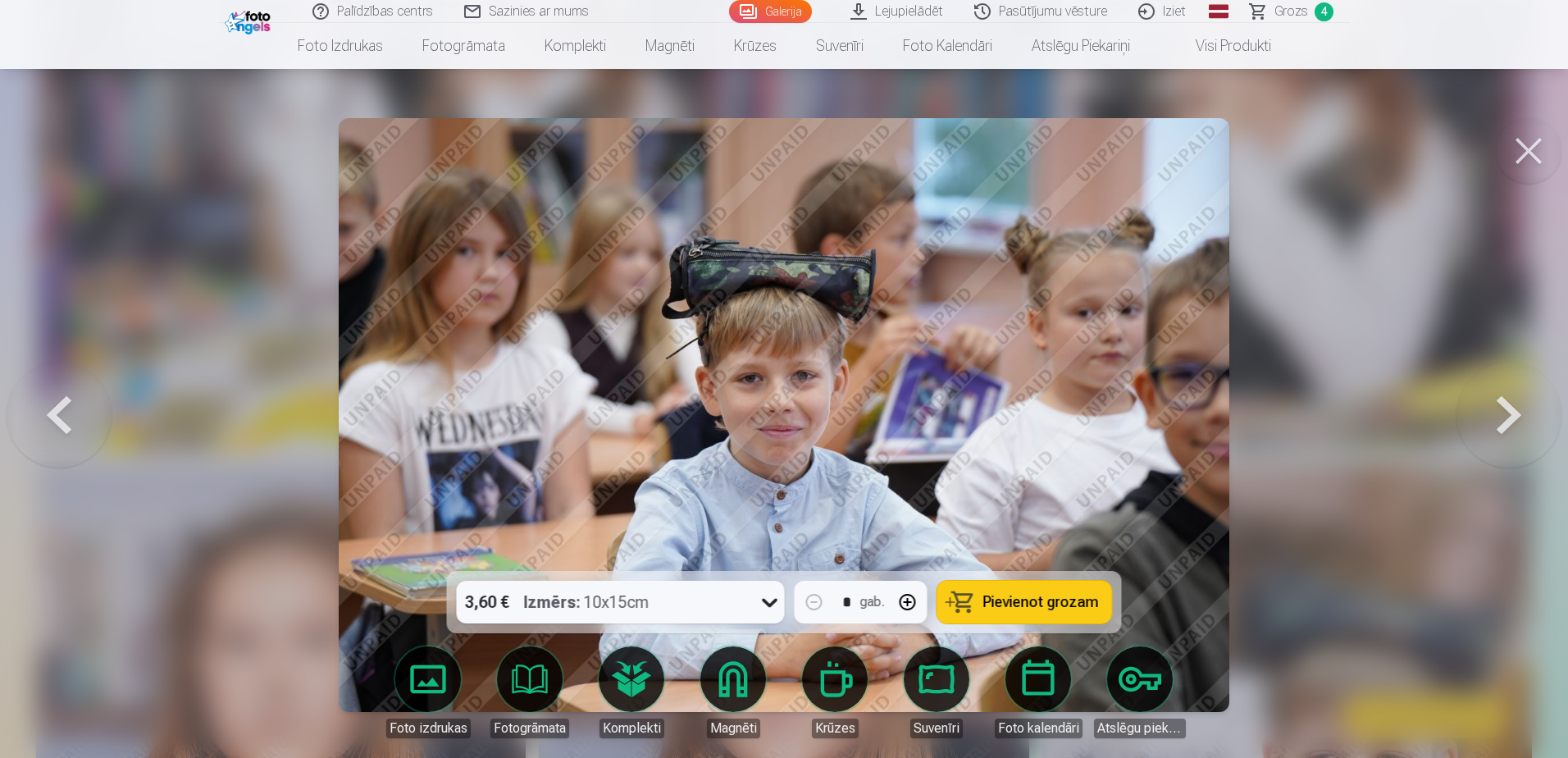
click at [1038, 405] on button at bounding box center [1508, 415] width 105 height 278
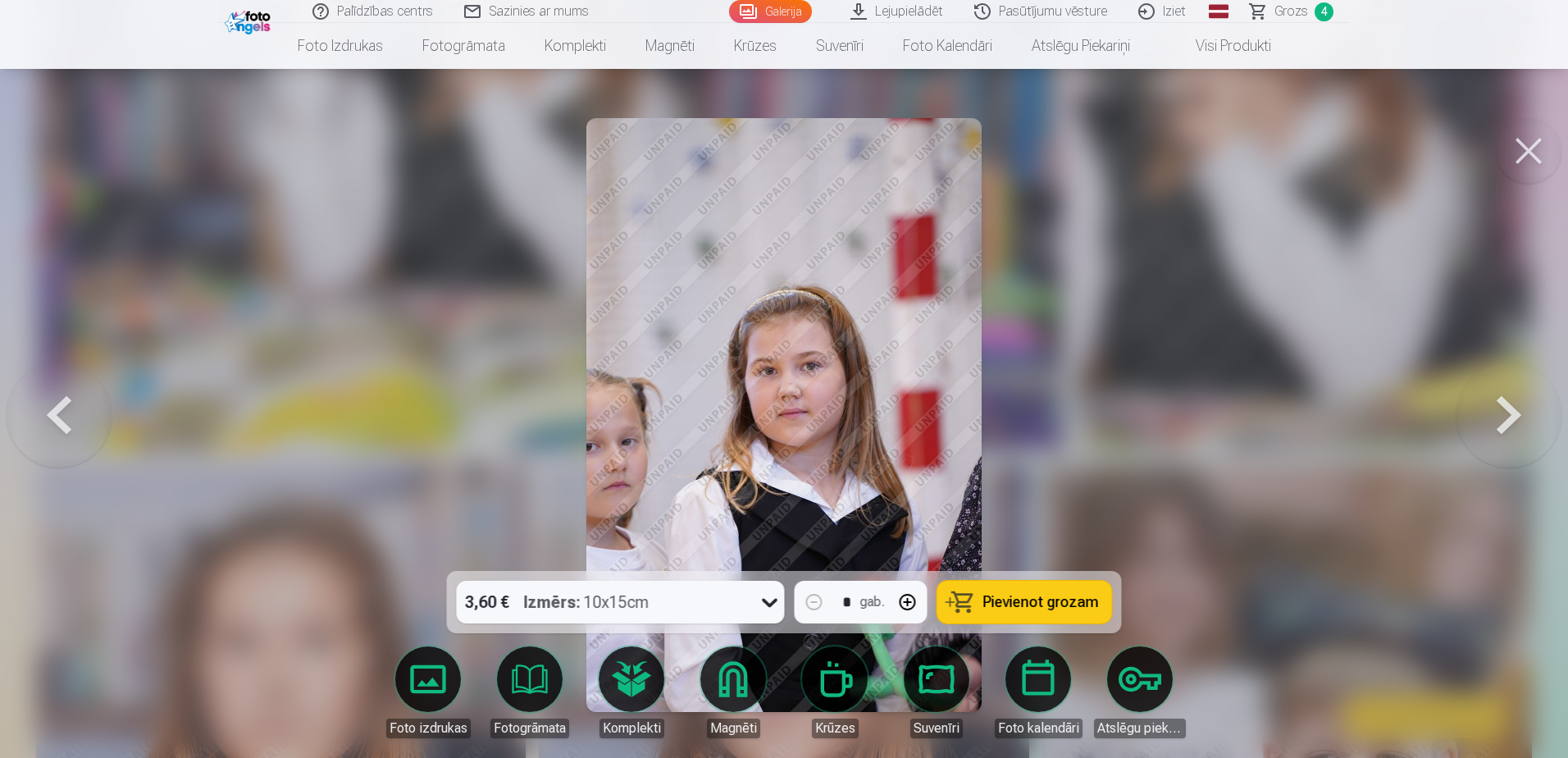
click at [1038, 405] on button at bounding box center [1508, 415] width 105 height 278
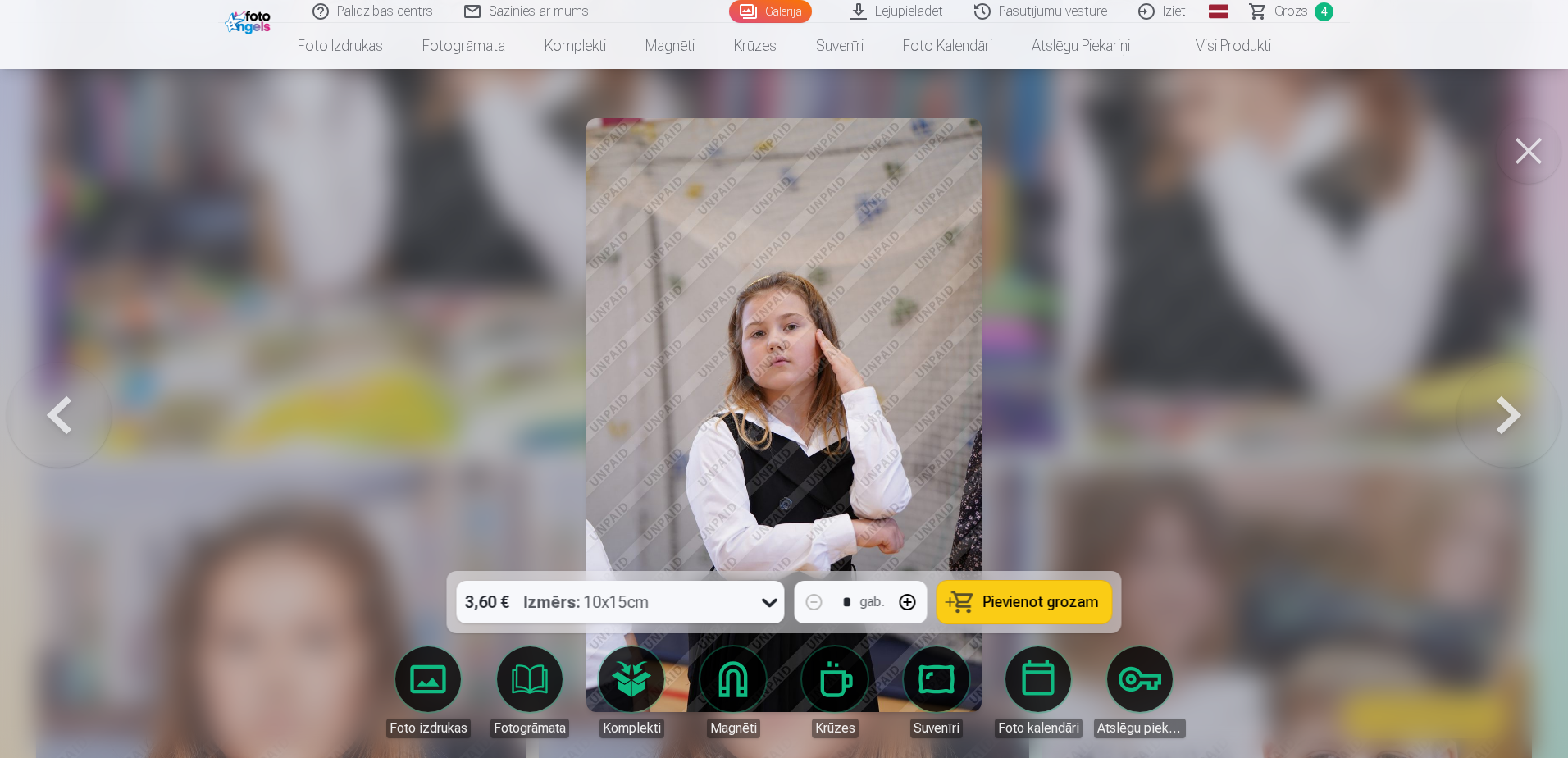
click at [1038, 410] on button at bounding box center [1508, 415] width 105 height 278
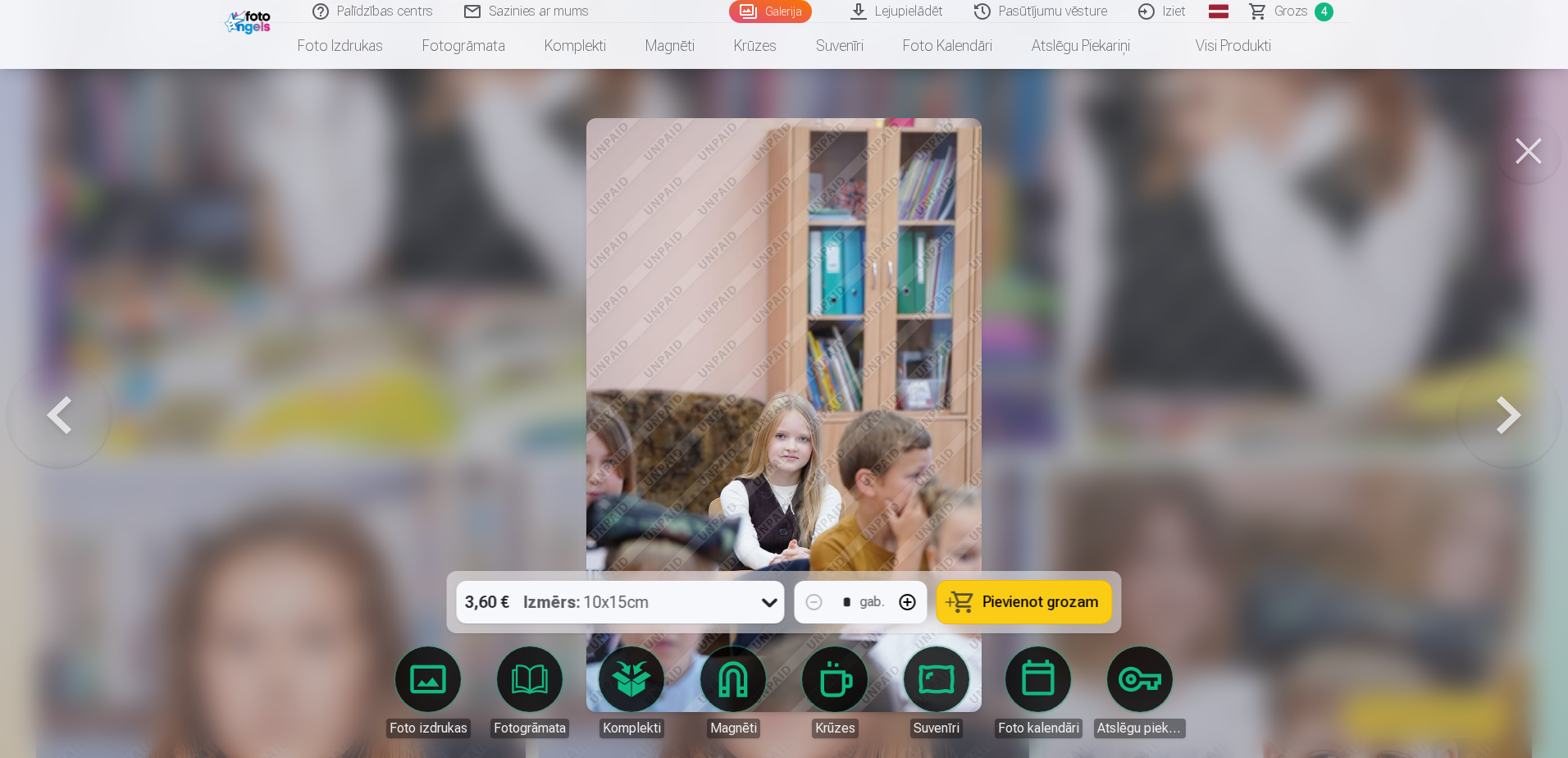
click at [1038, 413] on button at bounding box center [1508, 415] width 105 height 278
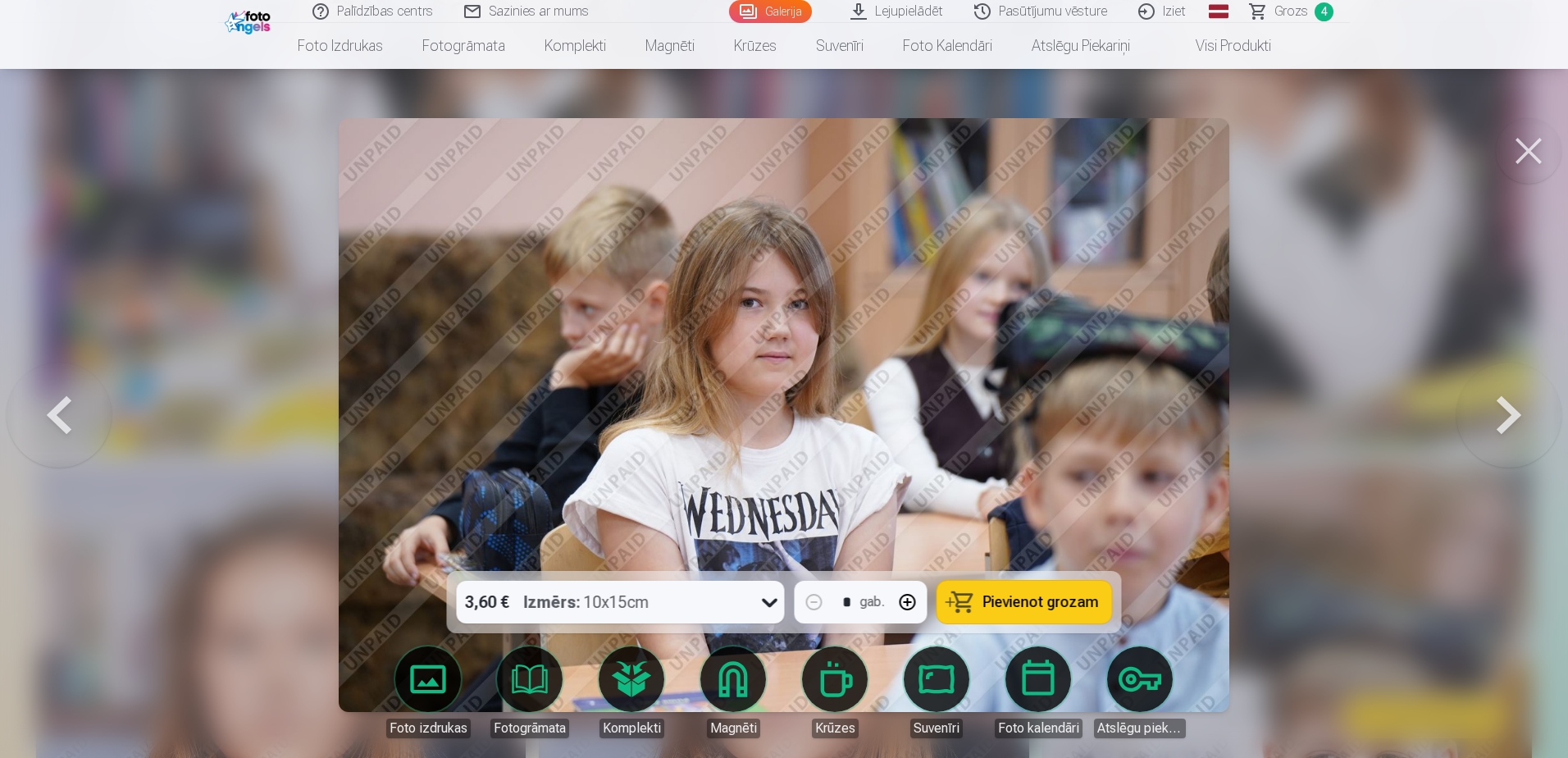
click at [1038, 418] on button at bounding box center [1508, 415] width 105 height 278
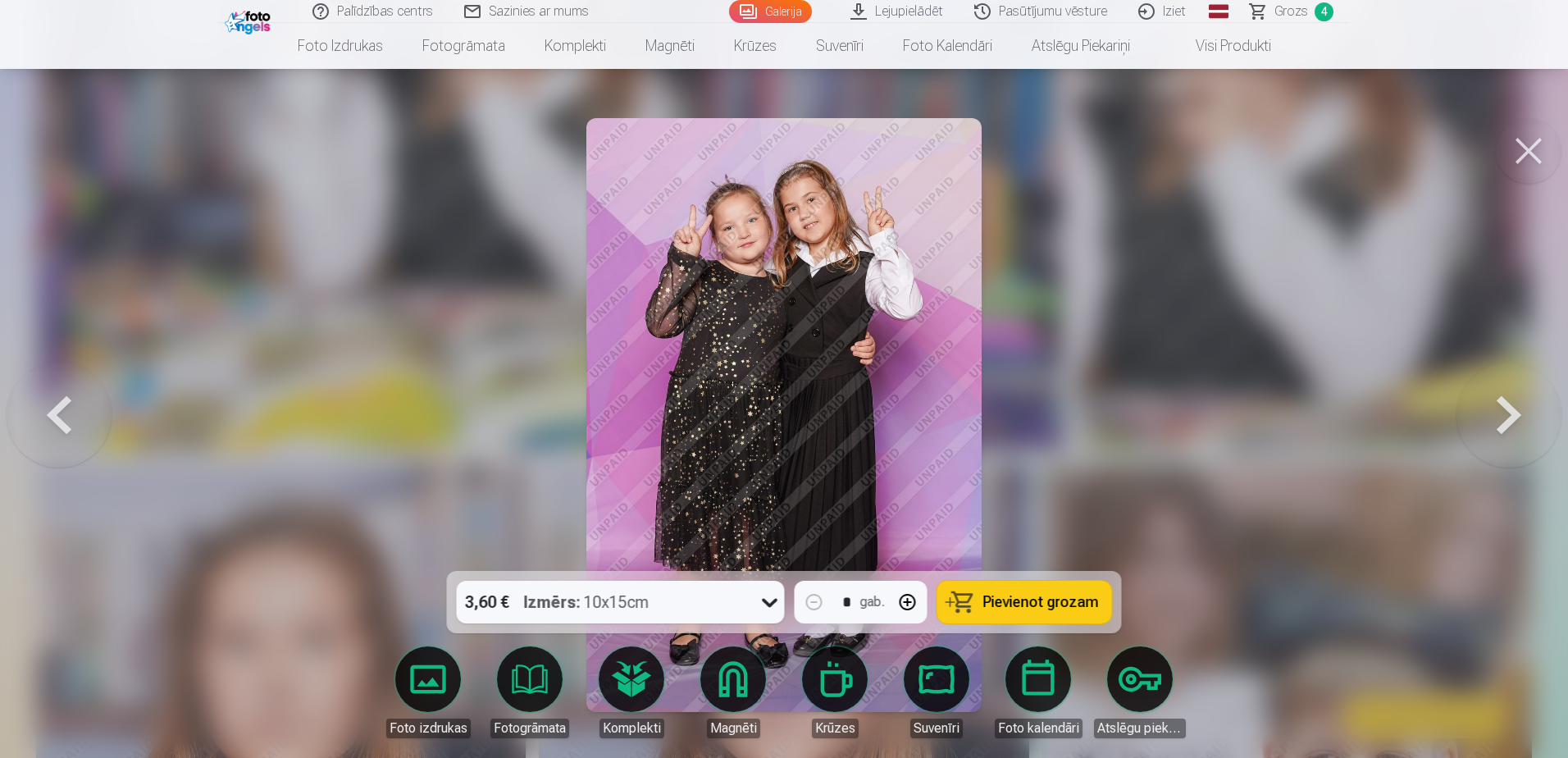
click at [1038, 416] on button at bounding box center [1508, 415] width 105 height 278
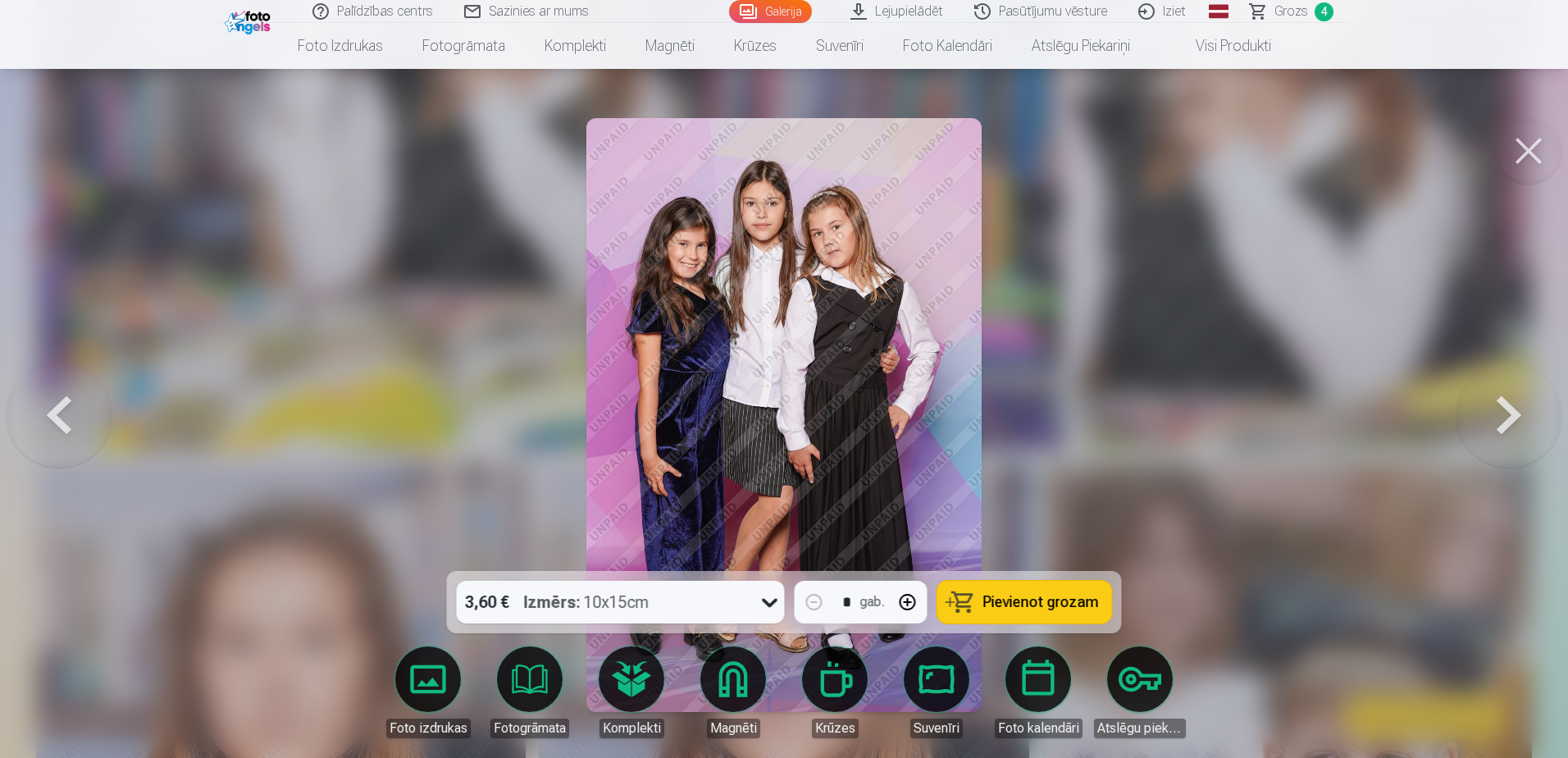
click at [1038, 413] on button at bounding box center [1508, 415] width 105 height 278
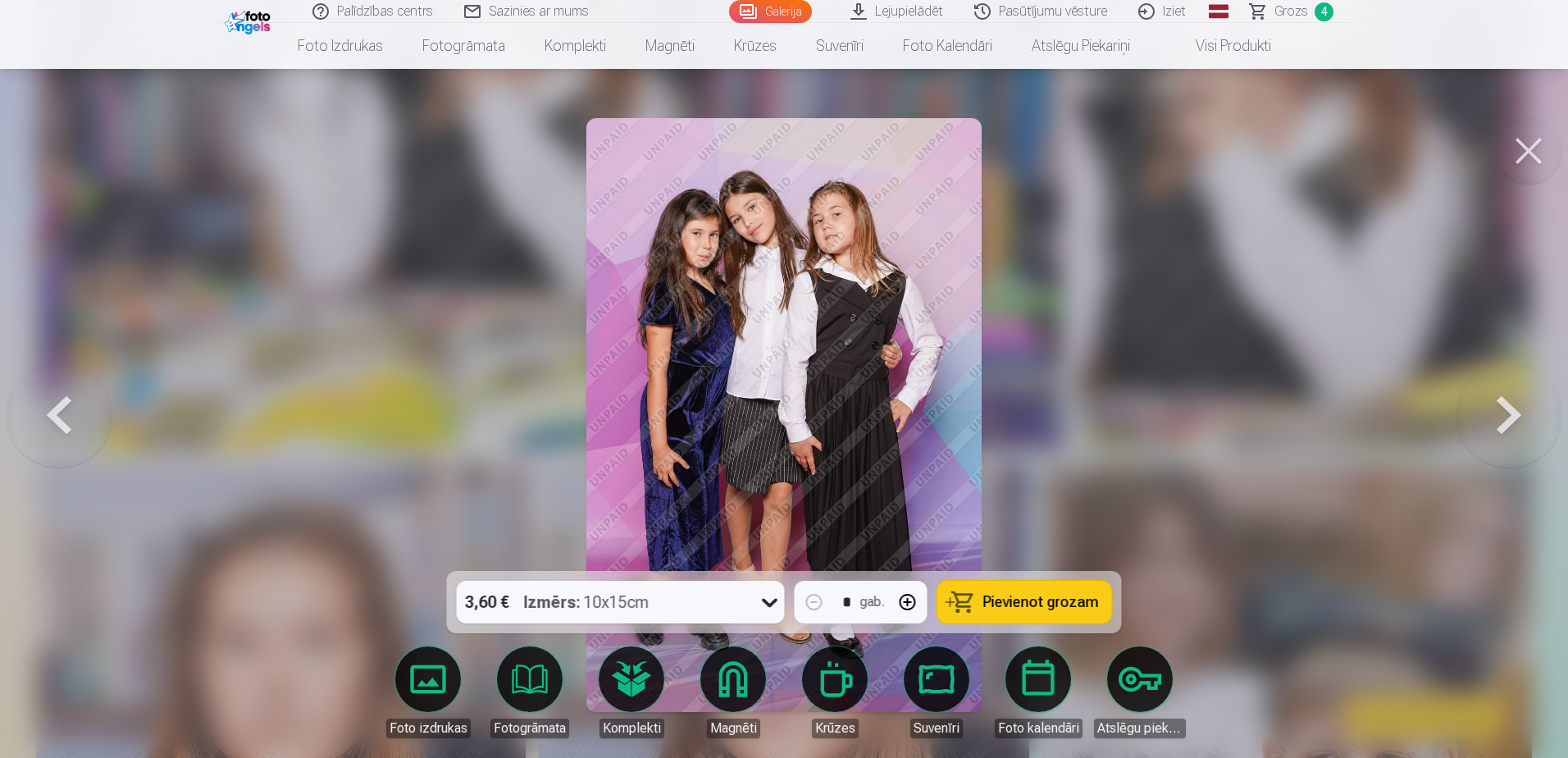
click at [1038, 413] on button at bounding box center [1508, 415] width 105 height 278
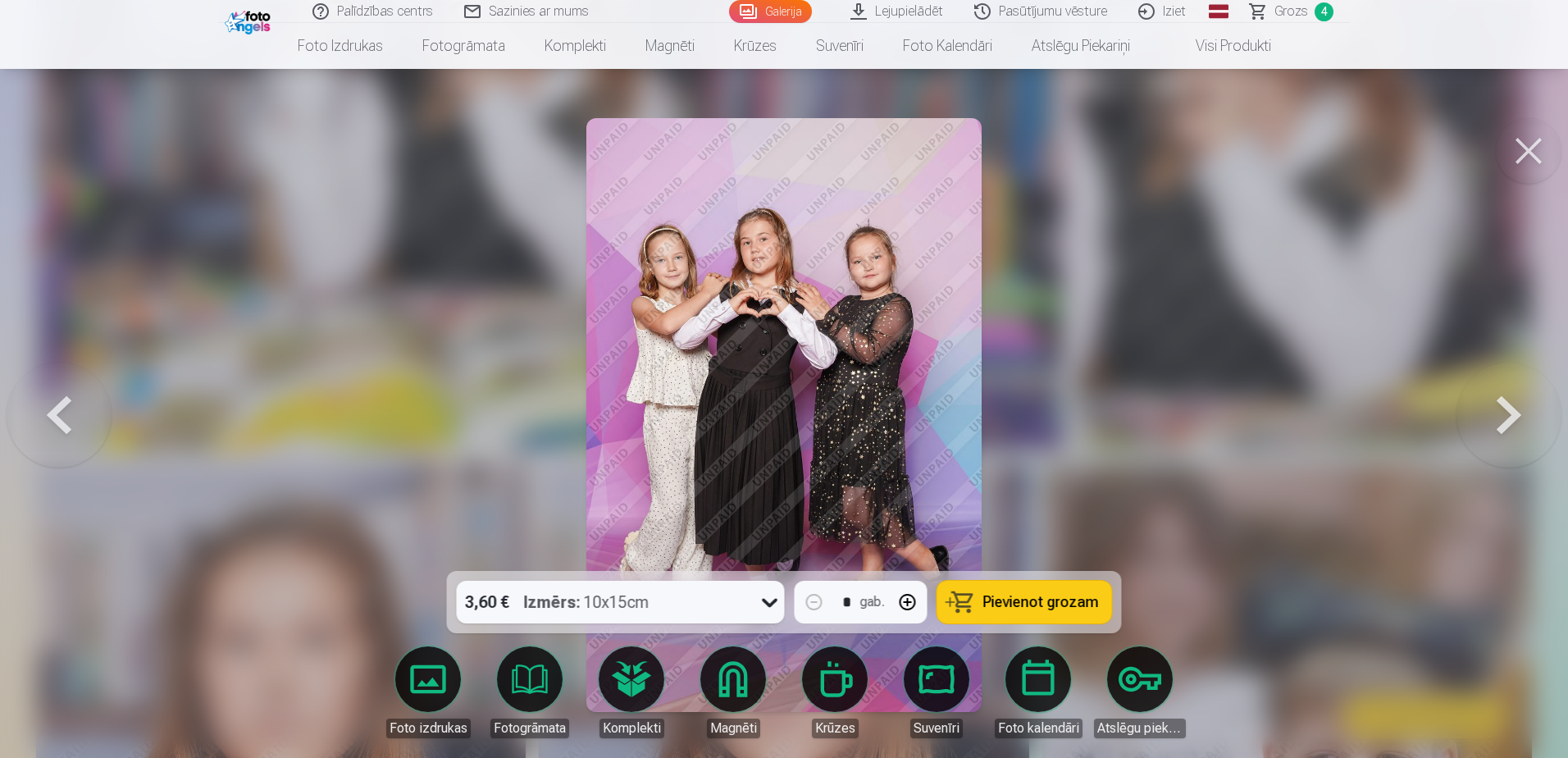
click at [56, 409] on button at bounding box center [59, 415] width 105 height 278
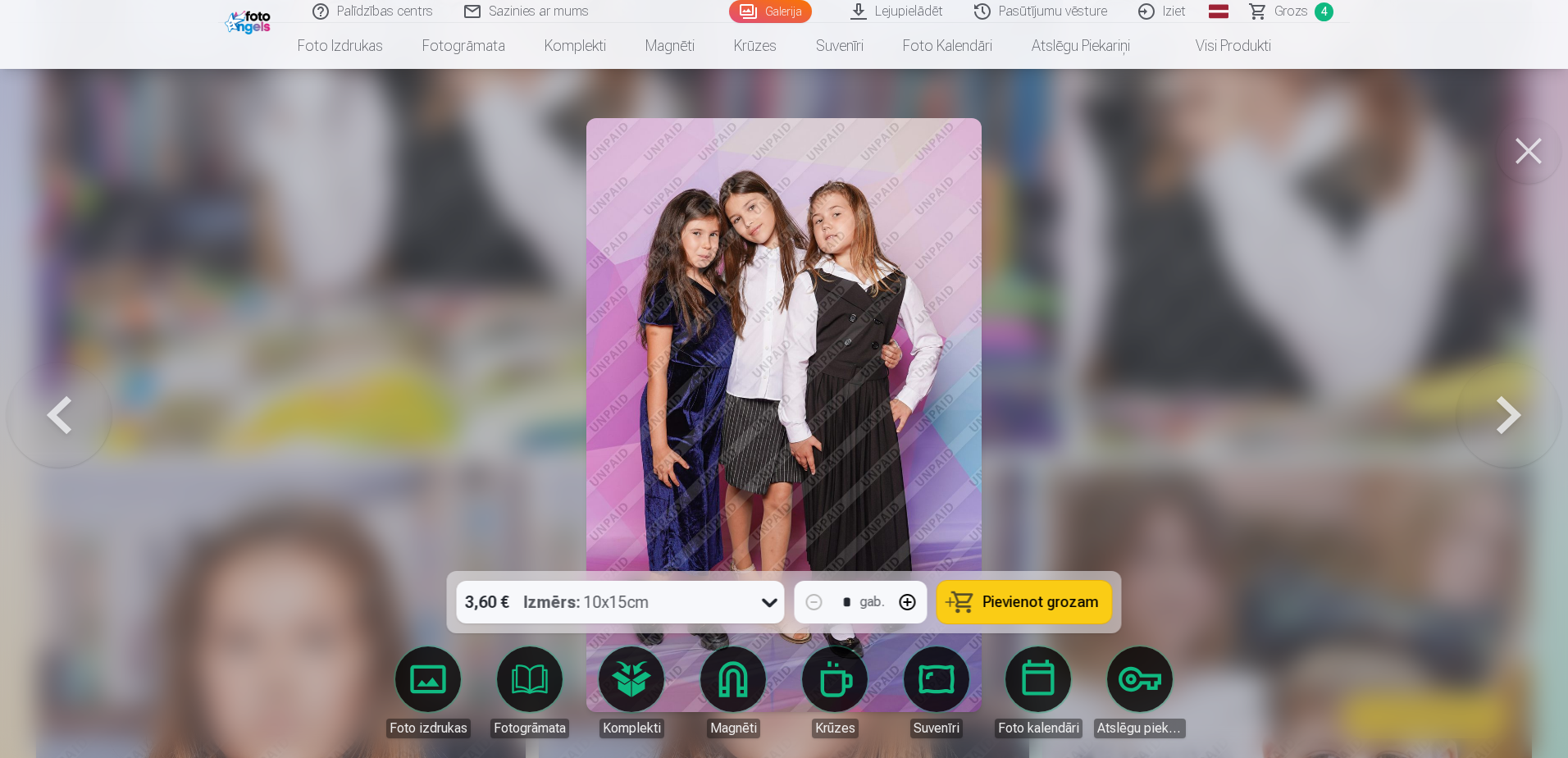
click at [1038, 400] on button at bounding box center [1508, 415] width 105 height 278
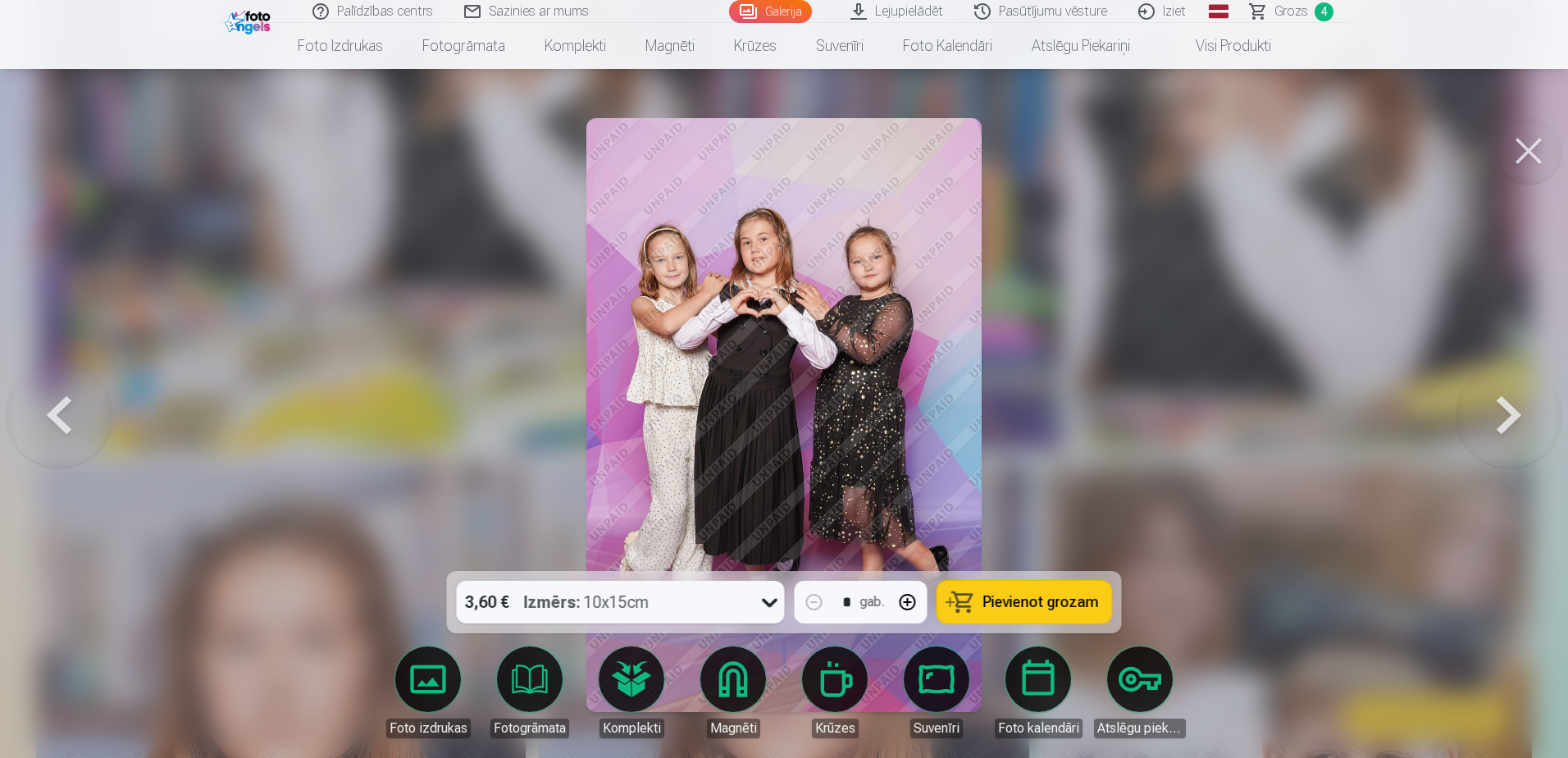
click at [1038, 400] on button at bounding box center [1508, 415] width 105 height 278
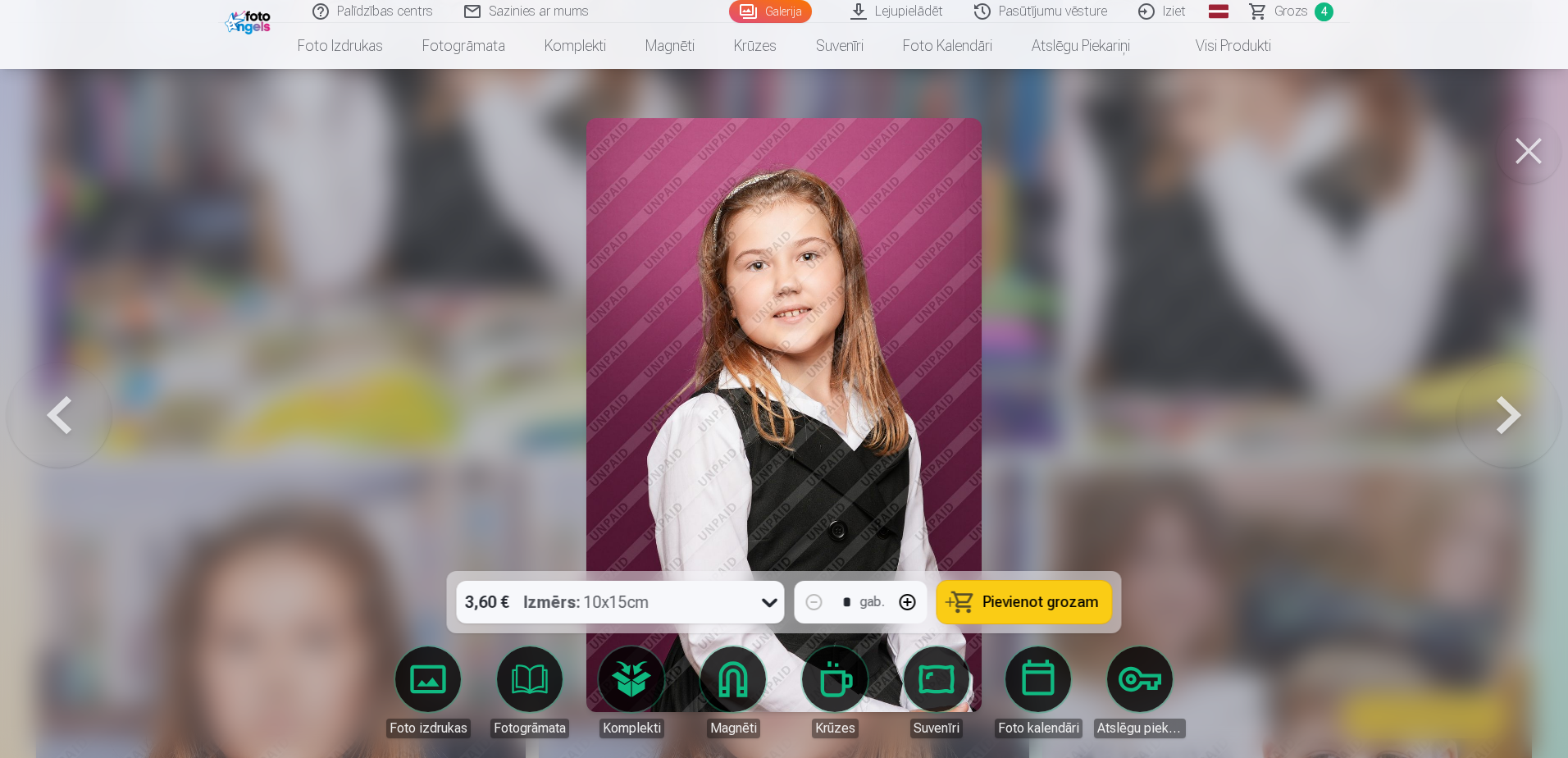
click at [1038, 400] on button at bounding box center [1508, 415] width 105 height 278
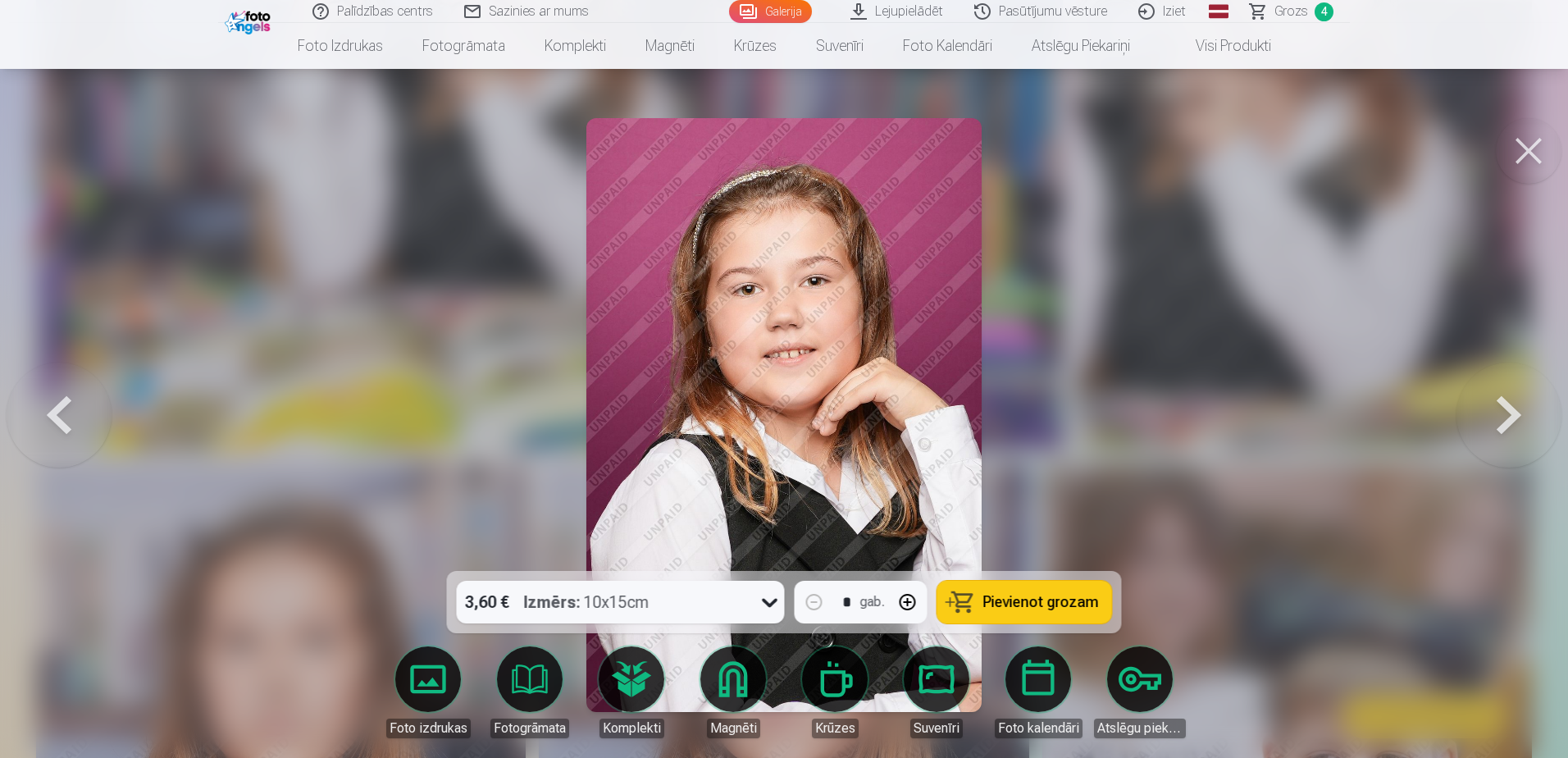
click at [65, 413] on button at bounding box center [59, 415] width 105 height 278
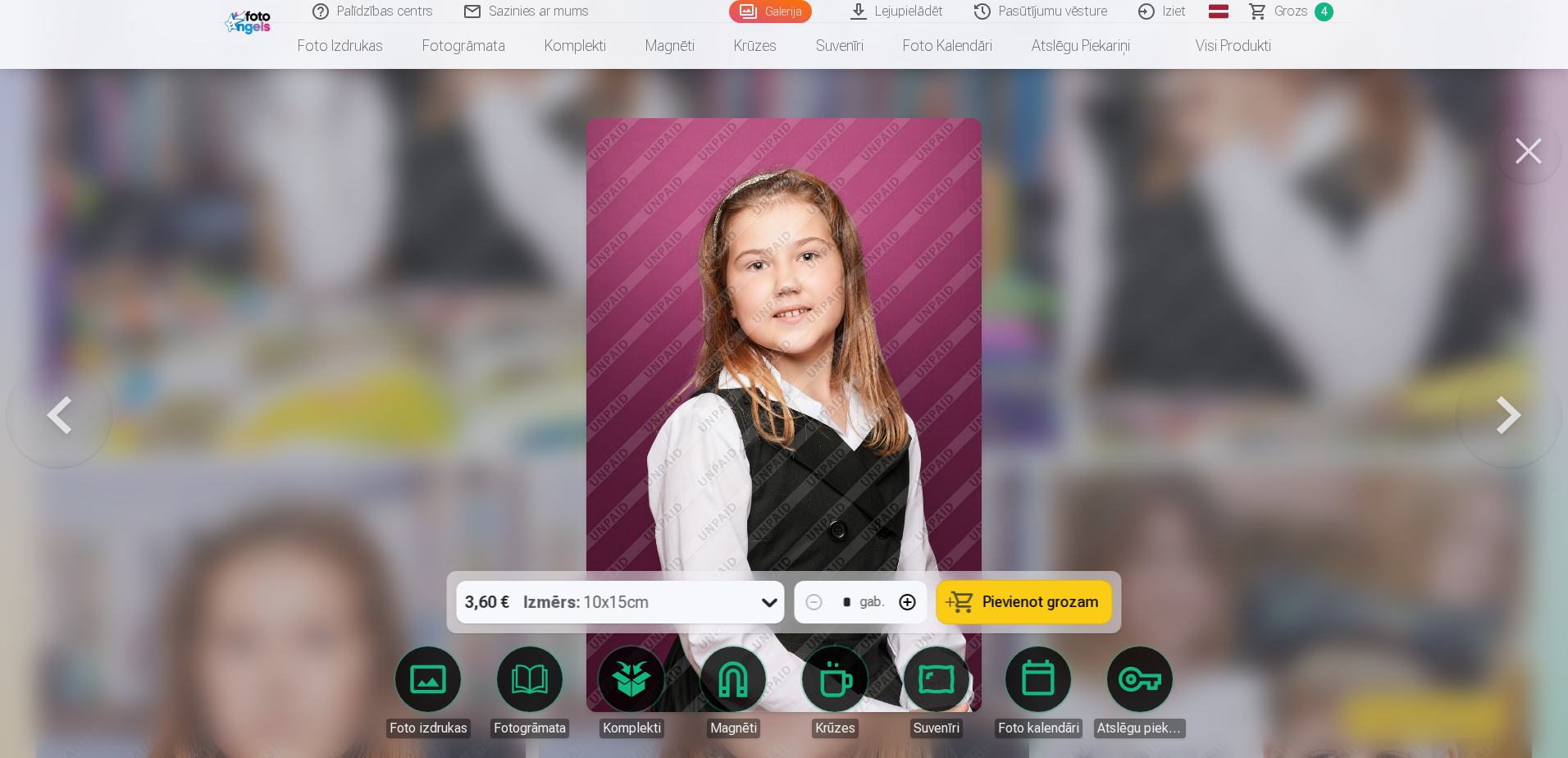
click at [1038, 462] on span "Pievienot grozam" at bounding box center [1041, 602] width 115 height 15
click at [1038, 404] on button at bounding box center [1508, 415] width 105 height 278
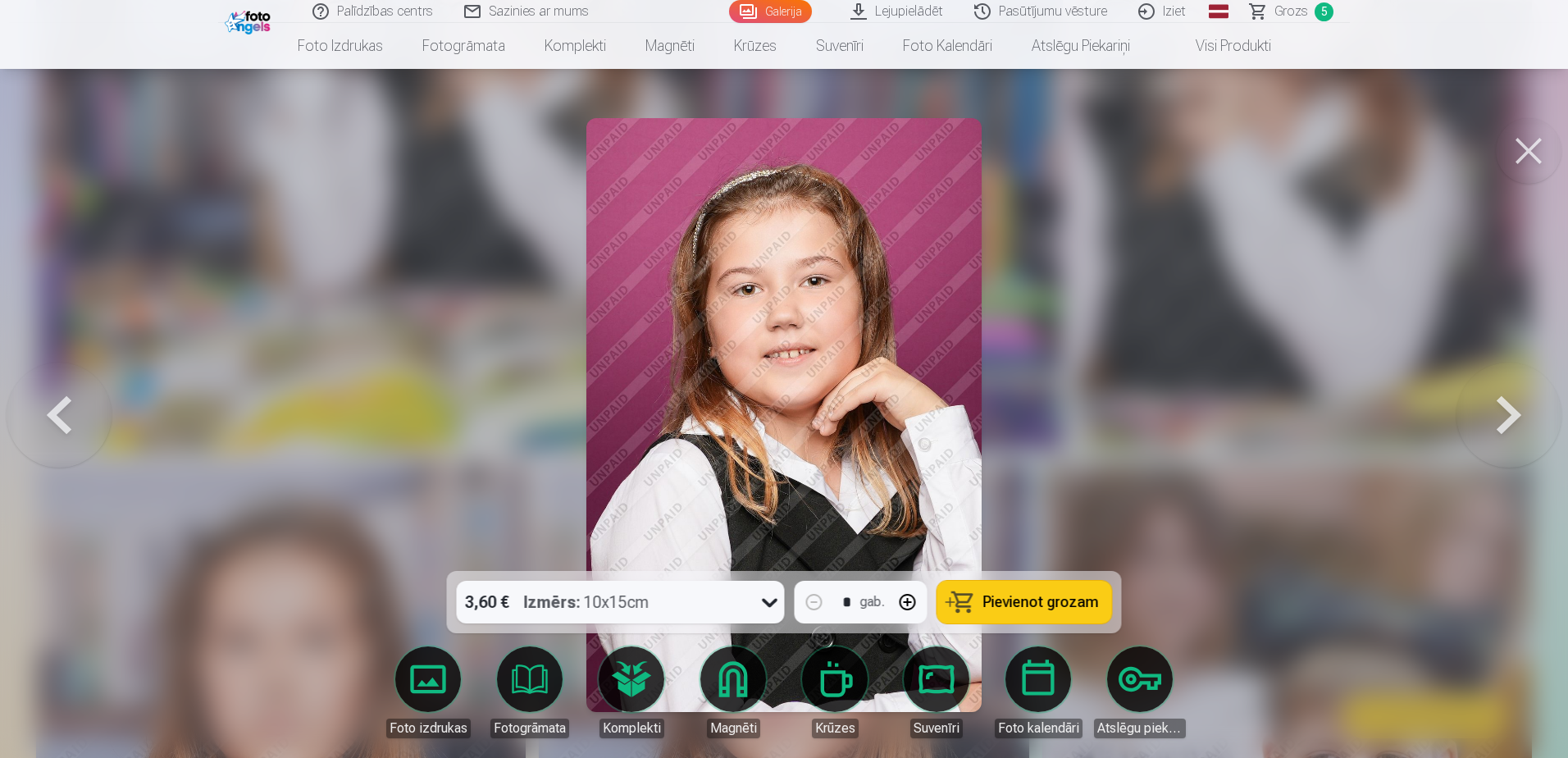
click at [1038, 411] on button at bounding box center [1508, 415] width 105 height 278
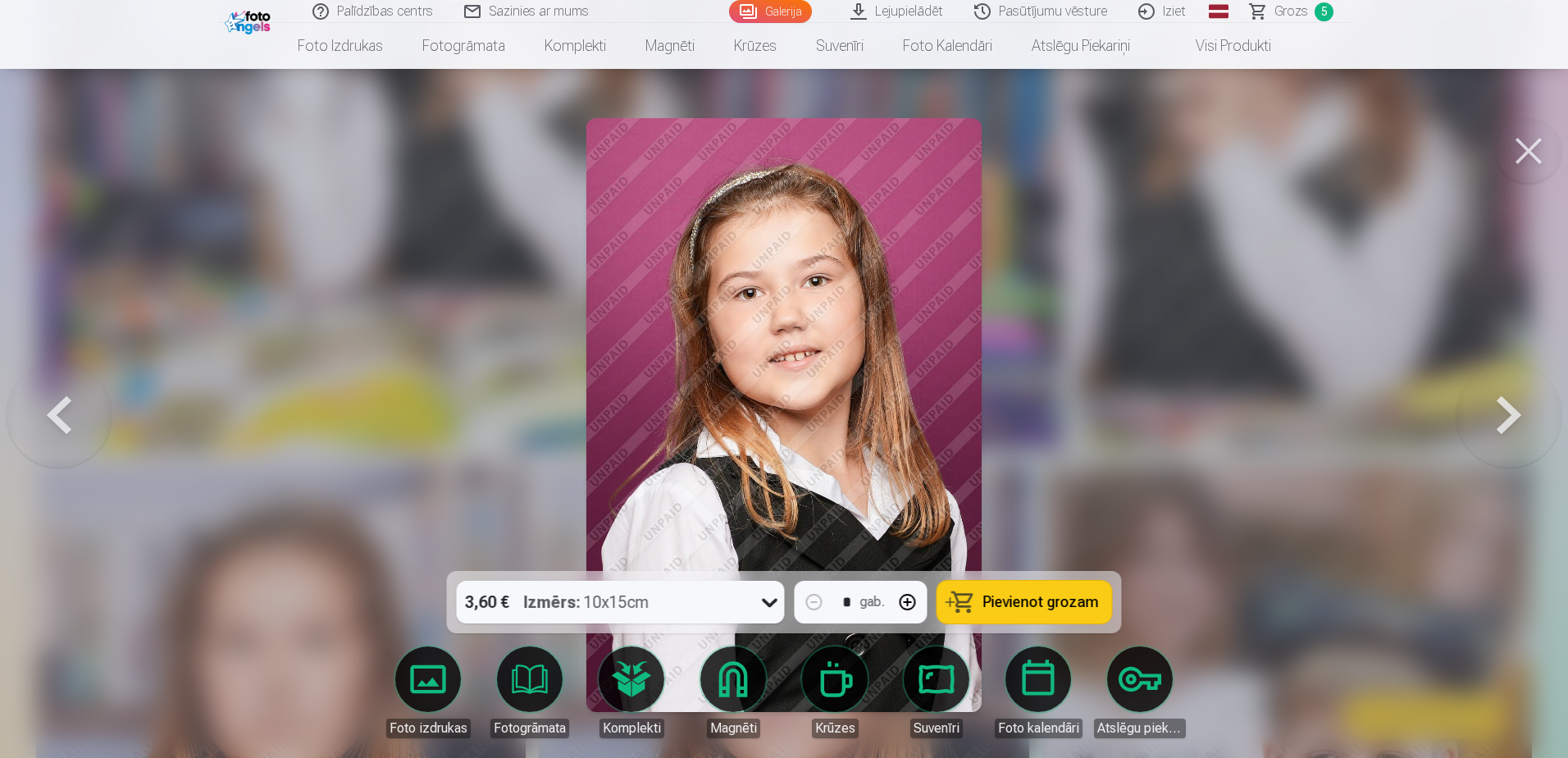
click at [1038, 411] on button at bounding box center [1508, 415] width 105 height 278
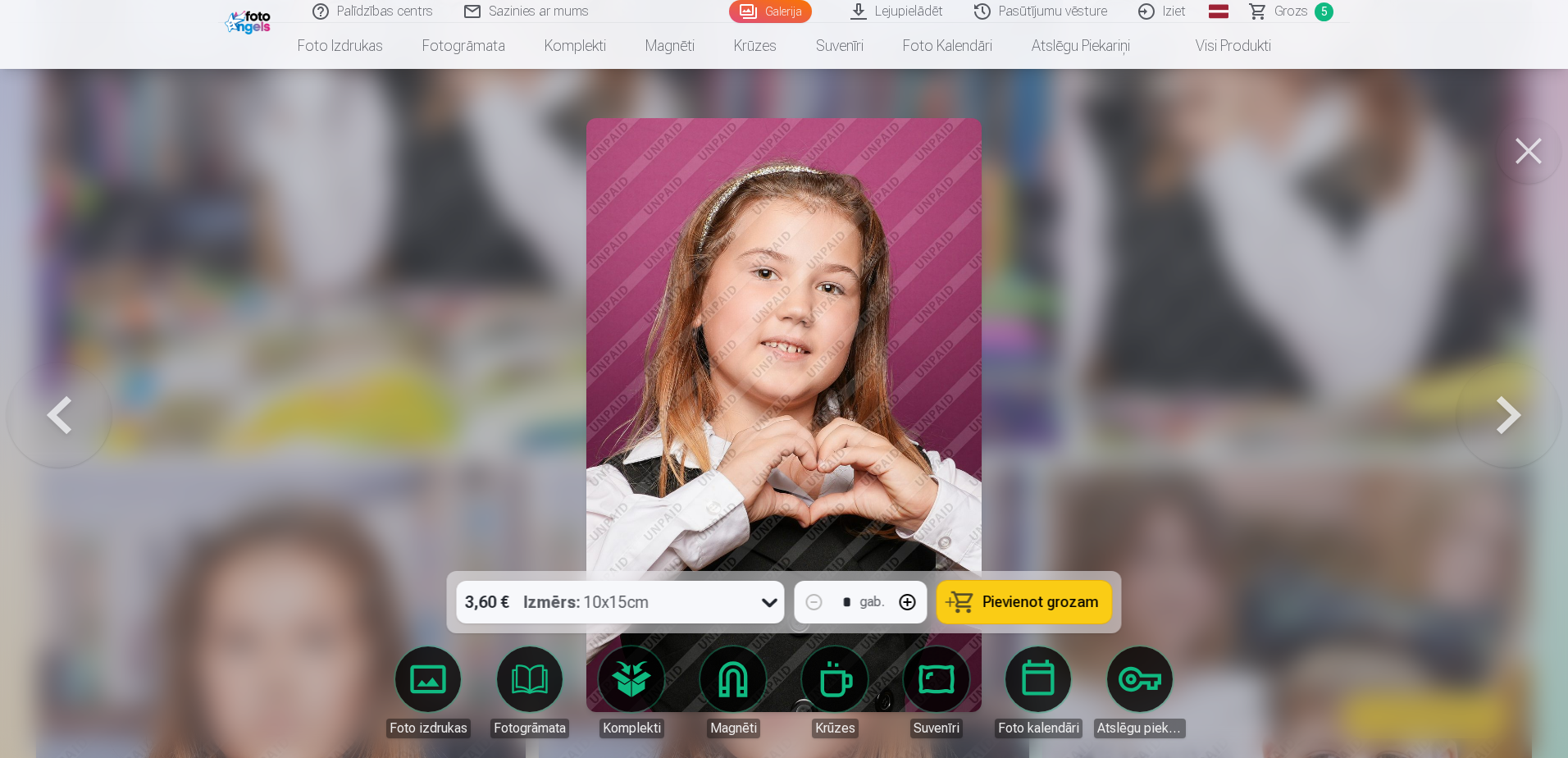
click at [1038, 412] on button at bounding box center [1508, 415] width 105 height 278
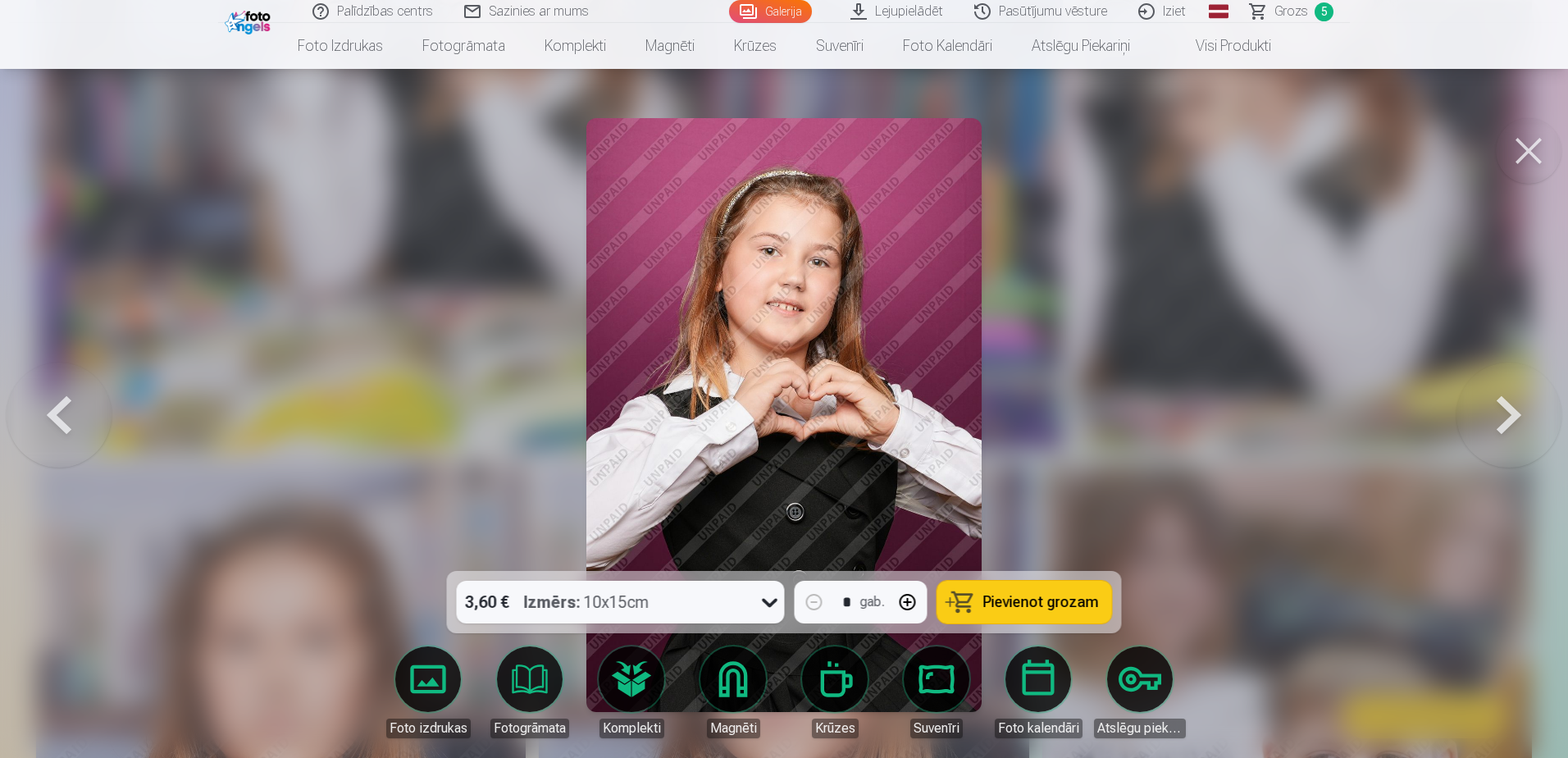
click at [1038, 462] on span "Pievienot grozam" at bounding box center [1041, 602] width 115 height 15
click at [1038, 411] on button at bounding box center [1508, 415] width 105 height 278
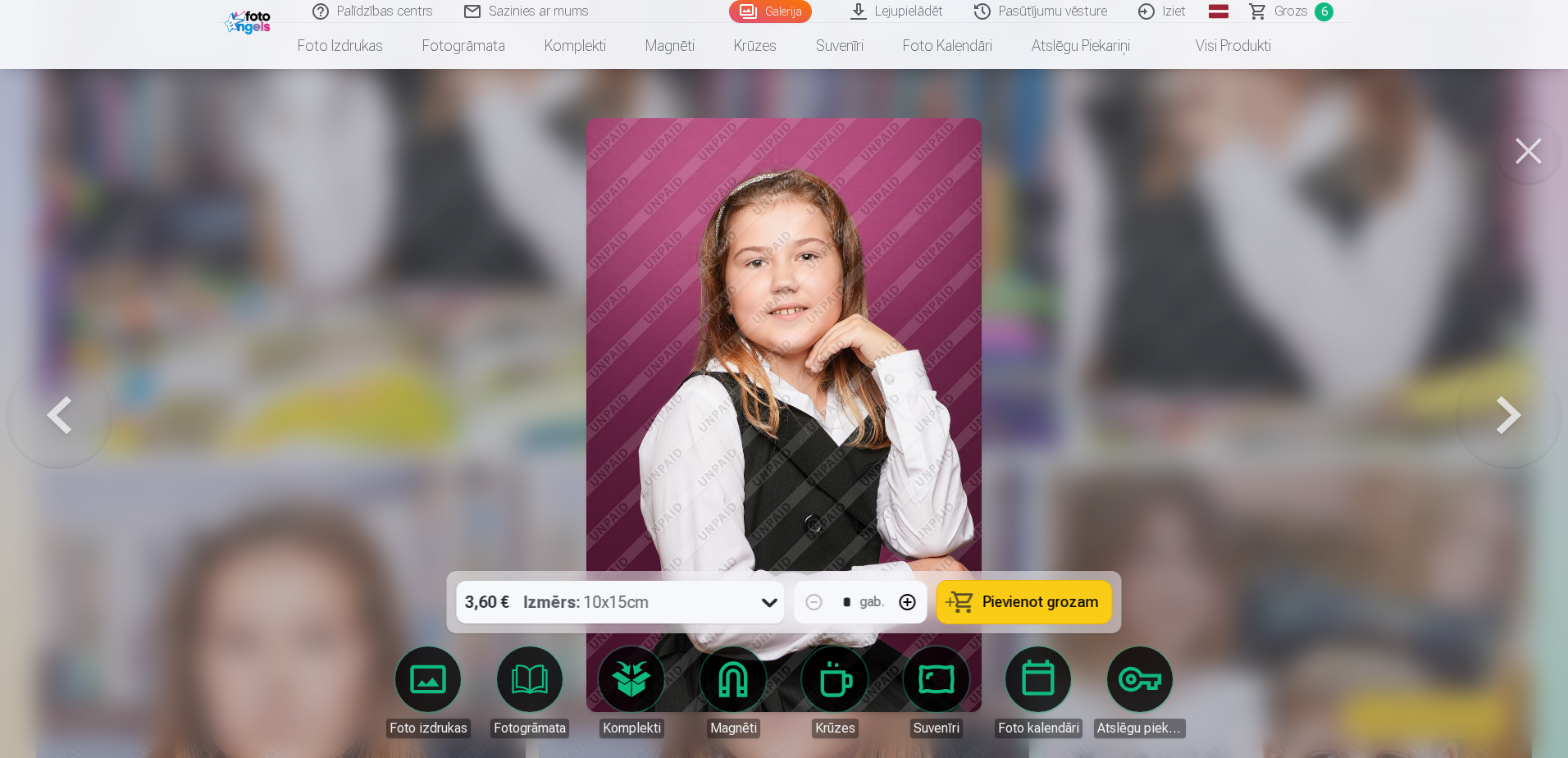
click at [1038, 411] on button at bounding box center [1508, 415] width 105 height 278
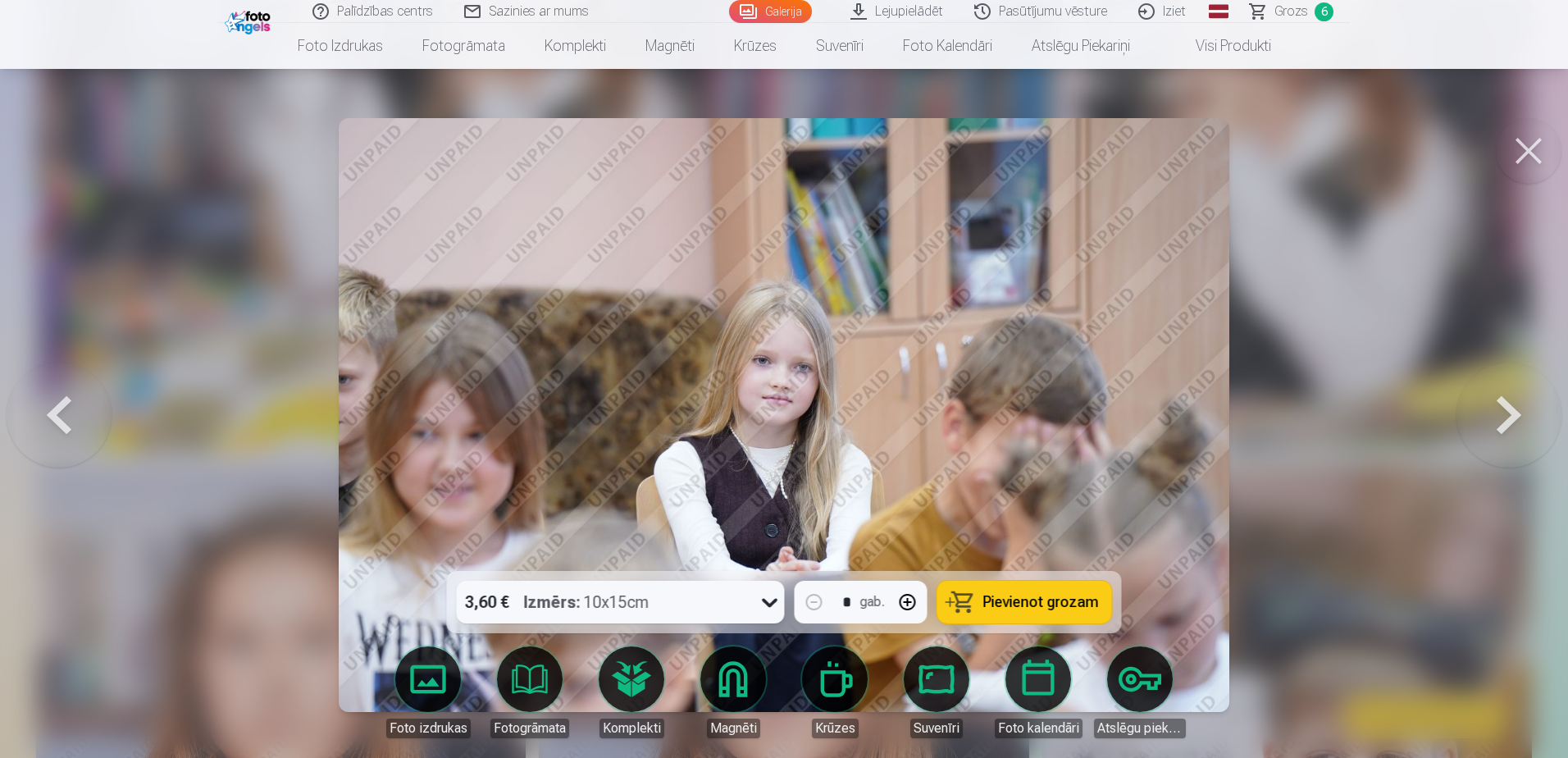
click at [1038, 411] on button at bounding box center [1508, 415] width 105 height 278
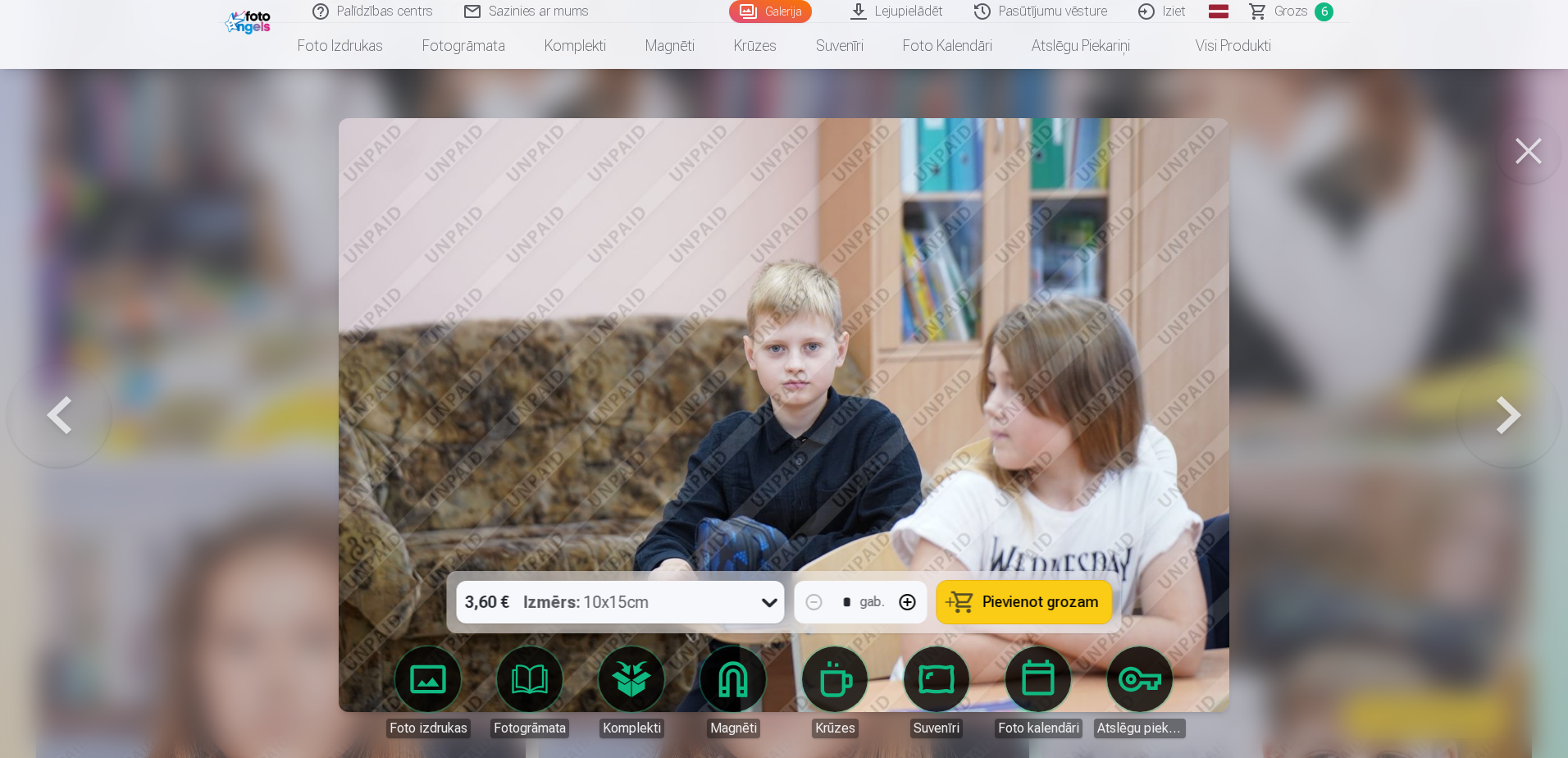
click at [1038, 413] on button at bounding box center [1508, 415] width 105 height 278
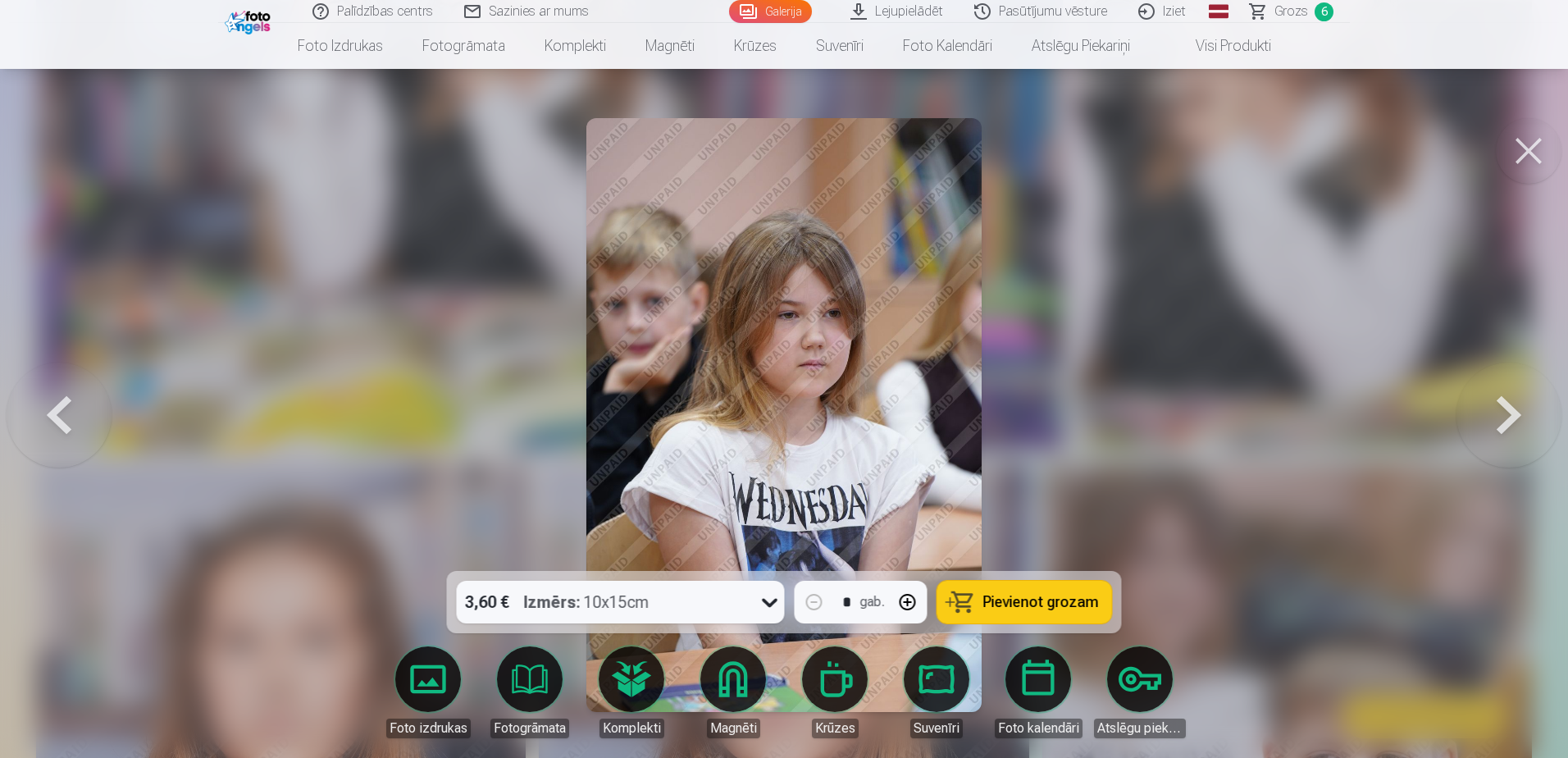
click at [1038, 413] on button at bounding box center [1508, 415] width 105 height 278
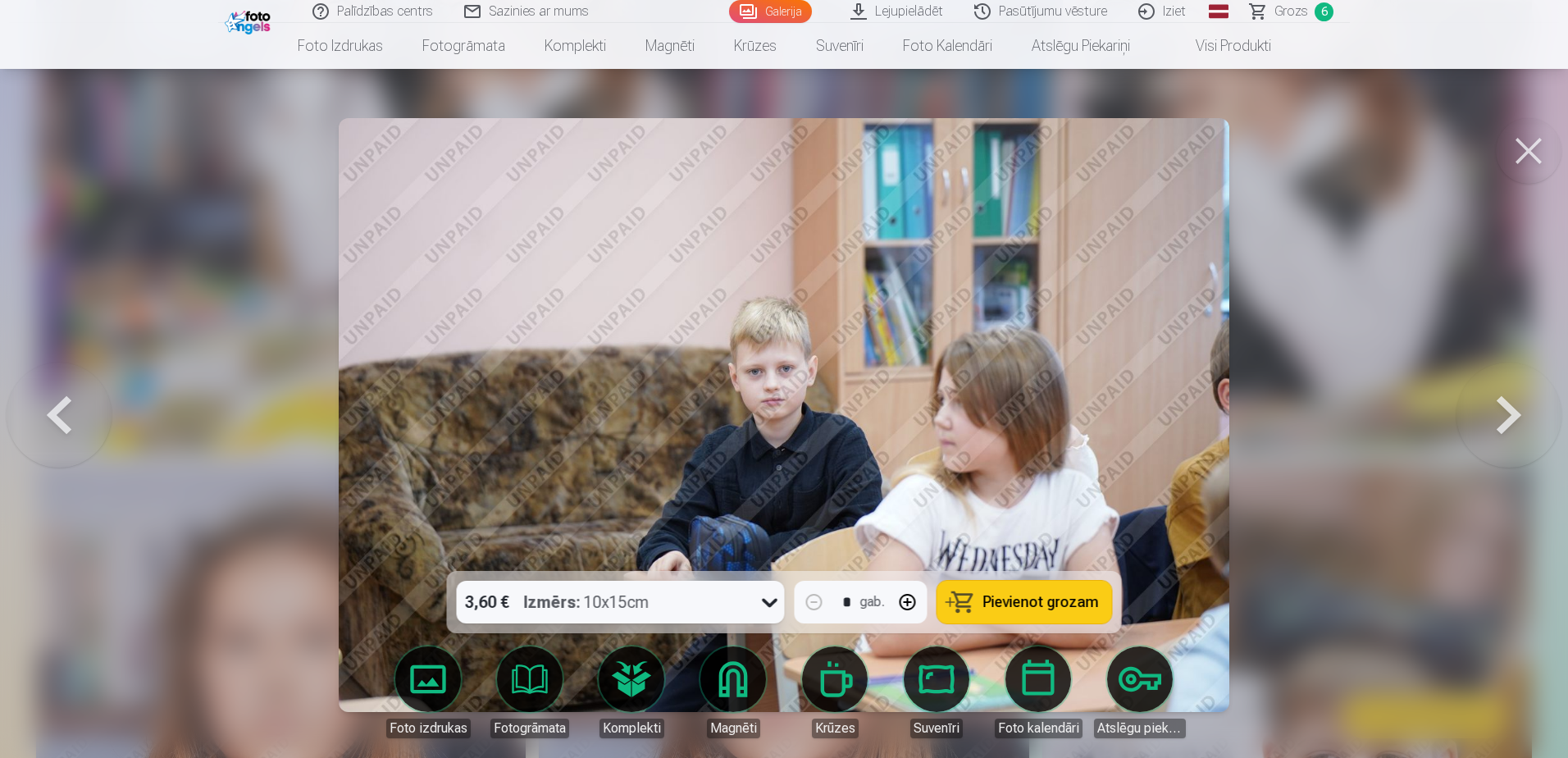
click at [1038, 413] on button at bounding box center [1508, 415] width 105 height 278
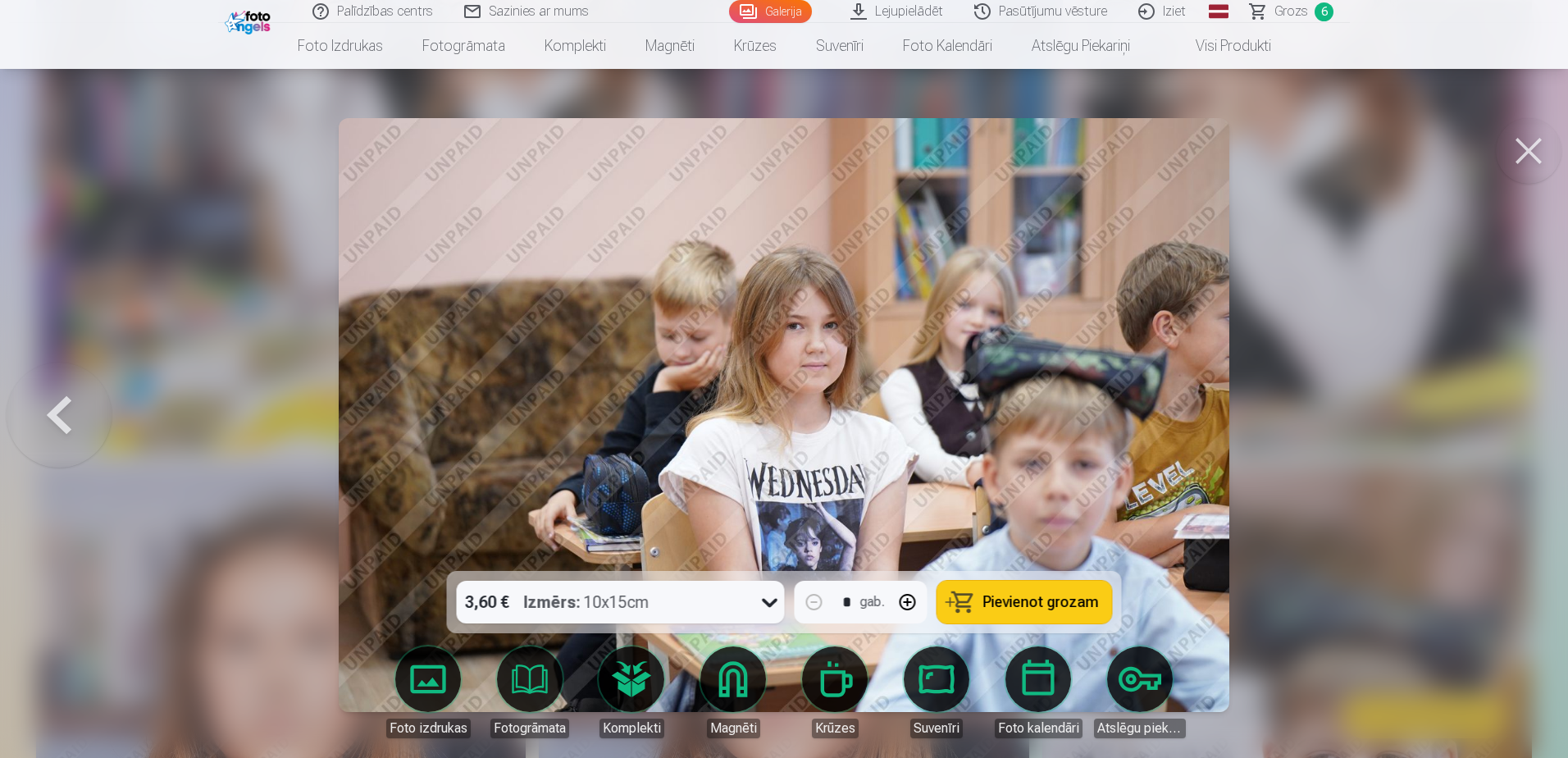
click at [1038, 413] on div at bounding box center [784, 379] width 1568 height 758
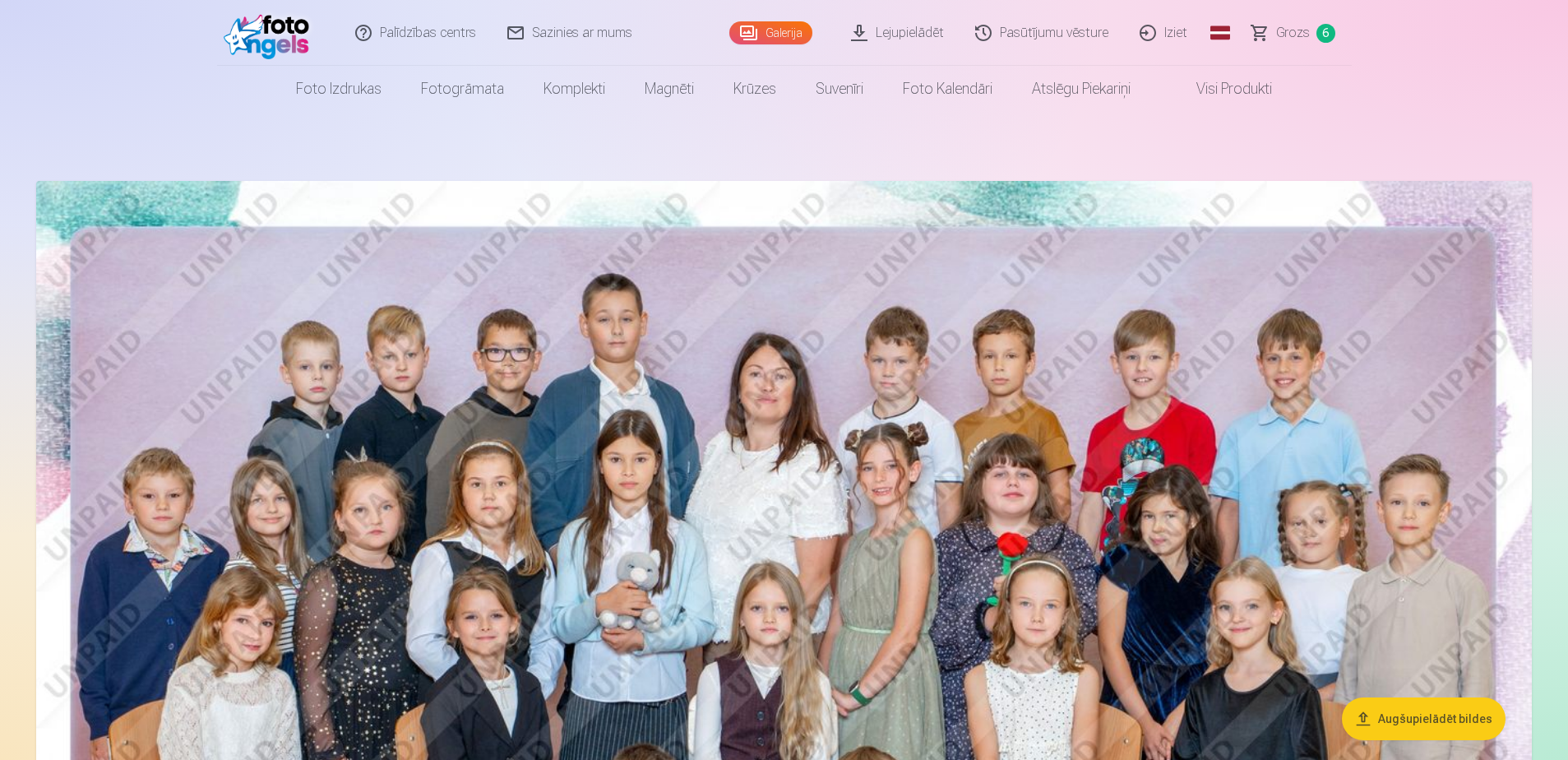
click at [1041, 27] on span "Grozs" at bounding box center [1293, 32] width 34 height 19
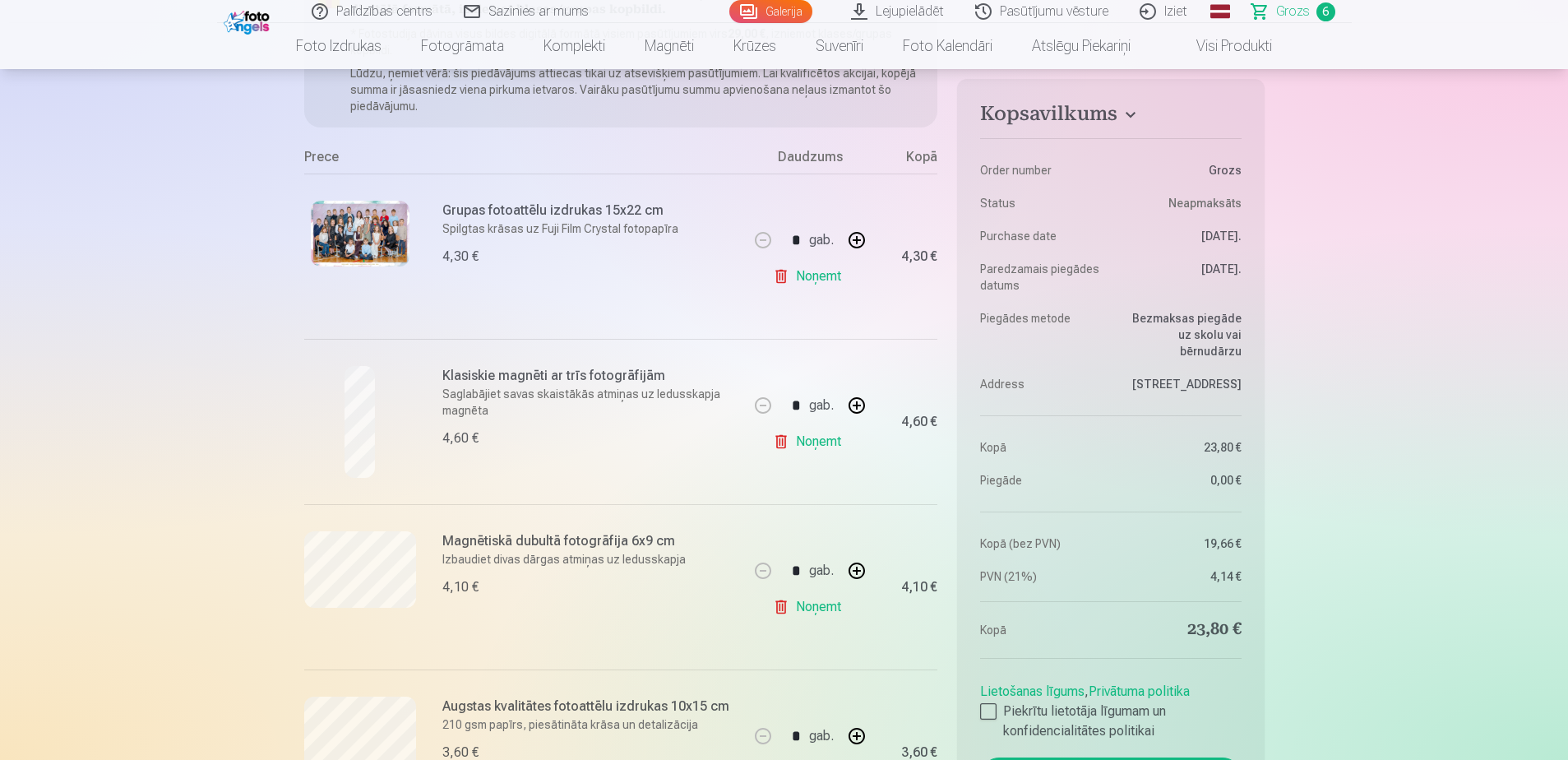
scroll to position [246, 0]
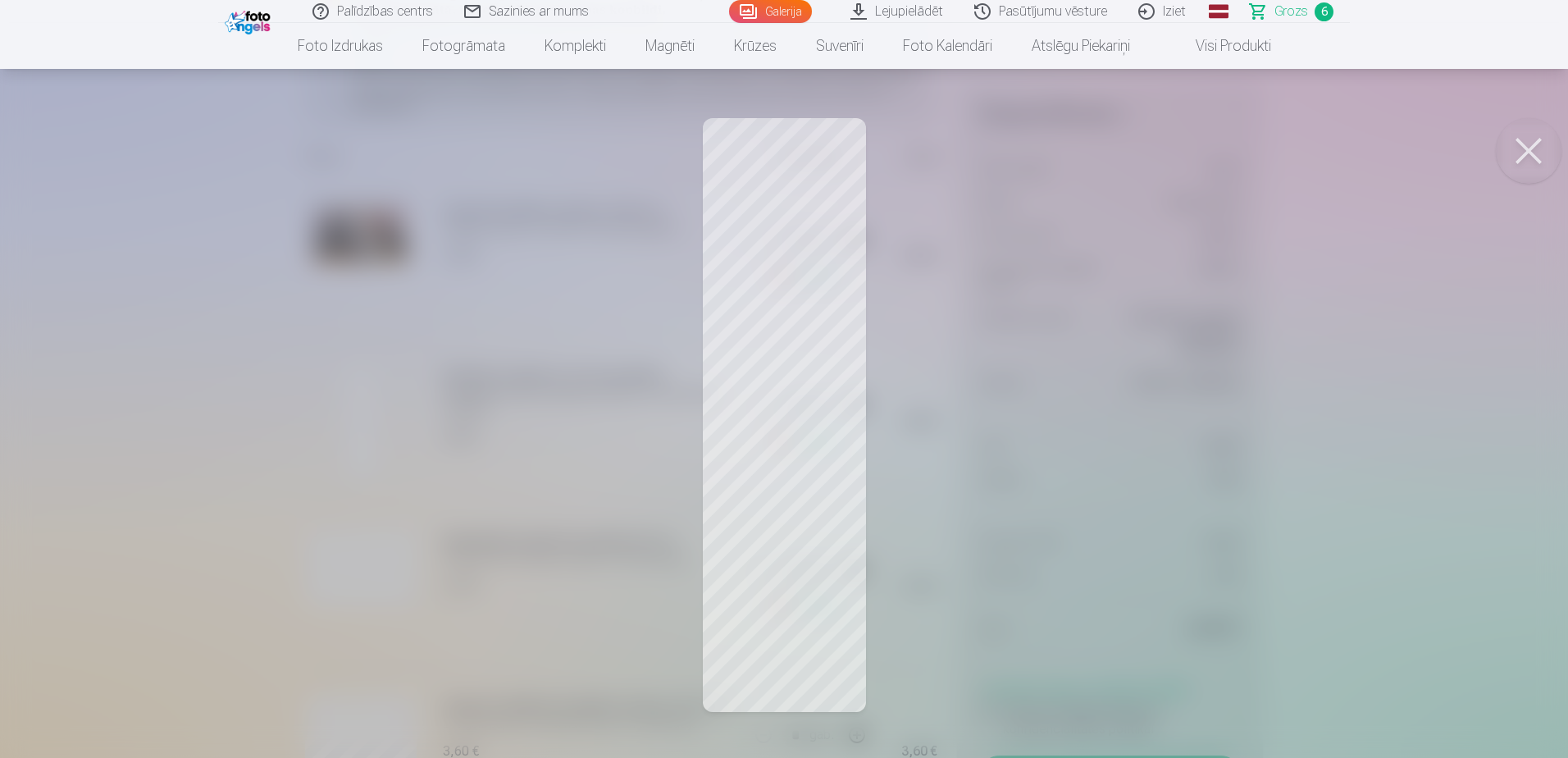
click at [1038, 150] on button at bounding box center [1528, 151] width 66 height 66
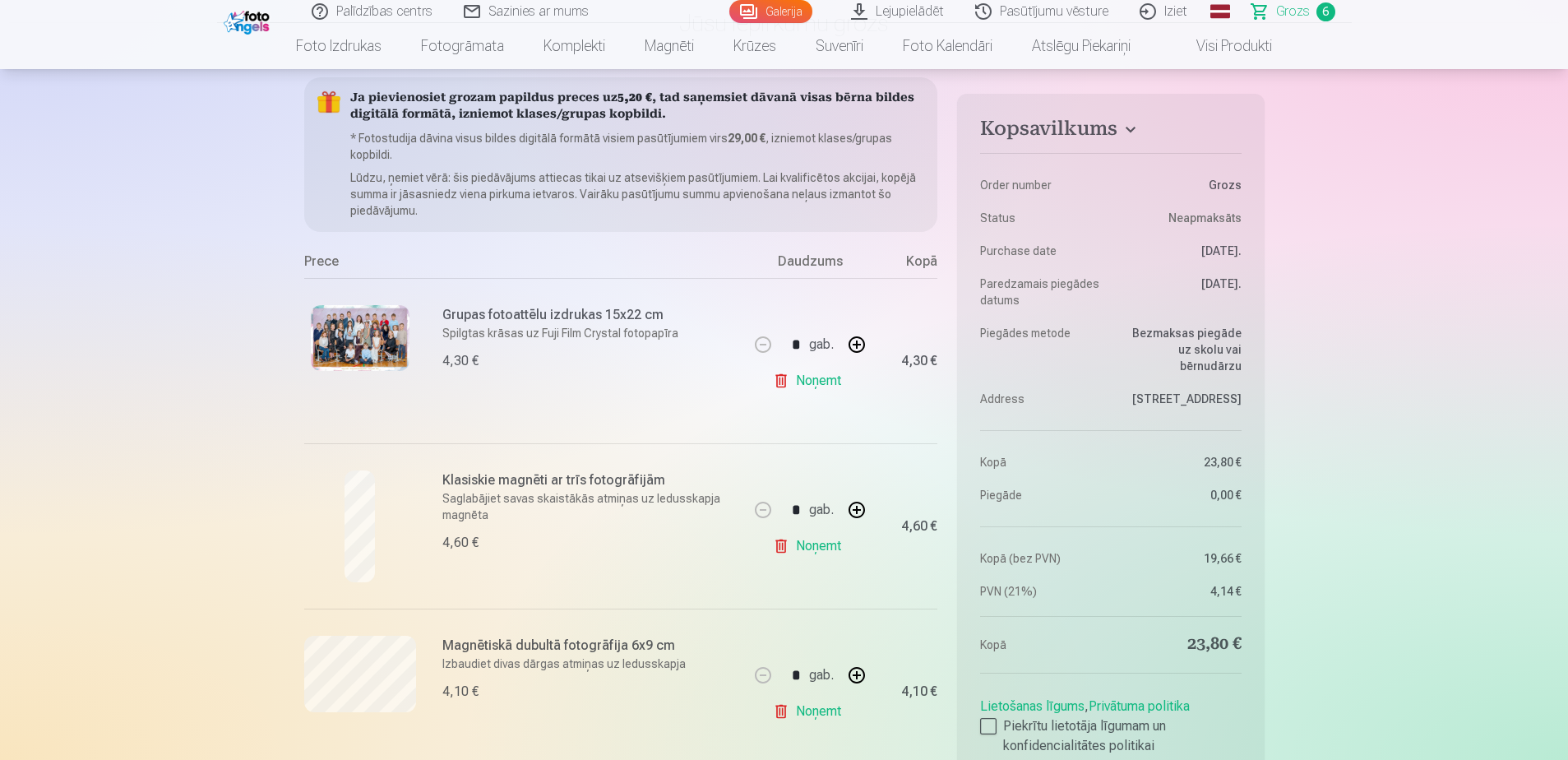
scroll to position [0, 0]
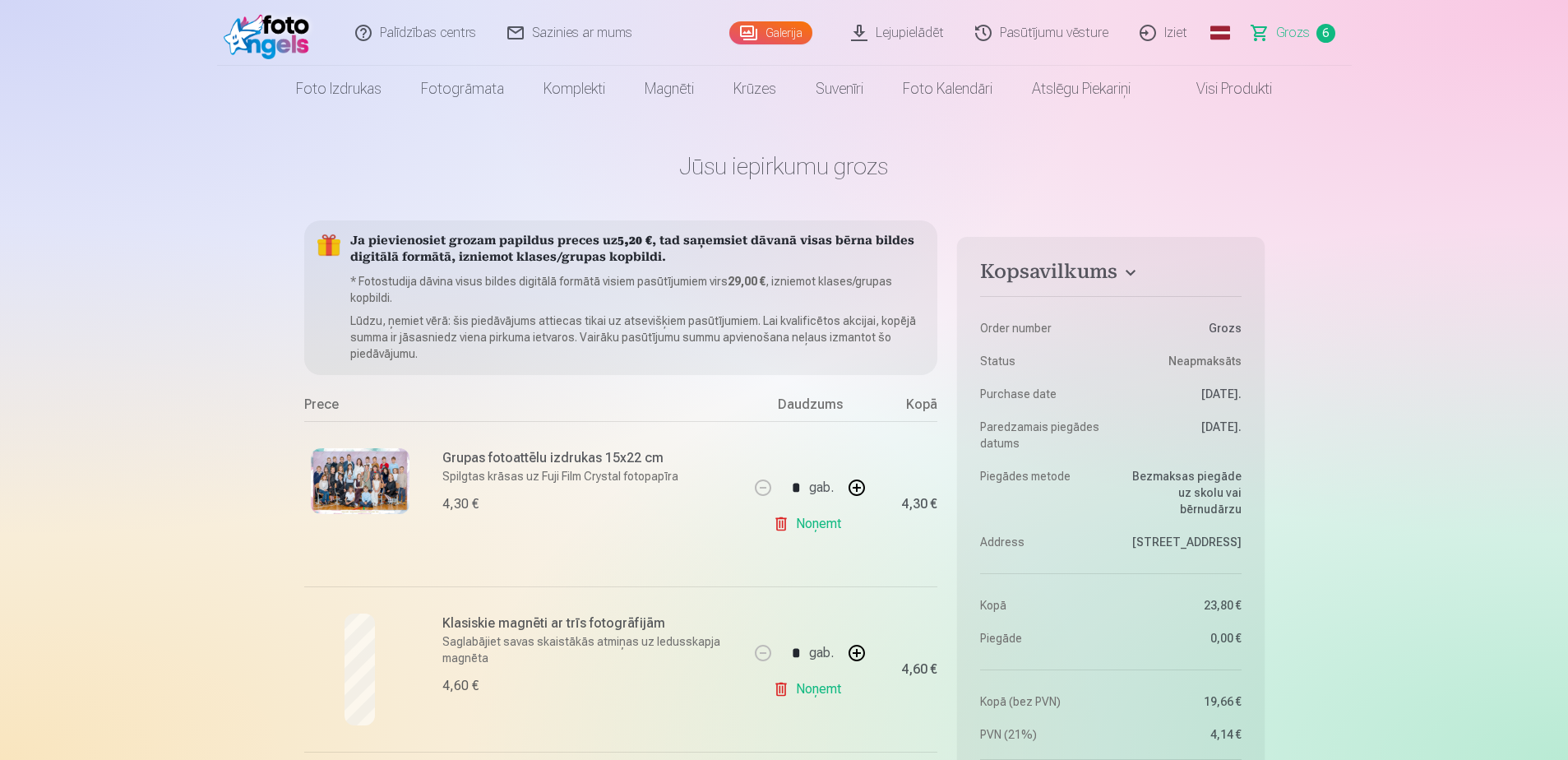
click at [795, 32] on link "Galerija" at bounding box center [771, 32] width 83 height 23
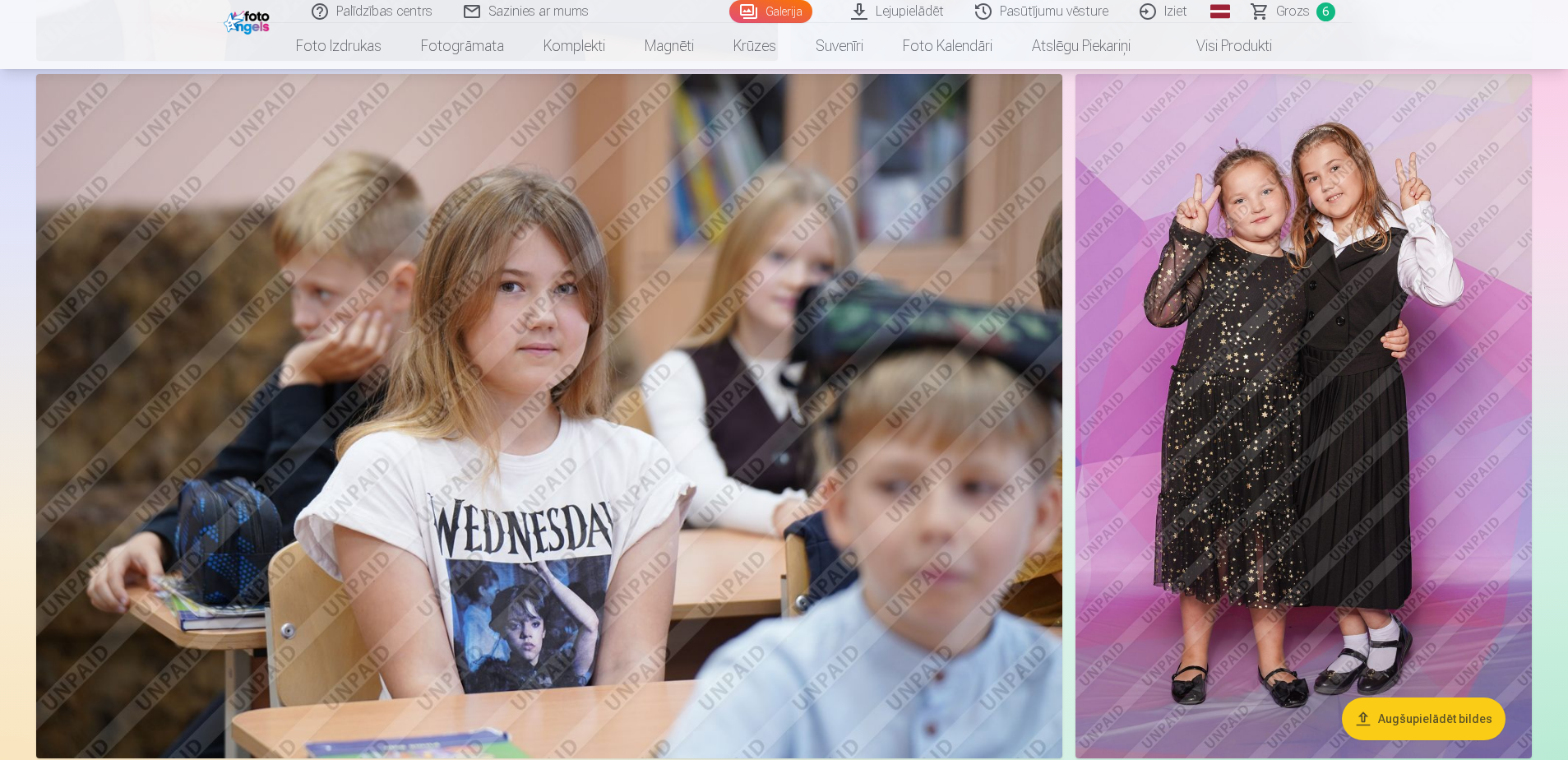
click at [1041, 450] on img at bounding box center [1303, 417] width 456 height 685
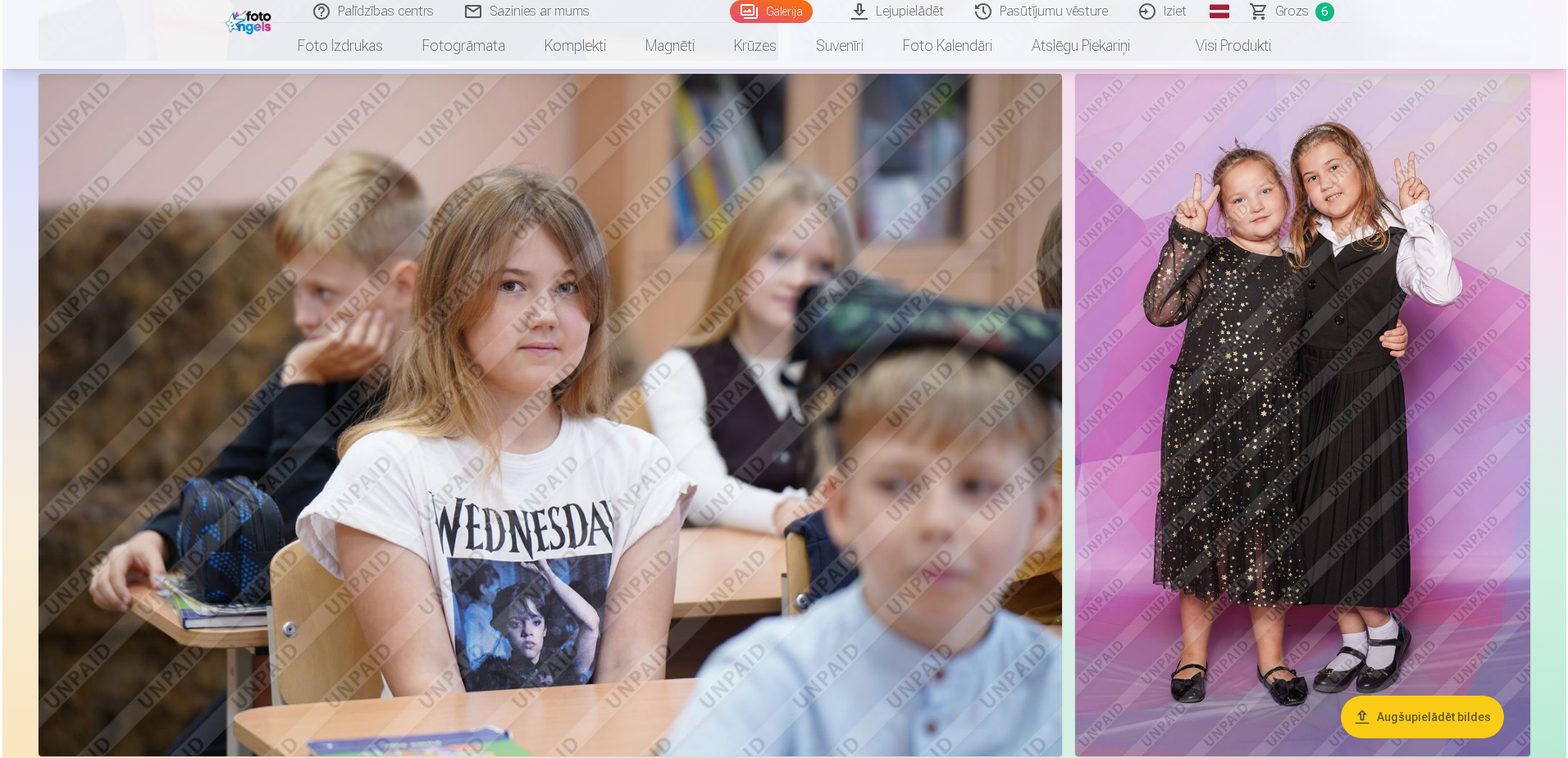
scroll to position [12661, 0]
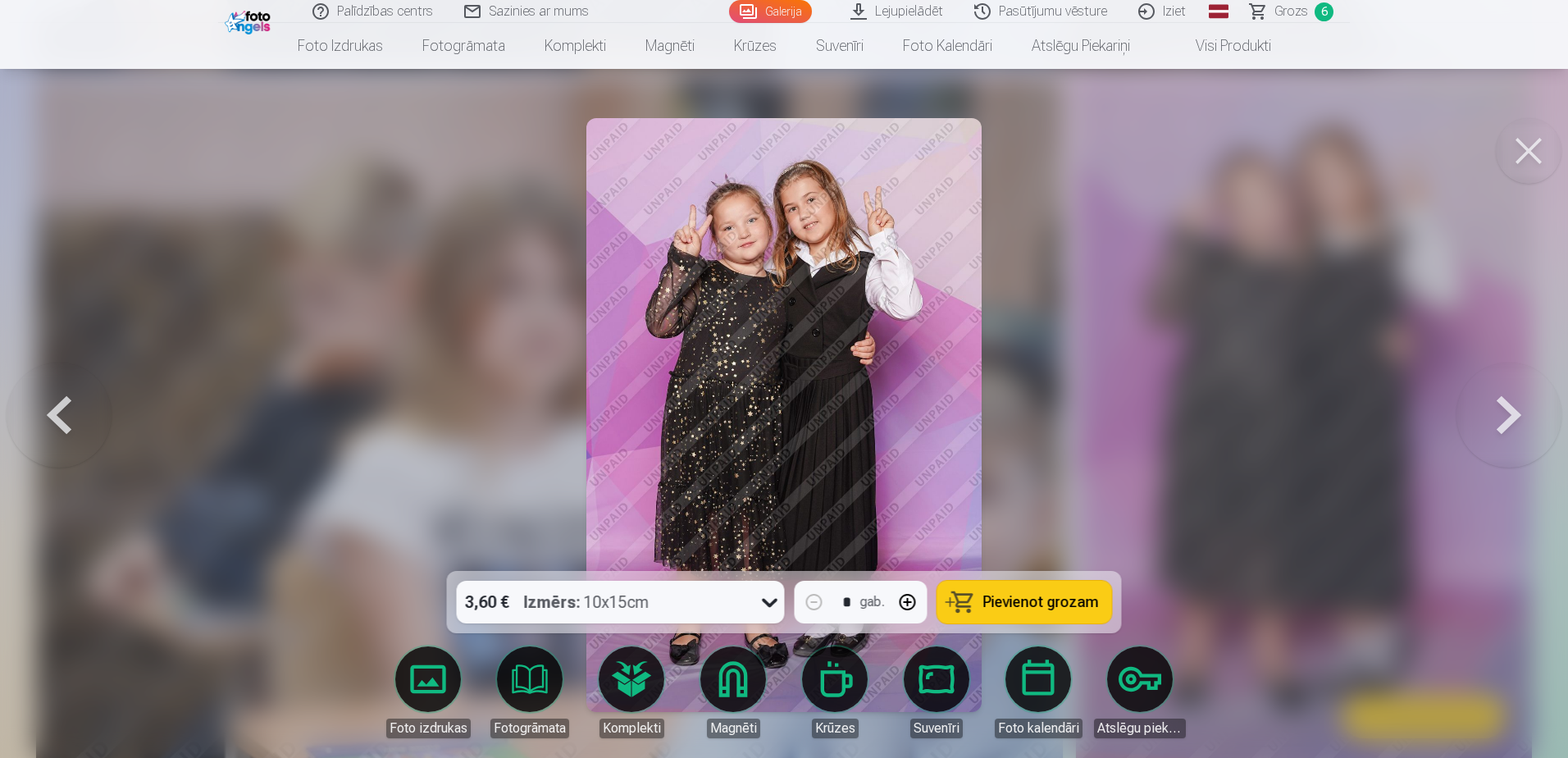
click at [1038, 462] on span "Pievienot grozam" at bounding box center [1041, 602] width 115 height 15
click at [1038, 6] on span "Grozs" at bounding box center [1291, 11] width 34 height 19
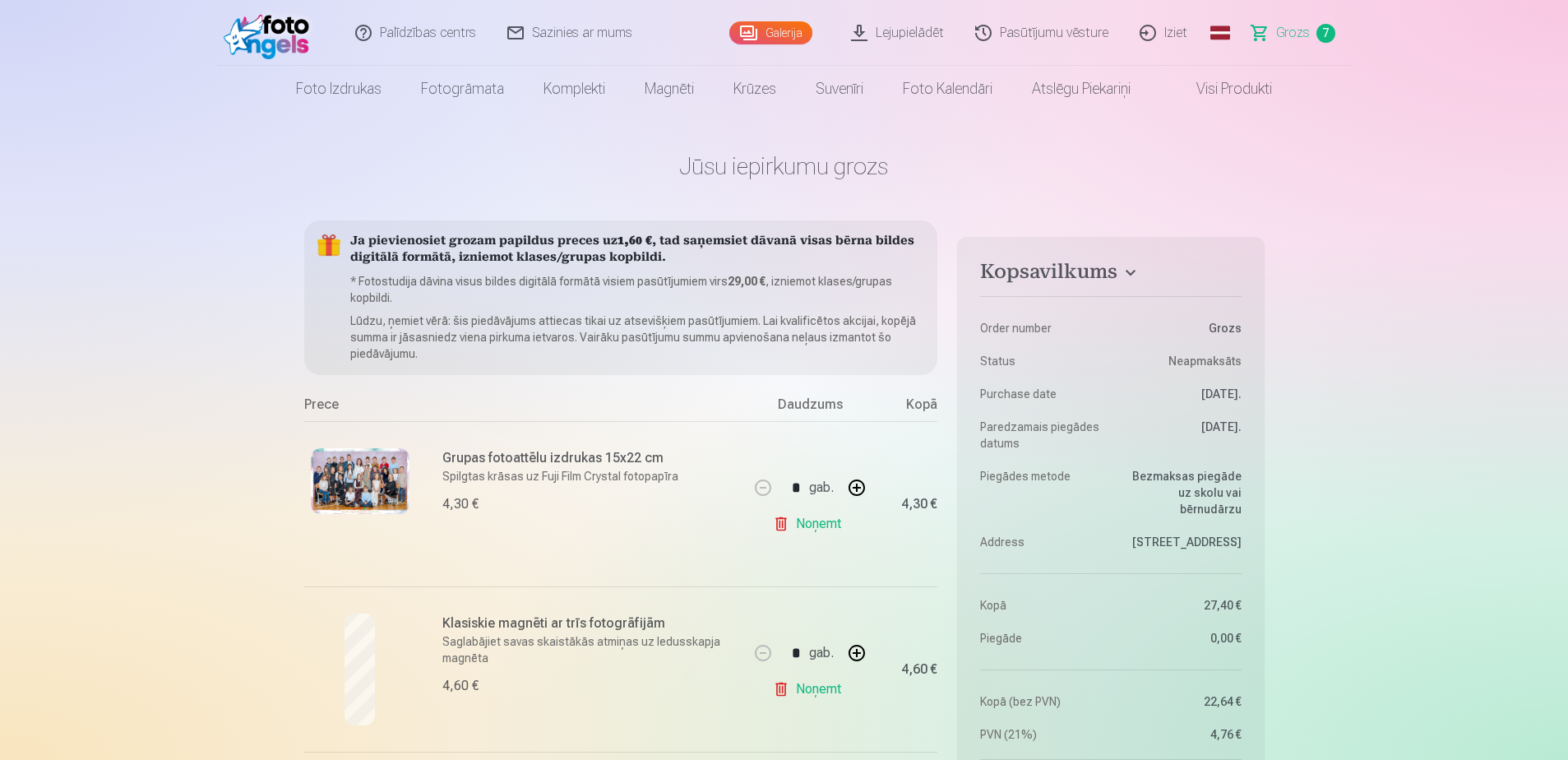
drag, startPoint x: 812, startPoint y: 524, endPoint x: 772, endPoint y: 218, distance: 308.6
click at [812, 463] on link "Noņemt" at bounding box center [810, 523] width 75 height 33
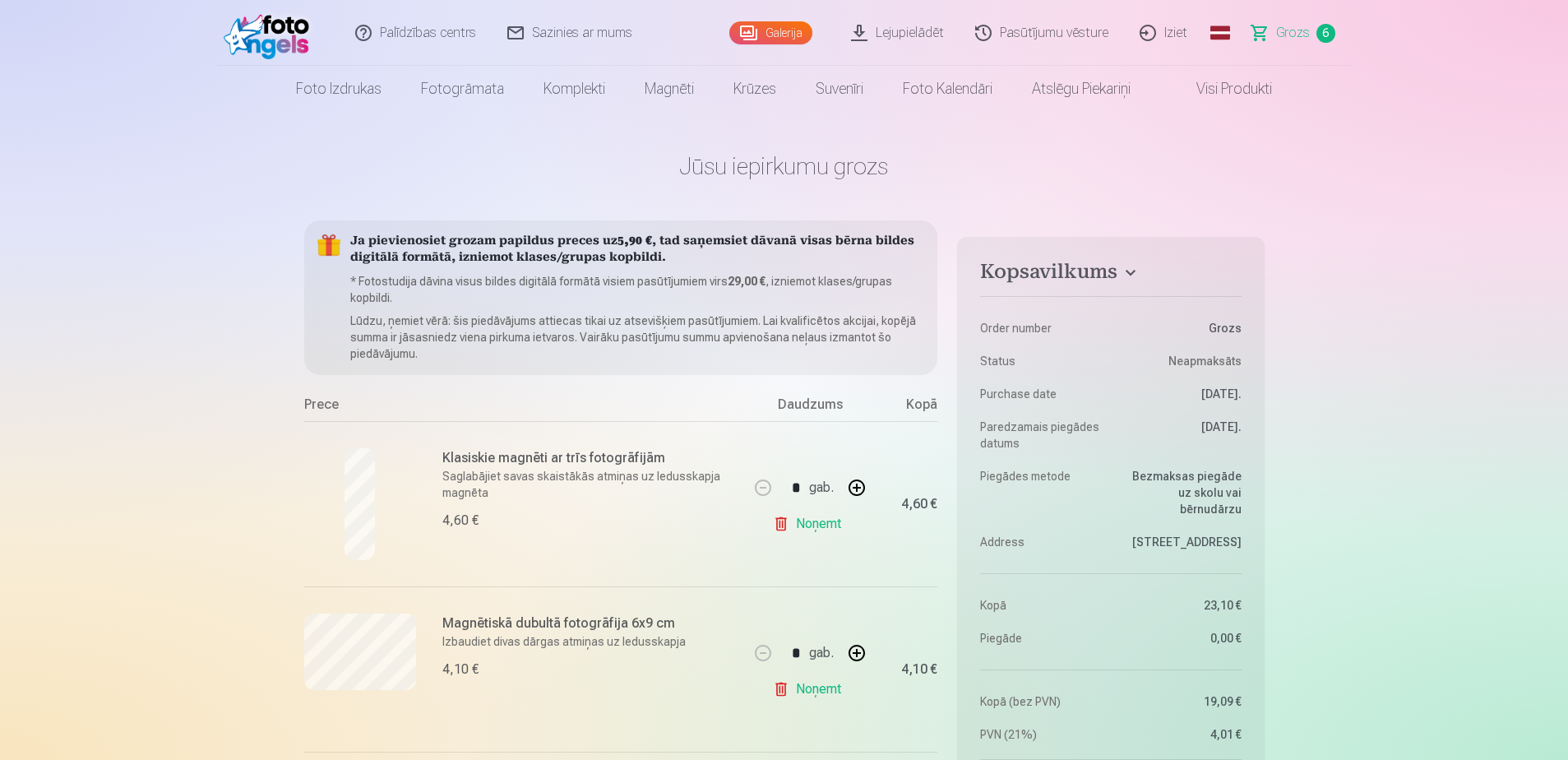
click at [788, 32] on link "Galerija" at bounding box center [771, 32] width 83 height 23
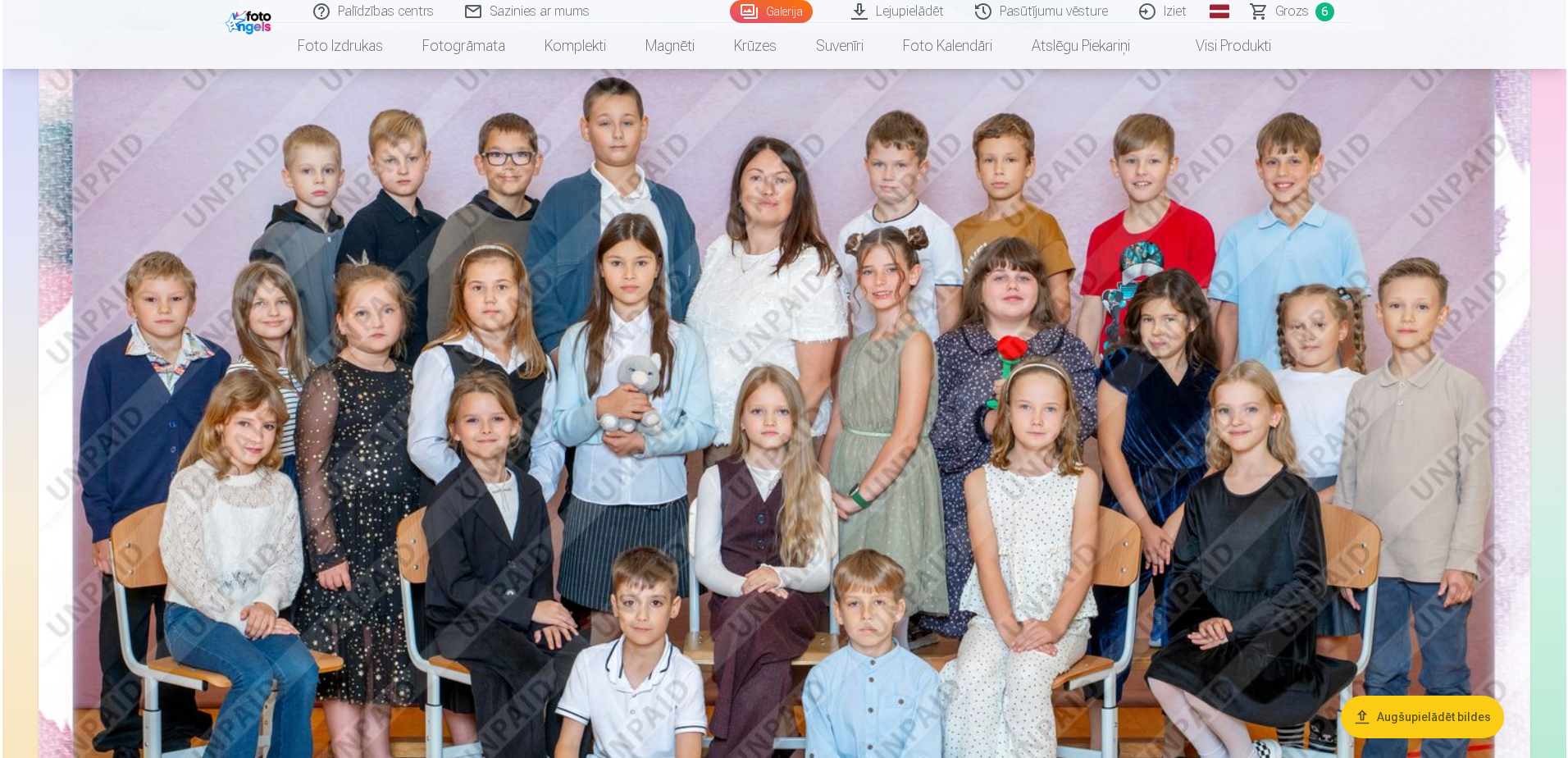
scroll to position [492, 0]
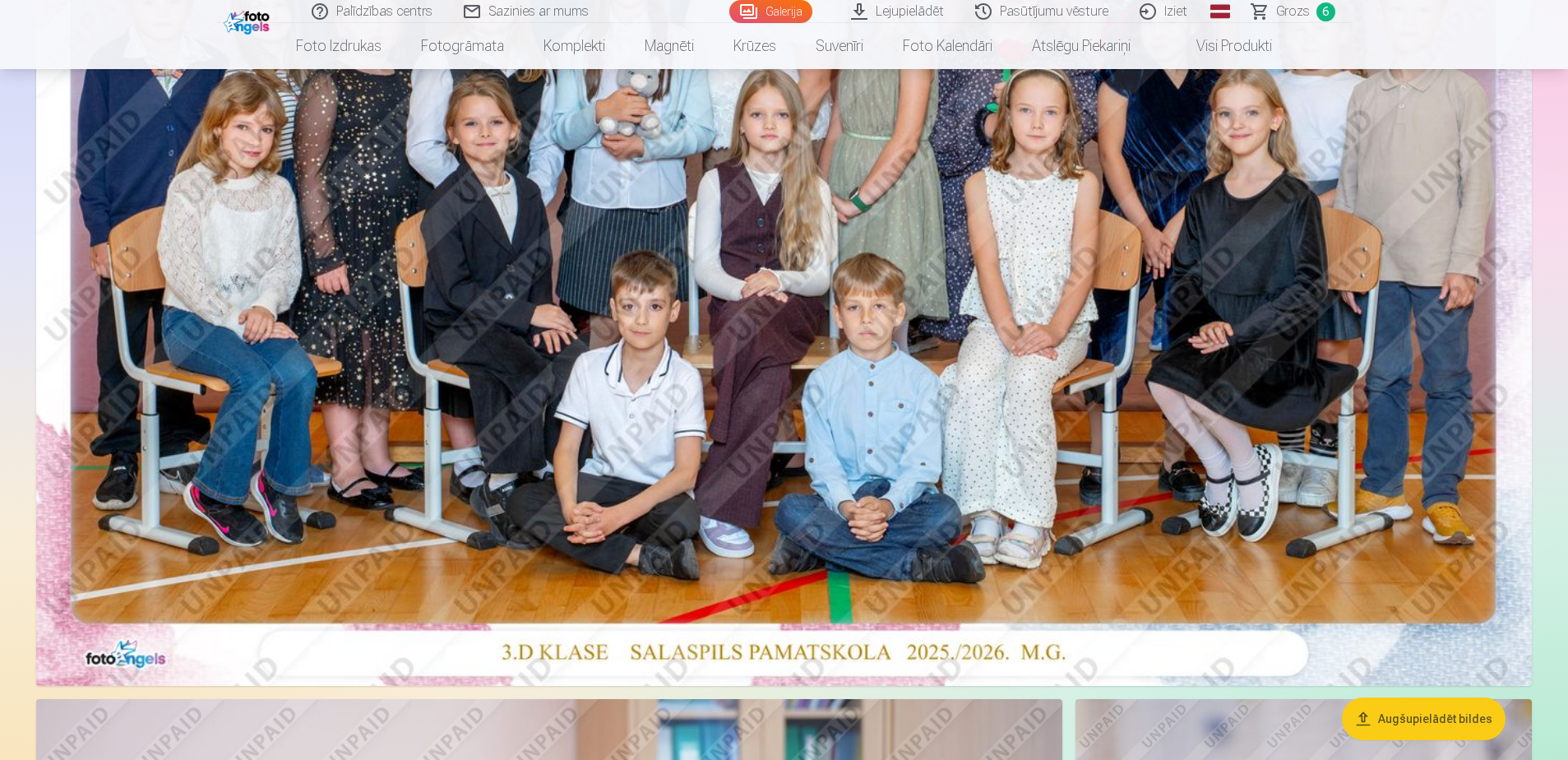
click at [832, 326] on img at bounding box center [784, 186] width 1495 height 998
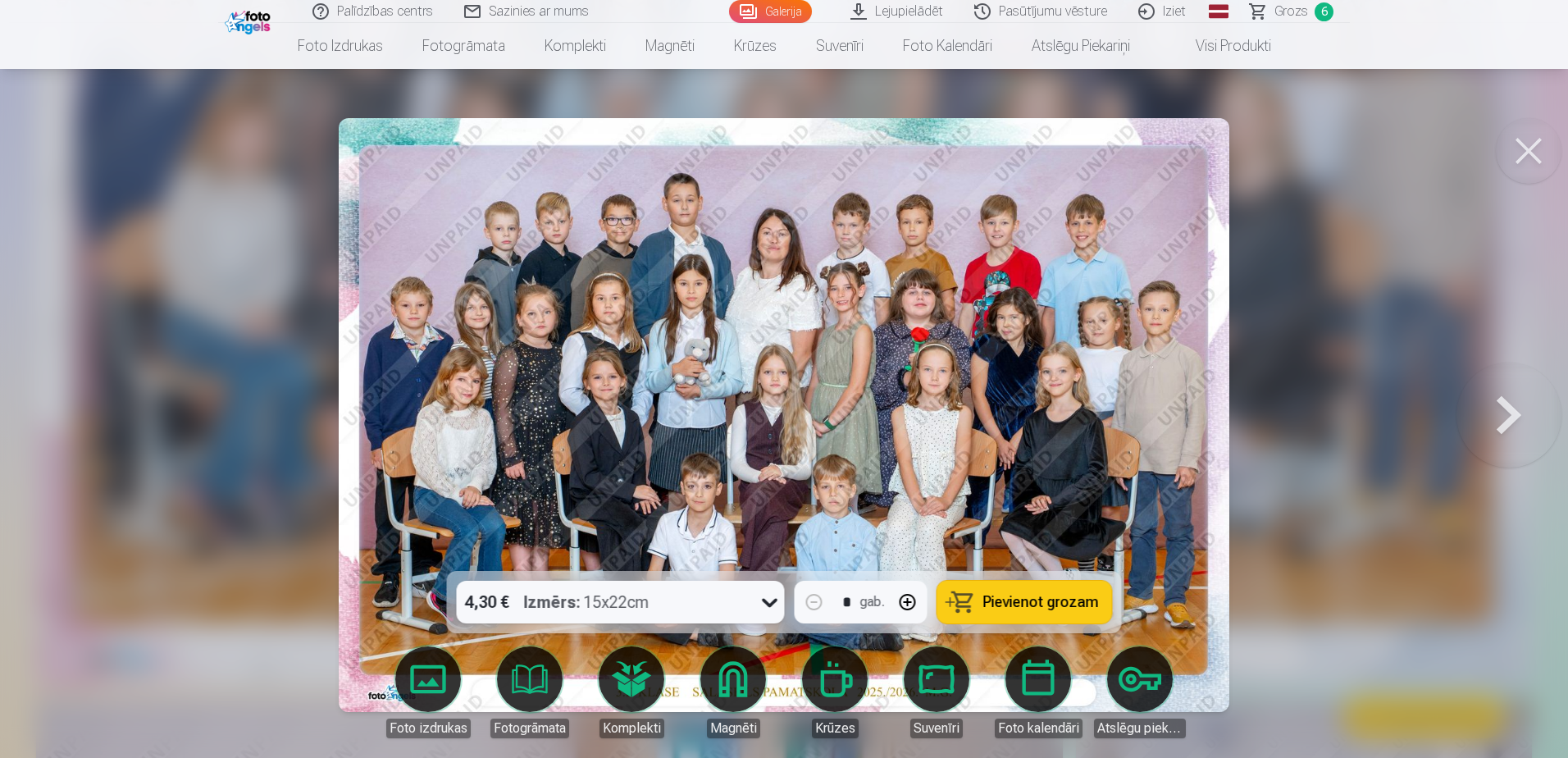
click at [764, 462] on icon at bounding box center [770, 602] width 26 height 26
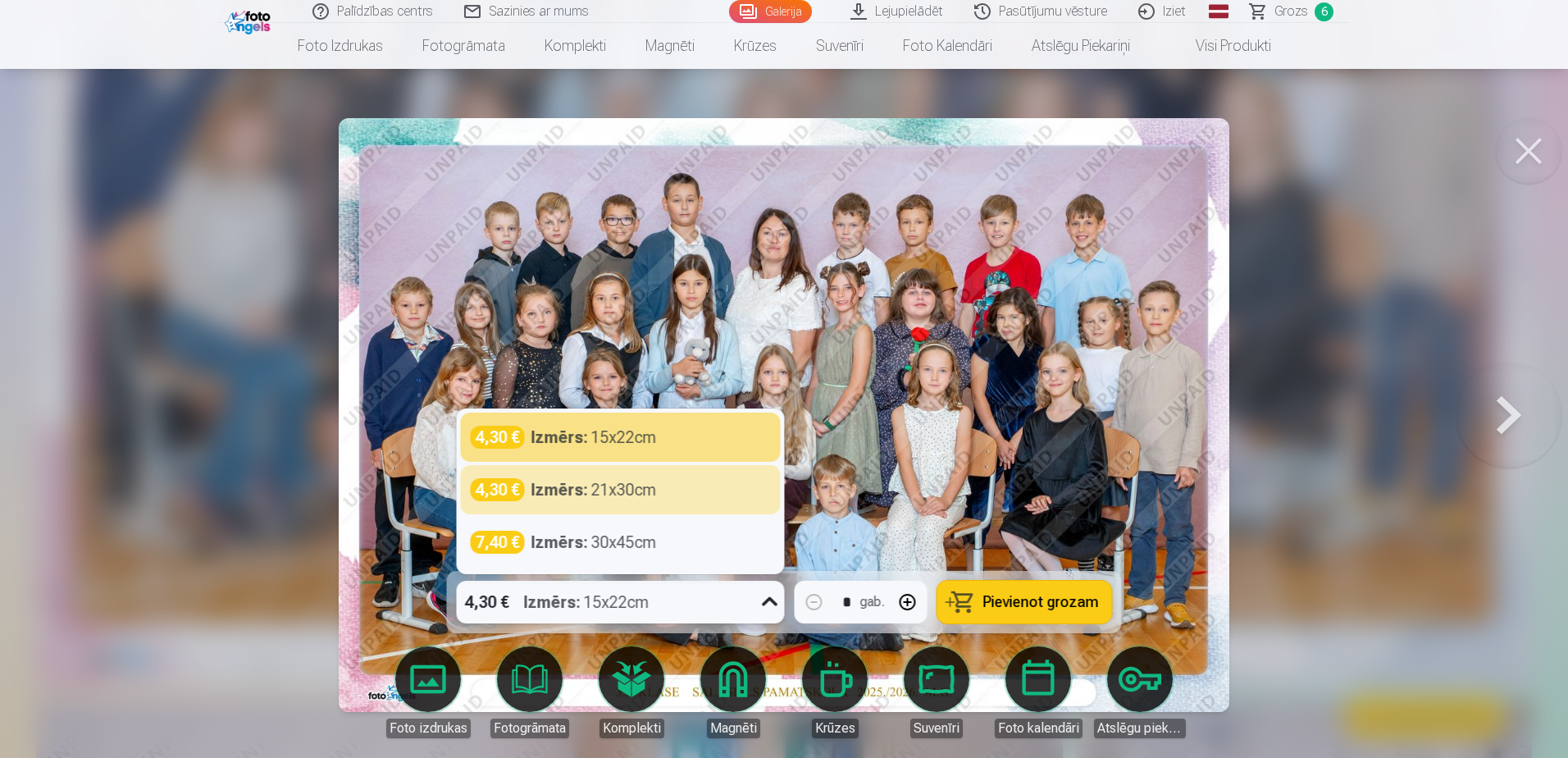
click at [601, 462] on div "Izmērs : 21x30cm" at bounding box center [594, 489] width 125 height 23
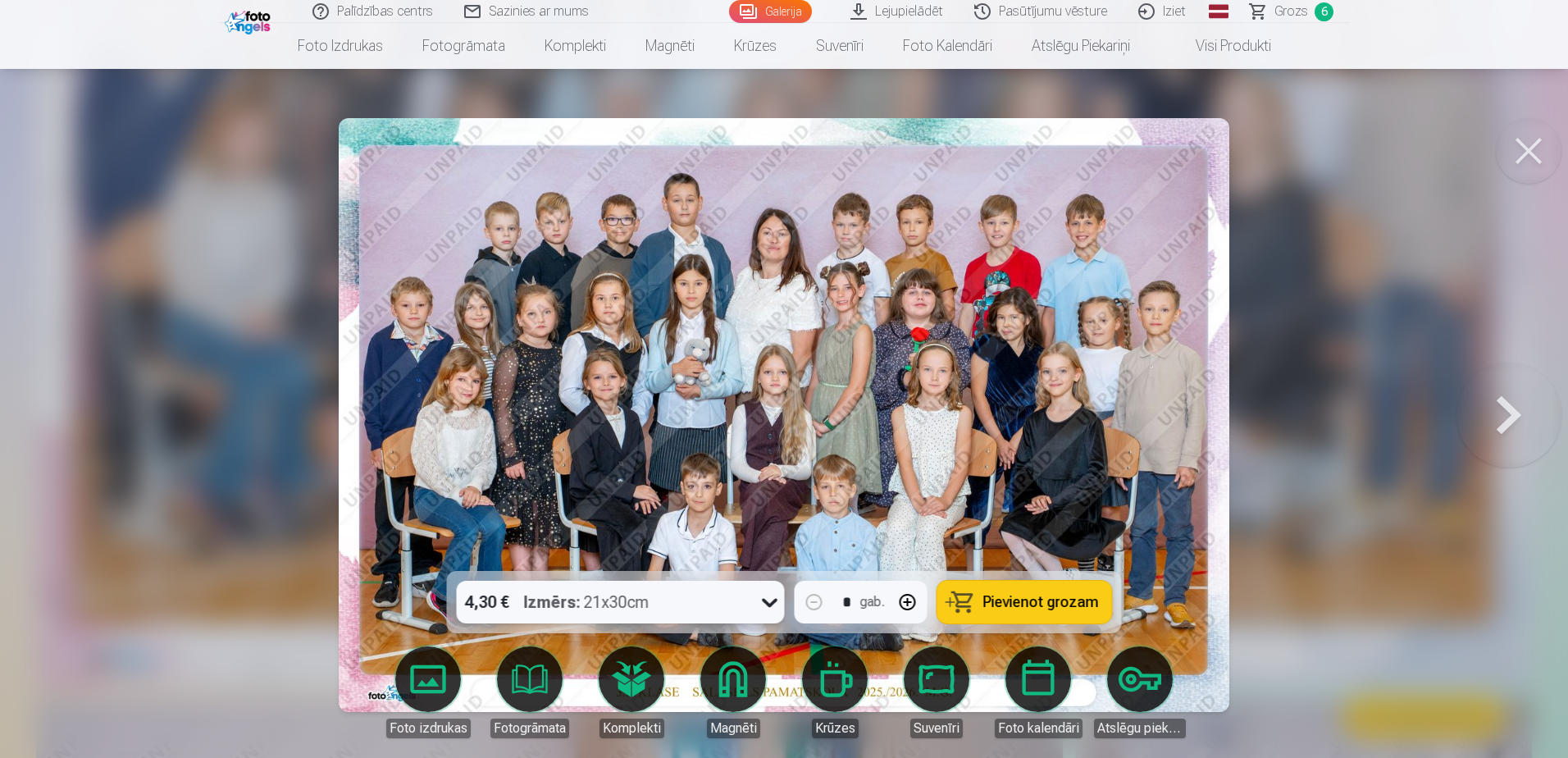
click at [1023, 462] on span "Pievienot grozam" at bounding box center [1041, 602] width 115 height 15
click at [1038, 10] on span "Grozs" at bounding box center [1291, 11] width 34 height 19
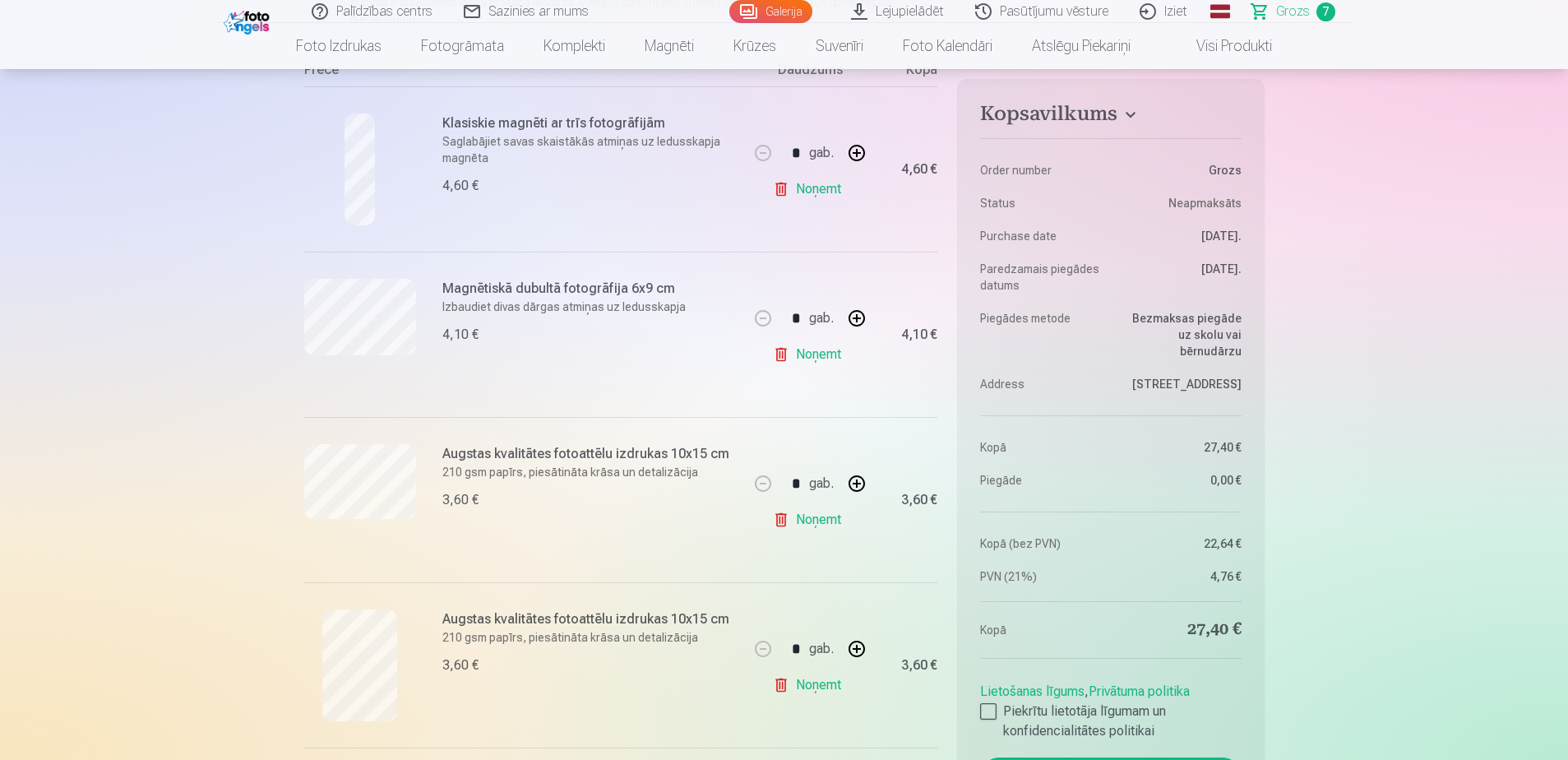
scroll to position [329, 0]
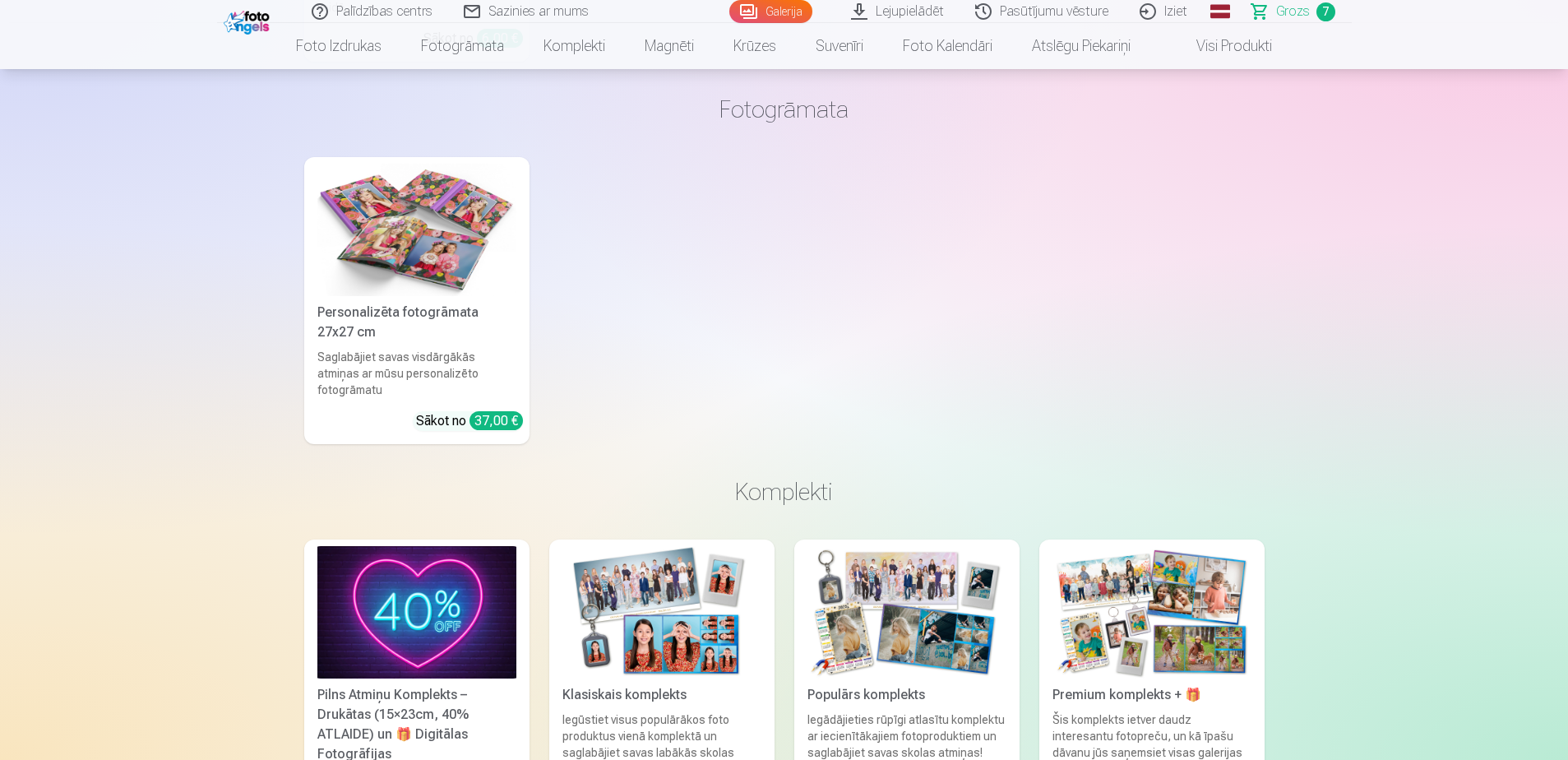
scroll to position [3124, 0]
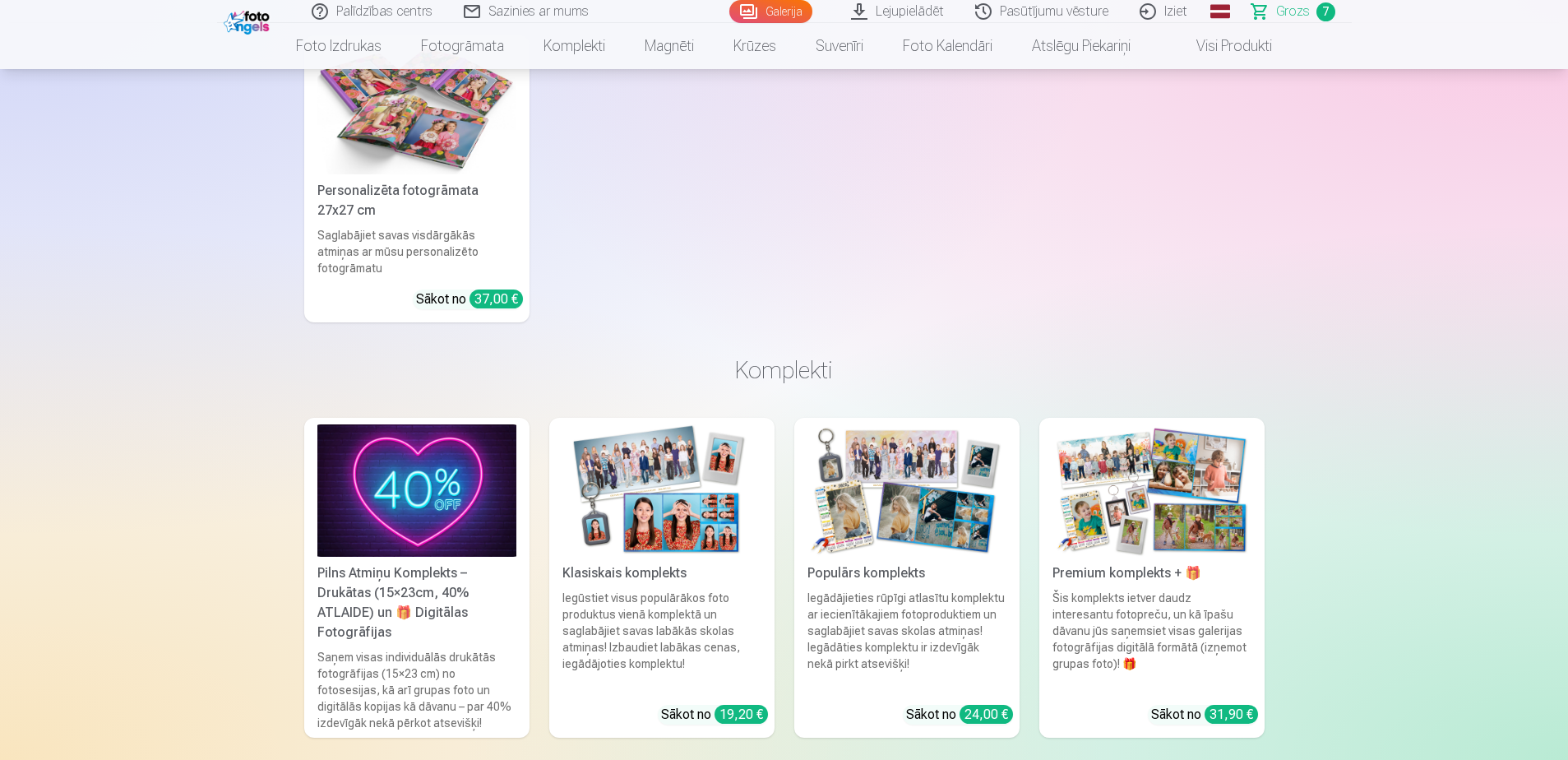
click at [665, 463] on img at bounding box center [662, 490] width 199 height 132
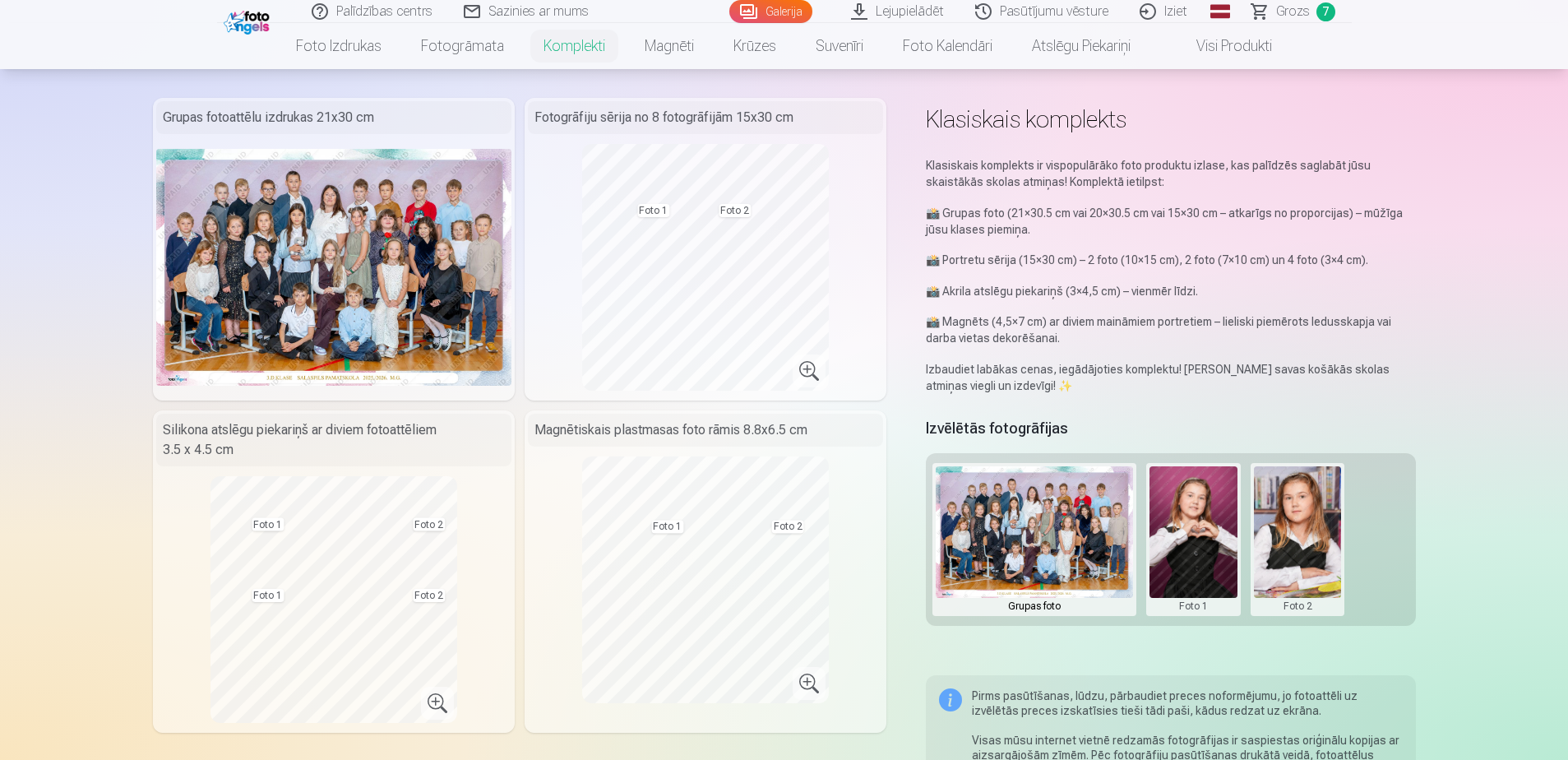
scroll to position [82, 0]
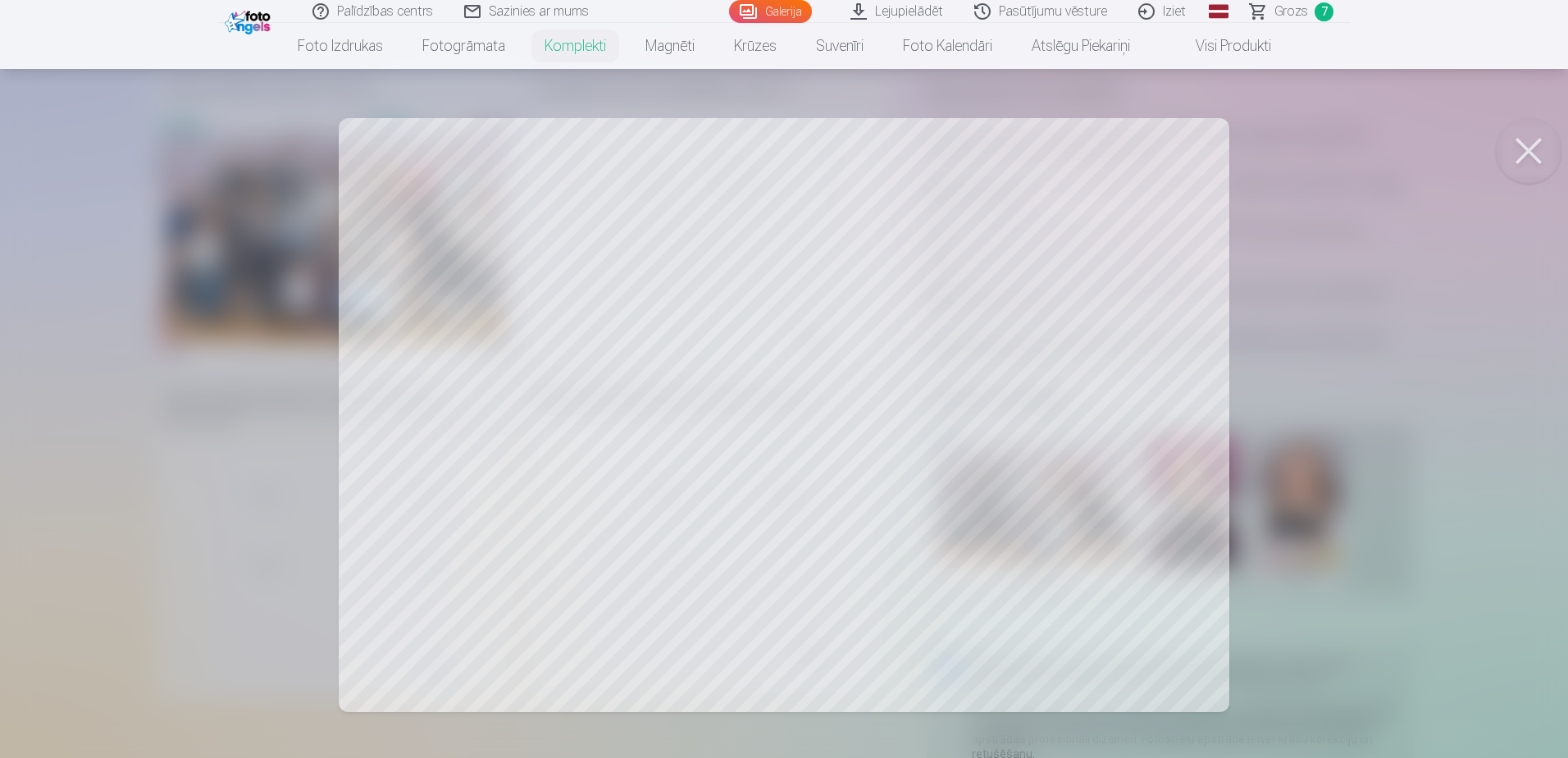
click at [992, 406] on div at bounding box center [784, 379] width 1568 height 758
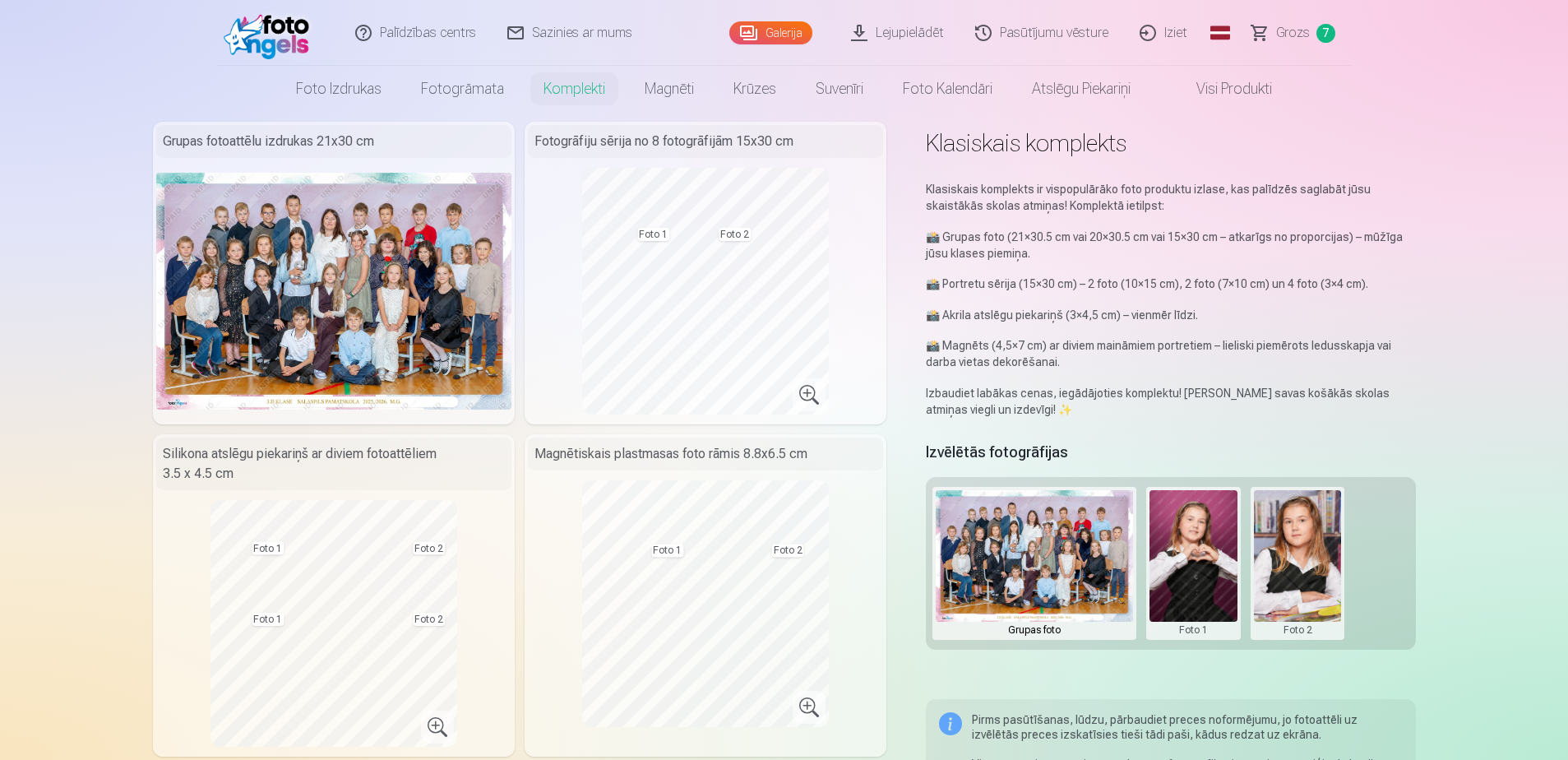
scroll to position [0, 0]
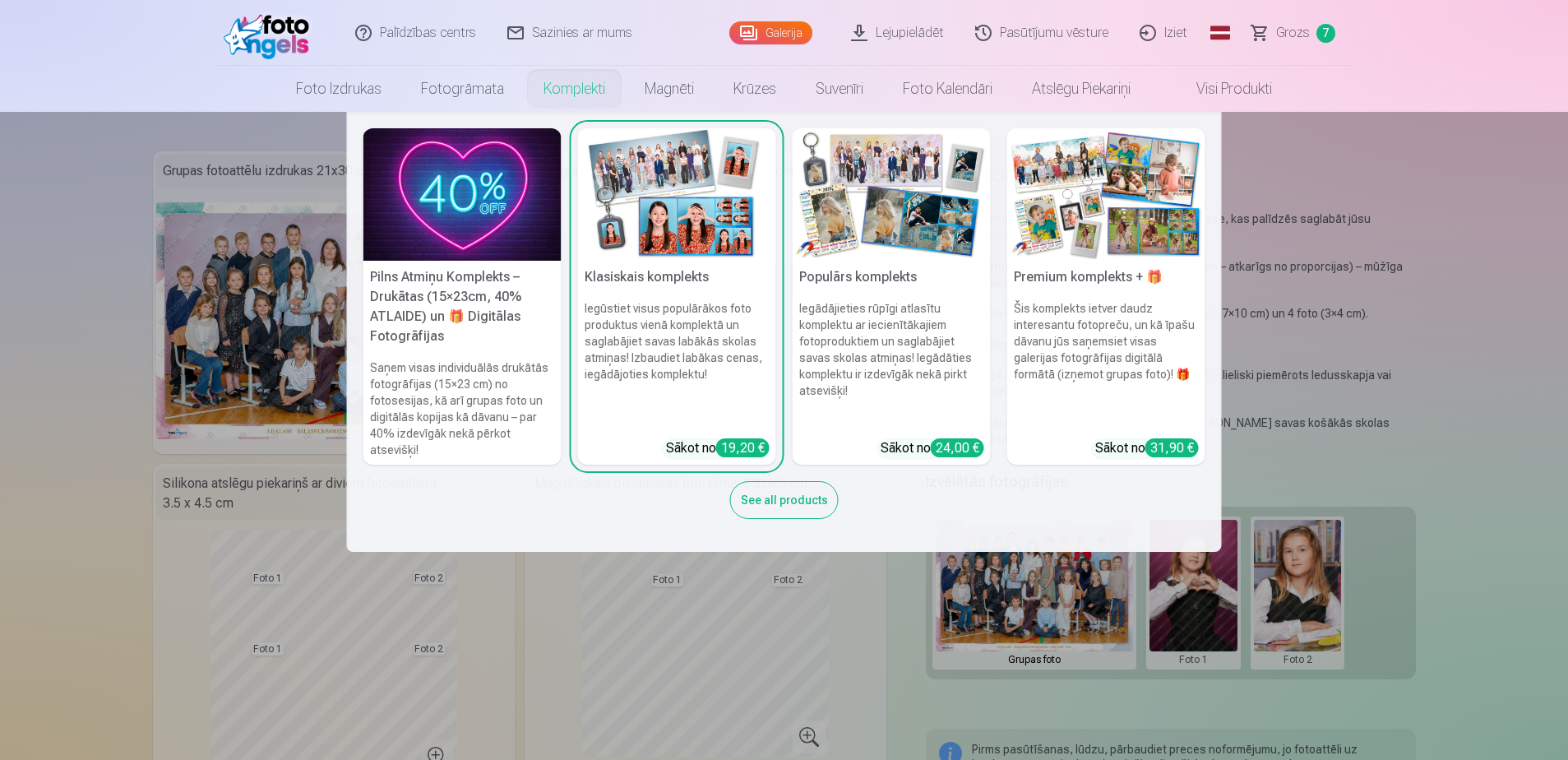
click at [516, 160] on img at bounding box center [462, 194] width 198 height 132
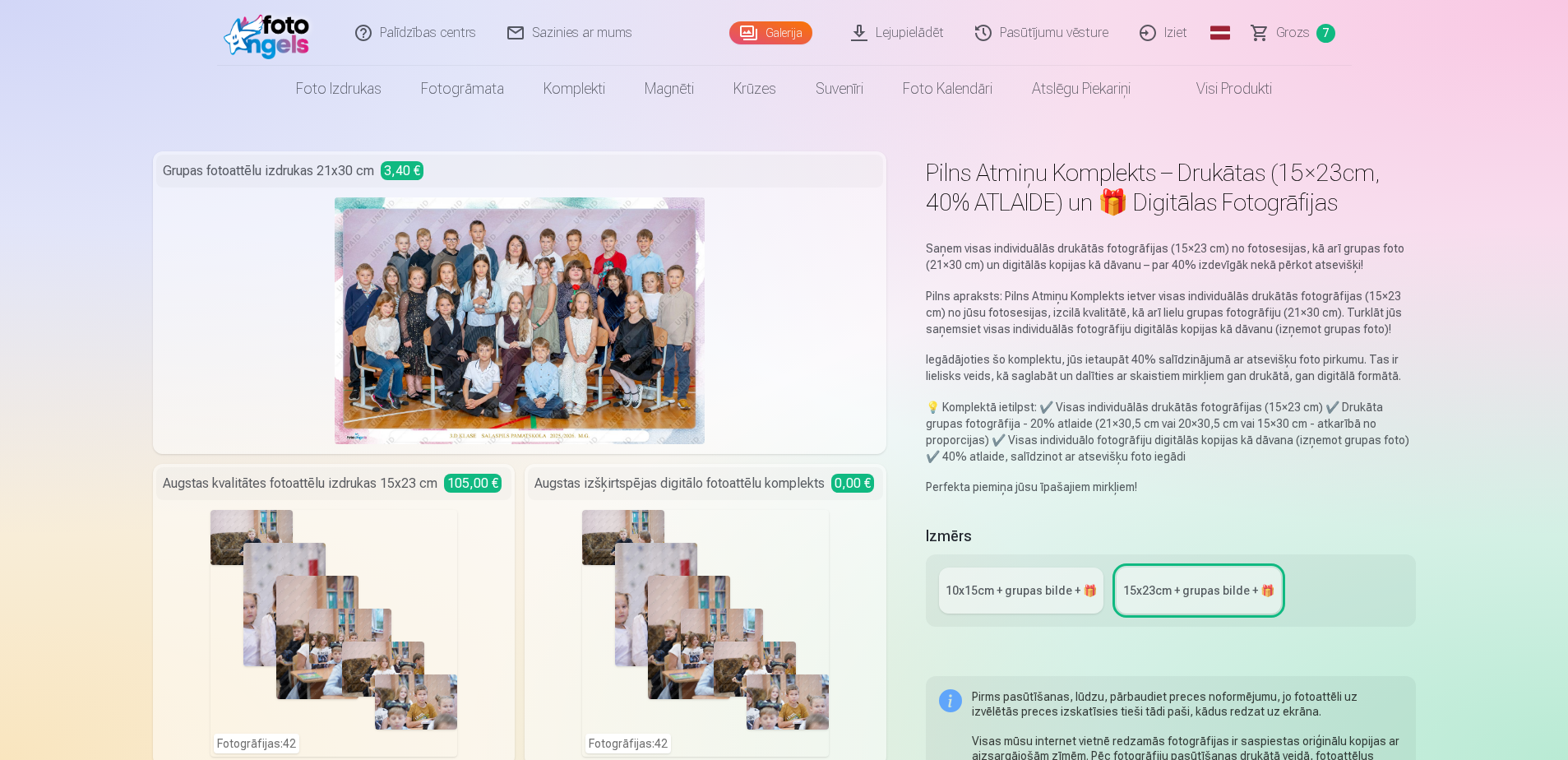
click at [1041, 38] on span "Grozs" at bounding box center [1293, 32] width 34 height 19
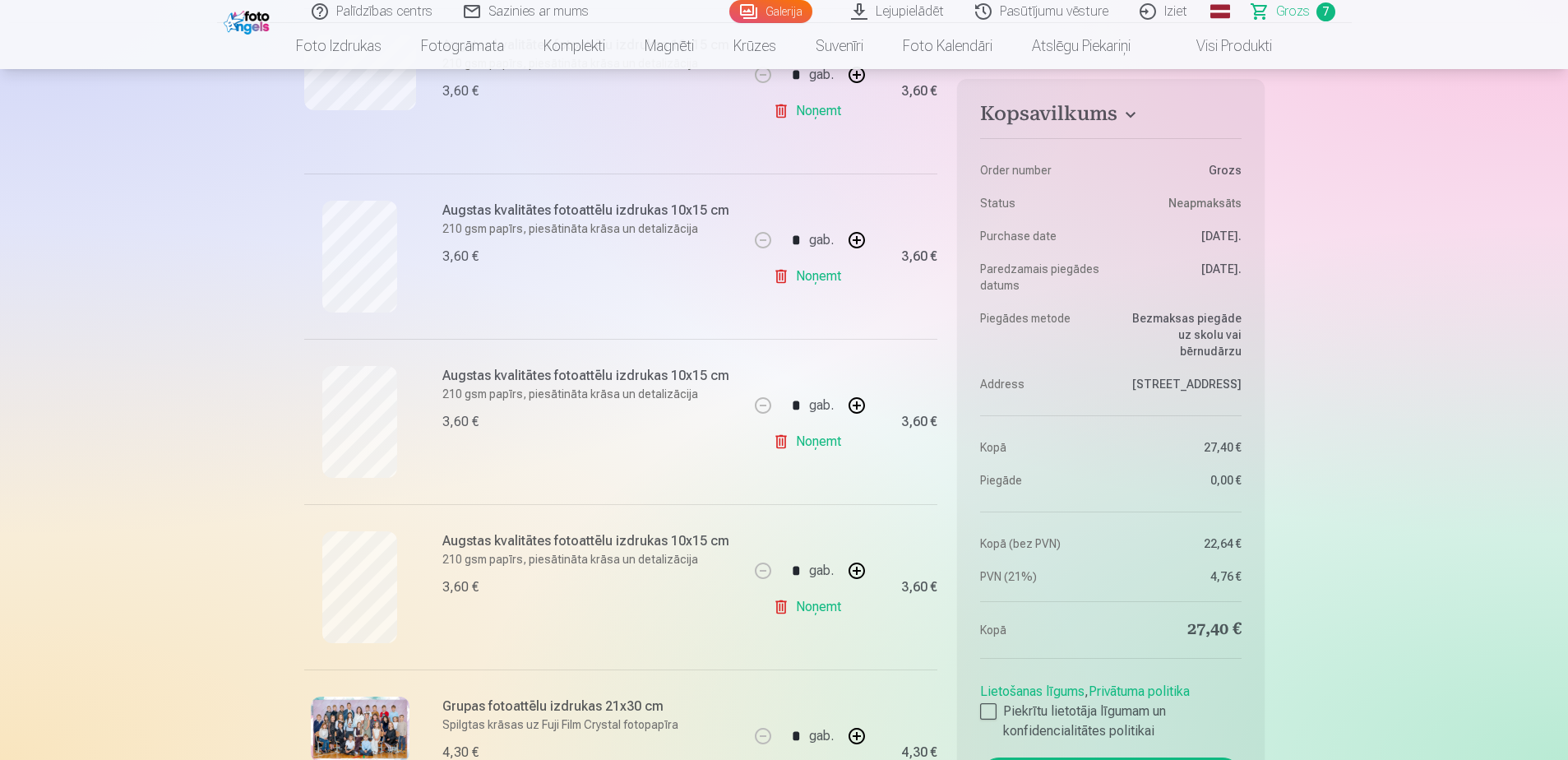
scroll to position [740, 0]
click at [857, 404] on button "button" at bounding box center [856, 408] width 40 height 40
type input "*"
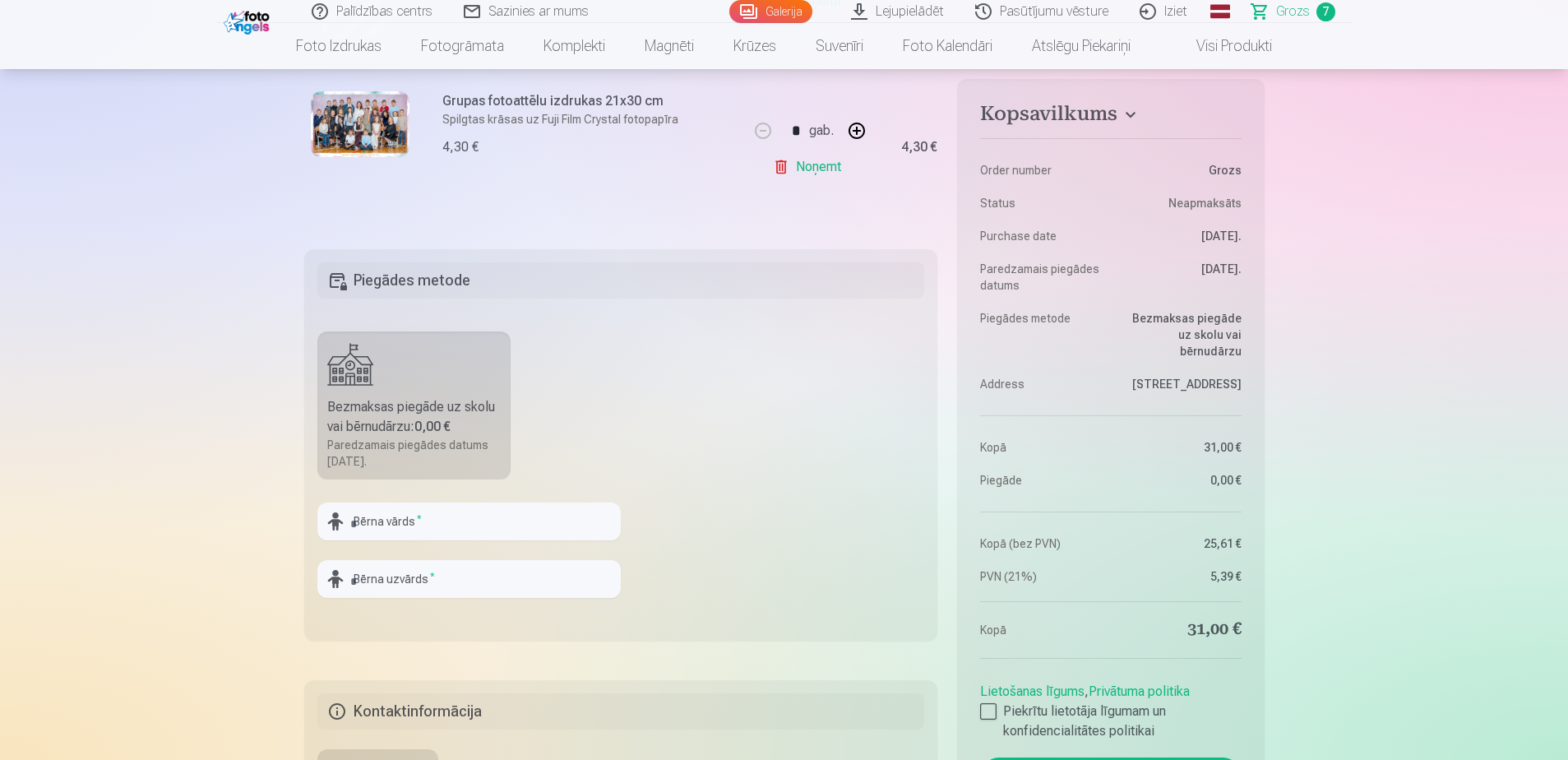
scroll to position [1398, 0]
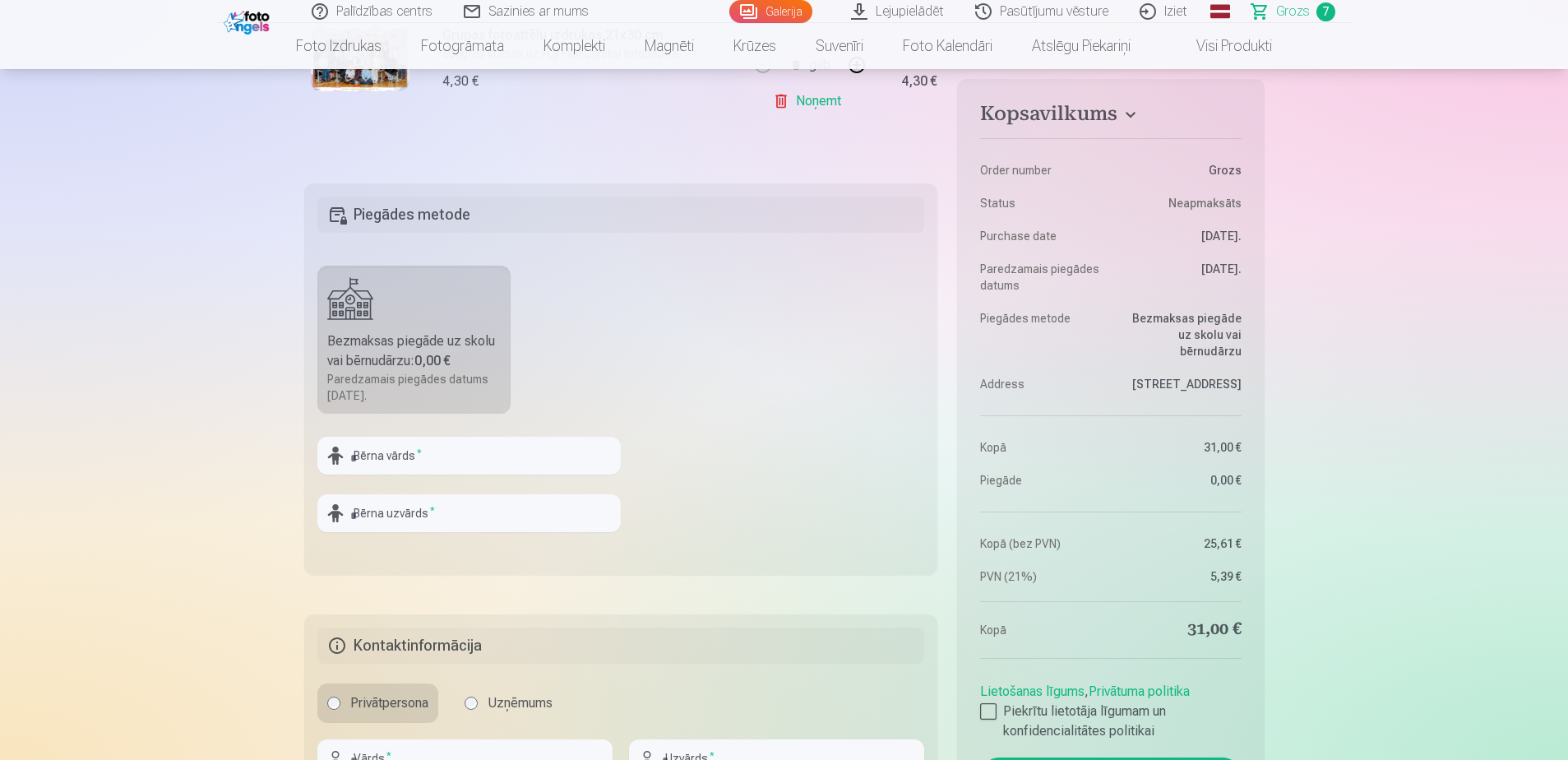
drag, startPoint x: 981, startPoint y: 713, endPoint x: 1051, endPoint y: 694, distance: 72.5
click at [981, 463] on div at bounding box center [988, 710] width 16 height 16
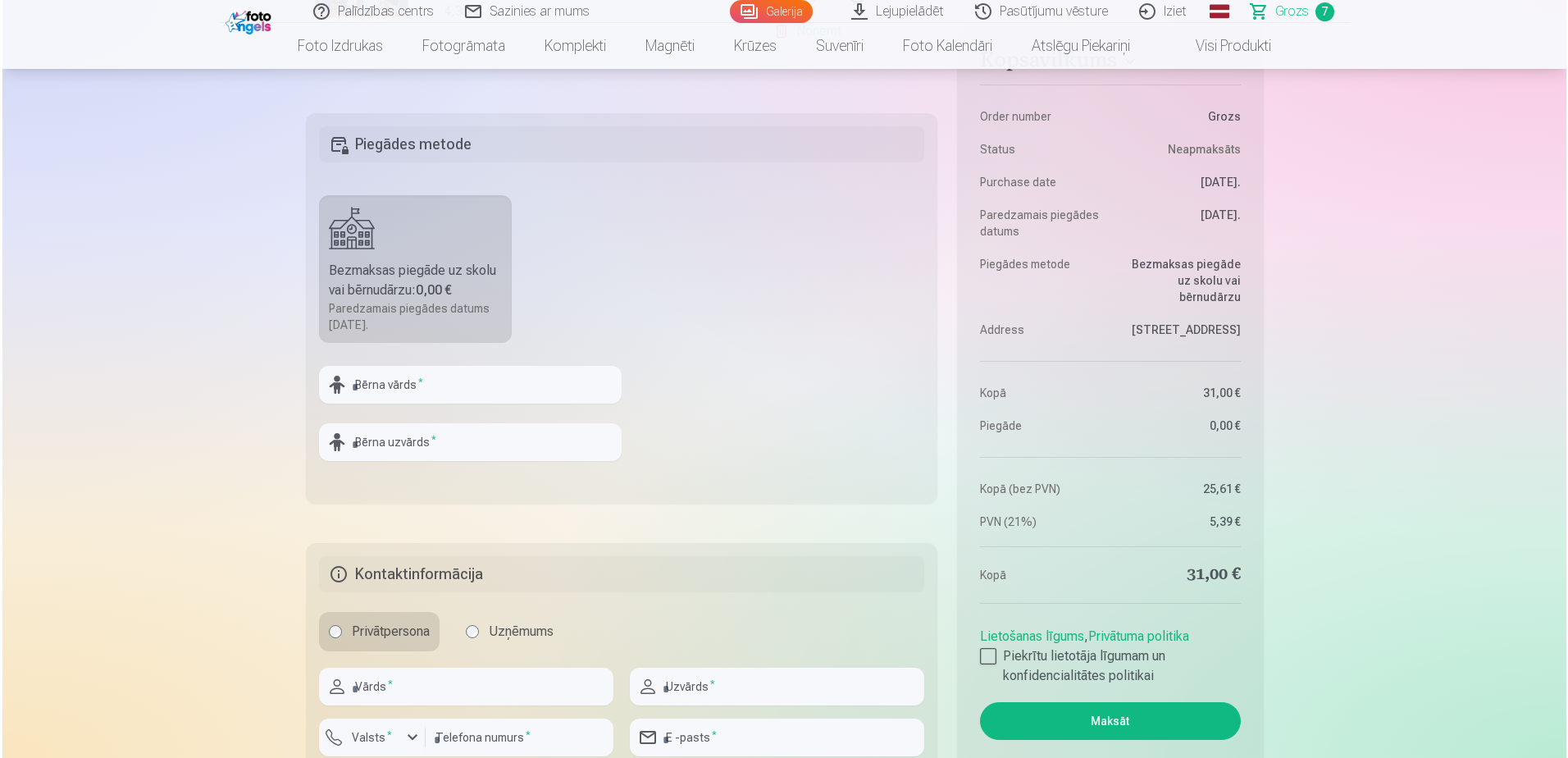
scroll to position [1558, 0]
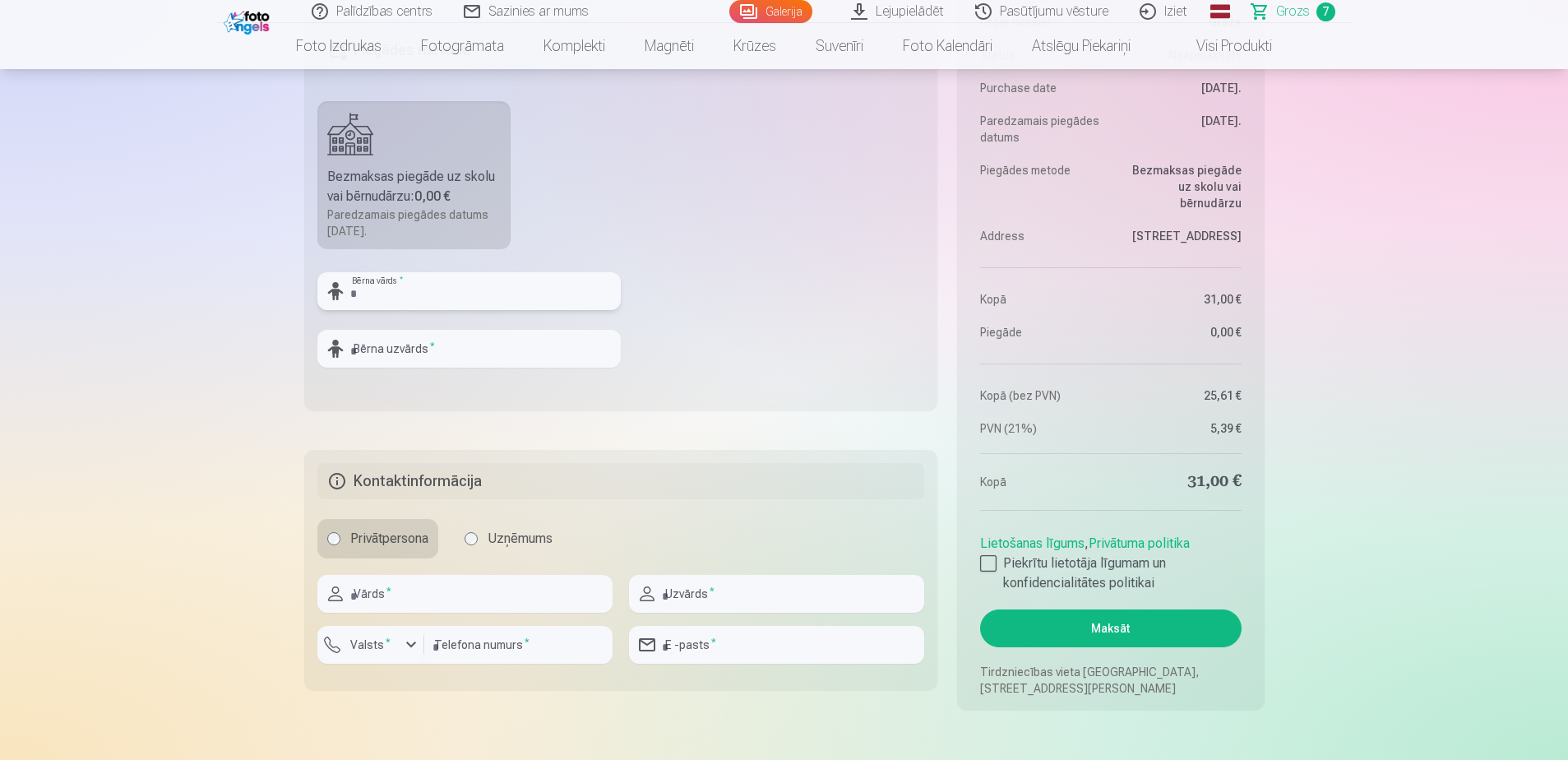
click at [401, 294] on input "text" at bounding box center [469, 291] width 304 height 38
type input "*****"
click at [342, 353] on div "Bērna uzvārds *" at bounding box center [469, 348] width 304 height 38
click at [368, 343] on input "text" at bounding box center [469, 348] width 304 height 38
type input "*******"
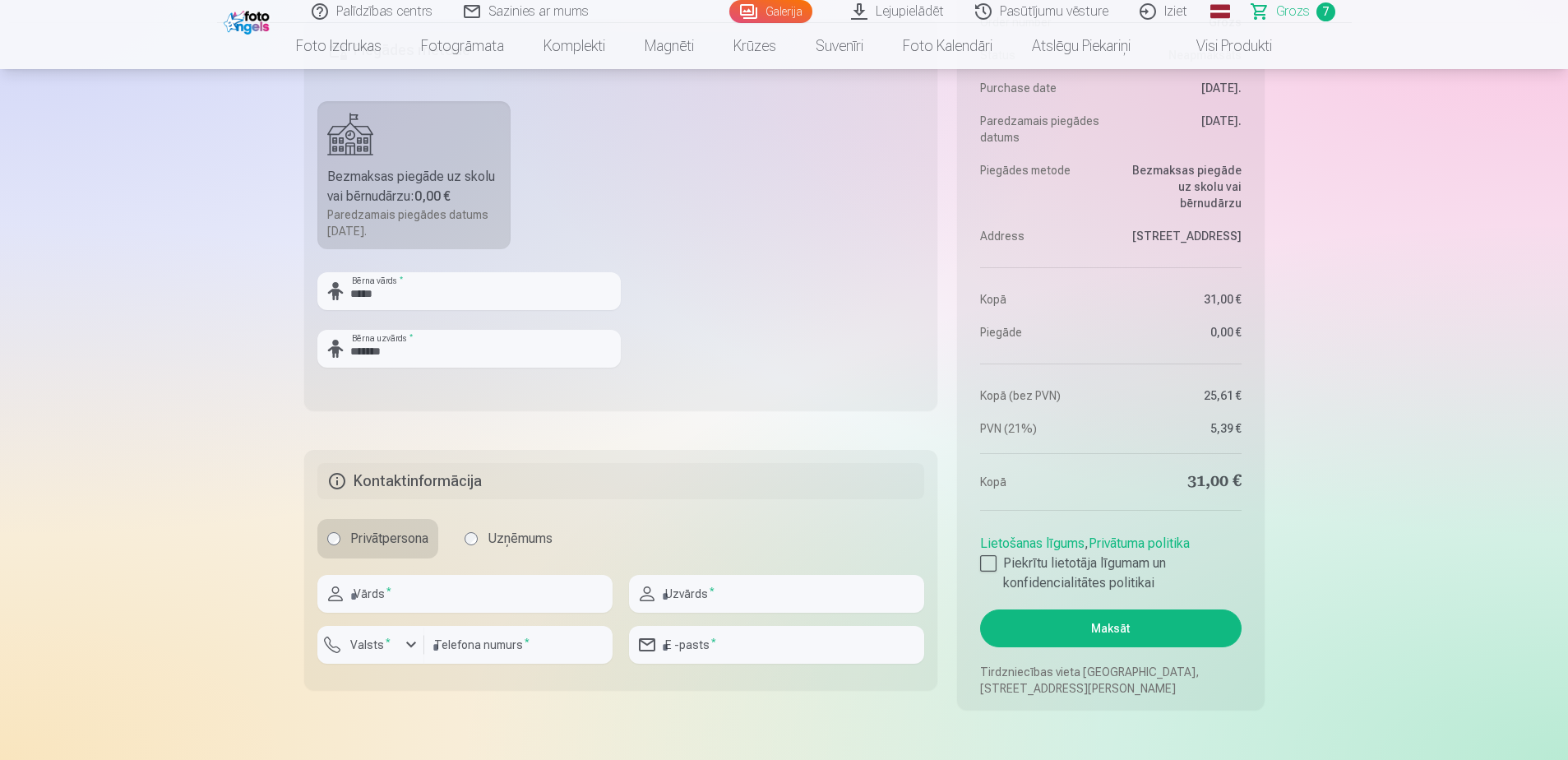
click at [469, 463] on input "text" at bounding box center [465, 593] width 295 height 38
type input "******"
type input "********"
type input "*********"
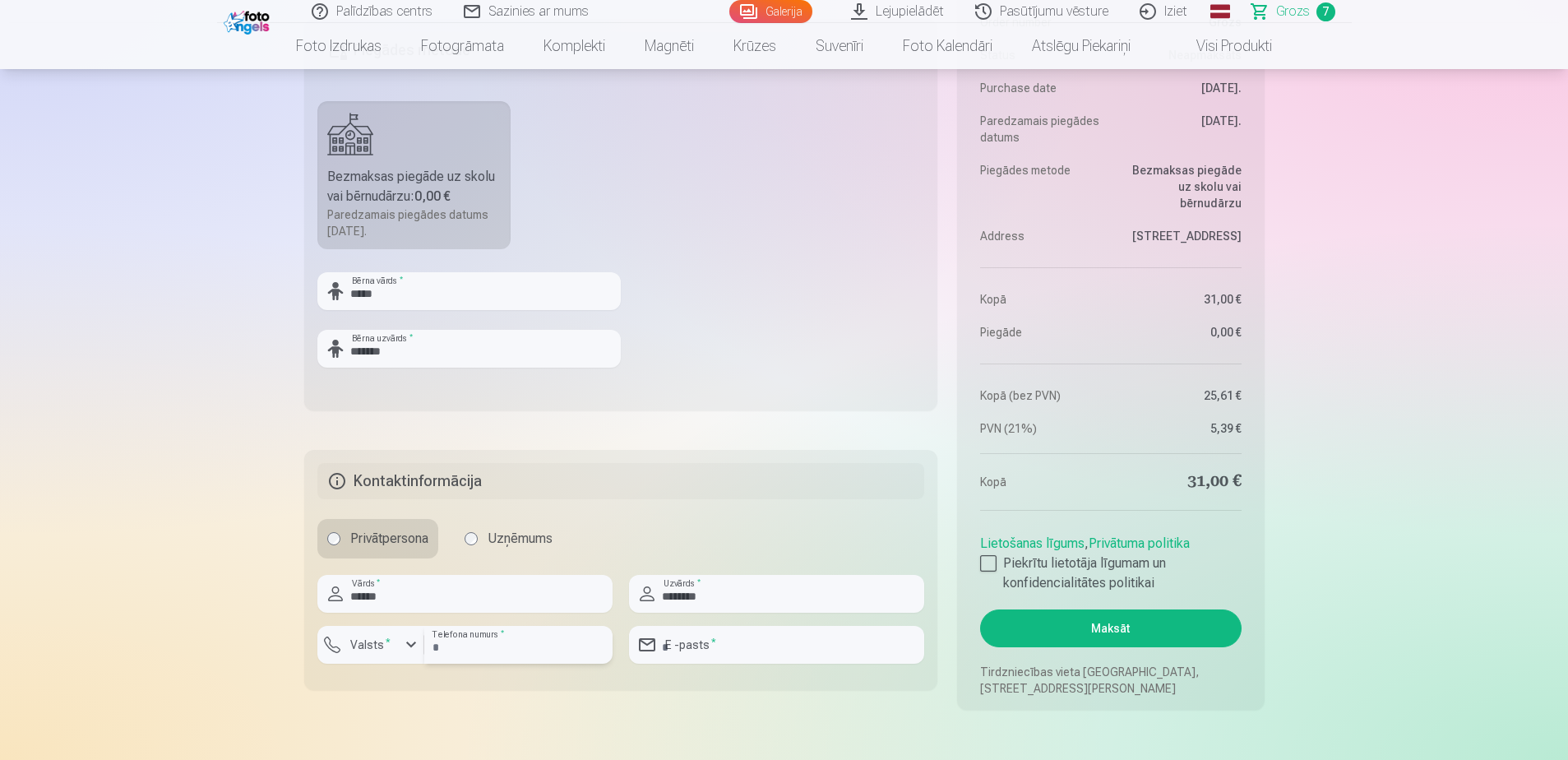
type input "**********"
click at [439, 463] on input "*********" at bounding box center [518, 644] width 188 height 38
type input "********"
click at [377, 463] on label "Valsts *" at bounding box center [369, 644] width 53 height 16
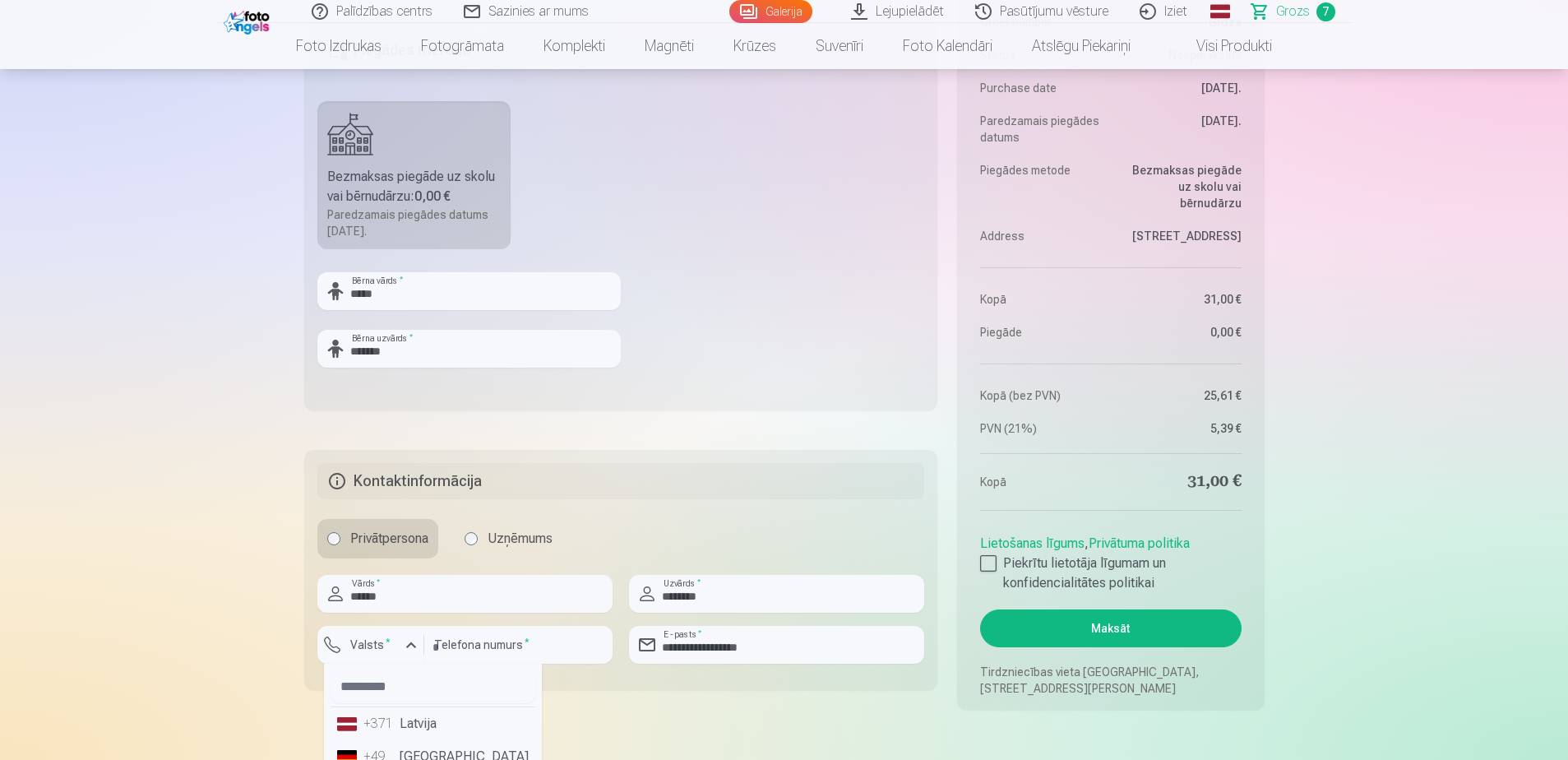
click at [409, 463] on li "+371 Latvija" at bounding box center [433, 723] width 205 height 33
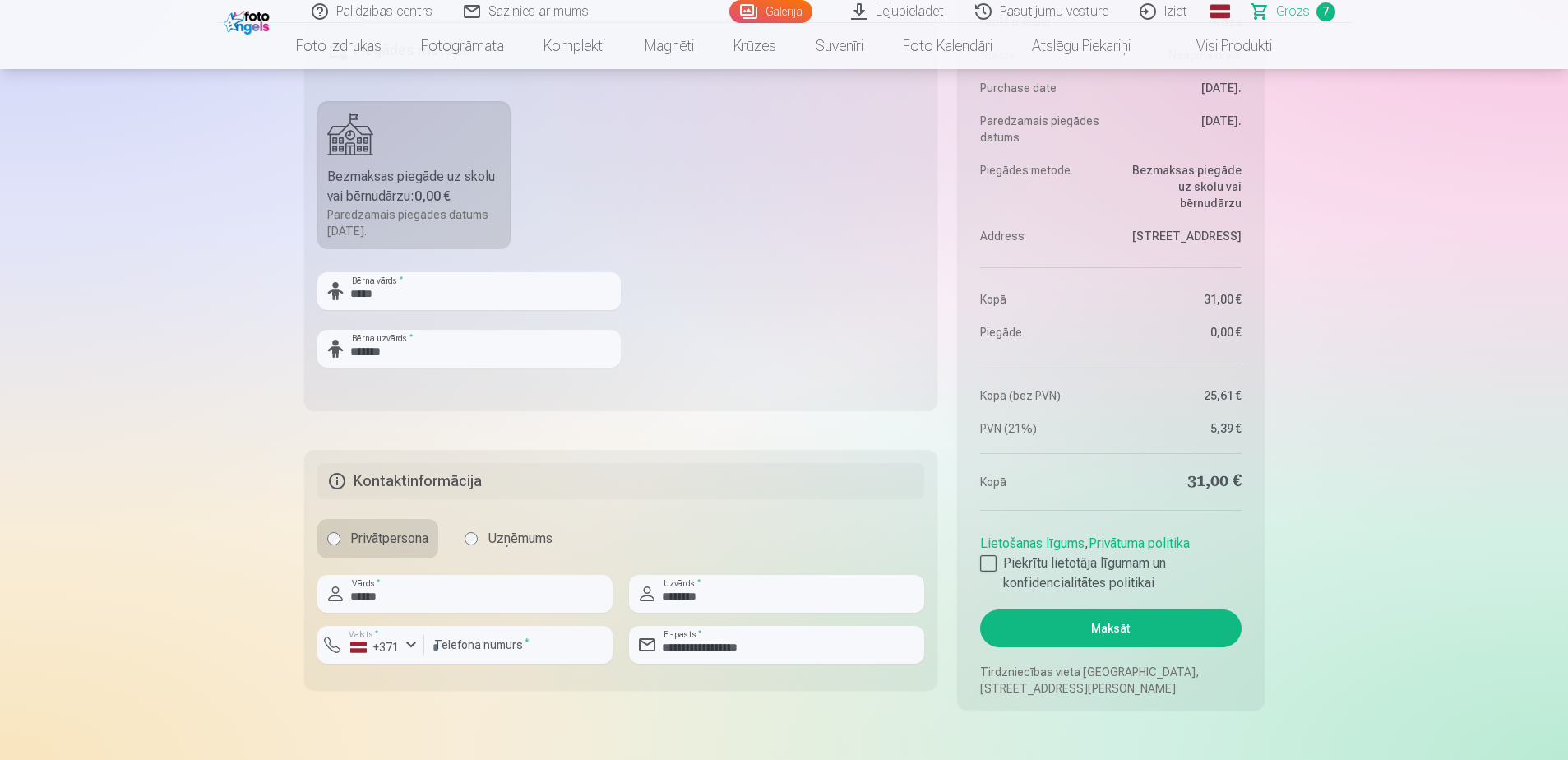
click at [1041, 463] on button "Maksāt" at bounding box center [1110, 628] width 261 height 38
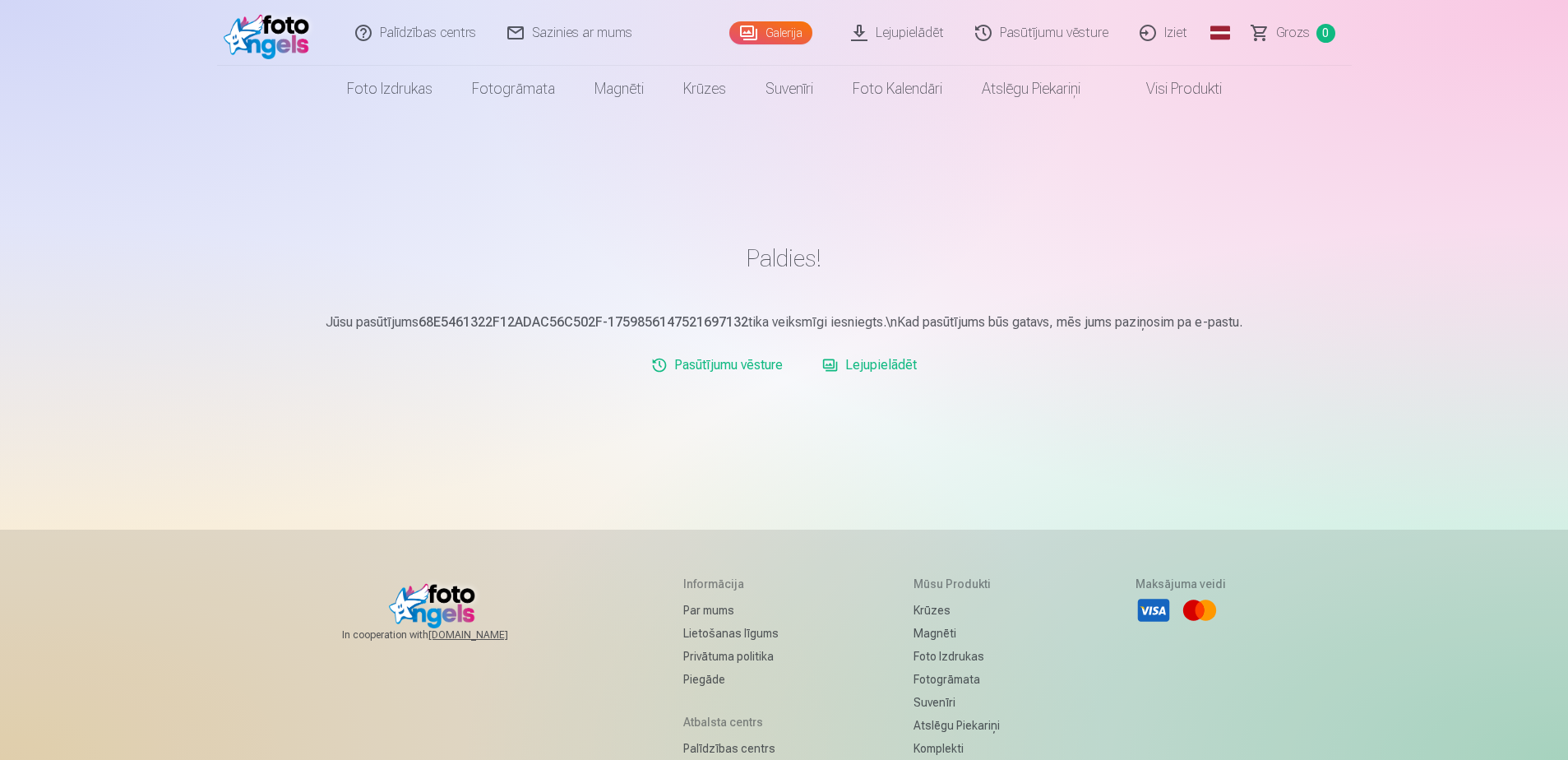
click at [913, 29] on link "Lejupielādēt" at bounding box center [897, 33] width 124 height 66
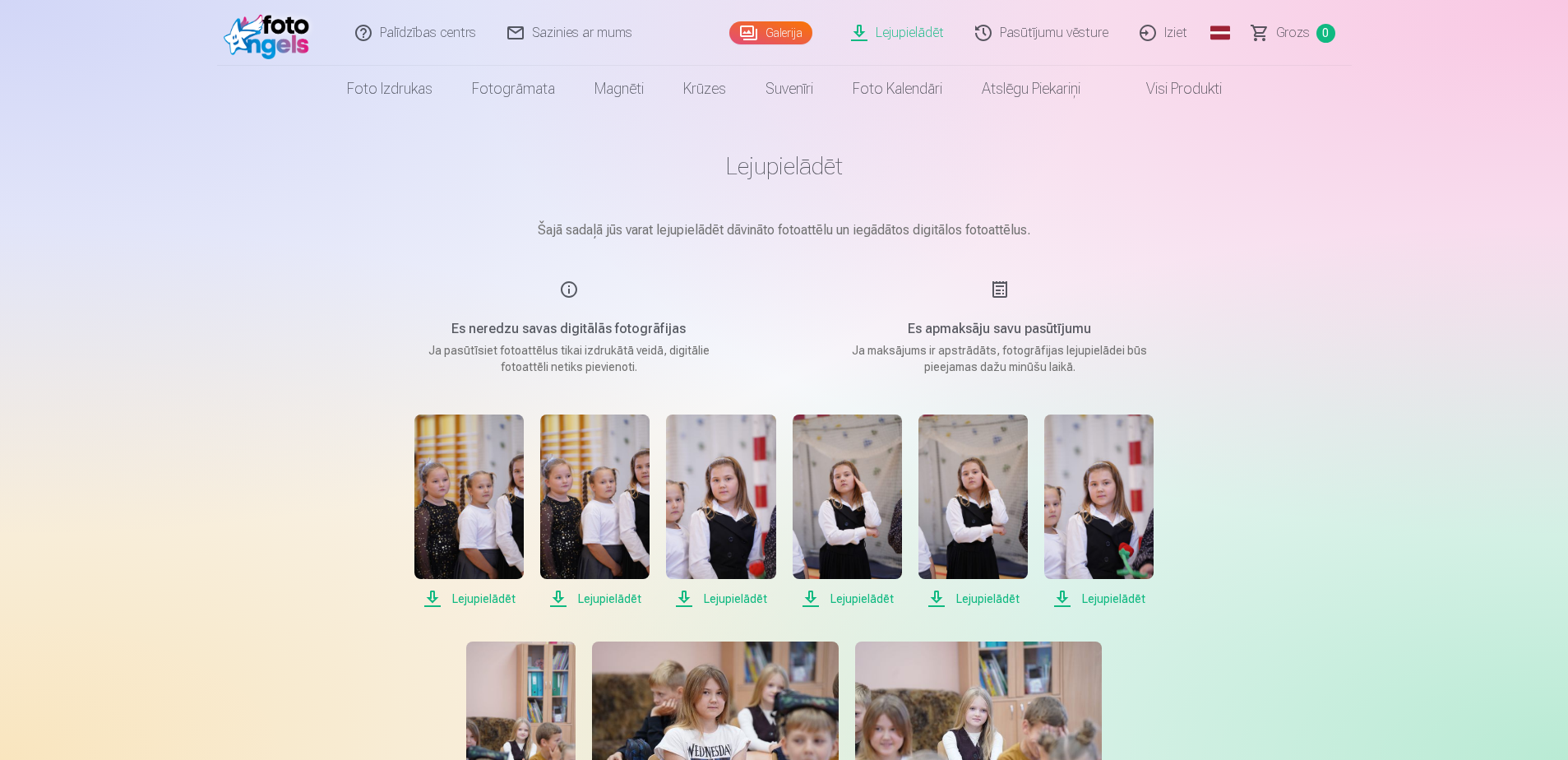
click at [473, 595] on span "Lejupielādēt" at bounding box center [469, 598] width 110 height 19
drag, startPoint x: 622, startPoint y: 596, endPoint x: 665, endPoint y: 597, distance: 43.0
click at [623, 596] on span "Lejupielādēt" at bounding box center [595, 598] width 110 height 19
click at [721, 594] on span "Lejupielādēt" at bounding box center [721, 598] width 110 height 19
click at [870, 596] on span "Lejupielādēt" at bounding box center [848, 598] width 110 height 19
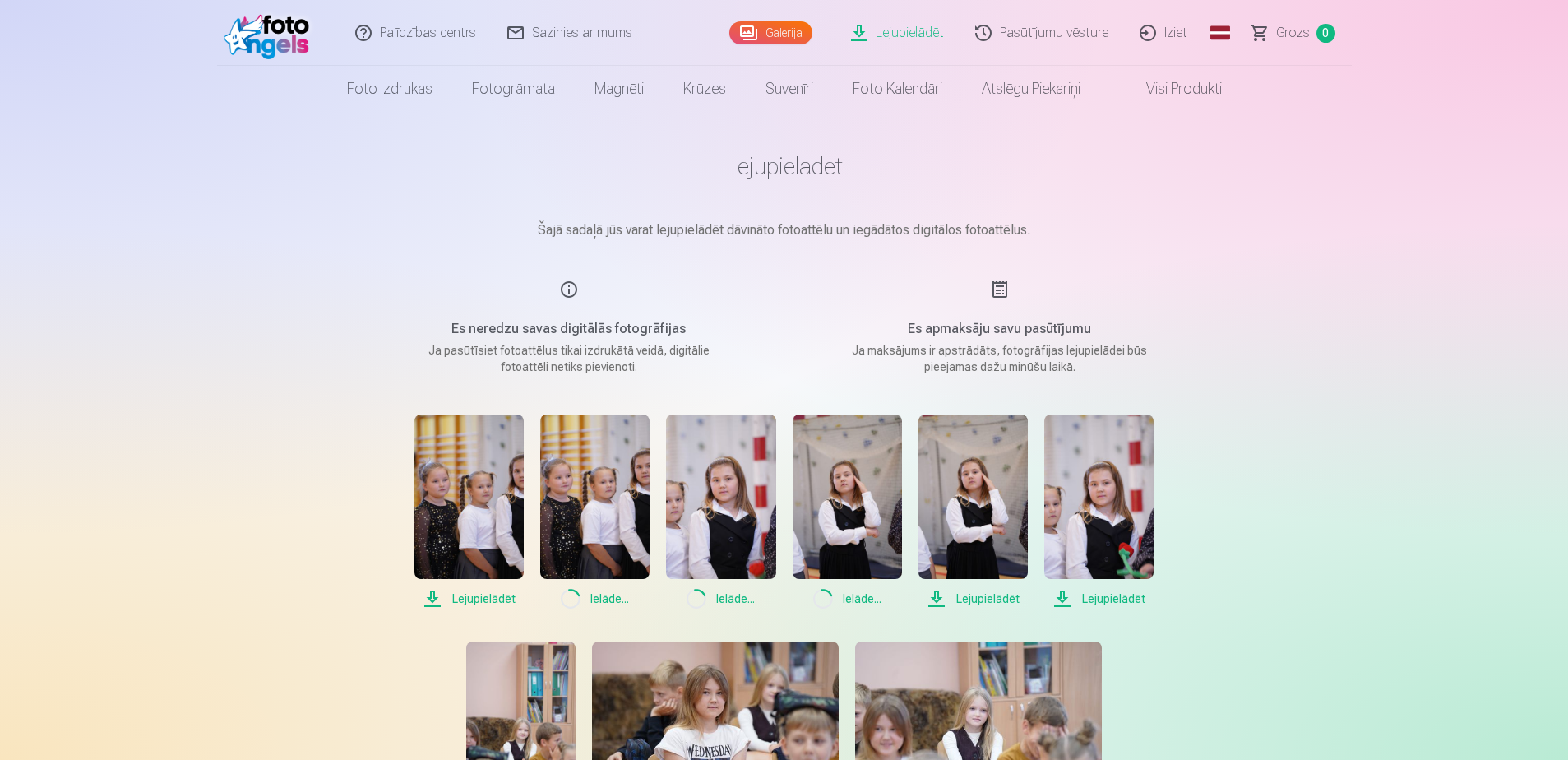
drag, startPoint x: 979, startPoint y: 596, endPoint x: 1059, endPoint y: 596, distance: 80.0
click at [981, 596] on span "Lejupielādēt" at bounding box center [973, 598] width 110 height 19
drag, startPoint x: 1102, startPoint y: 599, endPoint x: 1161, endPoint y: 606, distance: 59.4
click at [1102, 598] on span "Lejupielādēt" at bounding box center [1099, 598] width 110 height 19
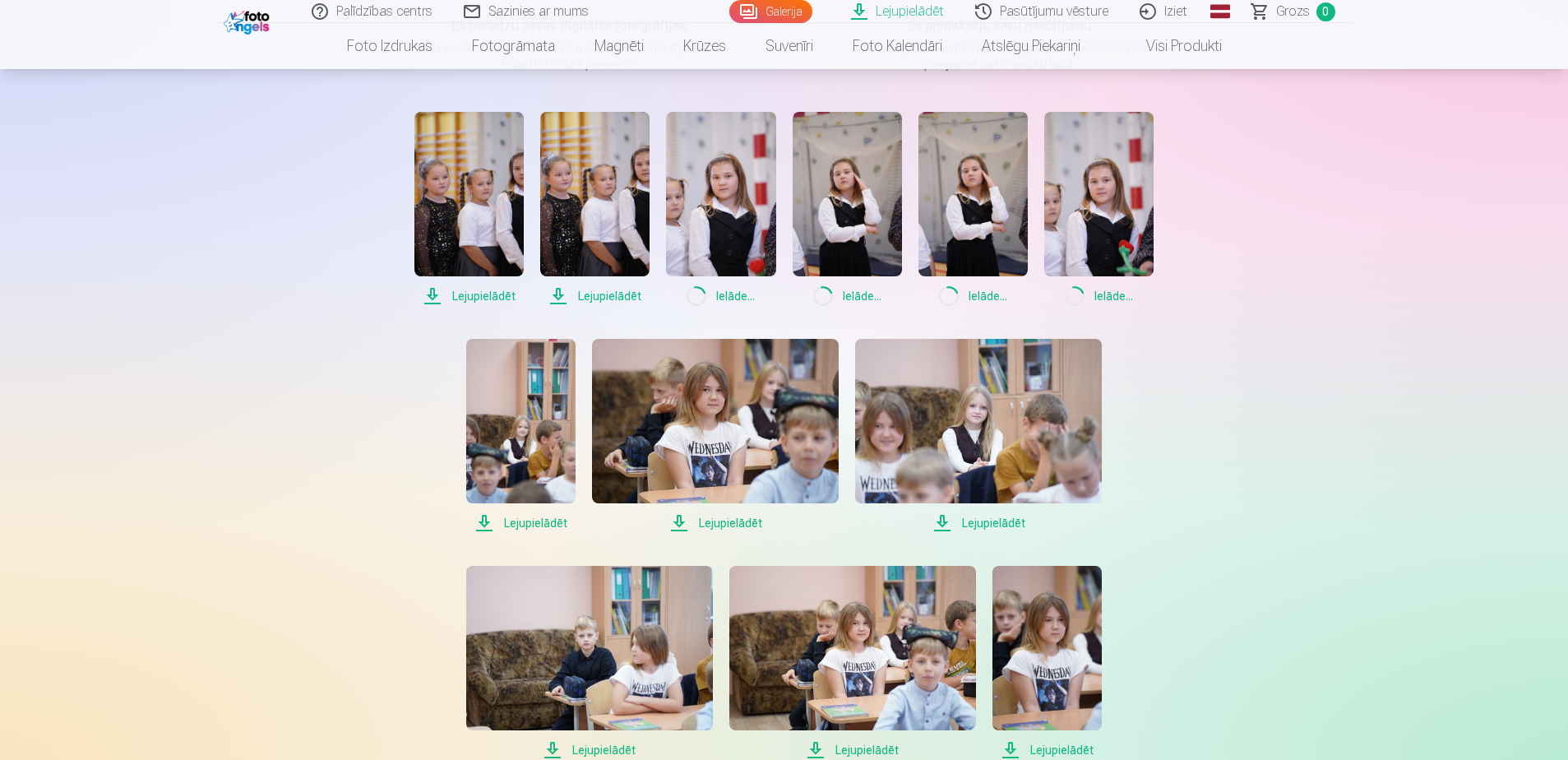
scroll to position [329, 0]
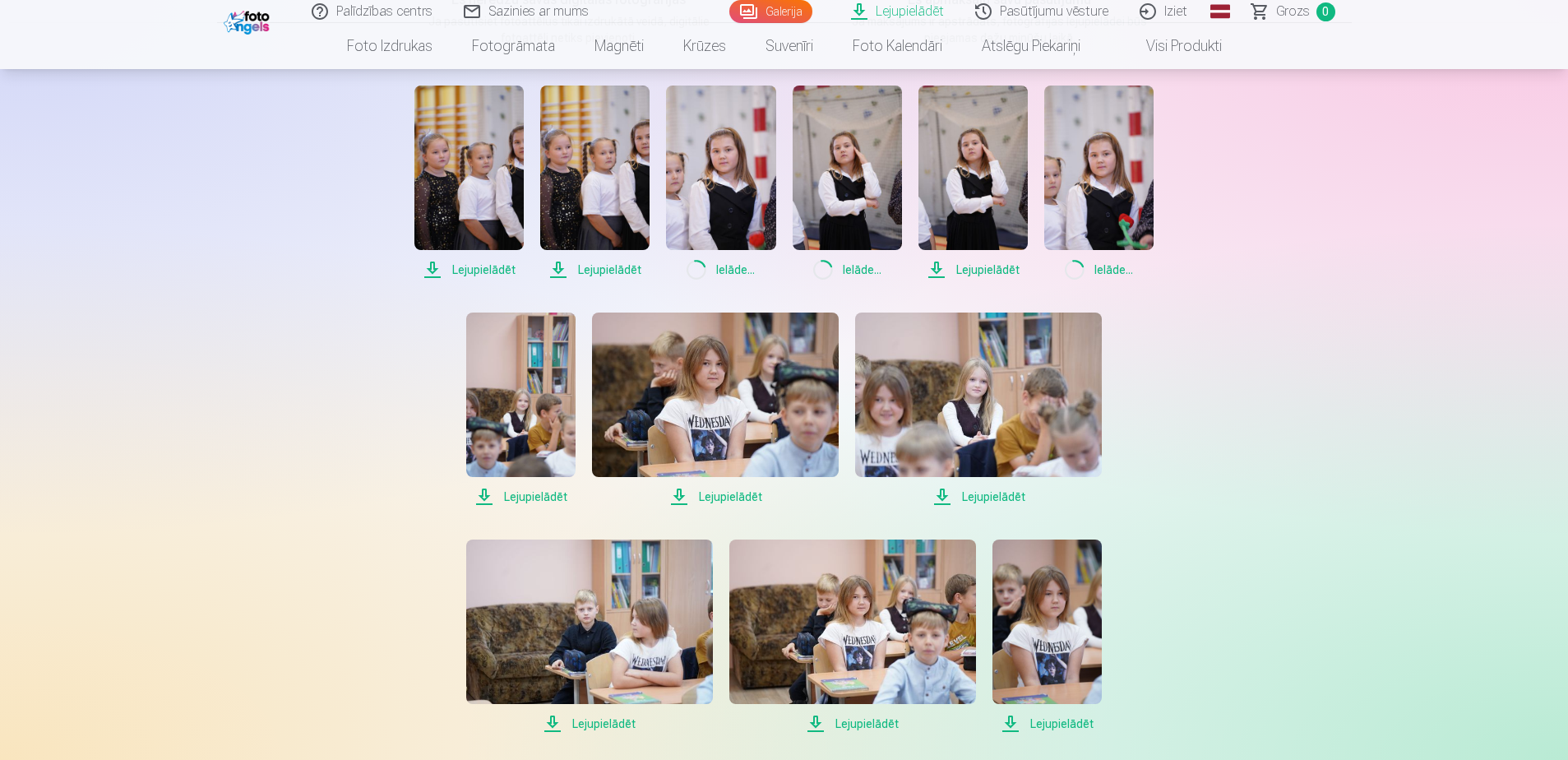
click at [975, 495] on span "Lejupielādēt" at bounding box center [978, 496] width 246 height 19
click at [729, 491] on span "Lejupielādēt" at bounding box center [715, 496] width 246 height 19
click at [531, 495] on span "Lejupielādēt" at bounding box center [521, 496] width 110 height 19
click at [591, 725] on span "Lejupielādēt" at bounding box center [590, 723] width 246 height 19
click at [859, 727] on span "Lejupielādēt" at bounding box center [853, 723] width 246 height 19
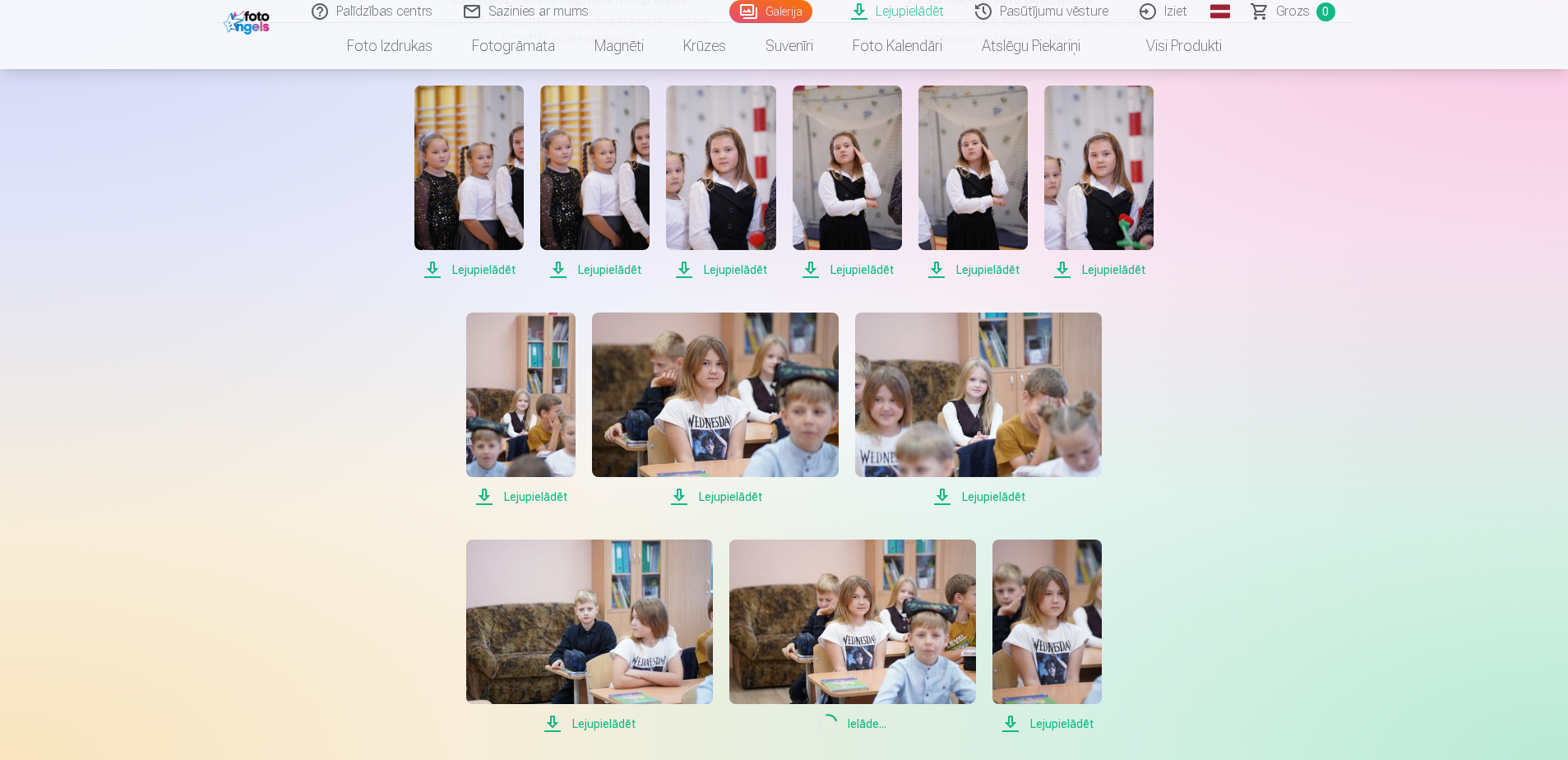
click at [1057, 714] on span "Lejupielādēt" at bounding box center [1048, 723] width 110 height 19
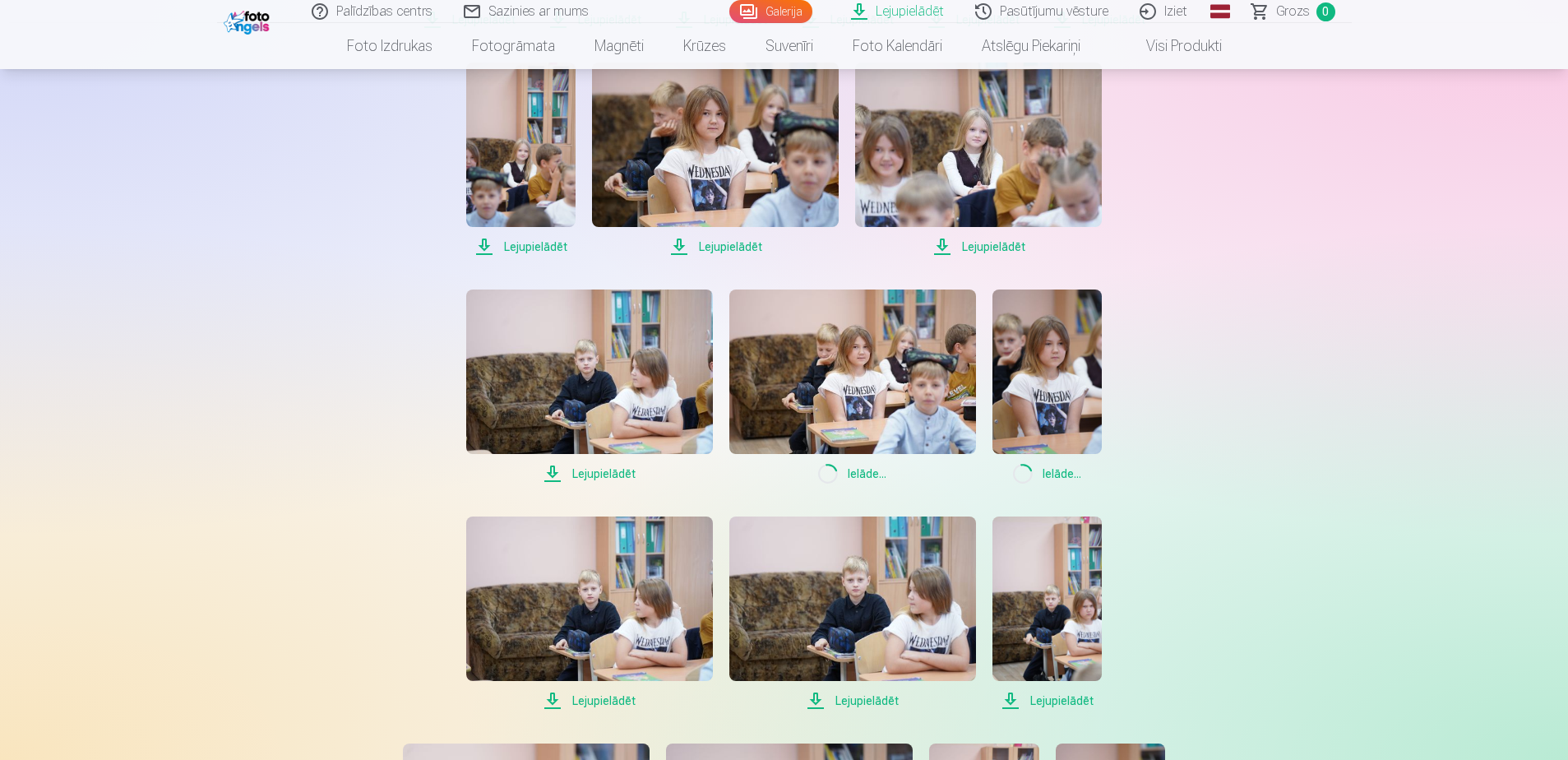
scroll to position [658, 0]
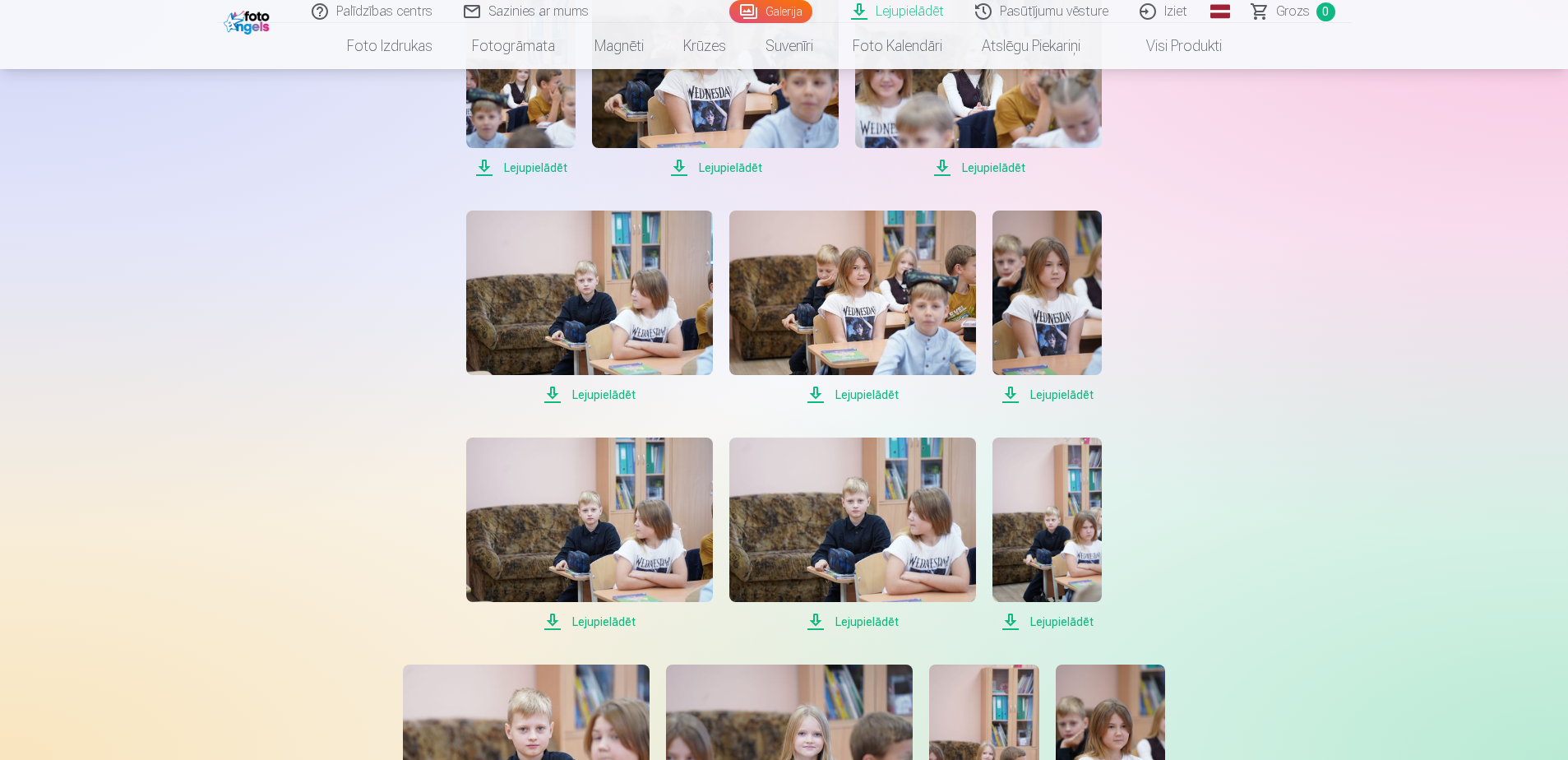
click at [590, 391] on span "Lejupielādēt" at bounding box center [590, 394] width 246 height 19
click at [596, 621] on span "Lejupielādēt" at bounding box center [590, 621] width 246 height 19
click at [839, 621] on span "Lejupielādēt" at bounding box center [853, 621] width 246 height 19
click at [1063, 612] on span "Lejupielādēt" at bounding box center [1048, 621] width 110 height 19
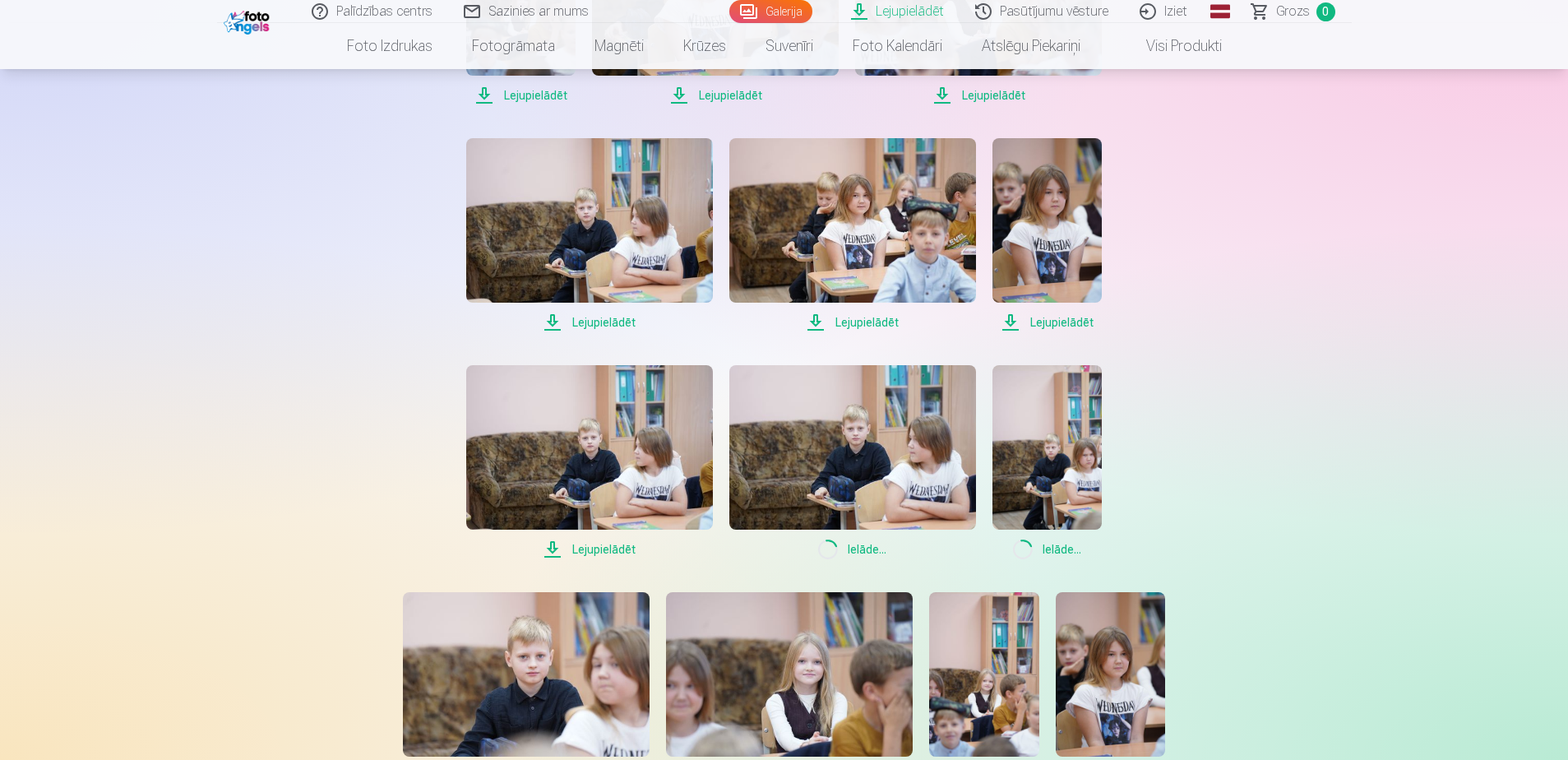
scroll to position [904, 0]
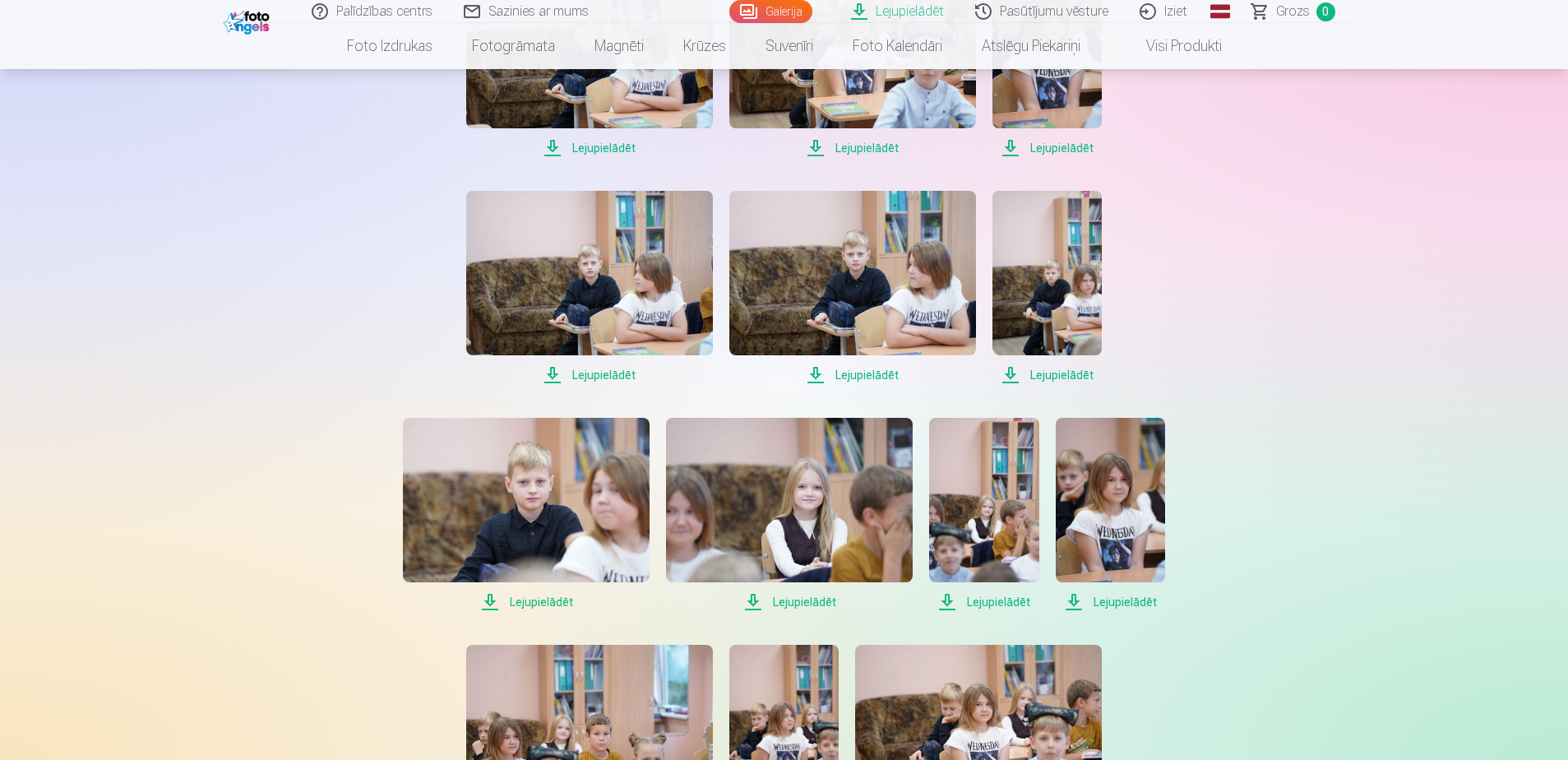
drag, startPoint x: 532, startPoint y: 602, endPoint x: 545, endPoint y: 604, distance: 13.2
click at [533, 602] on span "Lejupielādēt" at bounding box center [526, 601] width 246 height 19
drag, startPoint x: 806, startPoint y: 601, endPoint x: 924, endPoint y: 603, distance: 118.0
click at [806, 601] on span "Lejupielādēt" at bounding box center [789, 601] width 246 height 19
click at [1006, 602] on span "Lejupielādēt" at bounding box center [984, 601] width 110 height 19
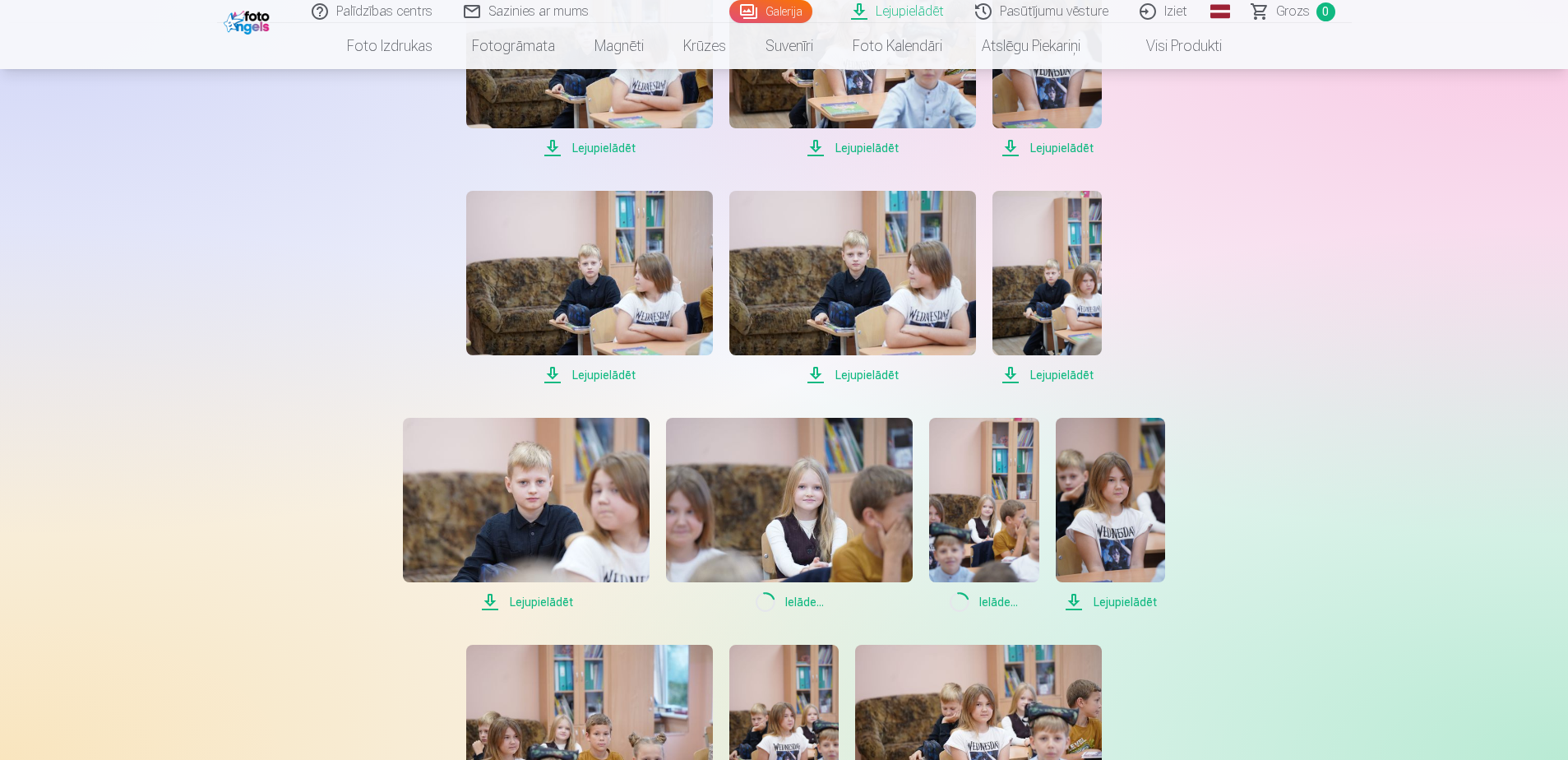
click at [1121, 601] on span "Lejupielādēt" at bounding box center [1111, 601] width 110 height 19
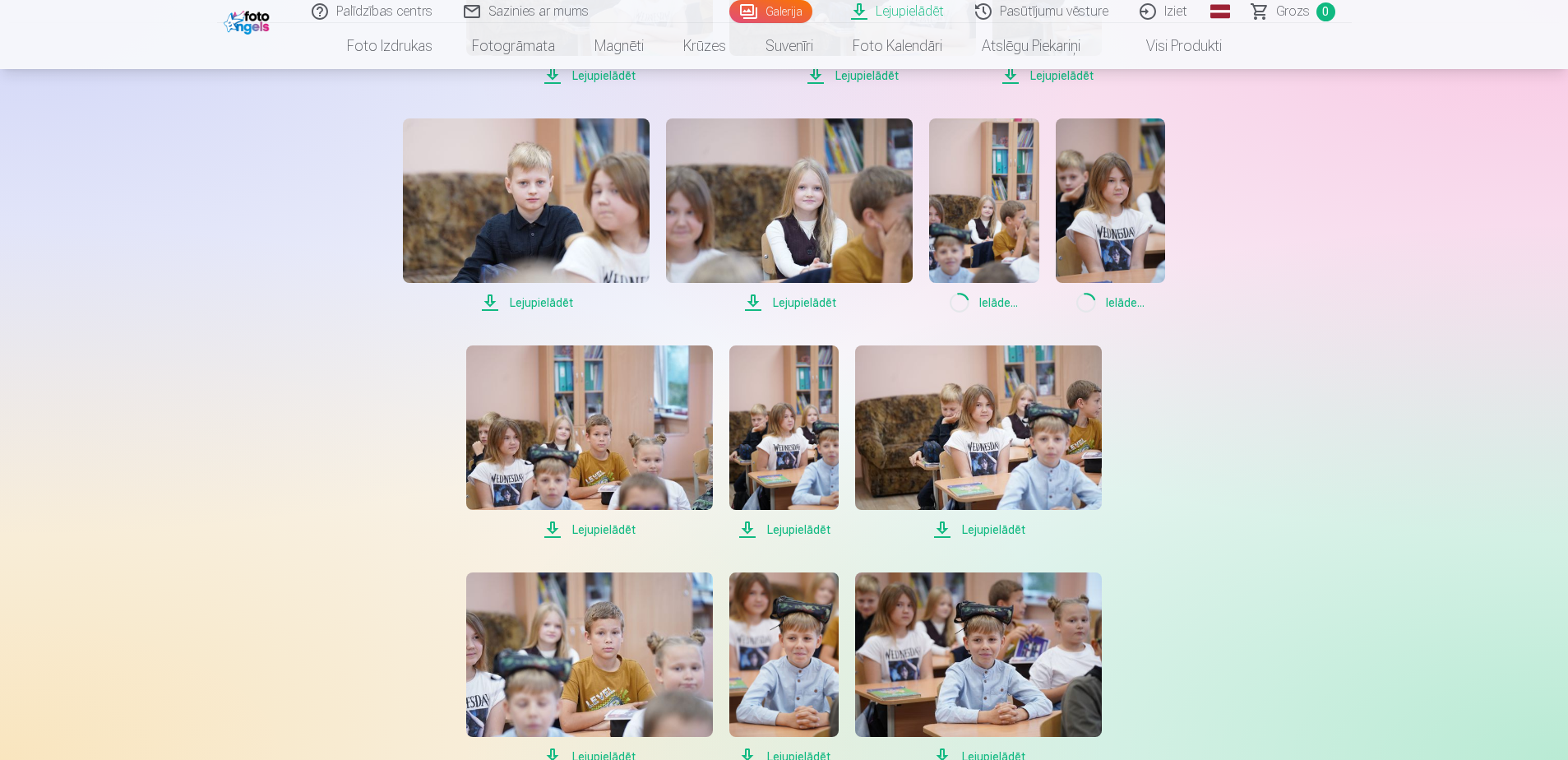
scroll to position [1233, 0]
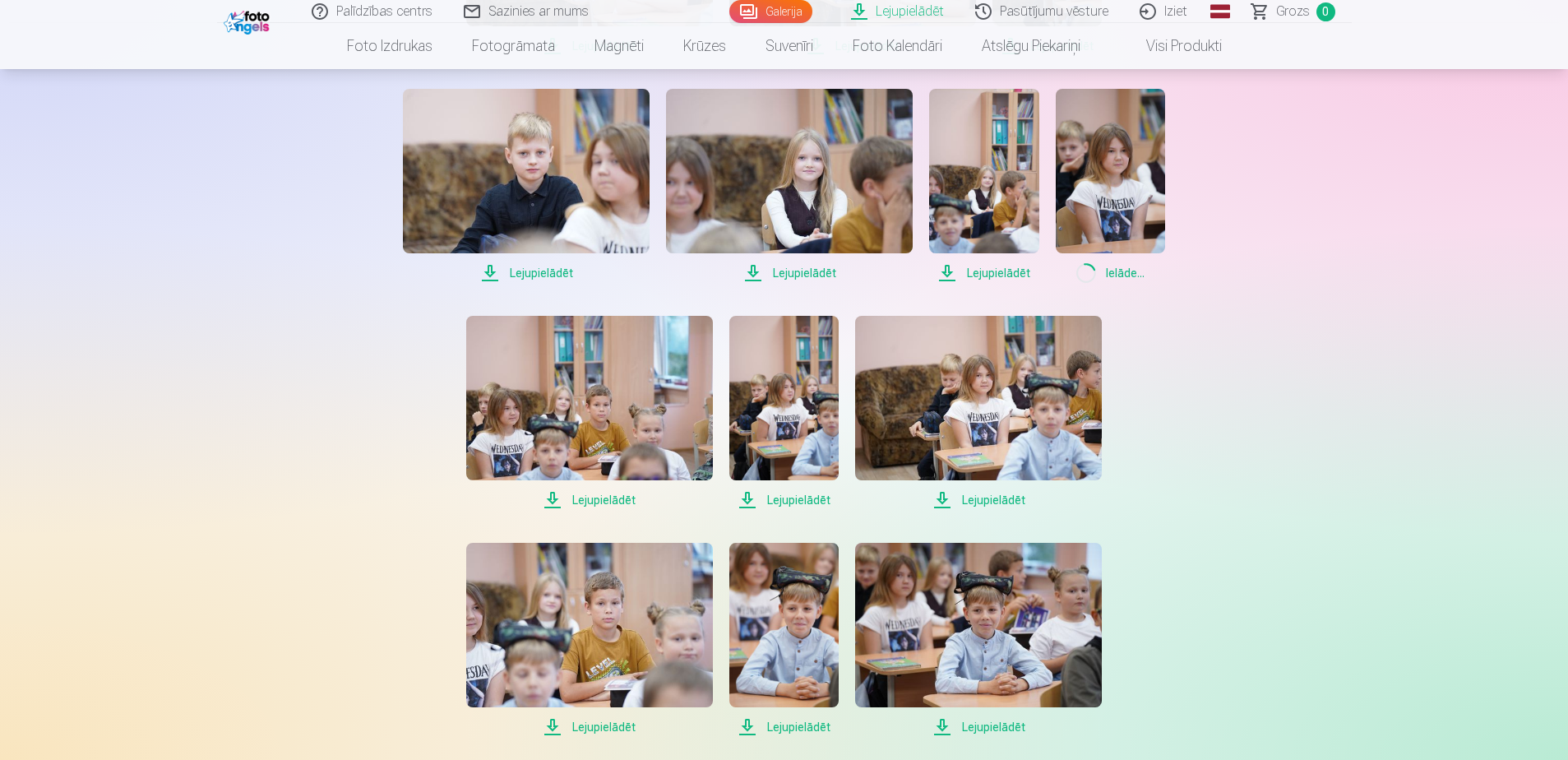
click at [993, 499] on span "Lejupielādēt" at bounding box center [978, 499] width 246 height 19
click at [800, 502] on span "Lejupielādēt" at bounding box center [784, 499] width 110 height 19
click at [612, 502] on span "Lejupielādēt" at bounding box center [590, 499] width 246 height 19
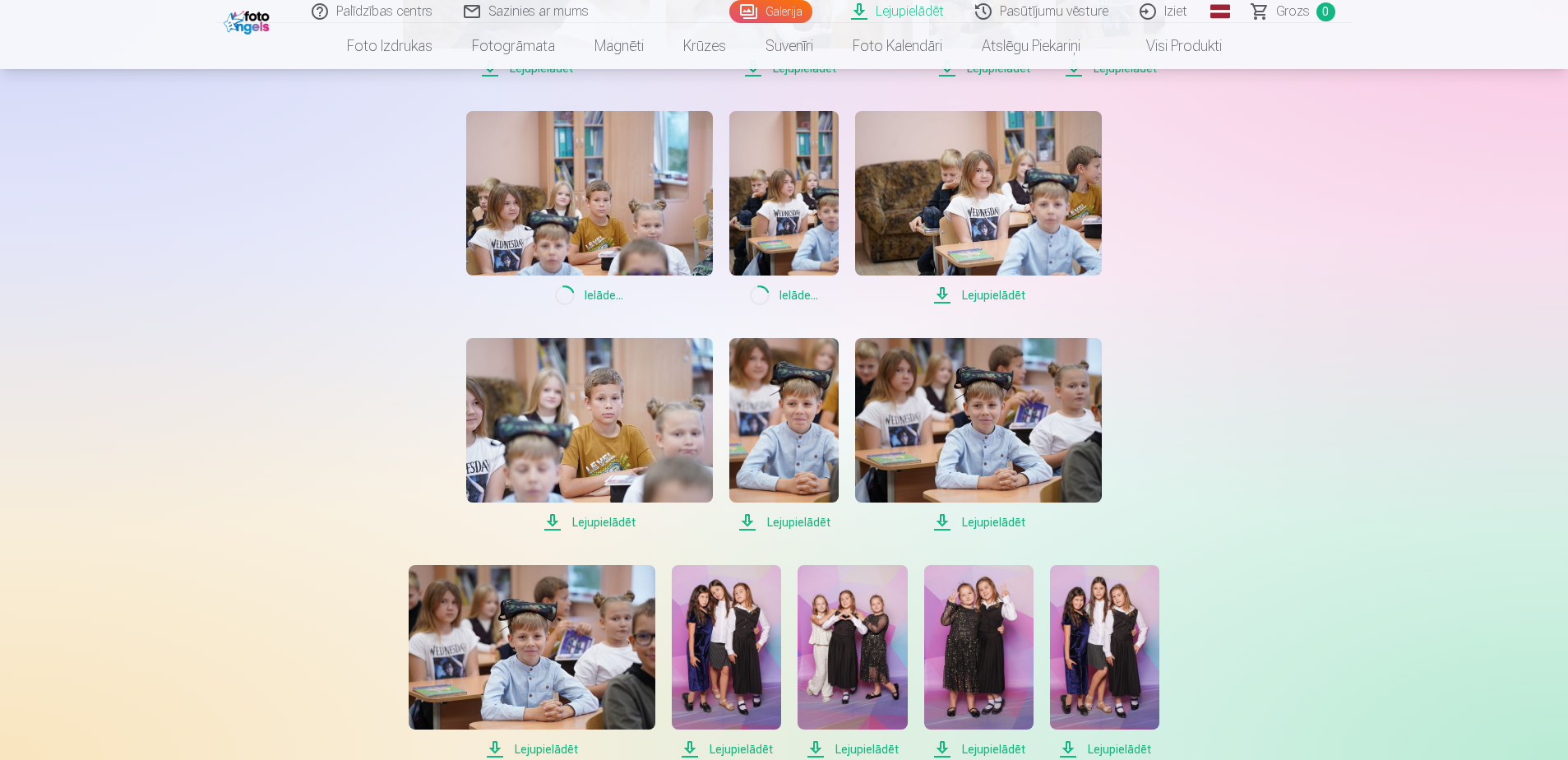
scroll to position [1480, 0]
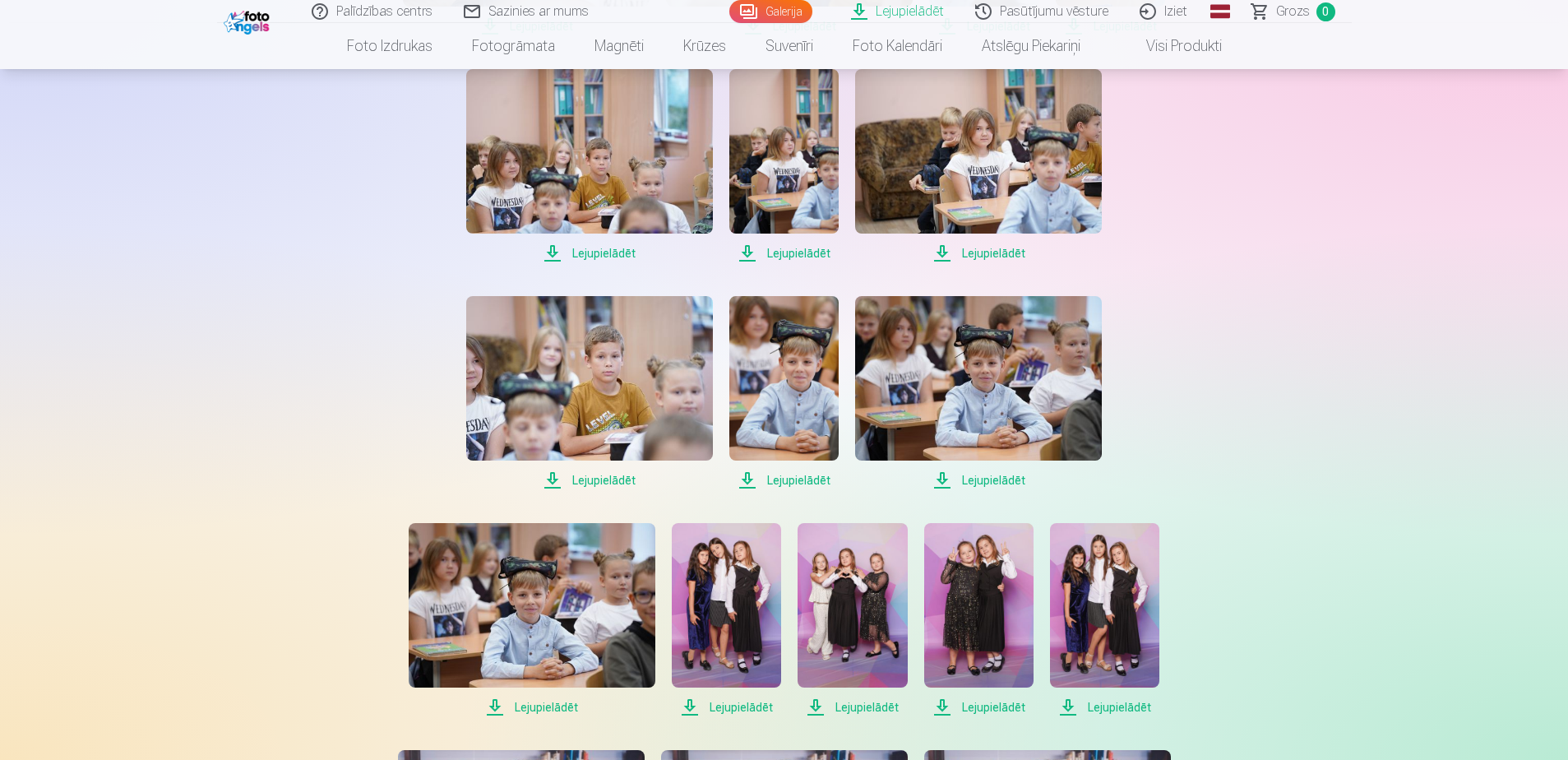
drag, startPoint x: 603, startPoint y: 482, endPoint x: 676, endPoint y: 483, distance: 73.0
click at [605, 482] on span "Lejupielādēt" at bounding box center [590, 480] width 246 height 19
click at [810, 481] on span "Lejupielādēt" at bounding box center [784, 480] width 110 height 19
click at [999, 480] on span "Lejupielādēt" at bounding box center [978, 480] width 246 height 19
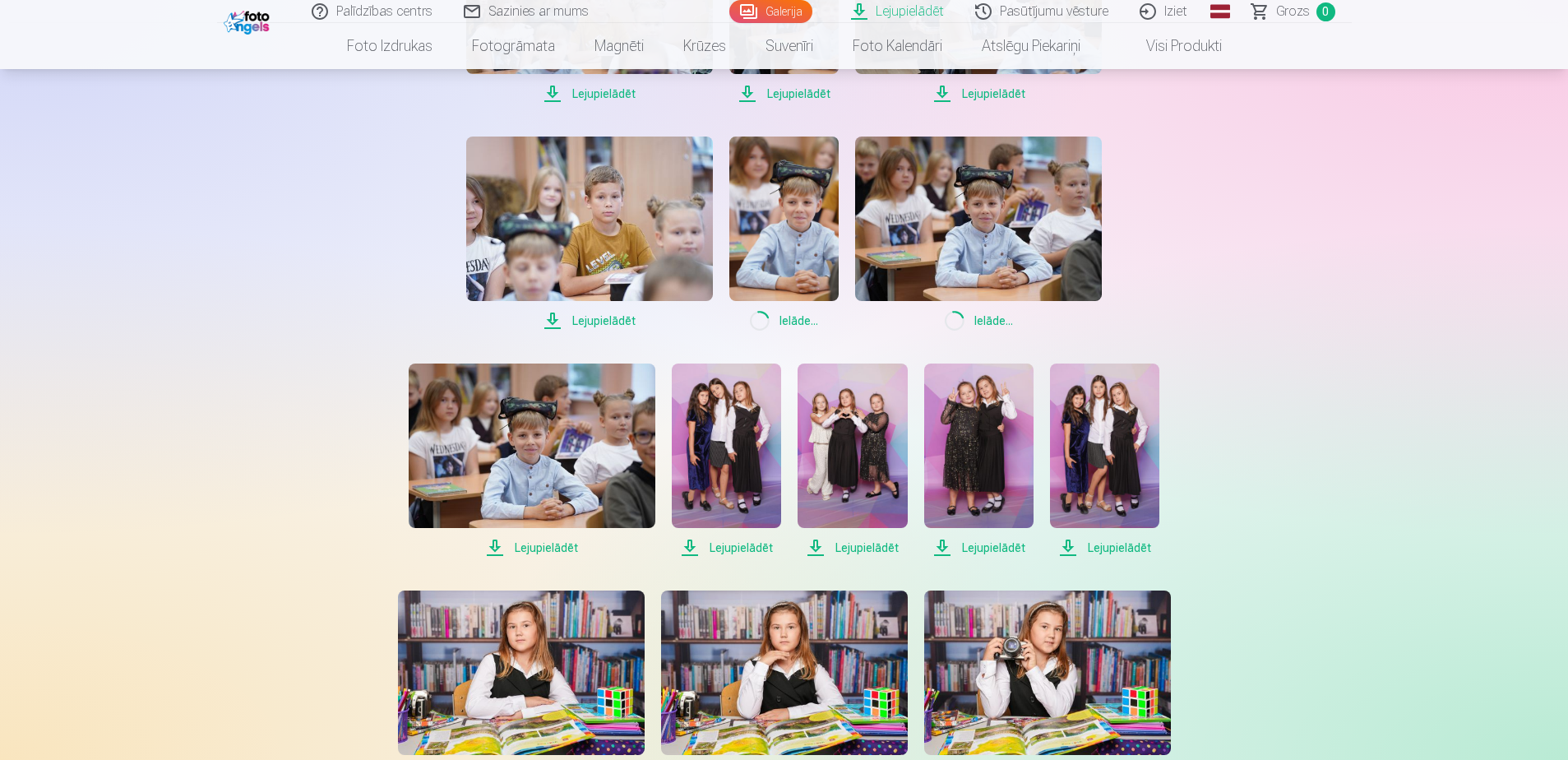
scroll to position [1645, 0]
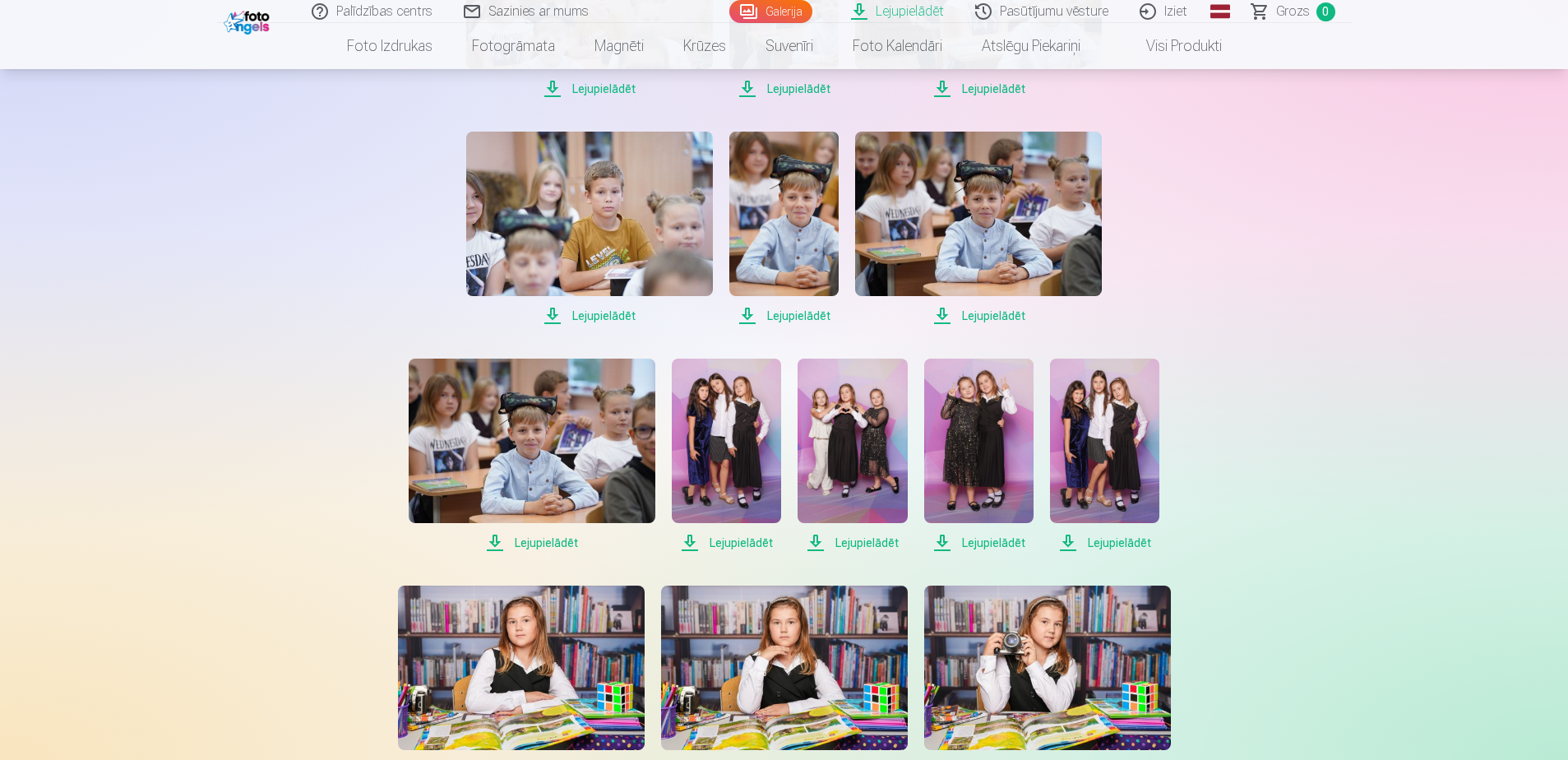
click at [568, 548] on span "Lejupielādēt" at bounding box center [531, 542] width 246 height 19
click at [751, 545] on span "Lejupielādēt" at bounding box center [726, 542] width 110 height 19
drag, startPoint x: 866, startPoint y: 544, endPoint x: 969, endPoint y: 537, distance: 103.2
click at [866, 544] on span "Lejupielādēt" at bounding box center [853, 542] width 110 height 19
click at [995, 540] on span "Lejupielādēt" at bounding box center [979, 542] width 110 height 19
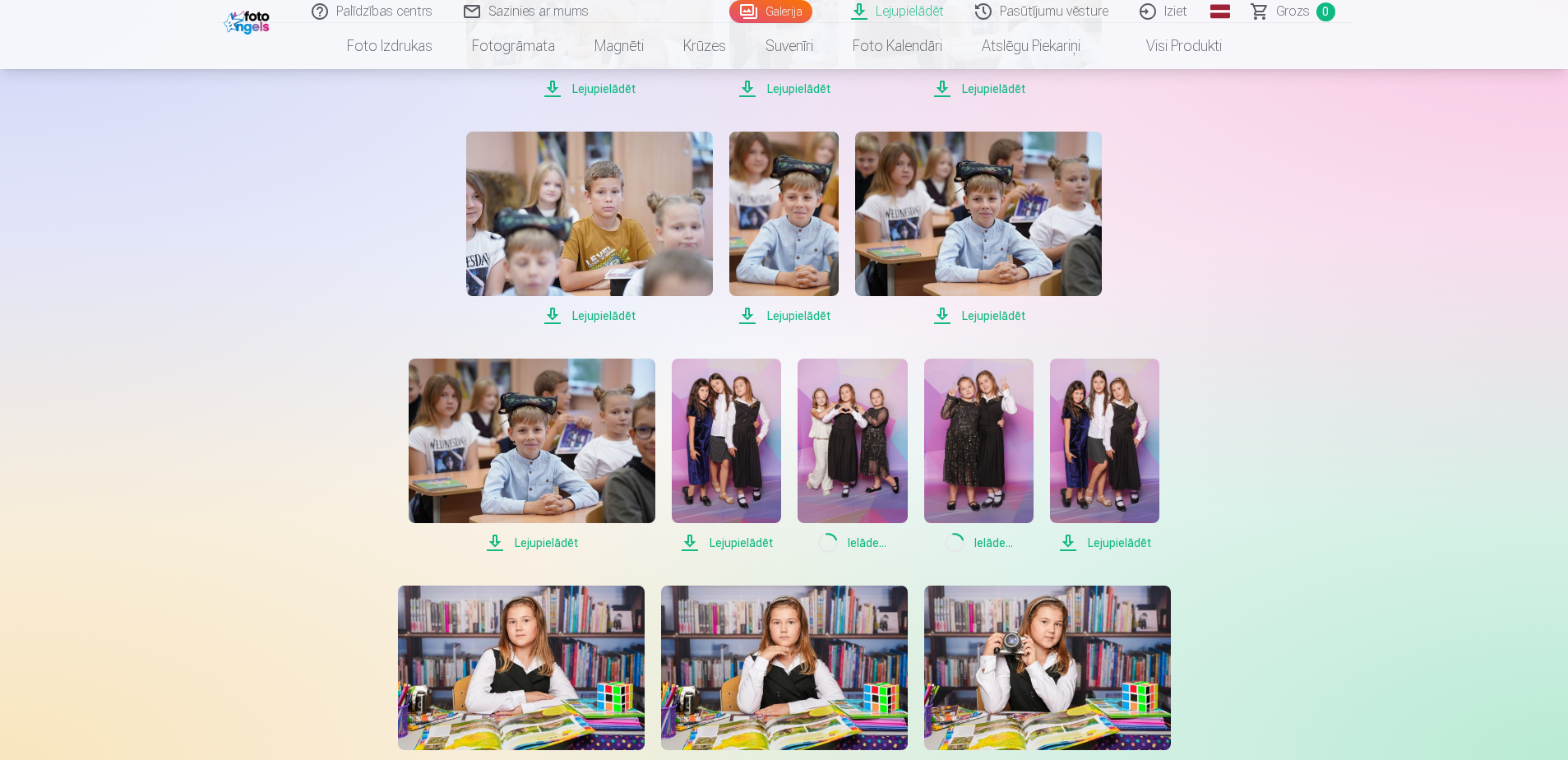
click at [1107, 544] on span "Lejupielādēt" at bounding box center [1105, 542] width 110 height 19
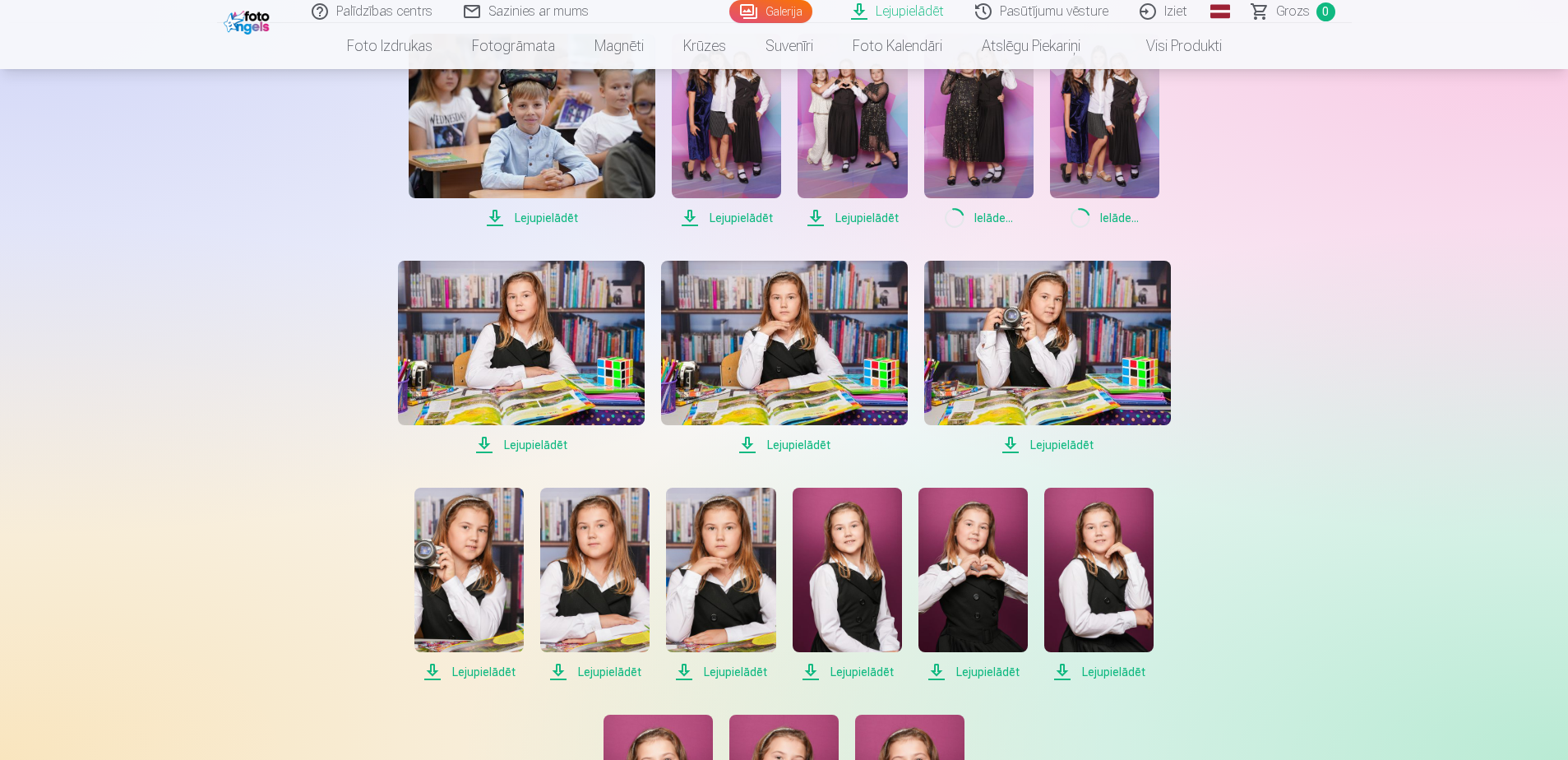
scroll to position [1973, 0]
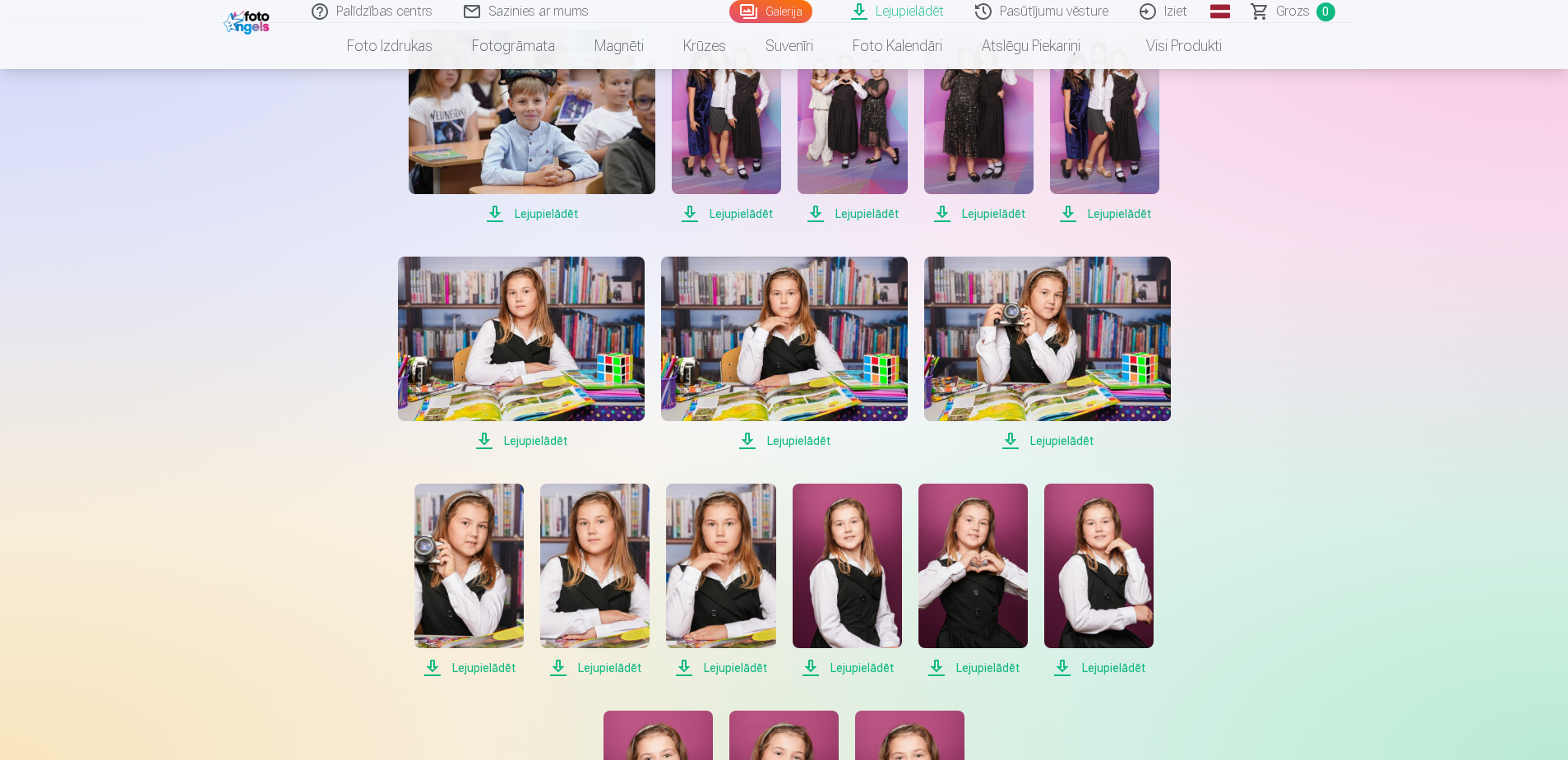
drag, startPoint x: 1068, startPoint y: 438, endPoint x: 1005, endPoint y: 436, distance: 63.0
click at [1068, 438] on span "Lejupielādēt" at bounding box center [1048, 440] width 246 height 19
click at [811, 437] on span "Lejupielādēt" at bounding box center [784, 440] width 246 height 19
click at [528, 431] on span "Lejupielādēt" at bounding box center [521, 440] width 246 height 19
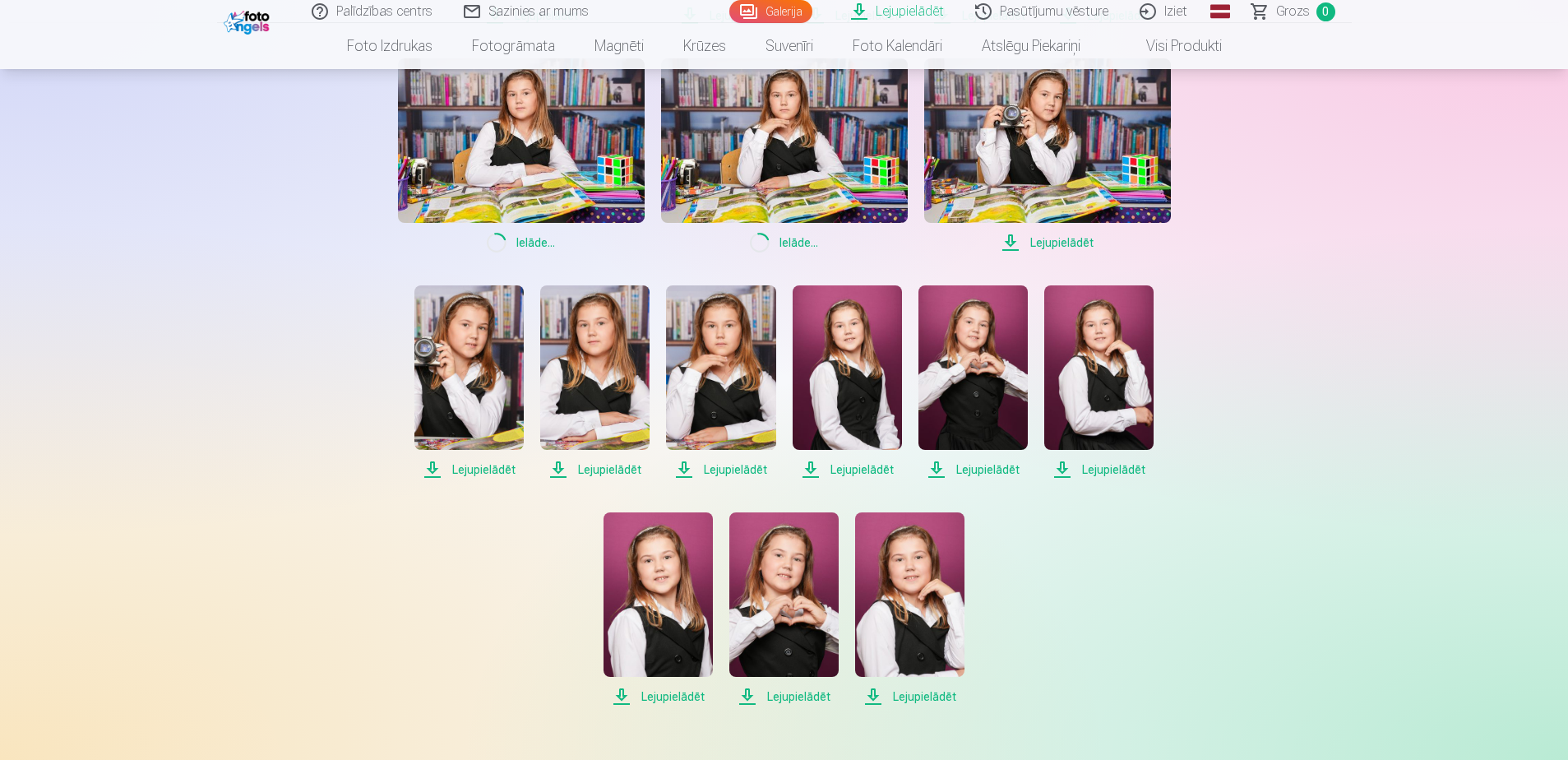
scroll to position [2220, 0]
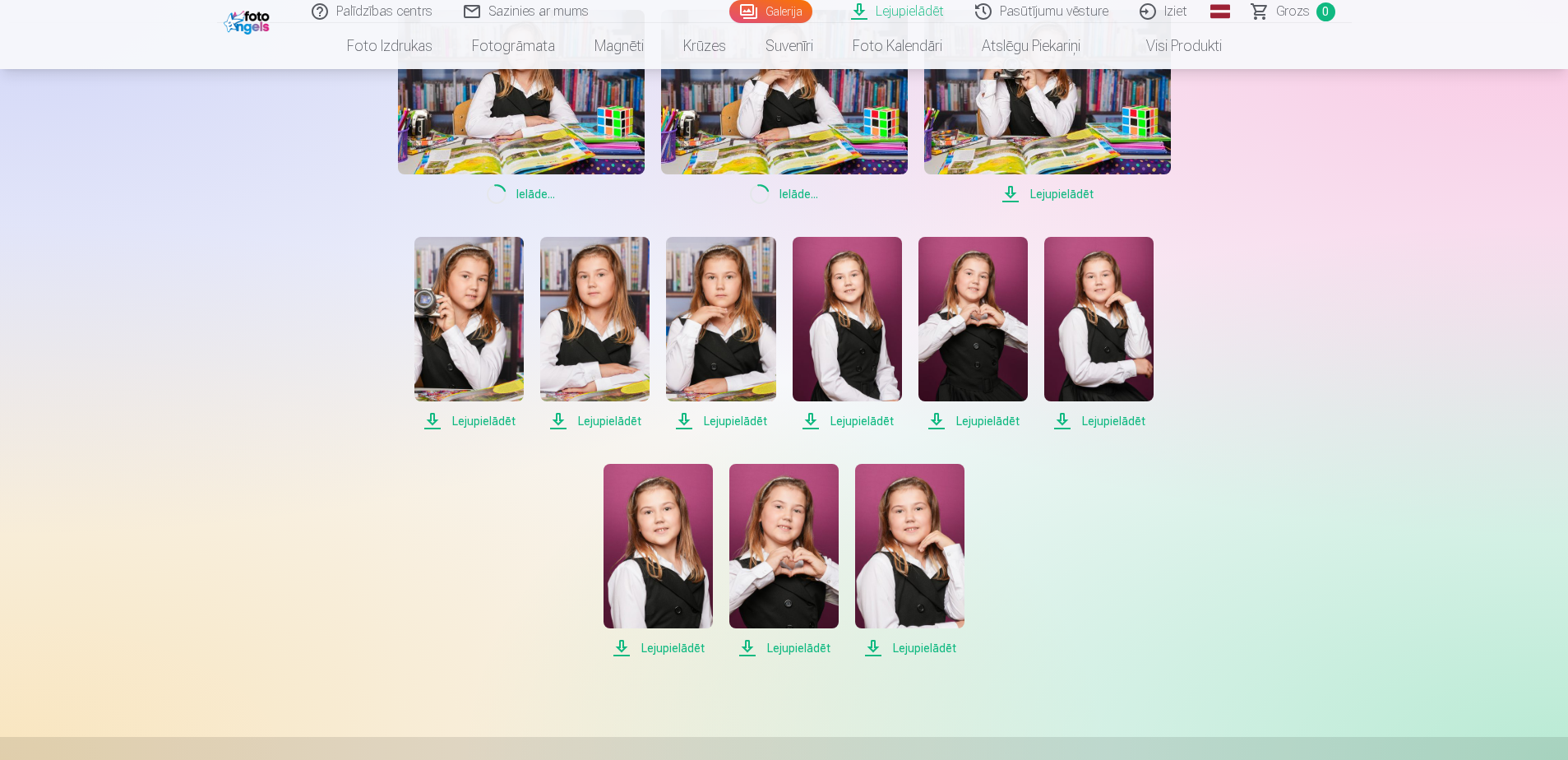
click at [480, 422] on span "Lejupielādēt" at bounding box center [469, 420] width 110 height 19
drag, startPoint x: 601, startPoint y: 426, endPoint x: 721, endPoint y: 430, distance: 120.1
click at [602, 426] on span "Lejupielādēt" at bounding box center [595, 420] width 110 height 19
click at [723, 421] on span "Lejupielādēt" at bounding box center [721, 420] width 110 height 19
drag, startPoint x: 860, startPoint y: 427, endPoint x: 872, endPoint y: 427, distance: 12.0
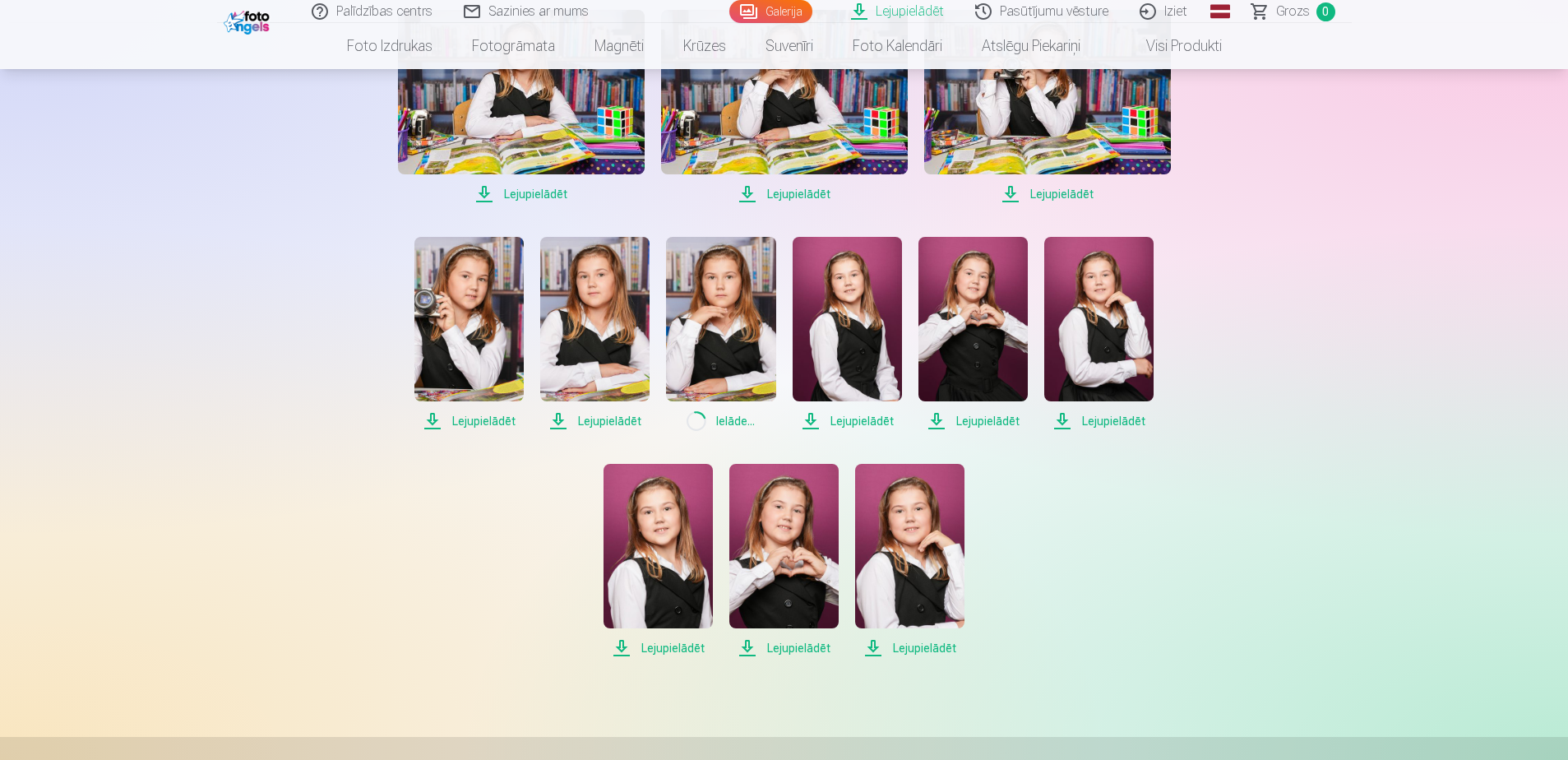
click at [862, 427] on span "Lejupielādēt" at bounding box center [848, 420] width 110 height 19
click at [971, 420] on span "Lejupielādēt" at bounding box center [973, 420] width 110 height 19
click at [1092, 420] on span "Lejupielādēt" at bounding box center [1099, 420] width 110 height 19
drag, startPoint x: 673, startPoint y: 646, endPoint x: 756, endPoint y: 651, distance: 83.2
click at [674, 646] on span "Lejupielādēt" at bounding box center [658, 647] width 110 height 19
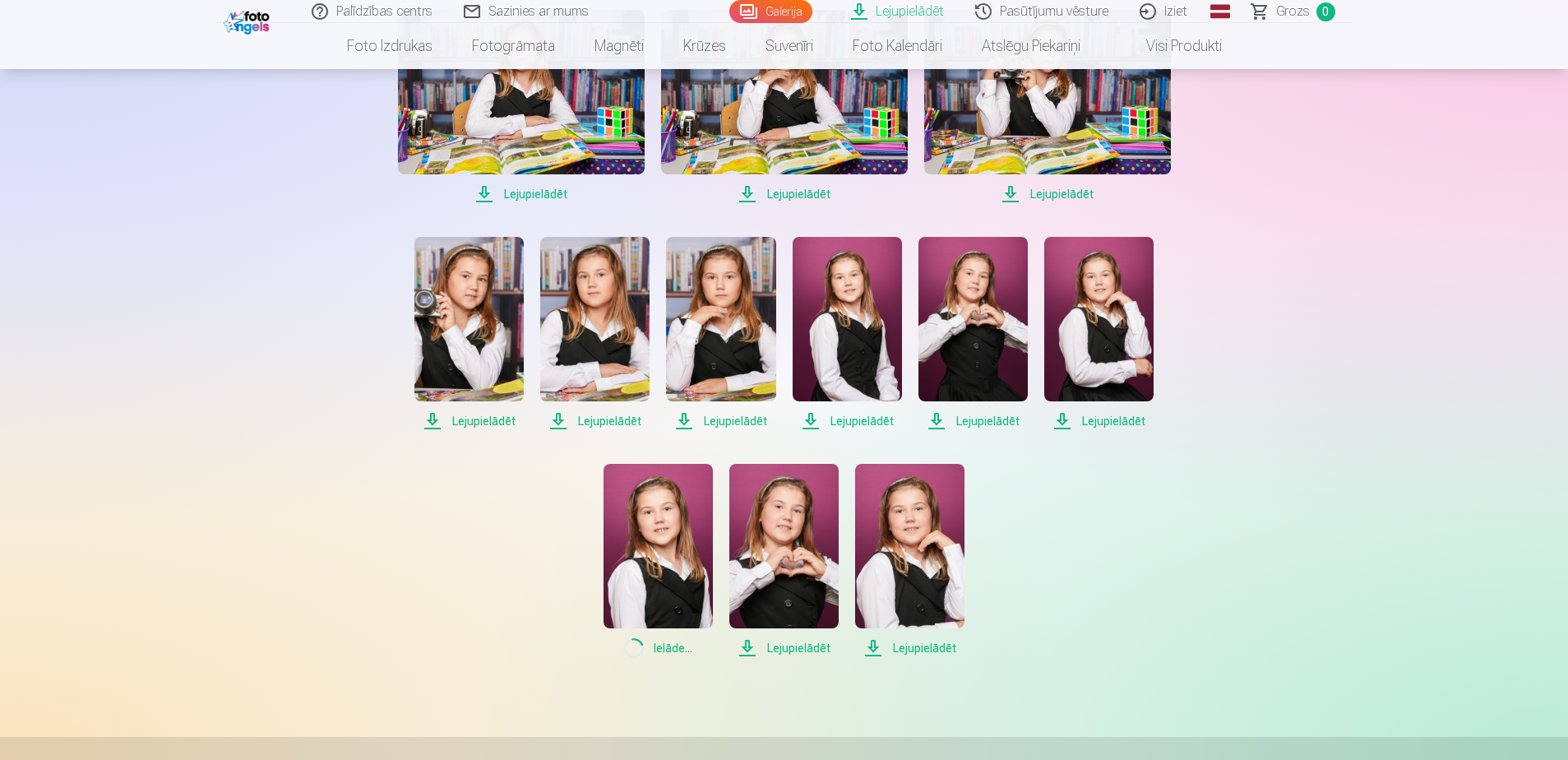
drag, startPoint x: 783, startPoint y: 646, endPoint x: 865, endPoint y: 650, distance: 82.1
click at [783, 646] on span "Lejupielādēt" at bounding box center [784, 647] width 110 height 19
drag, startPoint x: 897, startPoint y: 643, endPoint x: 915, endPoint y: 649, distance: 19.0
click at [897, 643] on span "Lejupielādēt" at bounding box center [910, 647] width 110 height 19
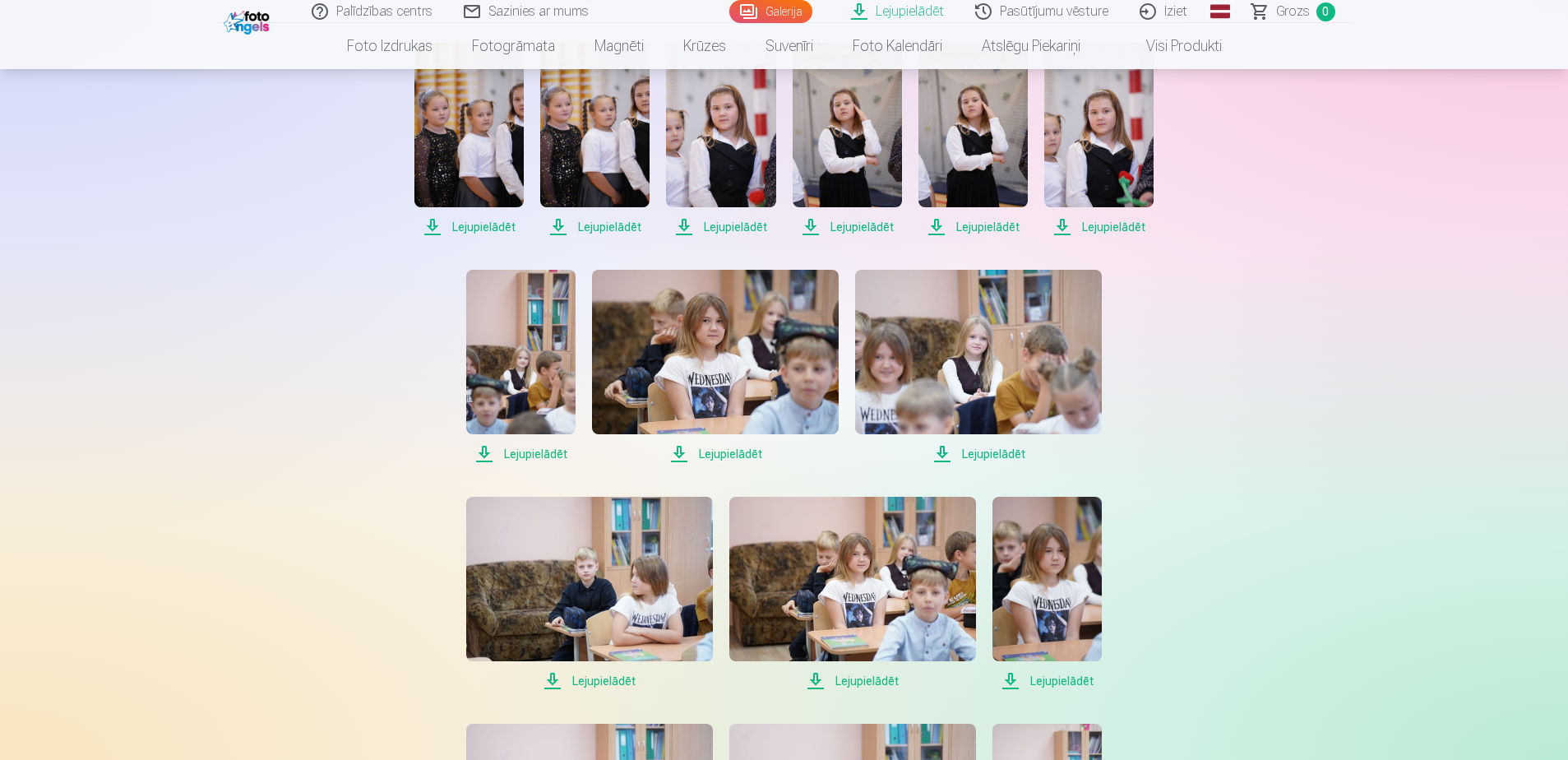
scroll to position [82, 0]
